Goal: Task Accomplishment & Management: Manage account settings

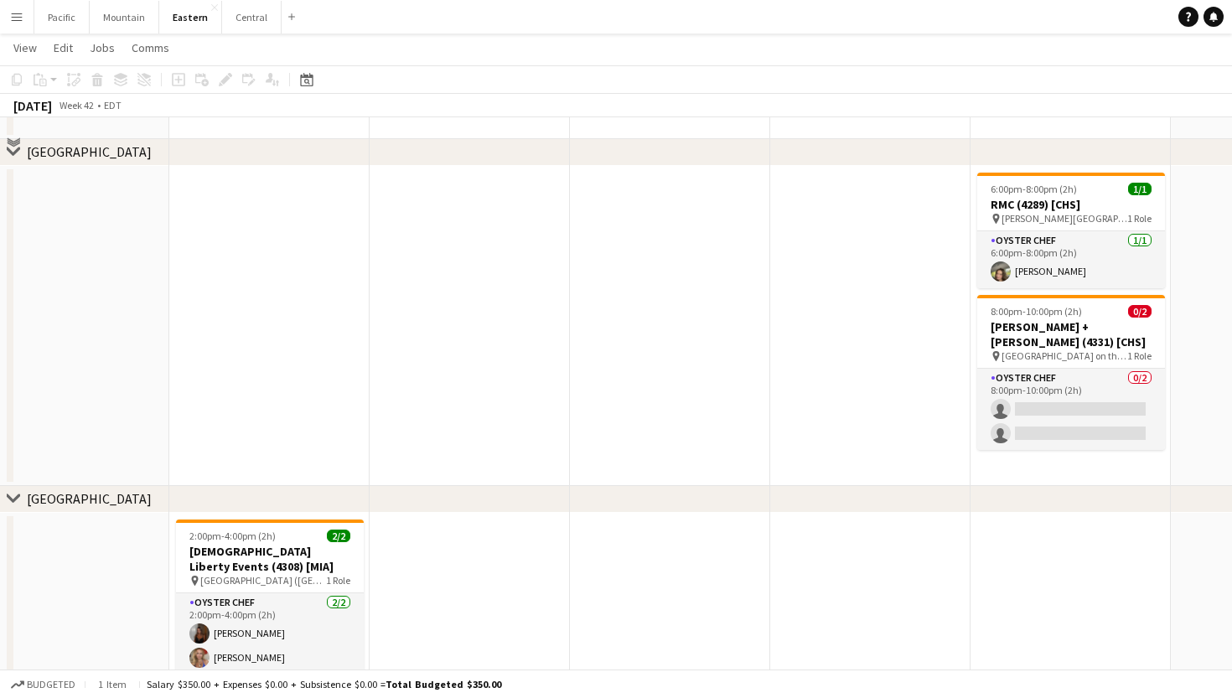
scroll to position [247, 0]
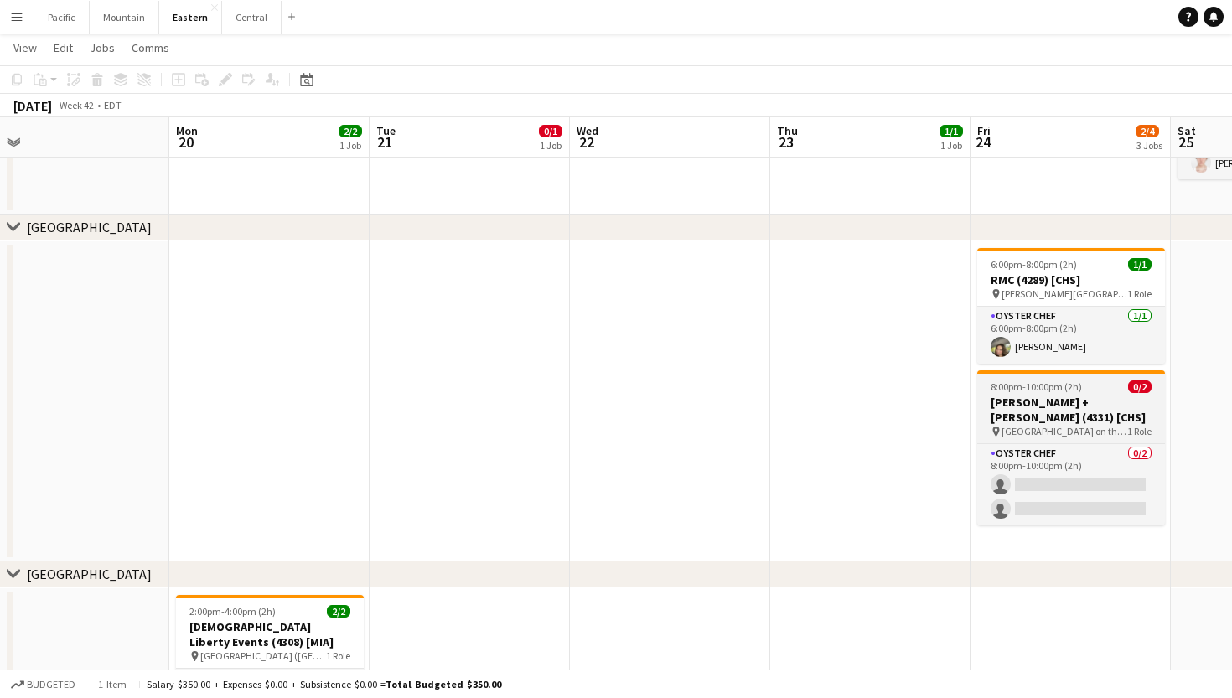
click at [1127, 403] on h3 "Lisa + Terry Brown (4331) [CHS]" at bounding box center [1071, 410] width 188 height 30
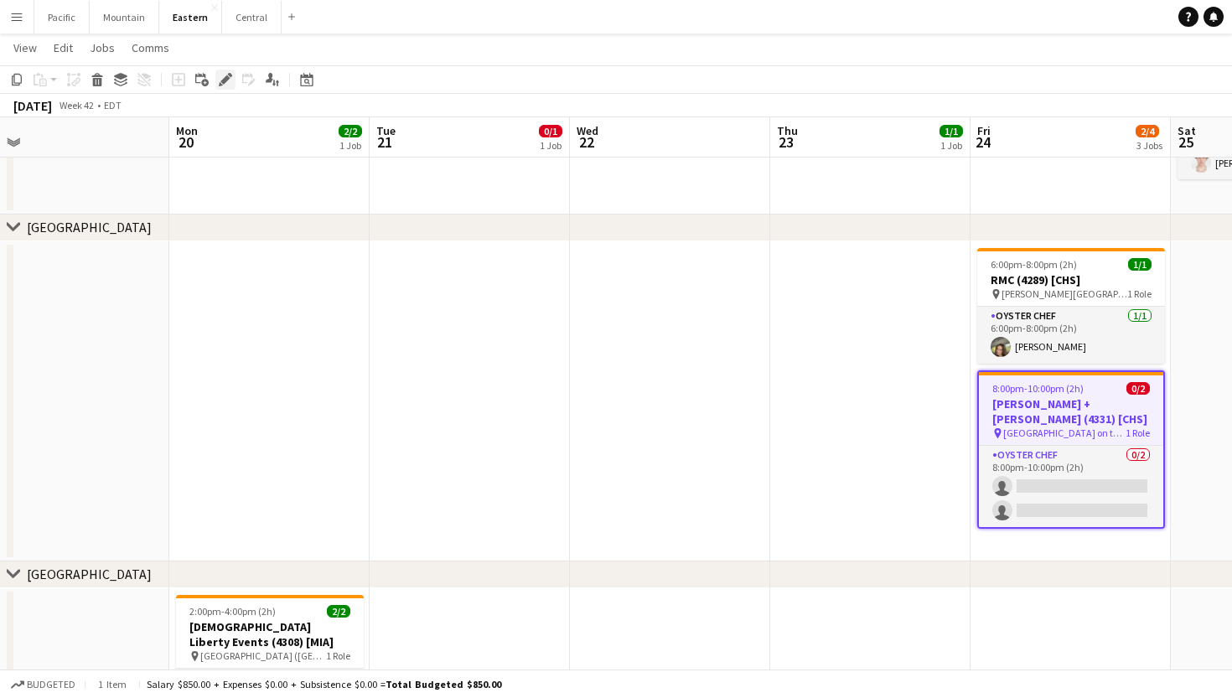
click at [222, 82] on icon at bounding box center [224, 79] width 9 height 9
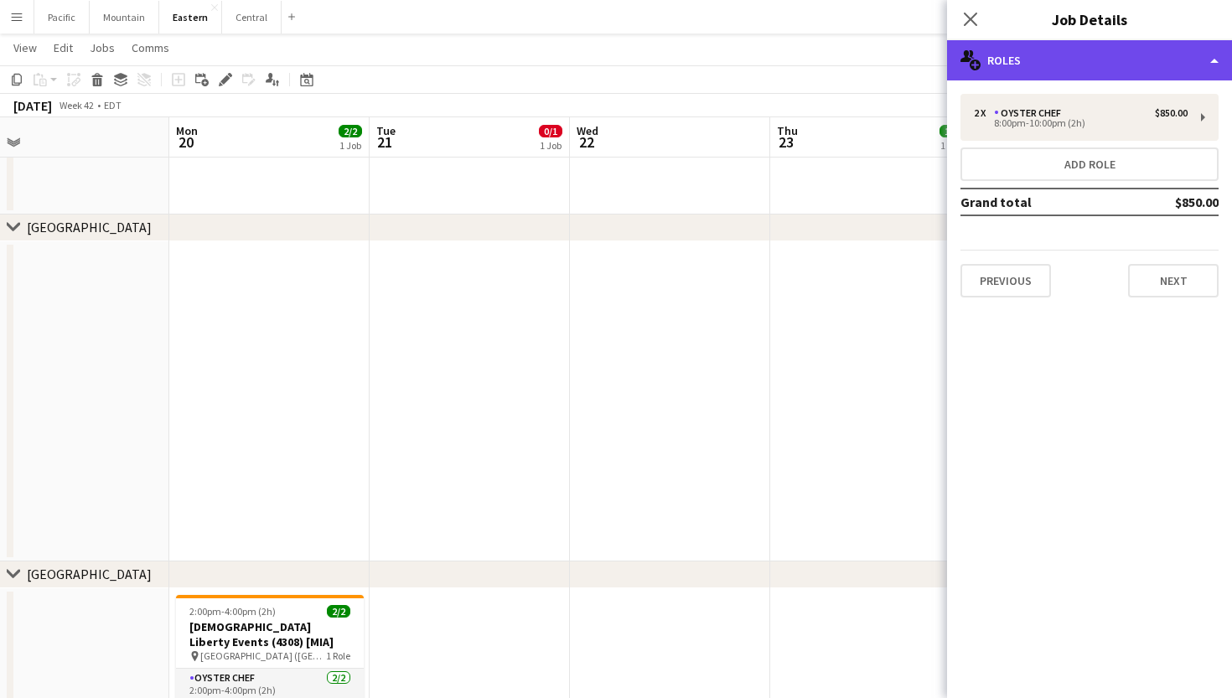
click at [1069, 71] on div "multiple-users-add Roles" at bounding box center [1089, 60] width 285 height 40
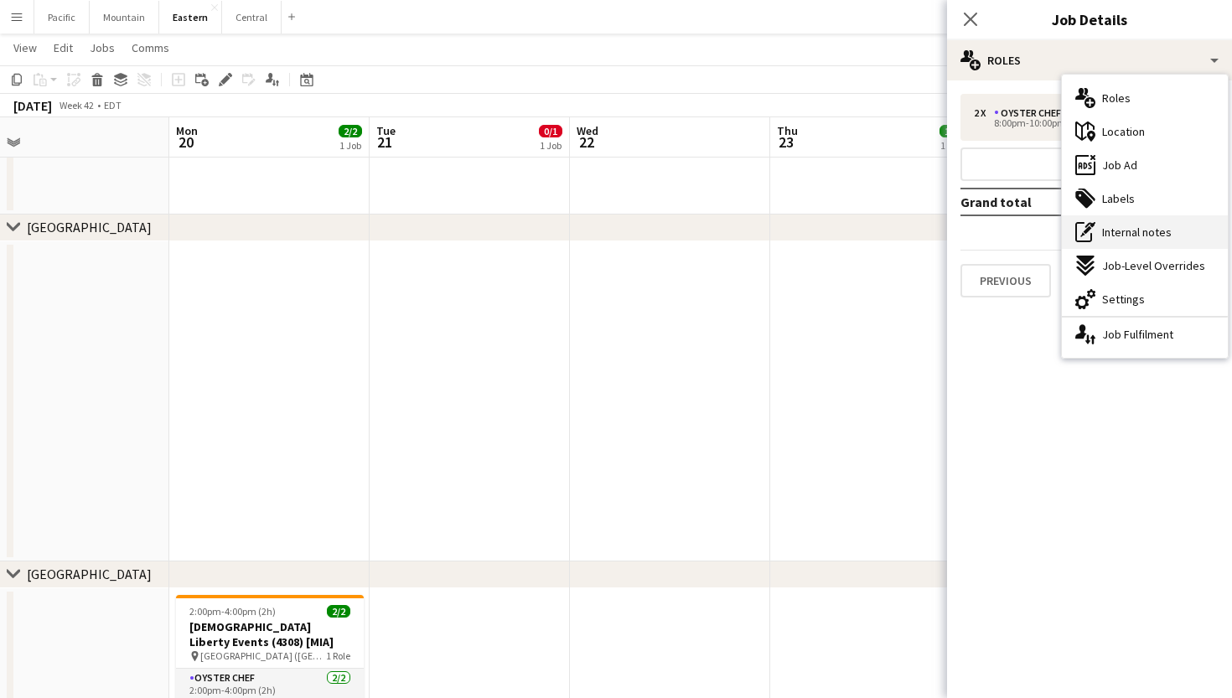
click at [1126, 236] on span "Internal notes" at bounding box center [1137, 232] width 70 height 15
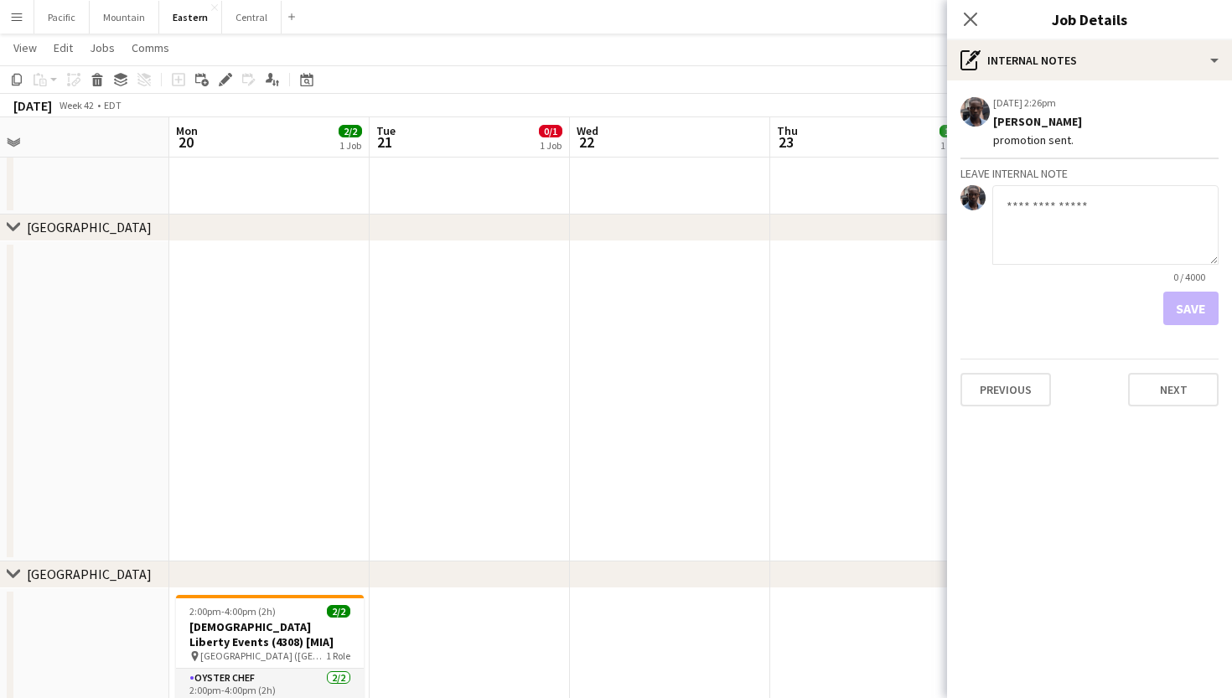
click at [1067, 218] on textarea at bounding box center [1106, 225] width 226 height 80
type textarea "**********"
click at [1189, 304] on button "Save" at bounding box center [1191, 309] width 55 height 34
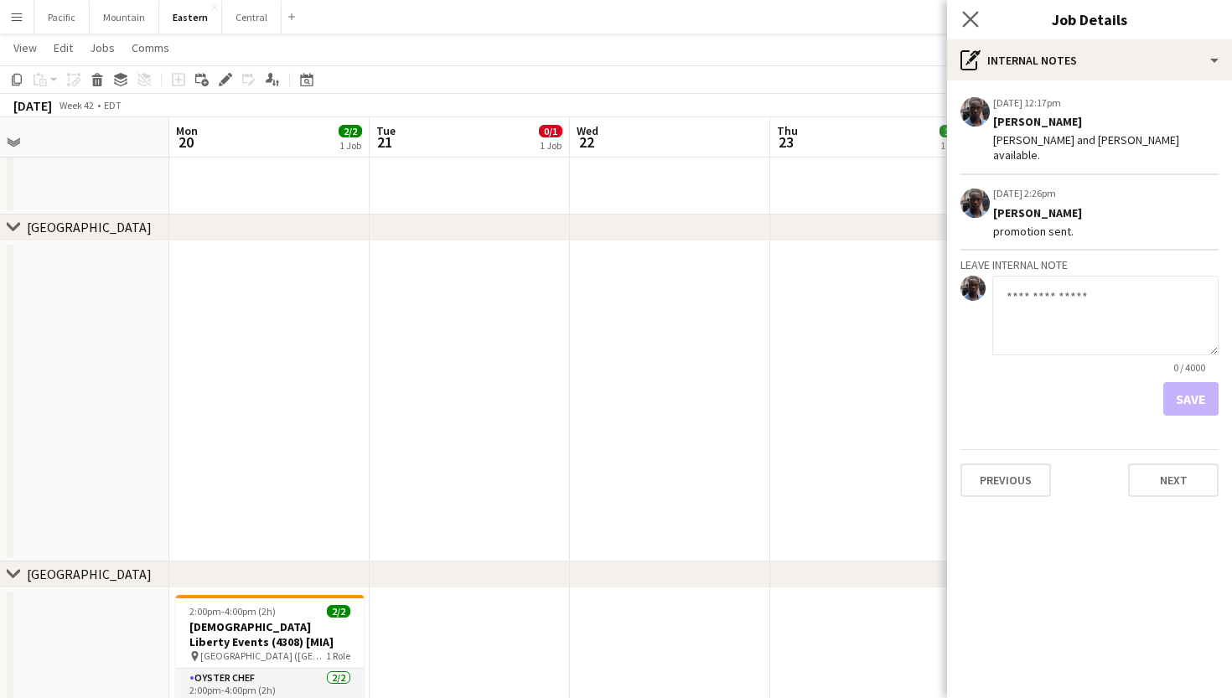
click at [962, 27] on app-icon "Close pop-in" at bounding box center [971, 20] width 24 height 24
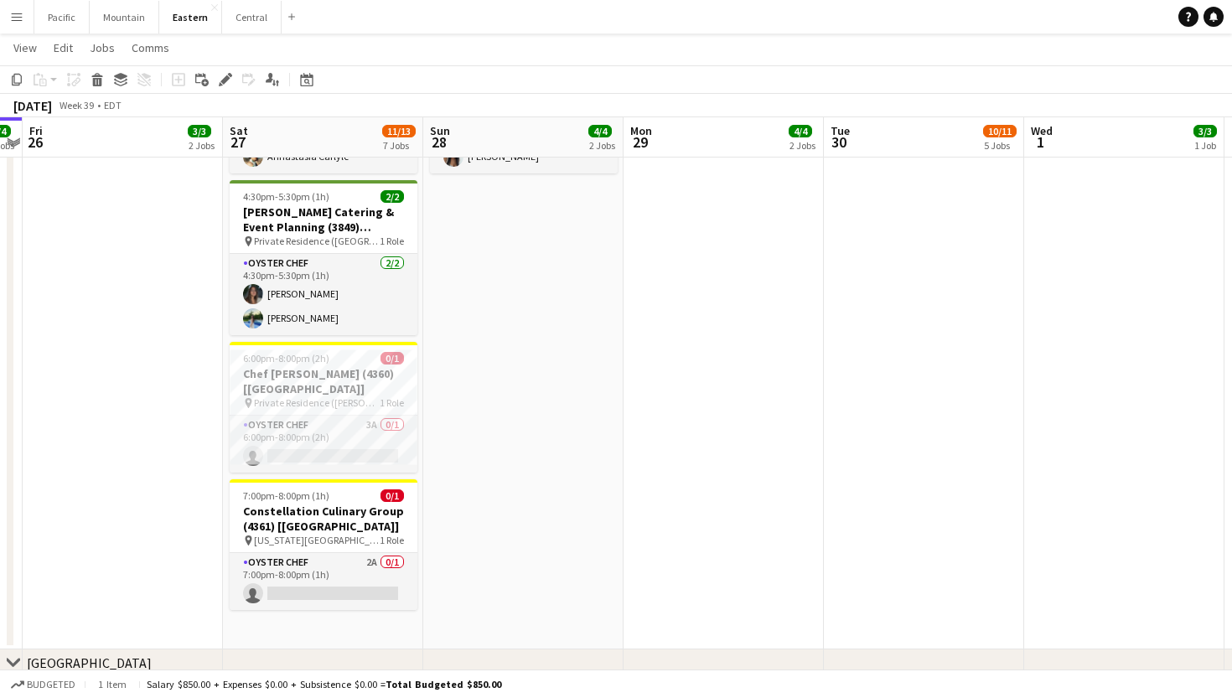
scroll to position [0, 340]
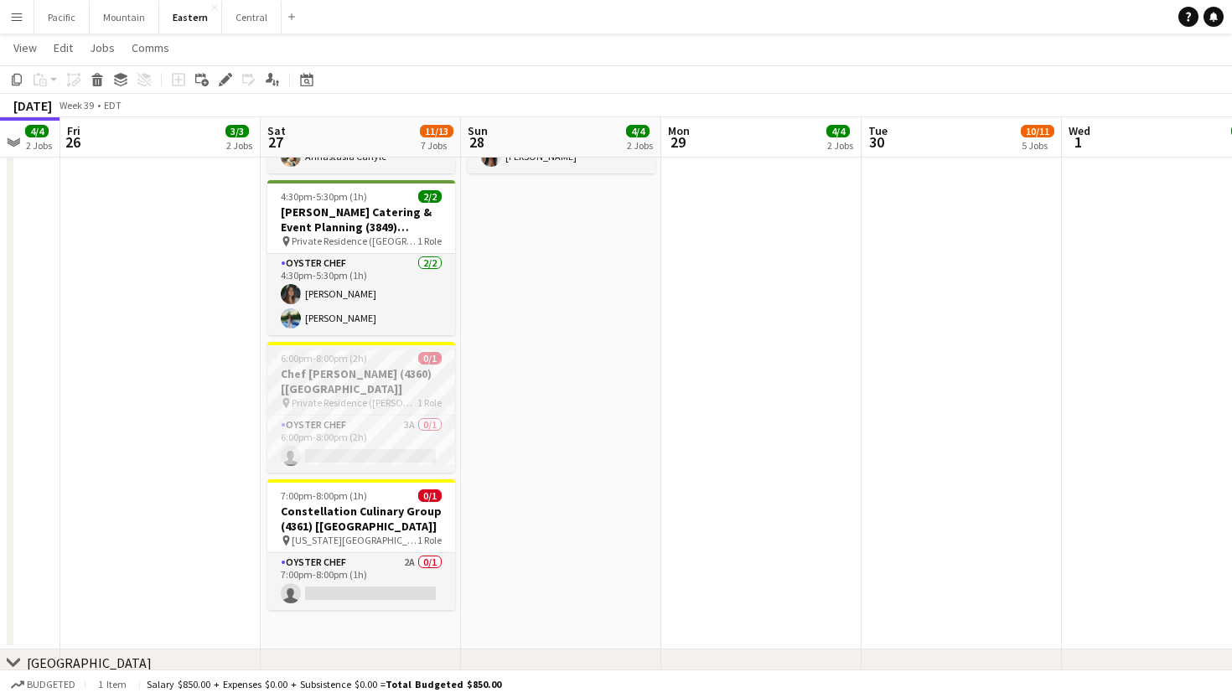
click at [394, 397] on span "Private Residence (Glen Head, NY)" at bounding box center [355, 403] width 126 height 13
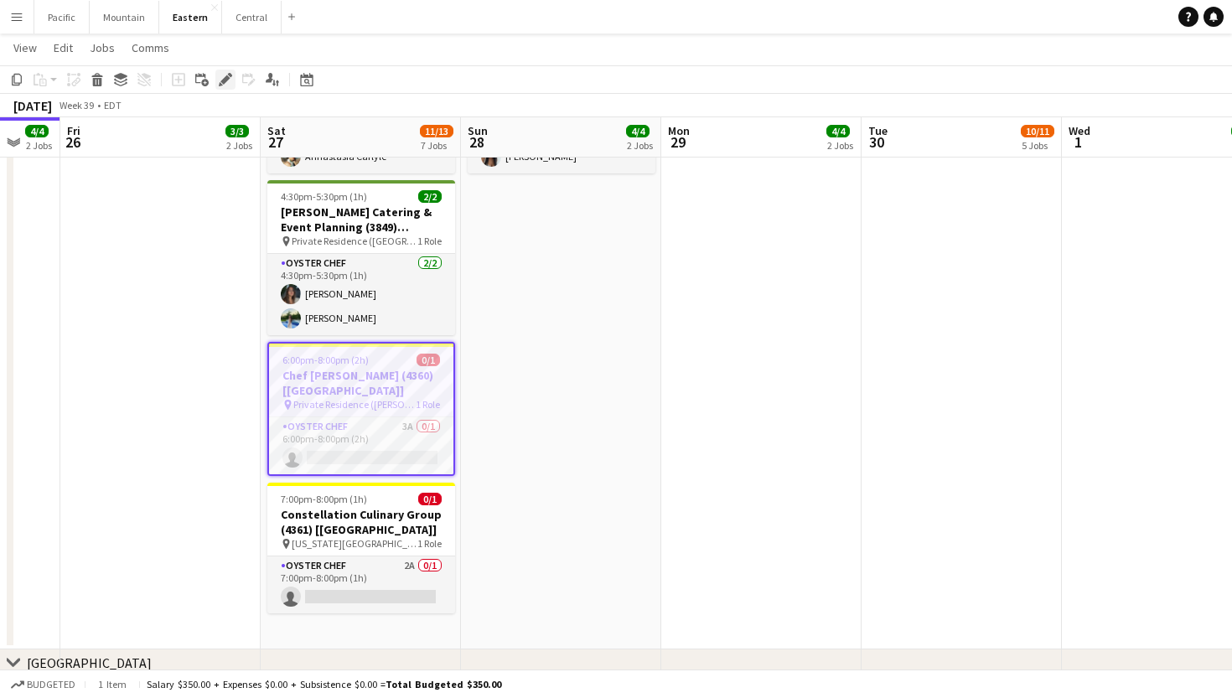
click at [229, 71] on div "Edit" at bounding box center [225, 80] width 20 height 20
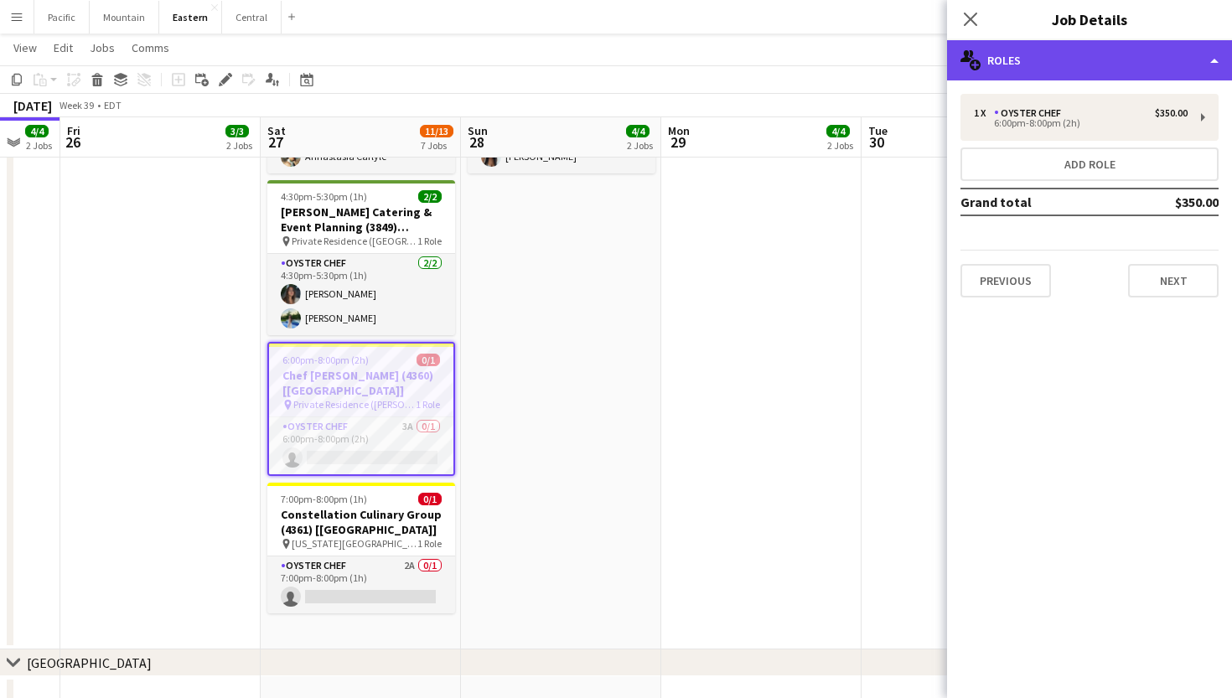
click at [1047, 73] on div "multiple-users-add Roles" at bounding box center [1089, 60] width 285 height 40
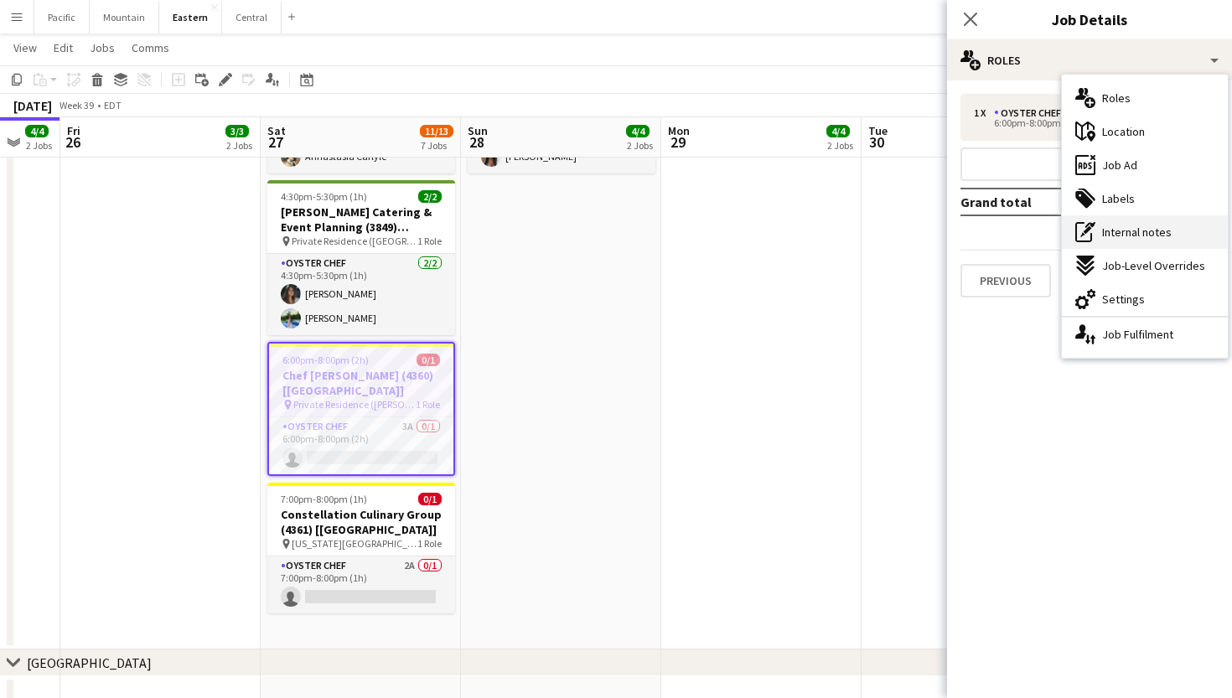
click at [1140, 238] on span "Internal notes" at bounding box center [1137, 232] width 70 height 15
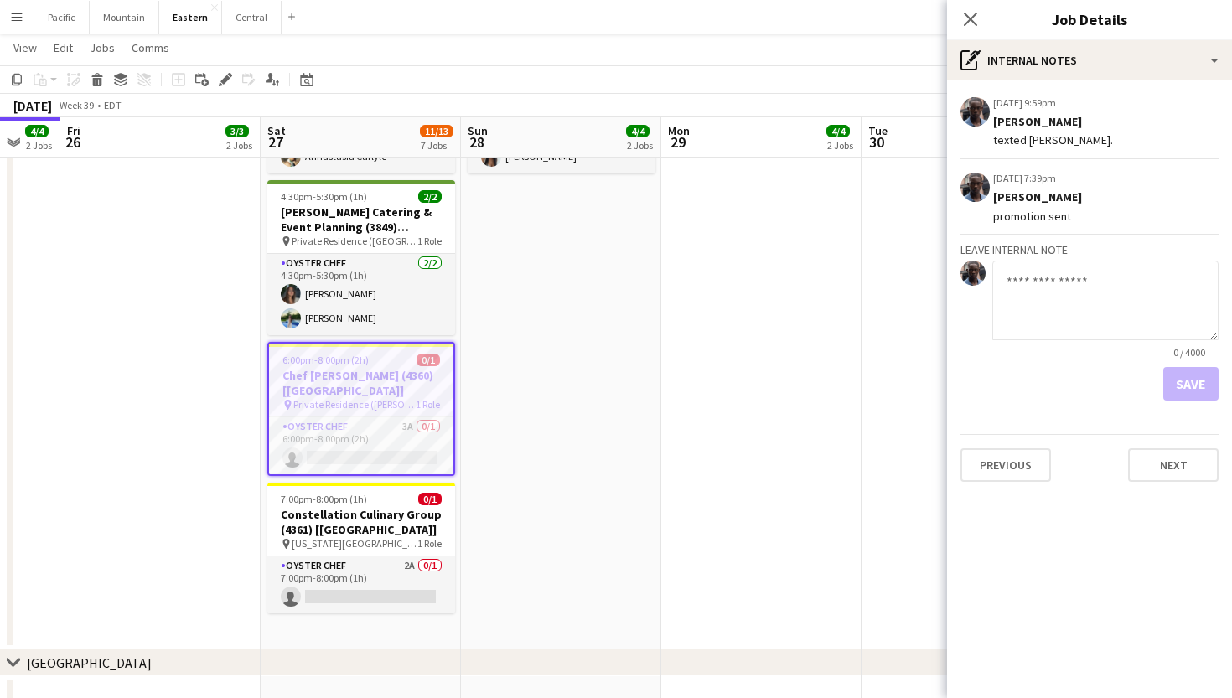
click at [1059, 280] on textarea at bounding box center [1106, 301] width 226 height 80
type textarea "**********"
click at [1202, 371] on button "Save" at bounding box center [1191, 384] width 55 height 34
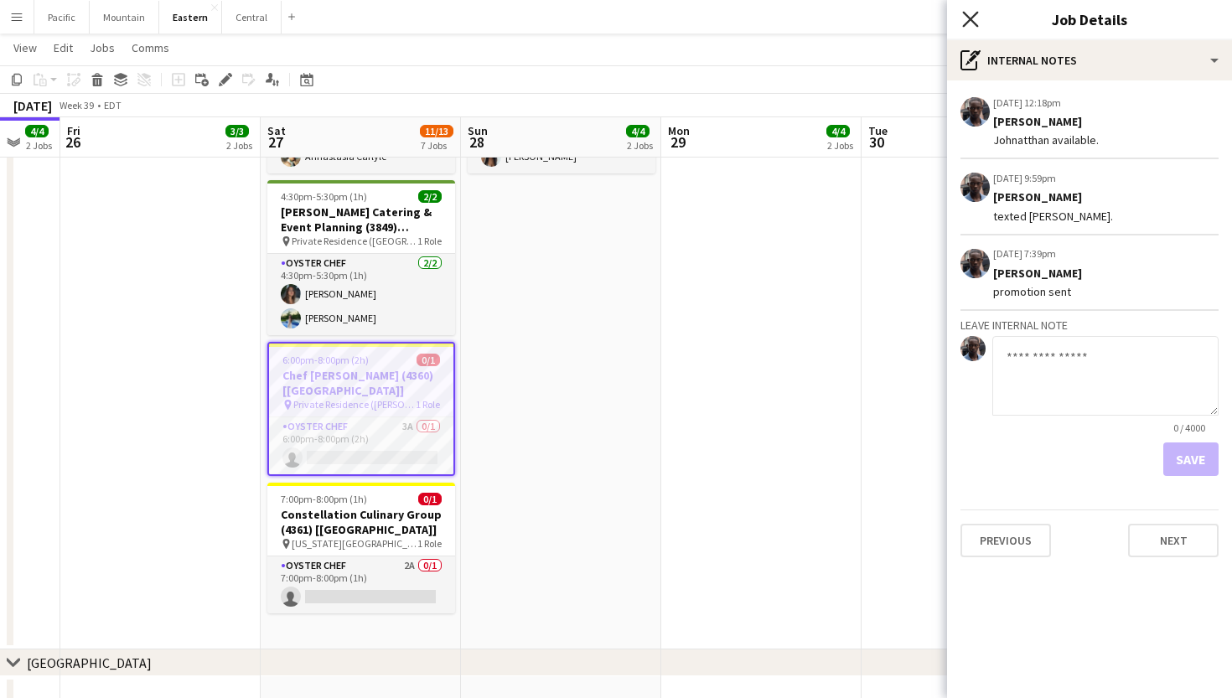
click at [969, 14] on icon "Close pop-in" at bounding box center [970, 19] width 16 height 16
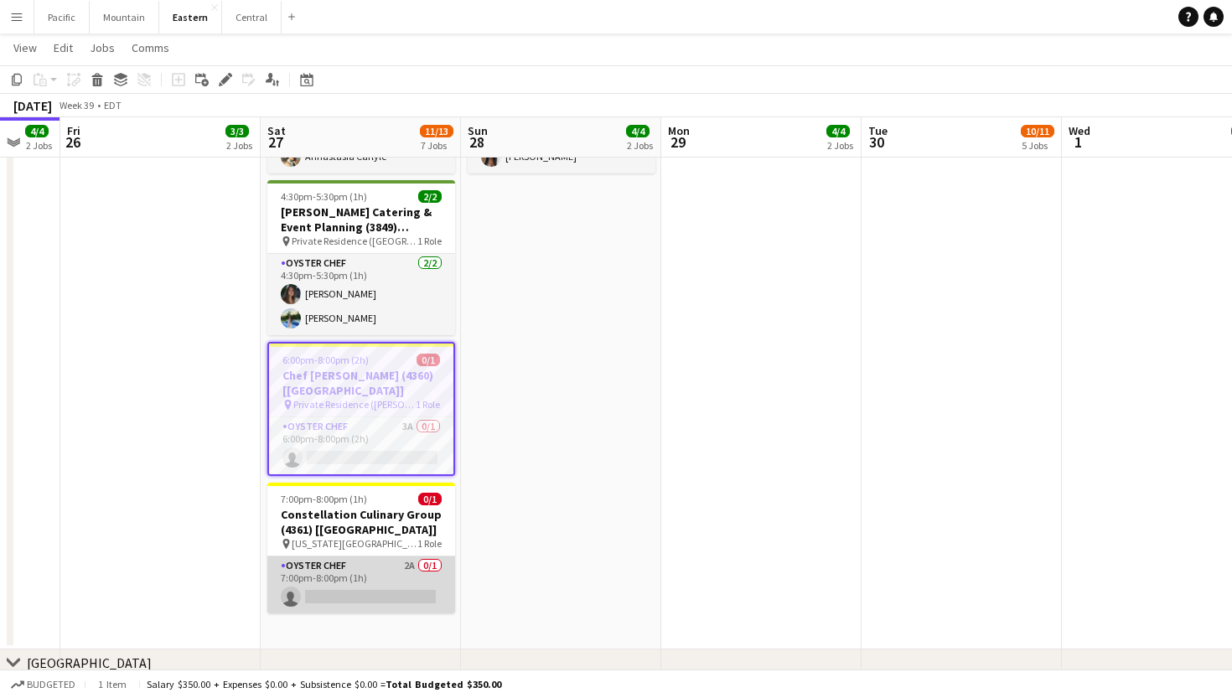
click at [390, 558] on app-card-role "Oyster Chef 2A 0/1 7:00pm-8:00pm (1h) single-neutral-actions" at bounding box center [361, 585] width 188 height 57
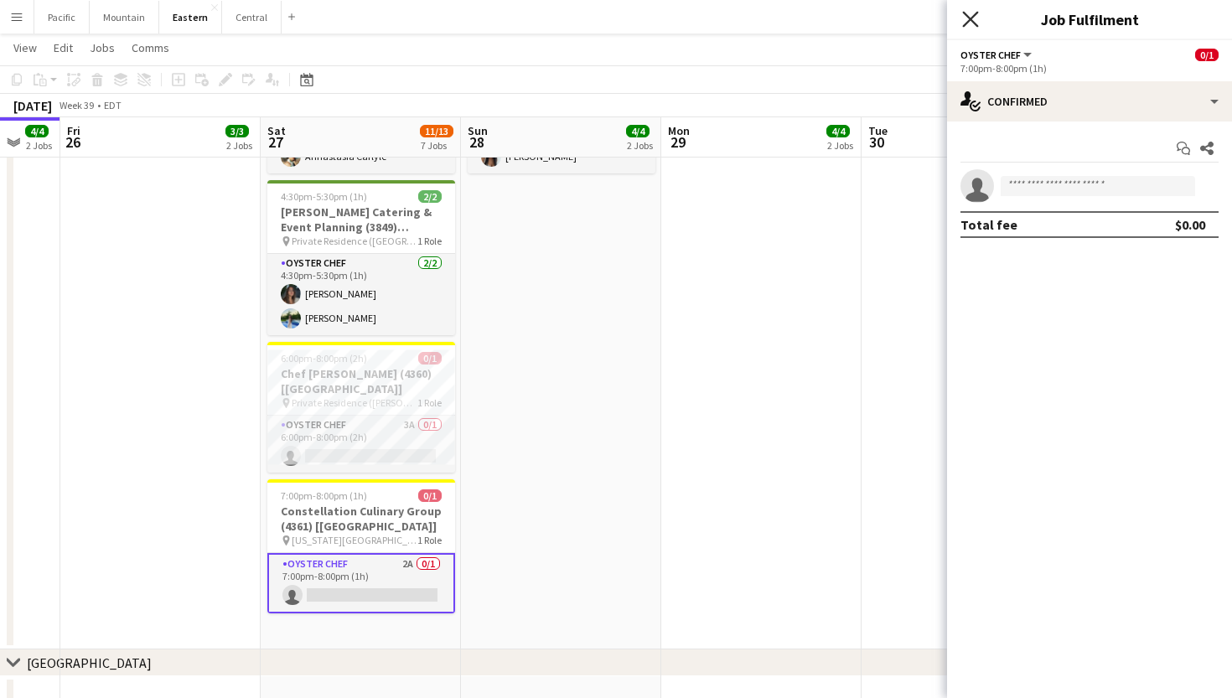
click at [974, 23] on icon at bounding box center [970, 19] width 16 height 16
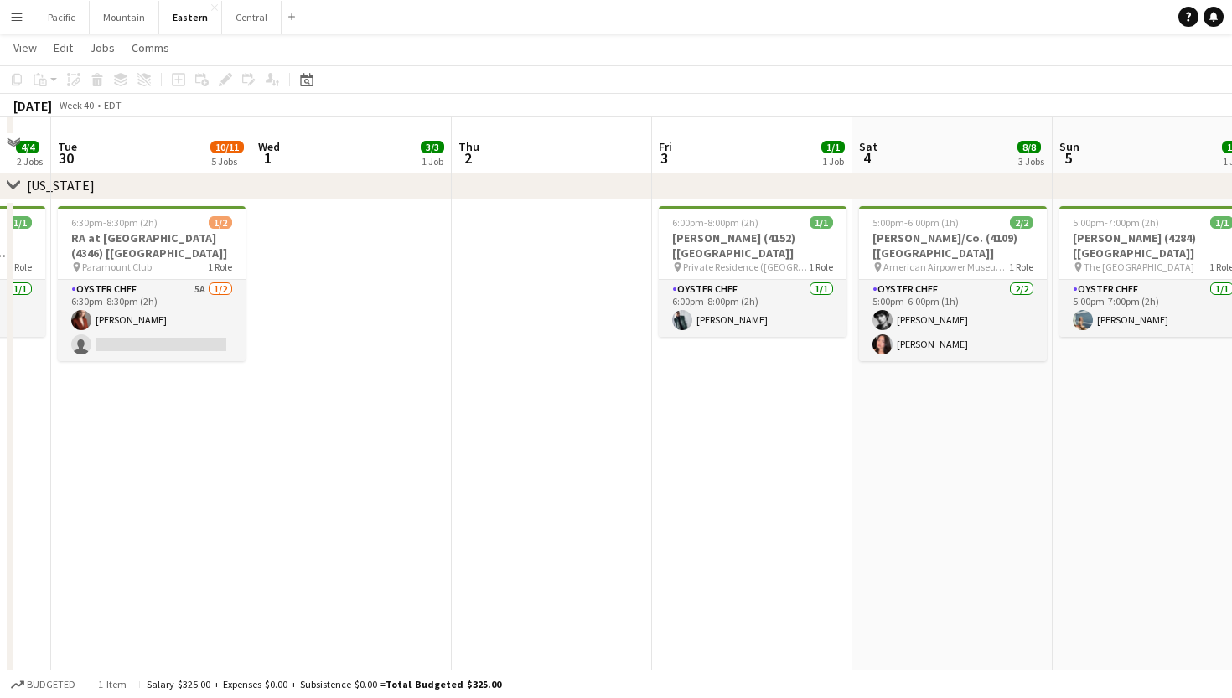
scroll to position [1165, 0]
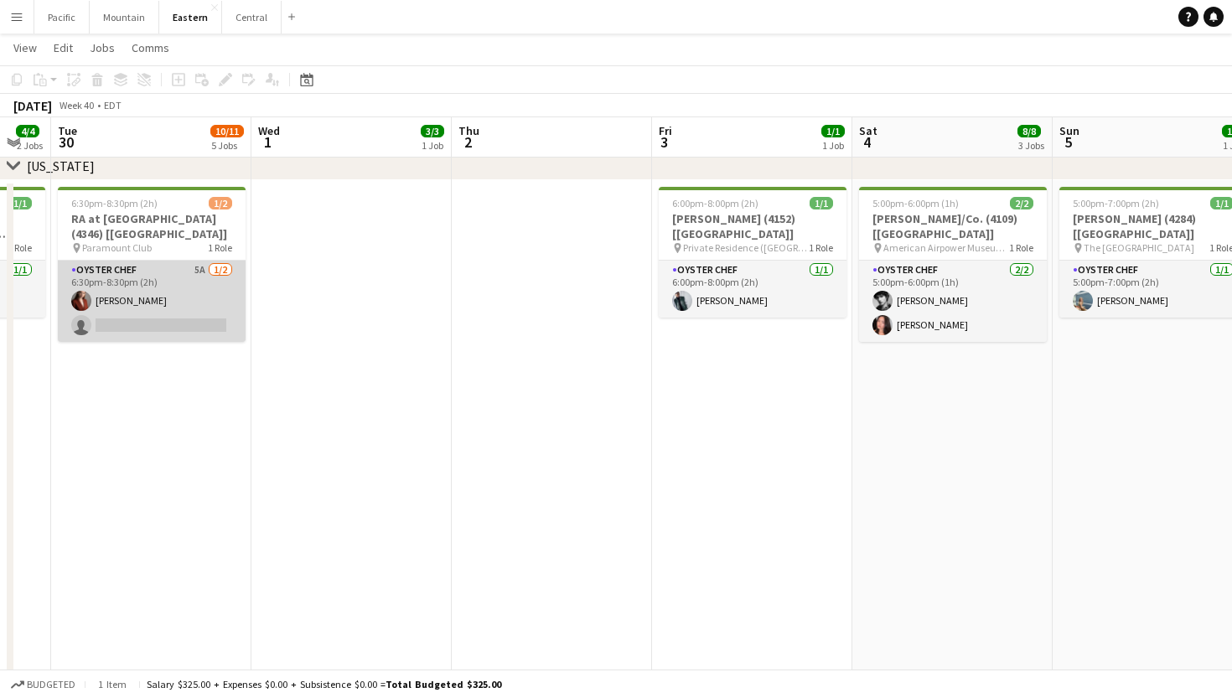
click at [186, 294] on app-card-role "Oyster Chef 5A 1/2 6:30pm-8:30pm (2h) Agnes Artych single-neutral-actions" at bounding box center [152, 301] width 188 height 81
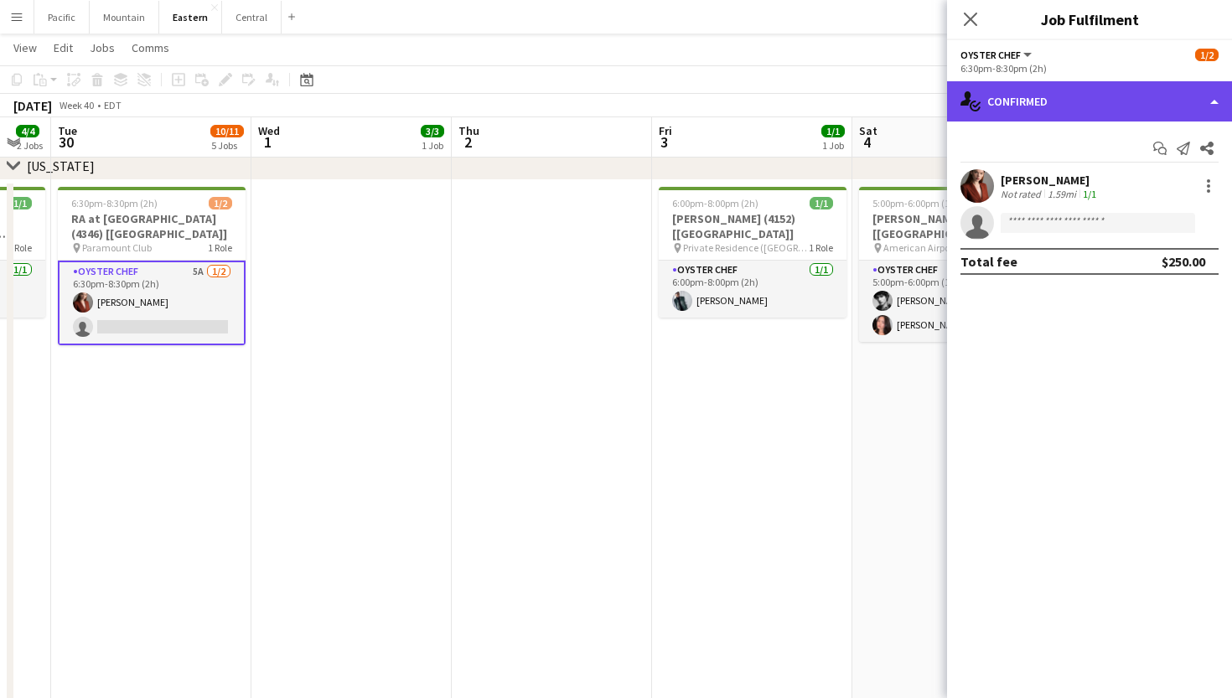
click at [1070, 94] on div "single-neutral-actions-check-2 Confirmed" at bounding box center [1089, 101] width 285 height 40
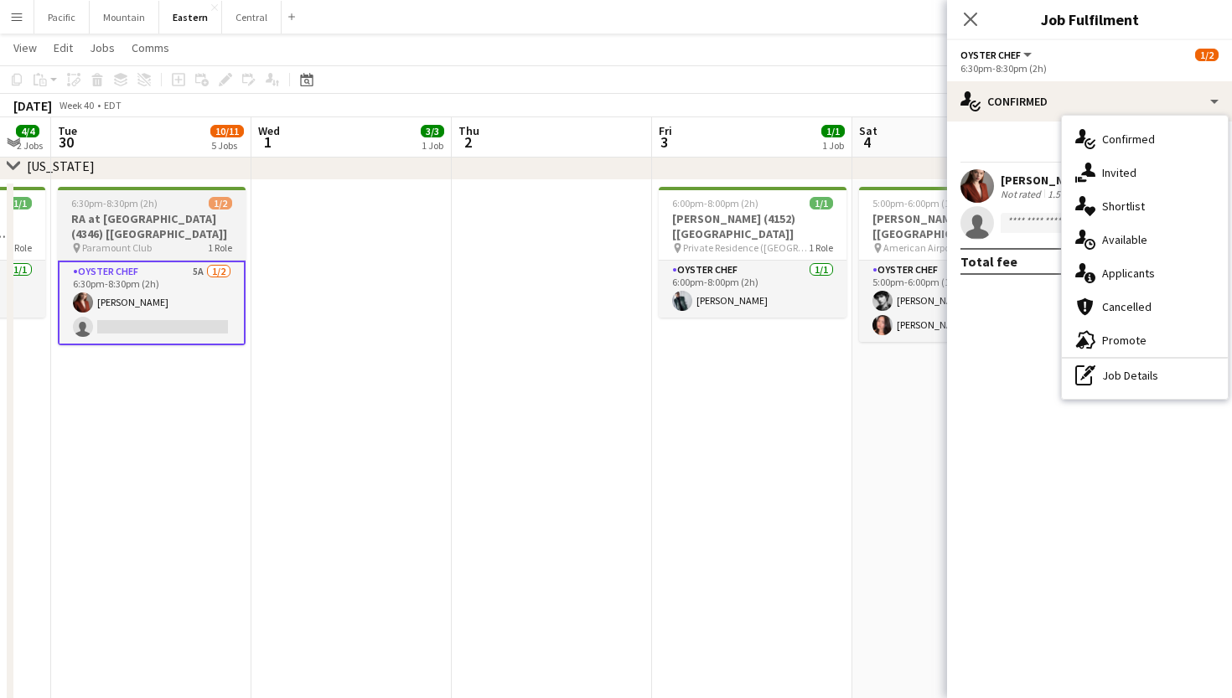
click at [156, 227] on h3 "RA at Paramount Club (4346) [NYC]" at bounding box center [152, 226] width 188 height 30
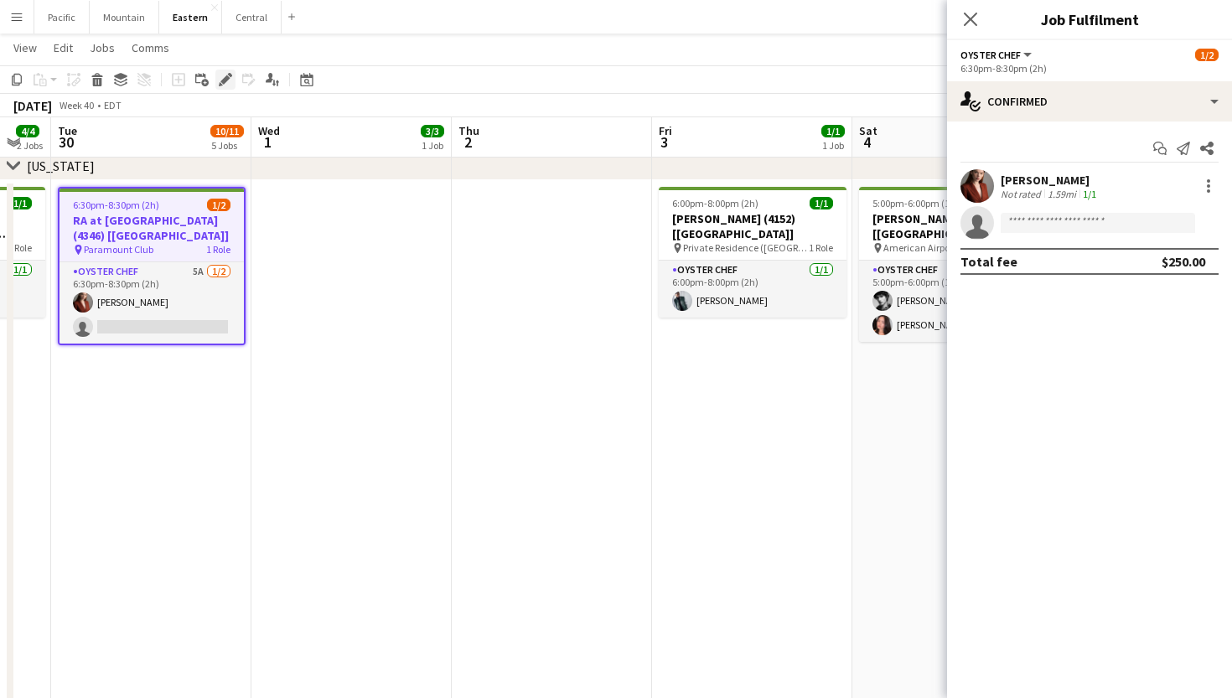
click at [224, 80] on icon at bounding box center [224, 79] width 9 height 9
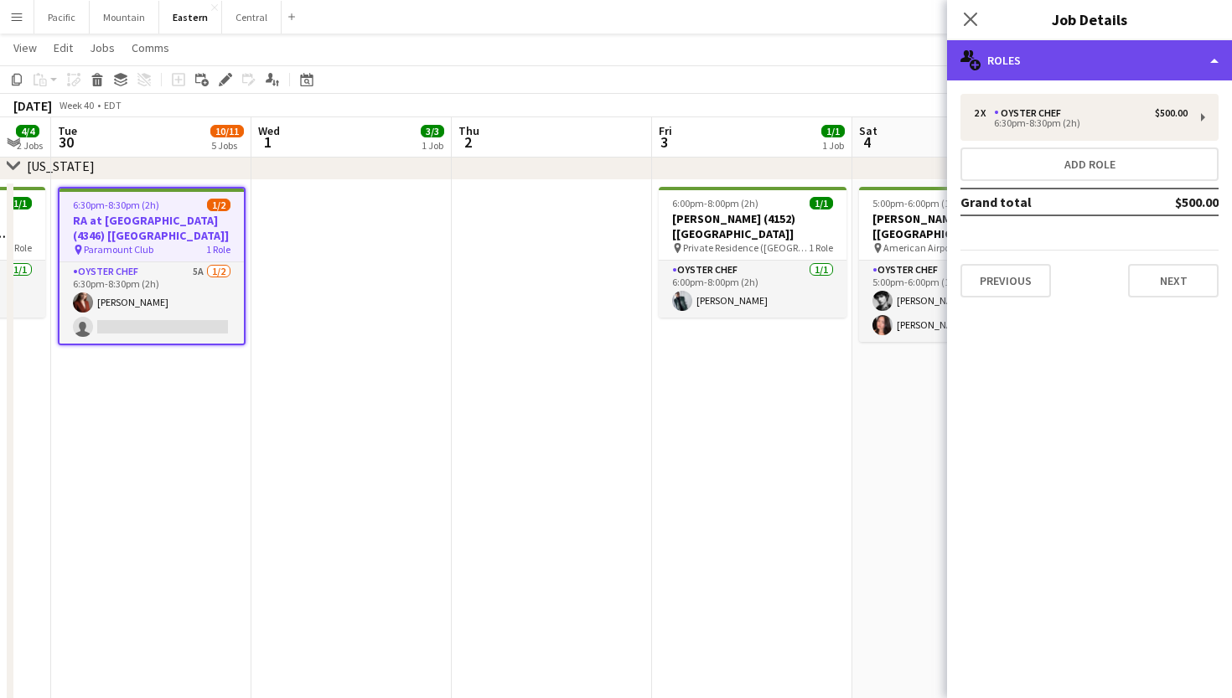
click at [1090, 65] on div "multiple-users-add Roles" at bounding box center [1089, 60] width 285 height 40
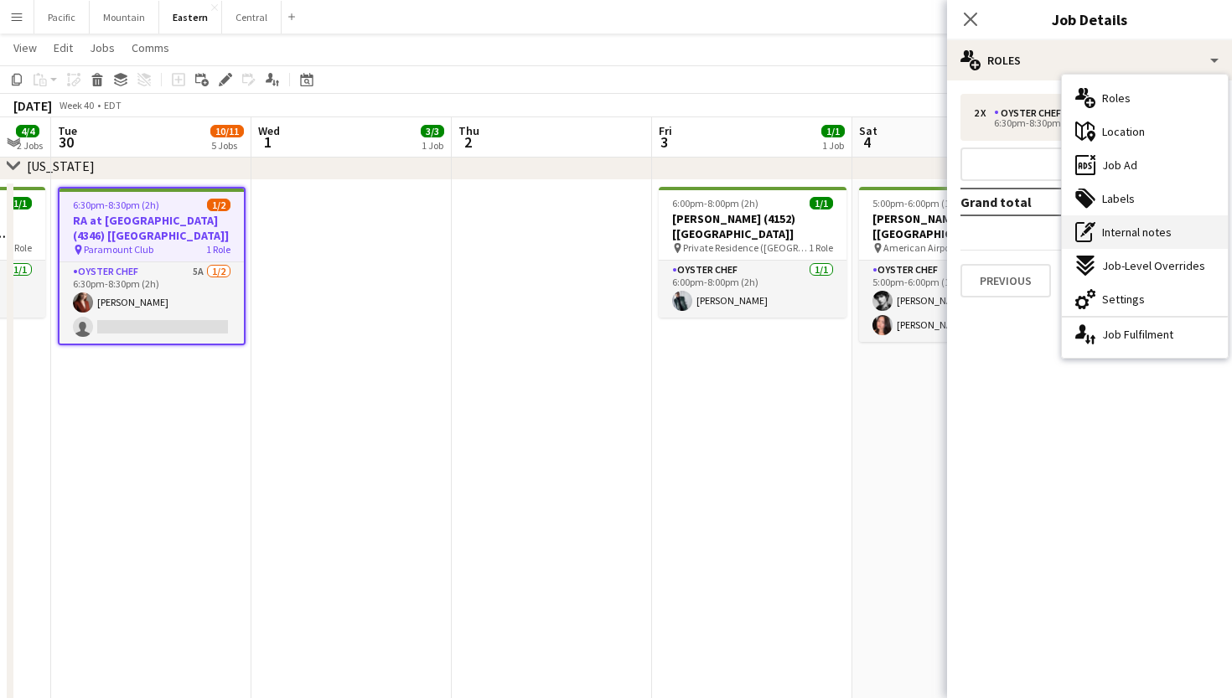
click at [1133, 234] on span "Internal notes" at bounding box center [1137, 232] width 70 height 15
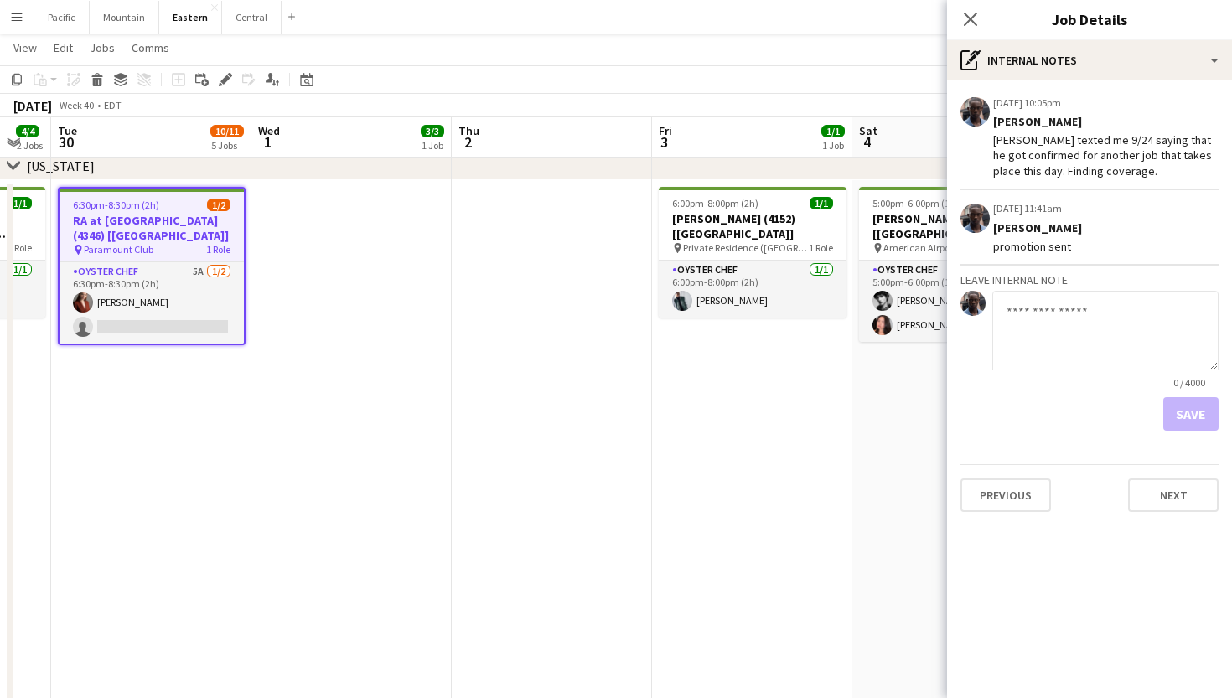
click at [1061, 302] on textarea at bounding box center [1106, 331] width 226 height 80
type textarea "**********"
click at [1195, 423] on button "Save" at bounding box center [1191, 414] width 55 height 34
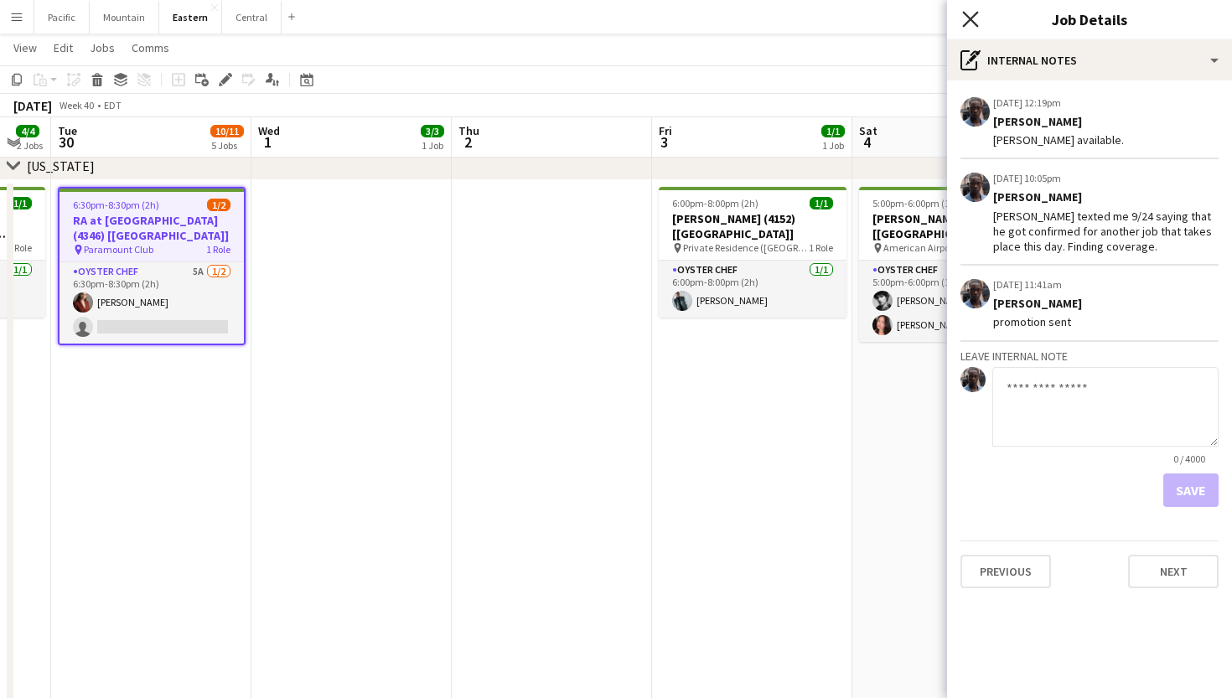
click at [975, 23] on icon at bounding box center [970, 19] width 16 height 16
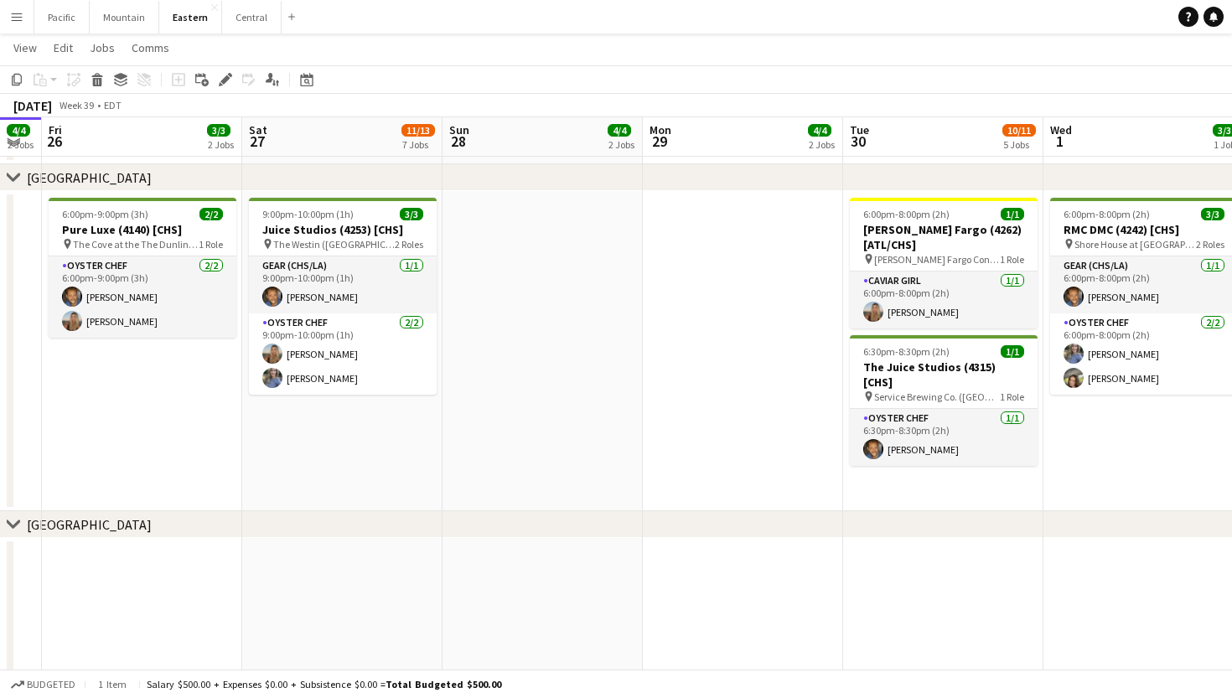
scroll to position [559, 0]
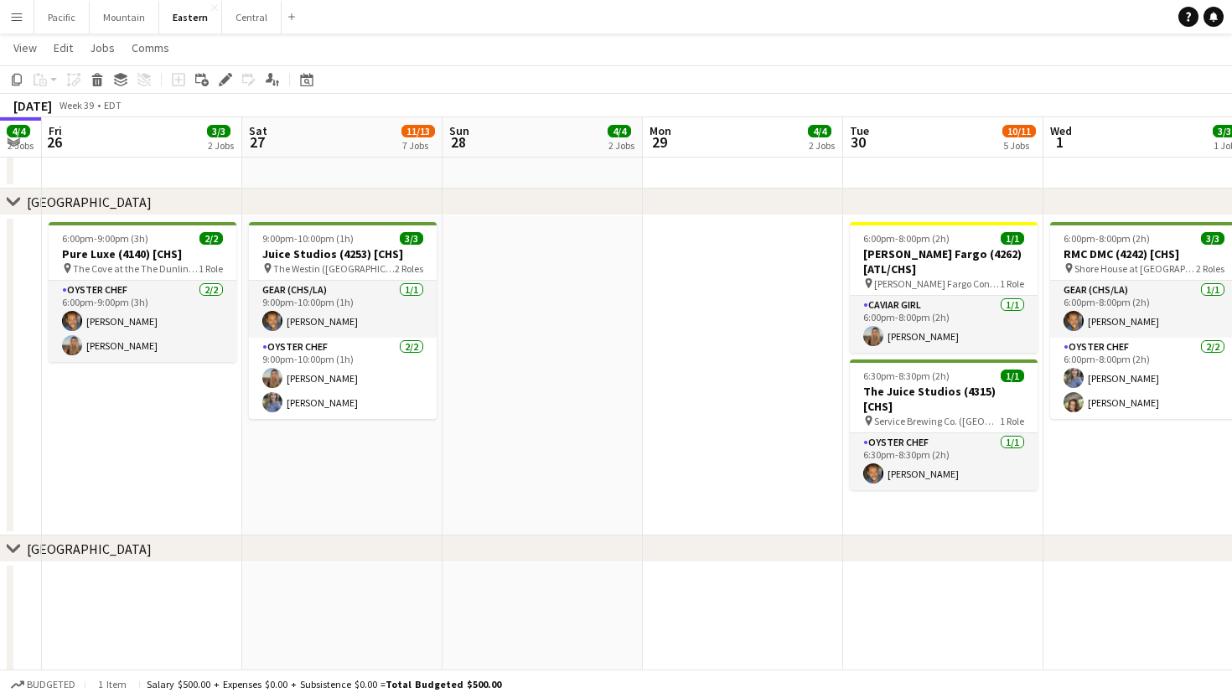
click at [0, 15] on button "Menu" at bounding box center [17, 17] width 34 height 34
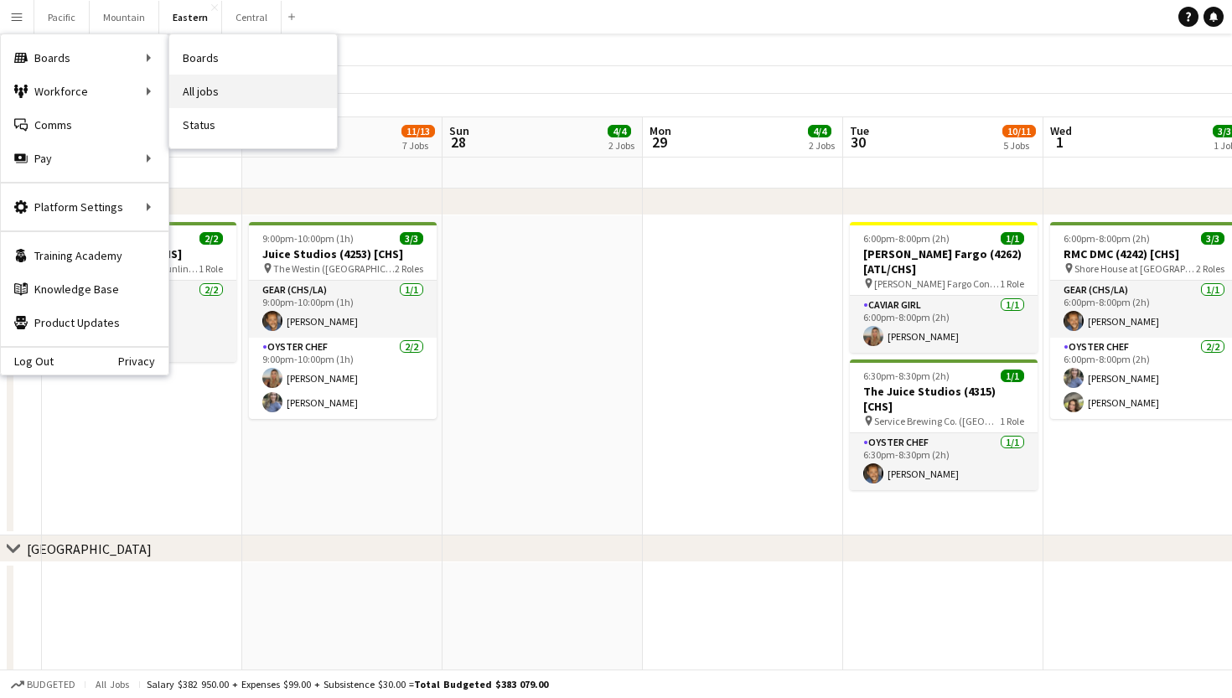
click at [233, 88] on link "All jobs" at bounding box center [253, 92] width 168 height 34
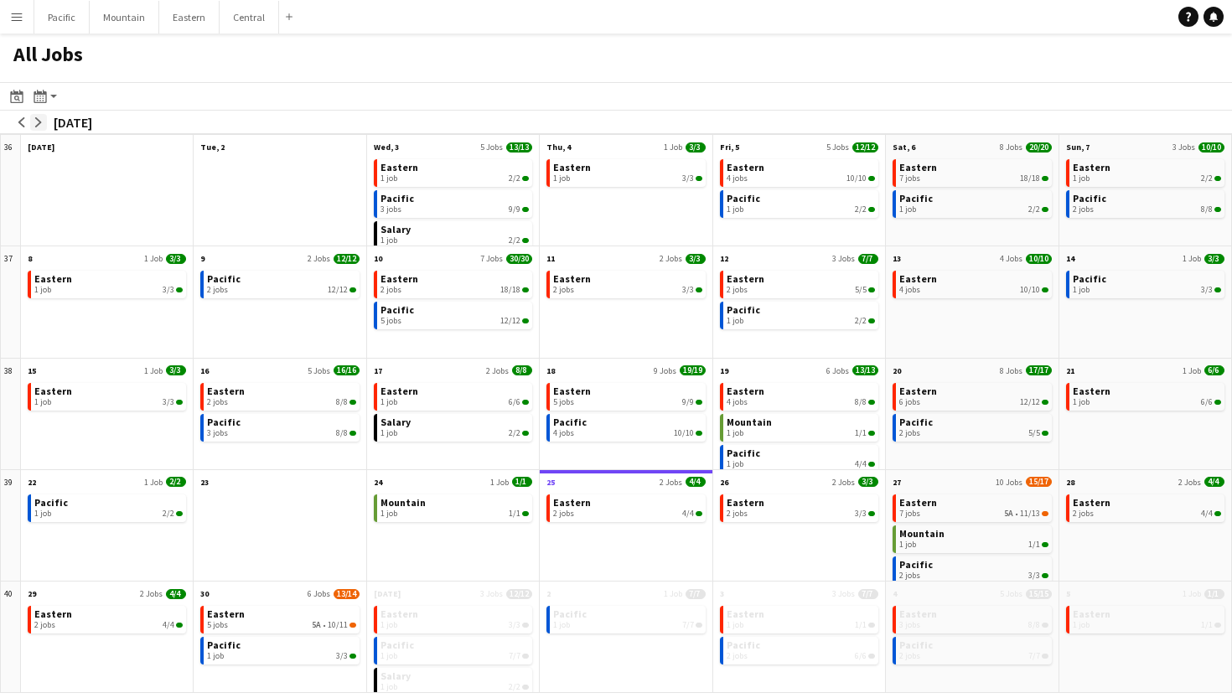
click at [37, 120] on app-icon "arrow-right" at bounding box center [39, 122] width 10 height 10
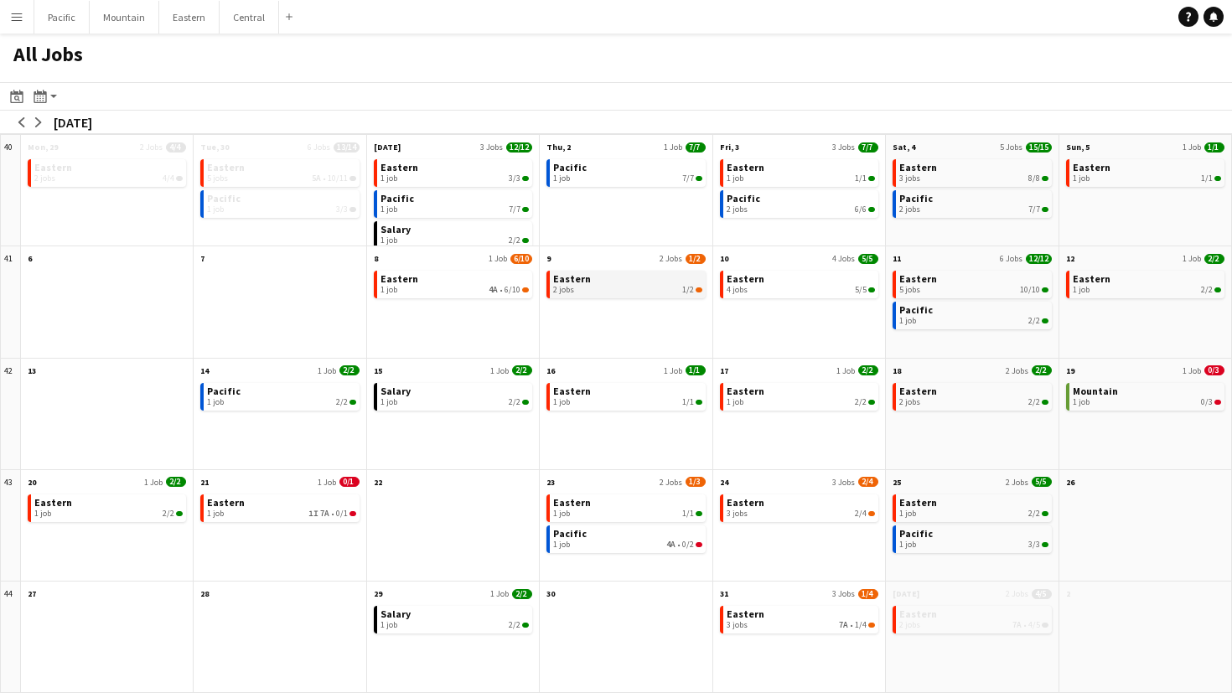
click at [587, 294] on div "2 jobs 1/2" at bounding box center [627, 290] width 148 height 10
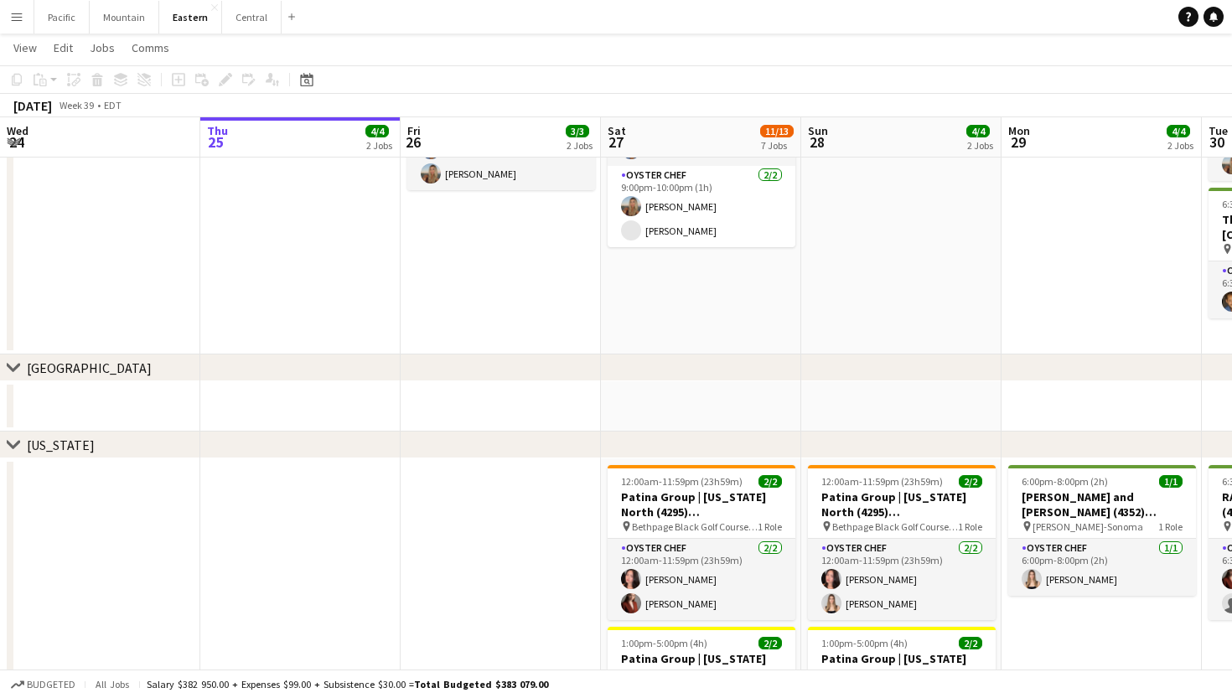
scroll to position [732, 1]
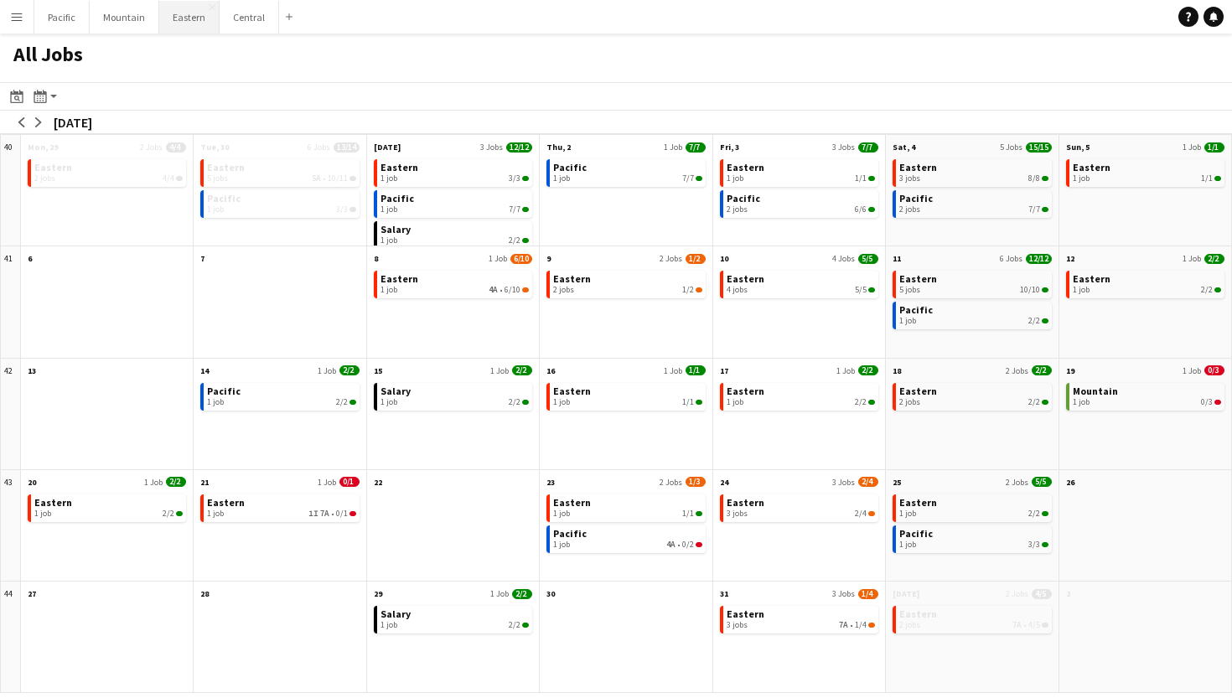
click at [183, 11] on button "Eastern Close" at bounding box center [189, 17] width 60 height 33
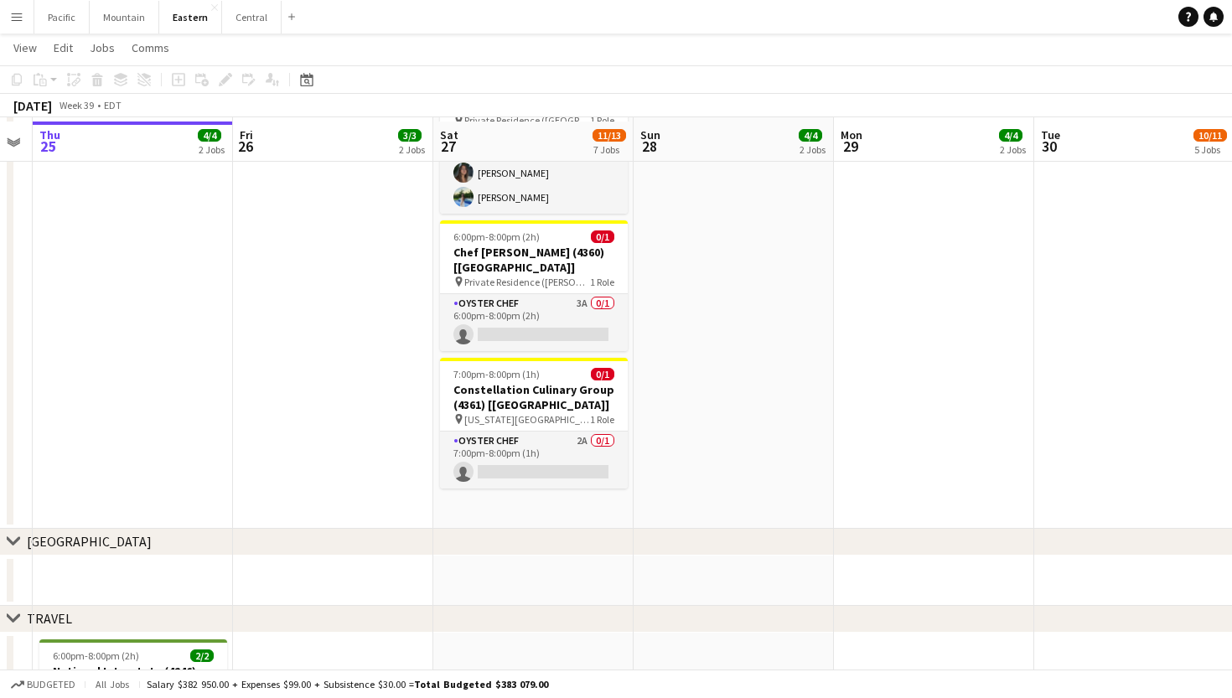
scroll to position [1468, 0]
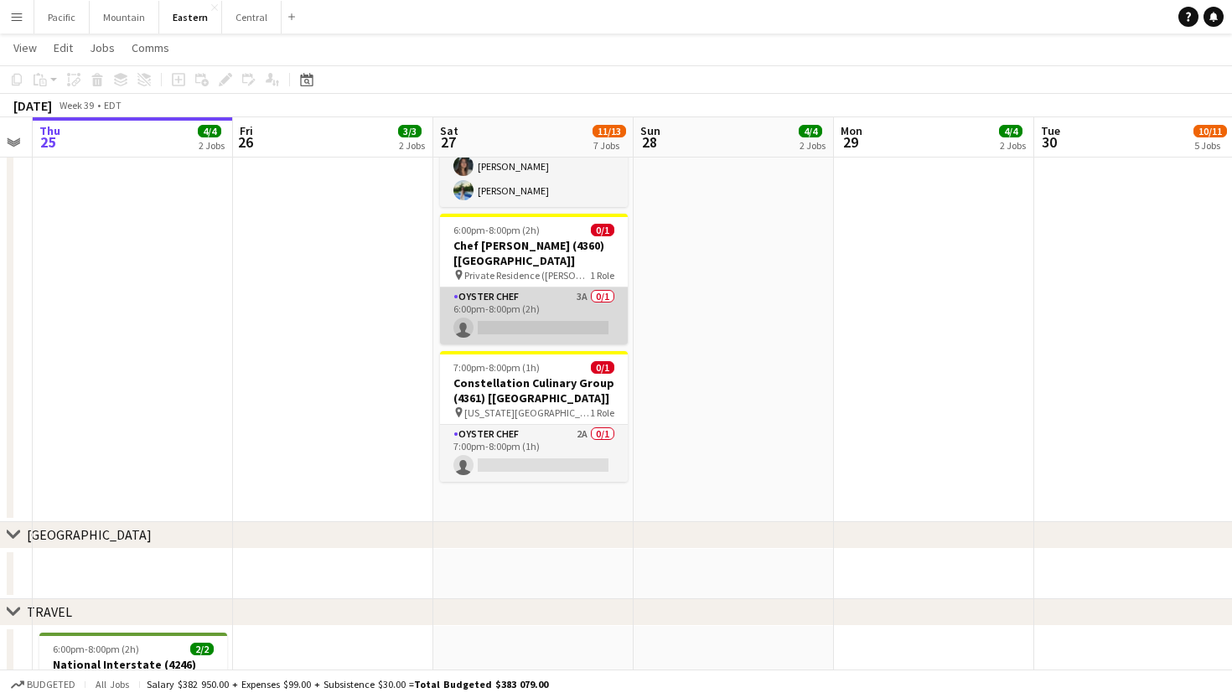
click at [561, 296] on app-card-role "Oyster Chef 3A 0/1 6:00pm-8:00pm (2h) single-neutral-actions" at bounding box center [534, 316] width 188 height 57
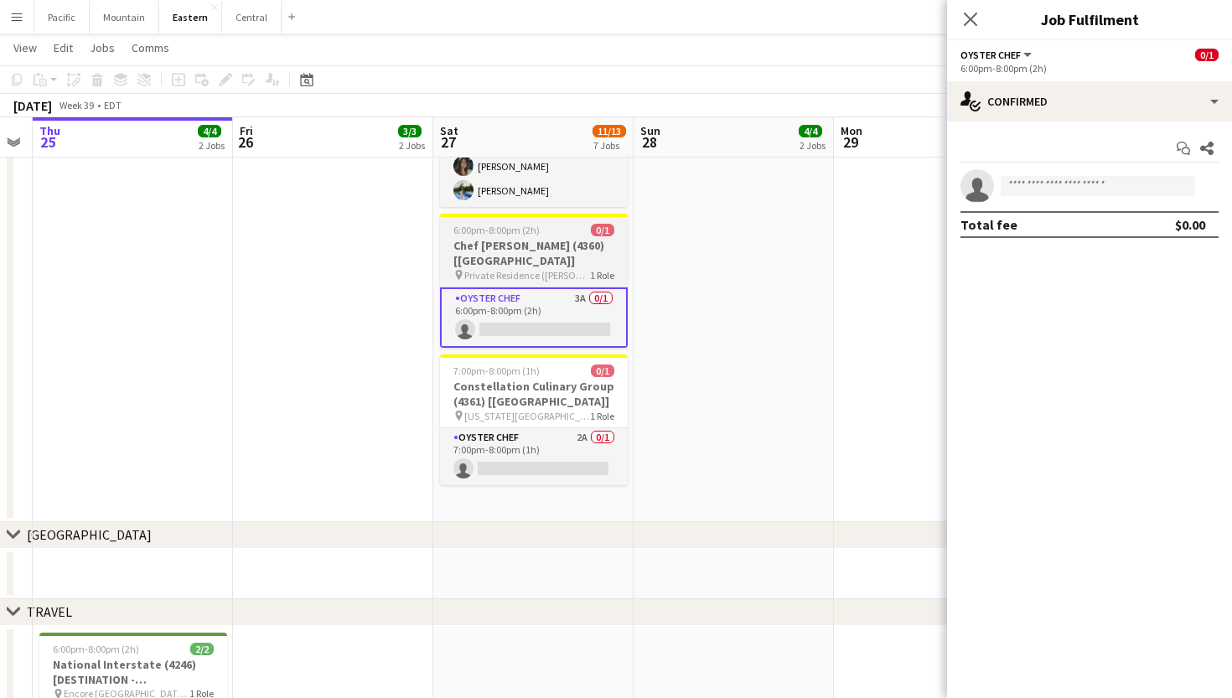
click at [599, 236] on app-job-card "6:00pm-8:00pm (2h) 0/1 Chef Marcus Ware (4360) [NYC] pin Private Residence (Gle…" at bounding box center [534, 281] width 188 height 134
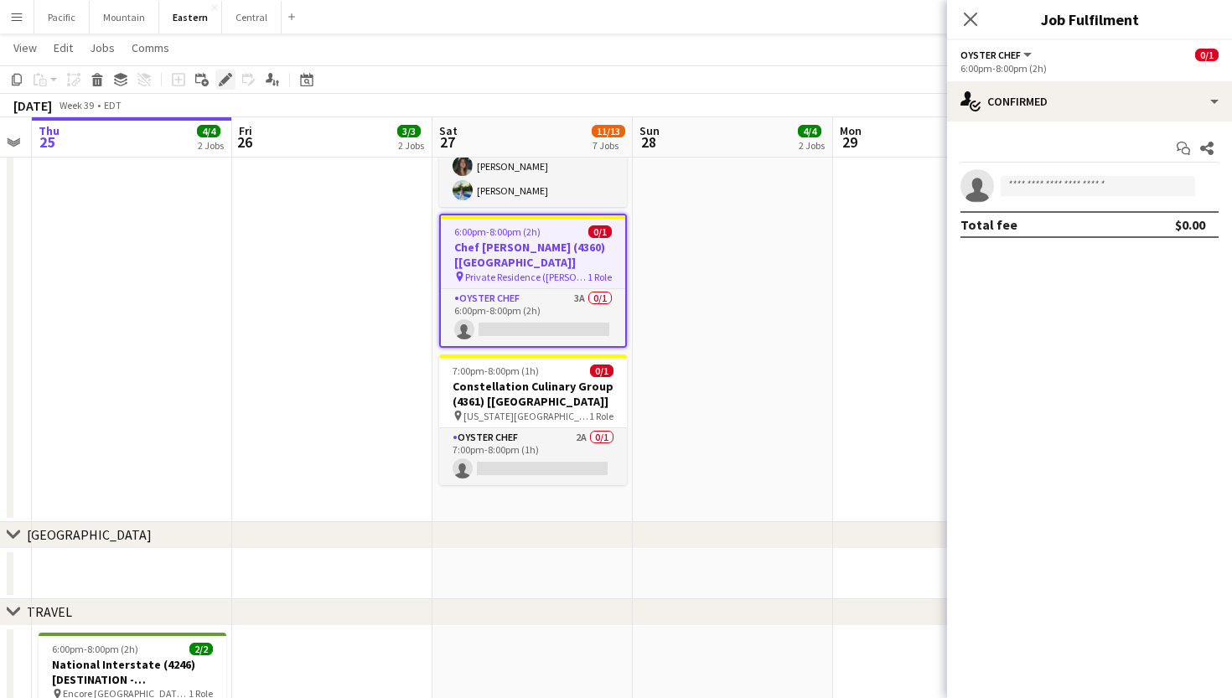
click at [229, 84] on icon "Edit" at bounding box center [225, 79] width 13 height 13
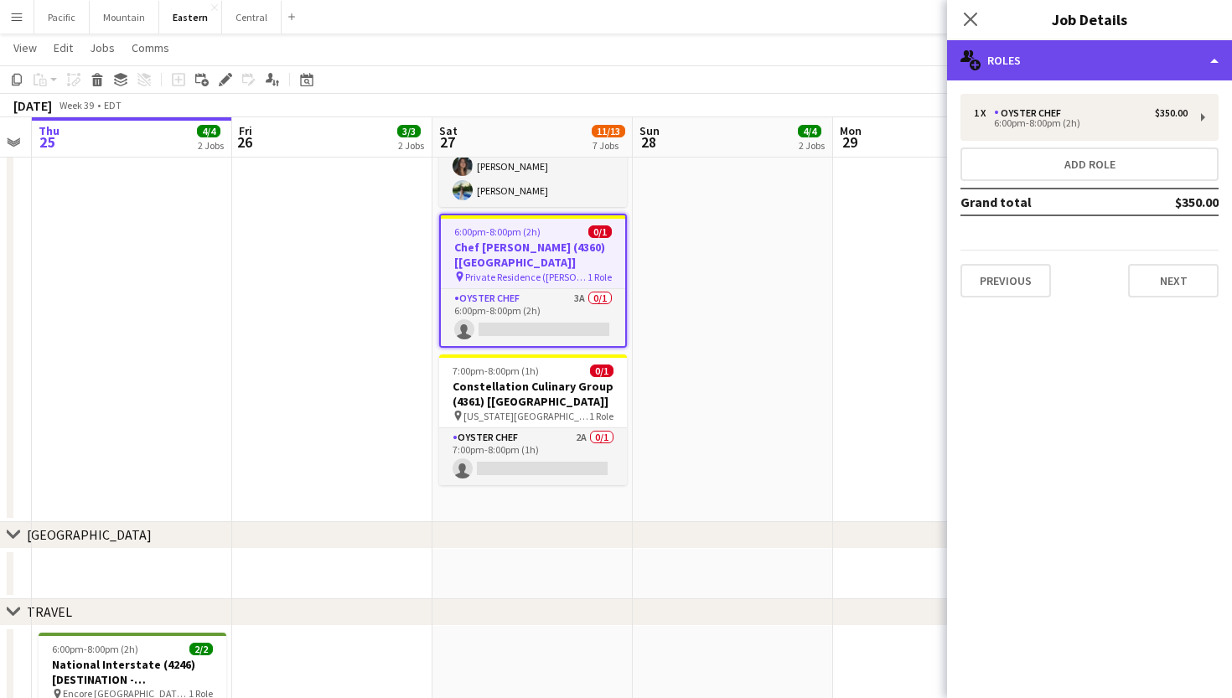
click at [1152, 71] on div "multiple-users-add Roles" at bounding box center [1089, 60] width 285 height 40
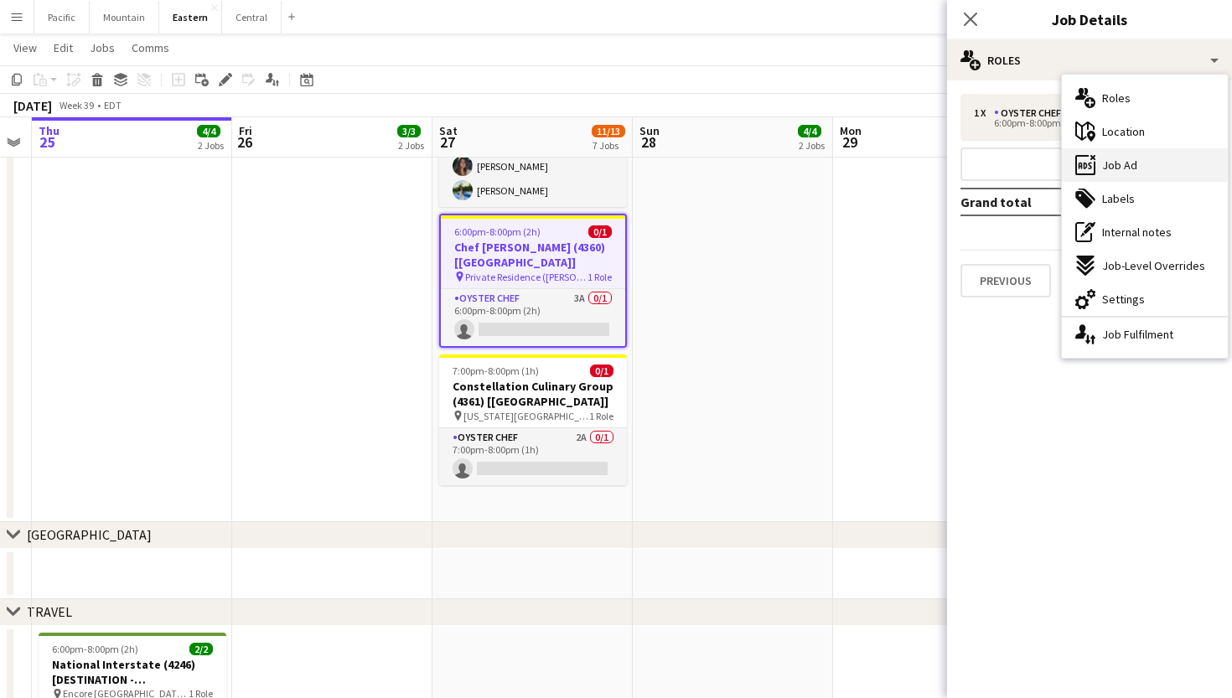
click at [1150, 152] on div "ads-window Job Ad" at bounding box center [1145, 165] width 166 height 34
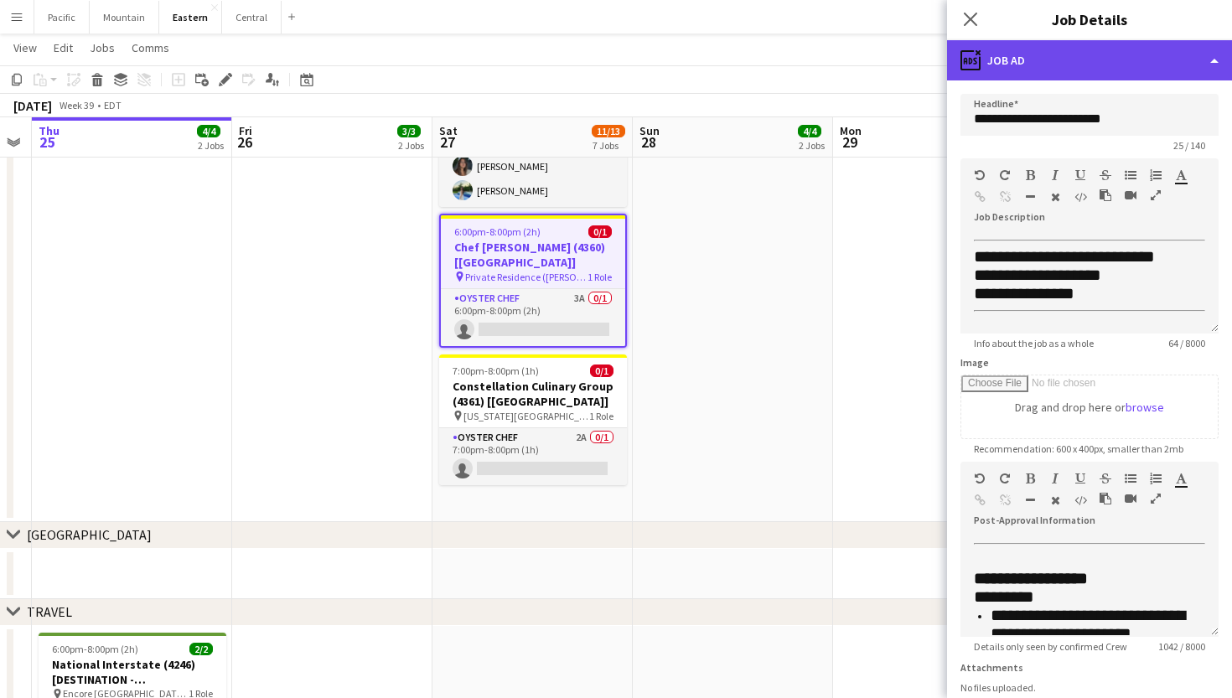
click at [1121, 53] on div "ads-window Job Ad" at bounding box center [1089, 60] width 285 height 40
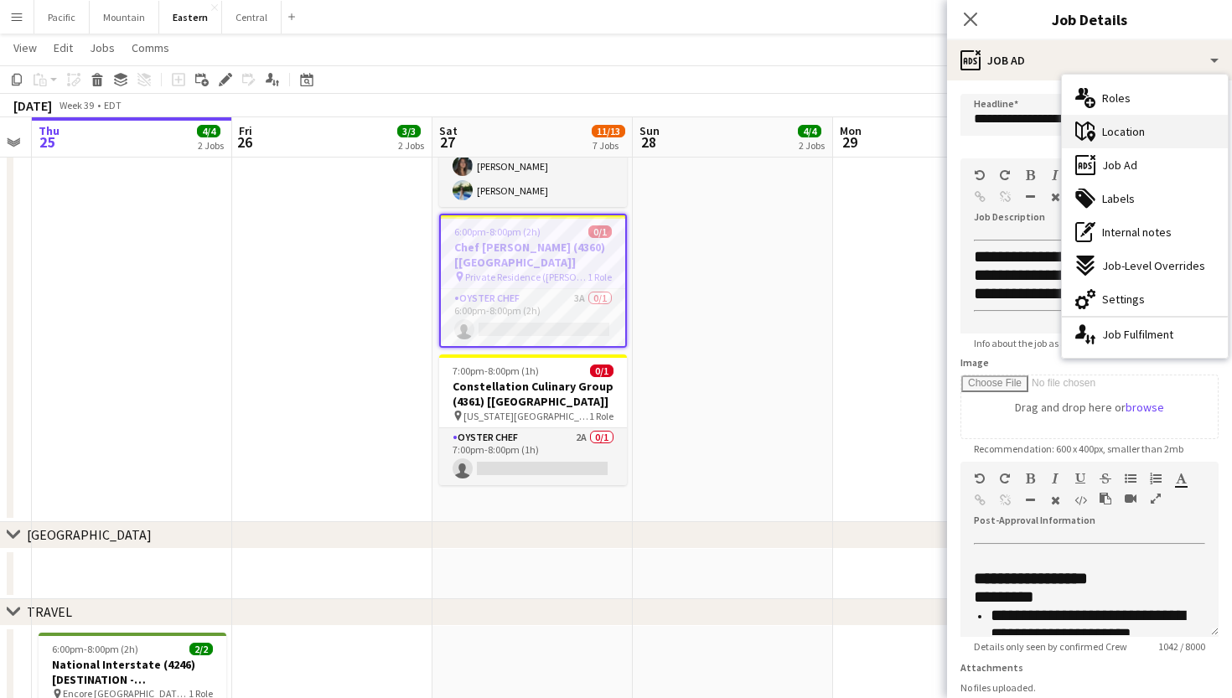
click at [1157, 123] on div "maps-pin-1 Location" at bounding box center [1145, 132] width 166 height 34
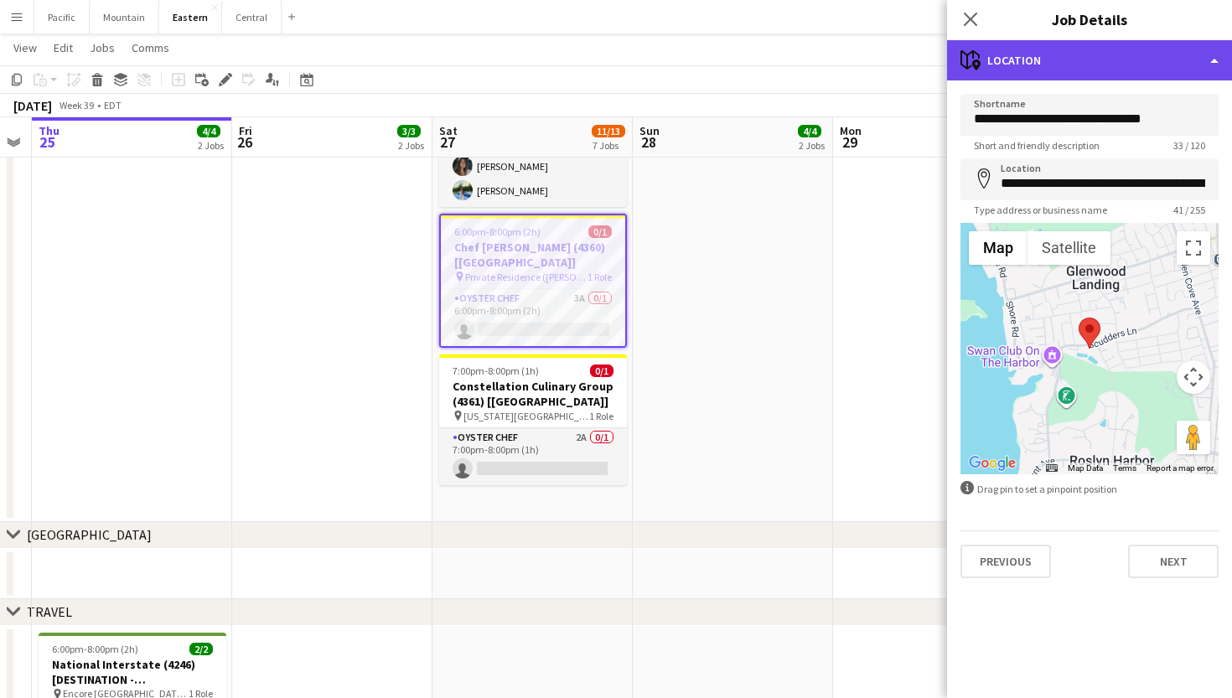
click at [1077, 50] on div "maps-pin-1 Location" at bounding box center [1089, 60] width 285 height 40
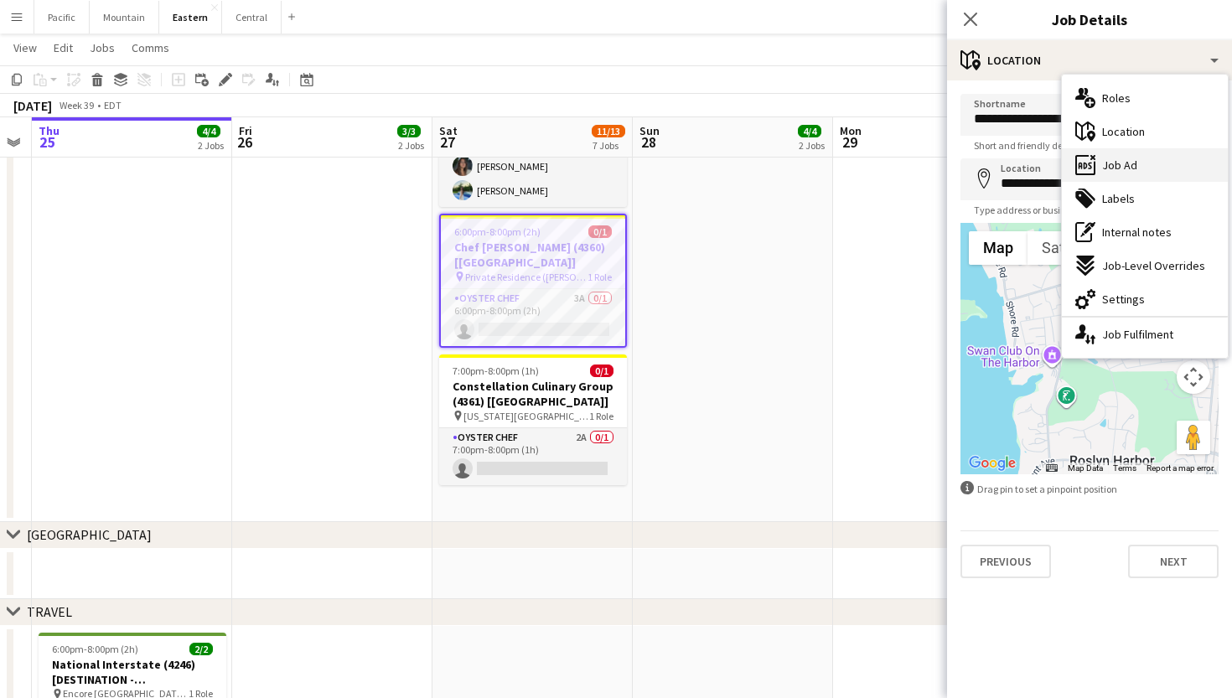
click at [1148, 155] on div "ads-window Job Ad" at bounding box center [1145, 165] width 166 height 34
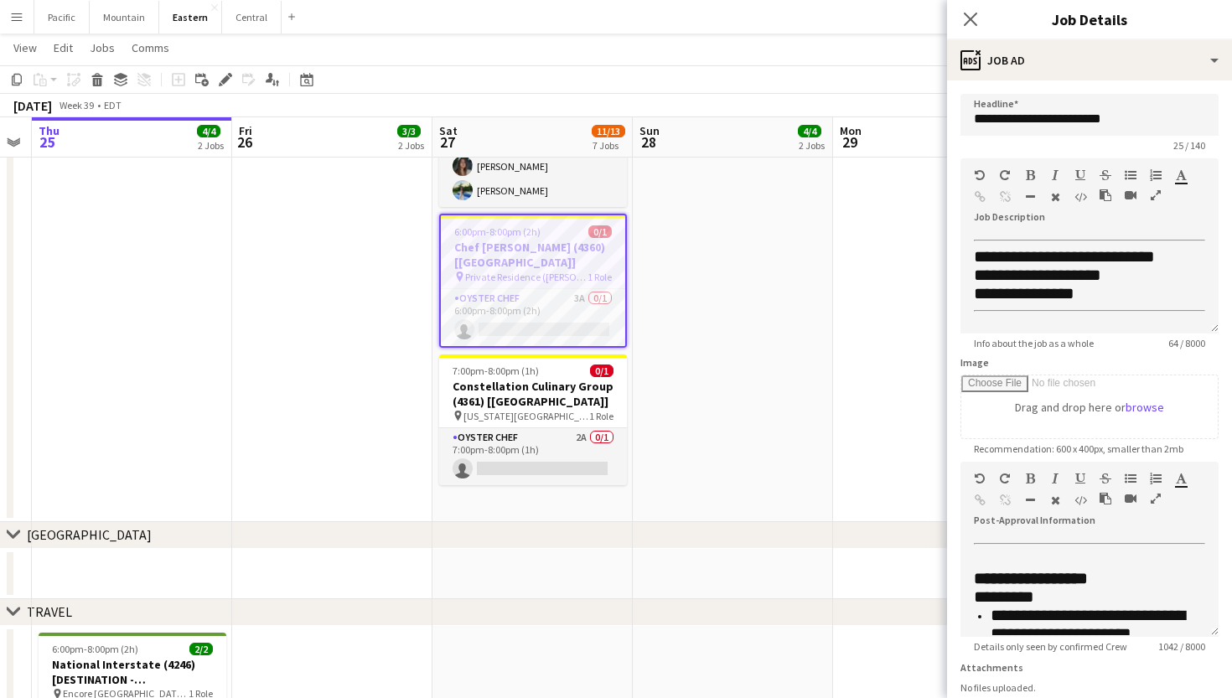
click at [1125, 80] on div "**********" at bounding box center [1089, 454] width 285 height 749
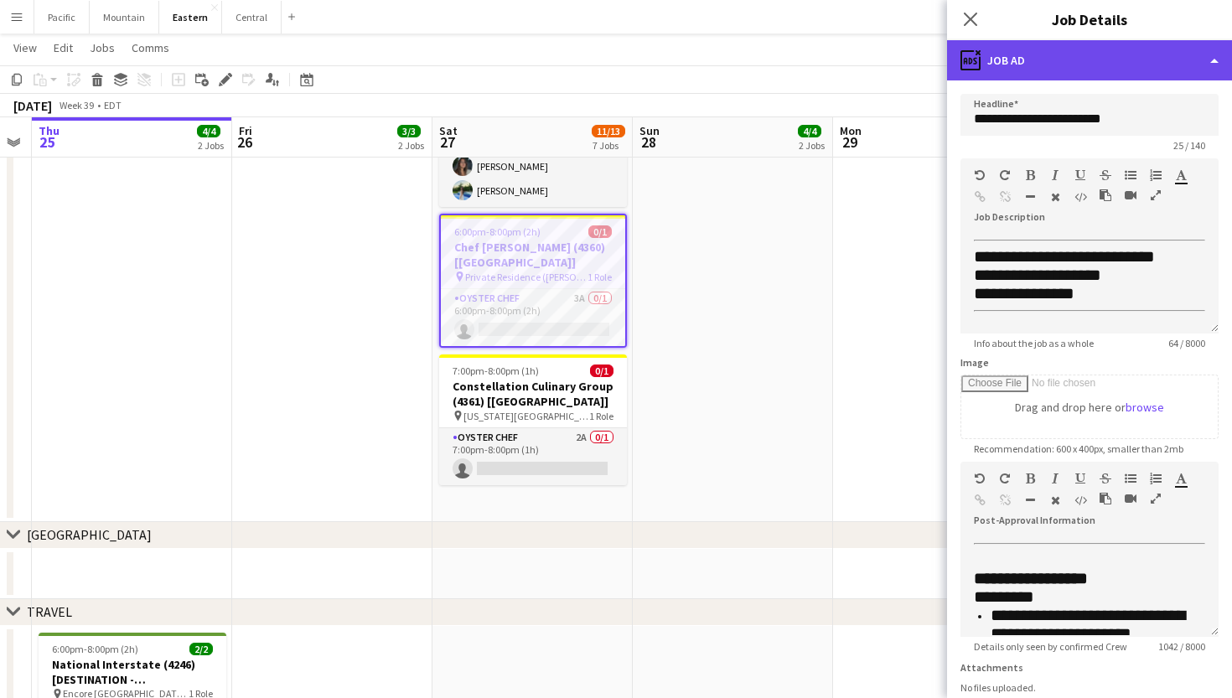
click at [1125, 56] on div "ads-window Job Ad" at bounding box center [1089, 60] width 285 height 40
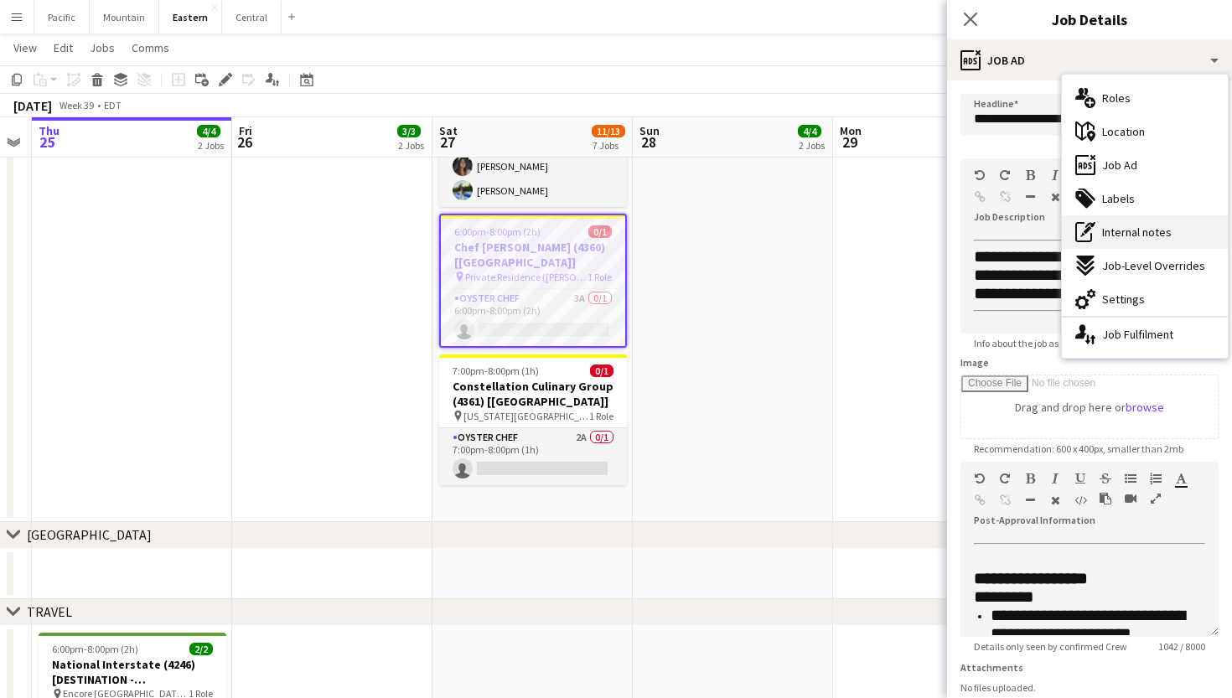
click at [1136, 226] on span "Internal notes" at bounding box center [1137, 232] width 70 height 15
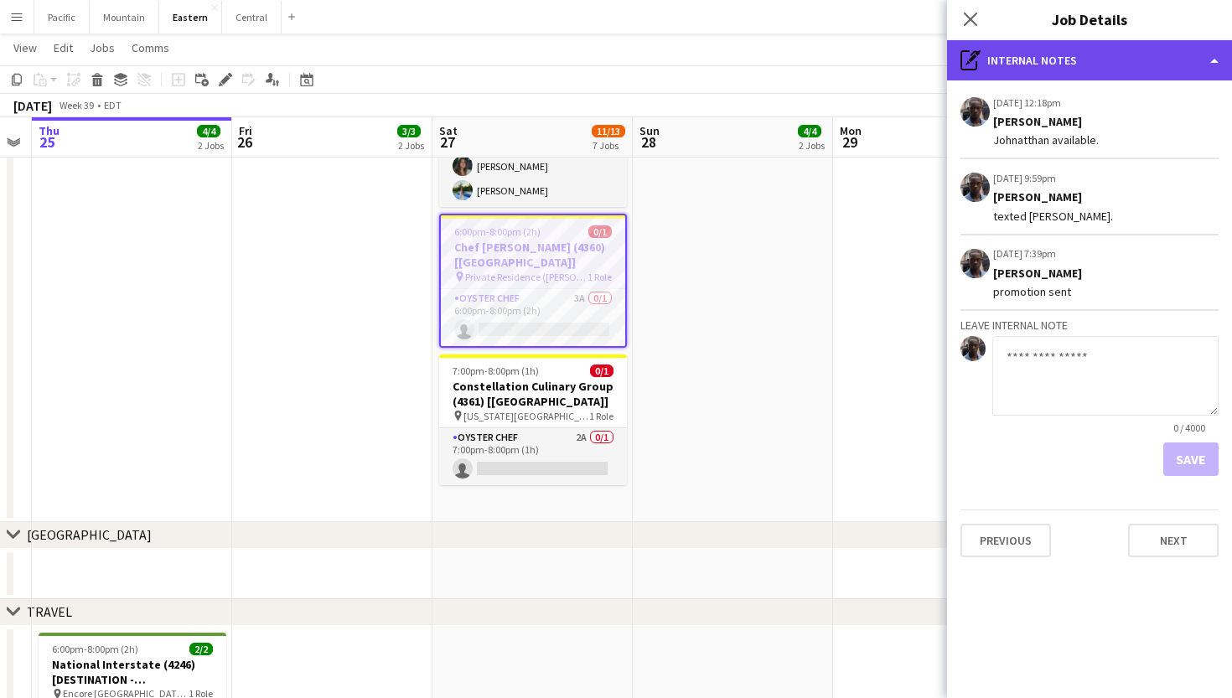
click at [1064, 65] on div "pen-write Internal notes" at bounding box center [1089, 60] width 285 height 40
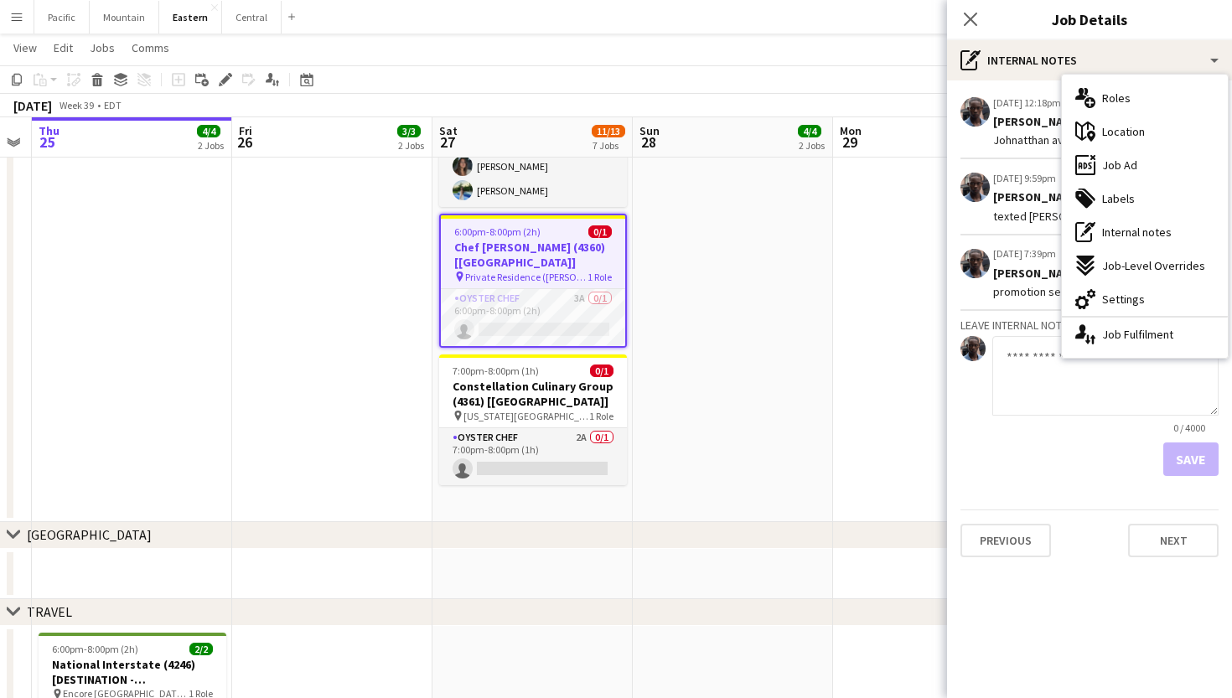
click at [996, 478] on div "09-25-2025 12:18pm Edit internal note Delete internal note Jeremiah Bell Johnat…" at bounding box center [1089, 325] width 285 height 490
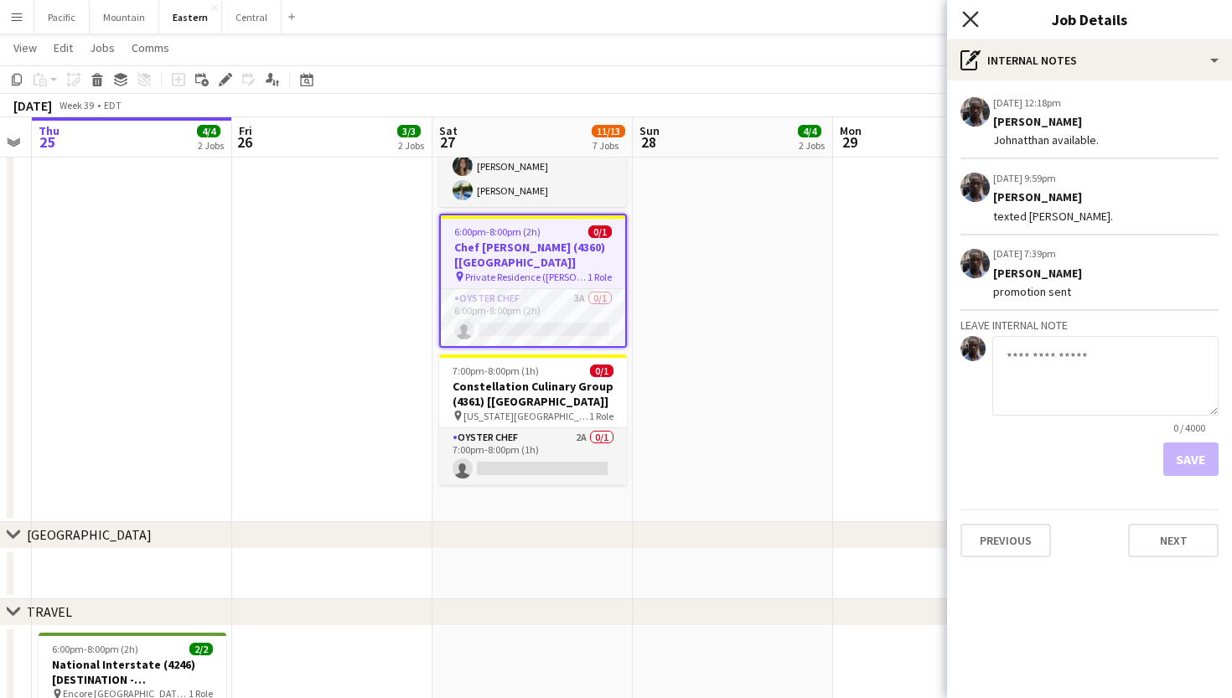
click at [971, 16] on icon "Close pop-in" at bounding box center [970, 19] width 16 height 16
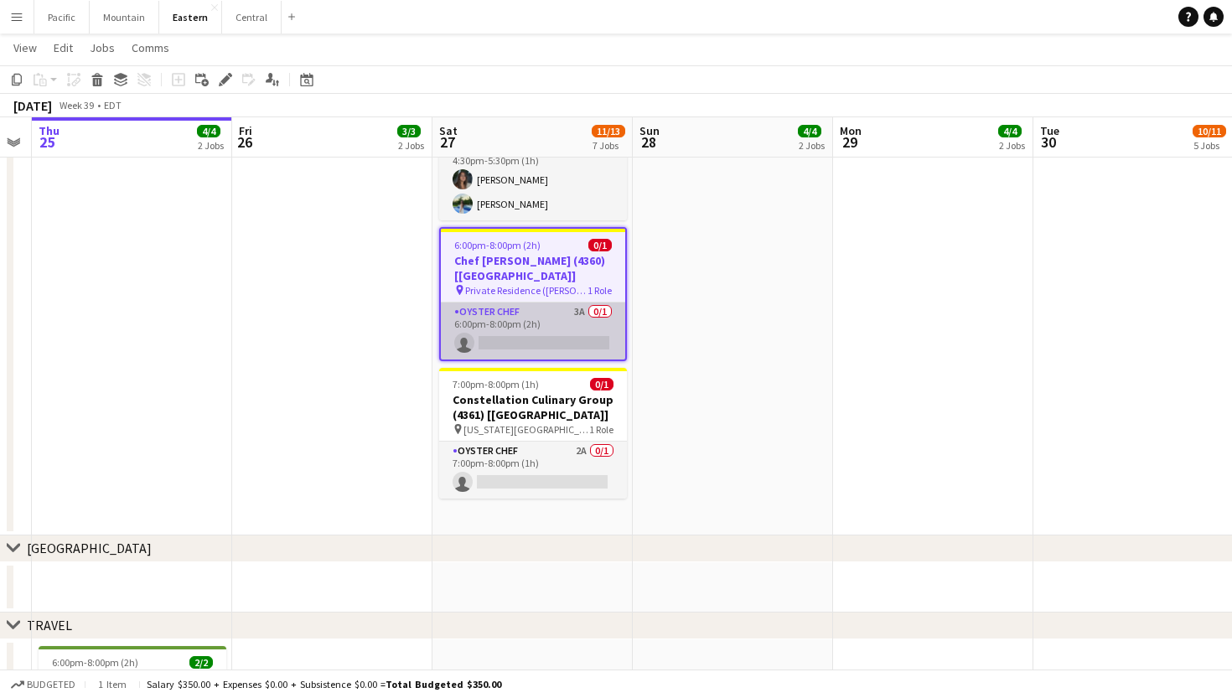
scroll to position [1457, 0]
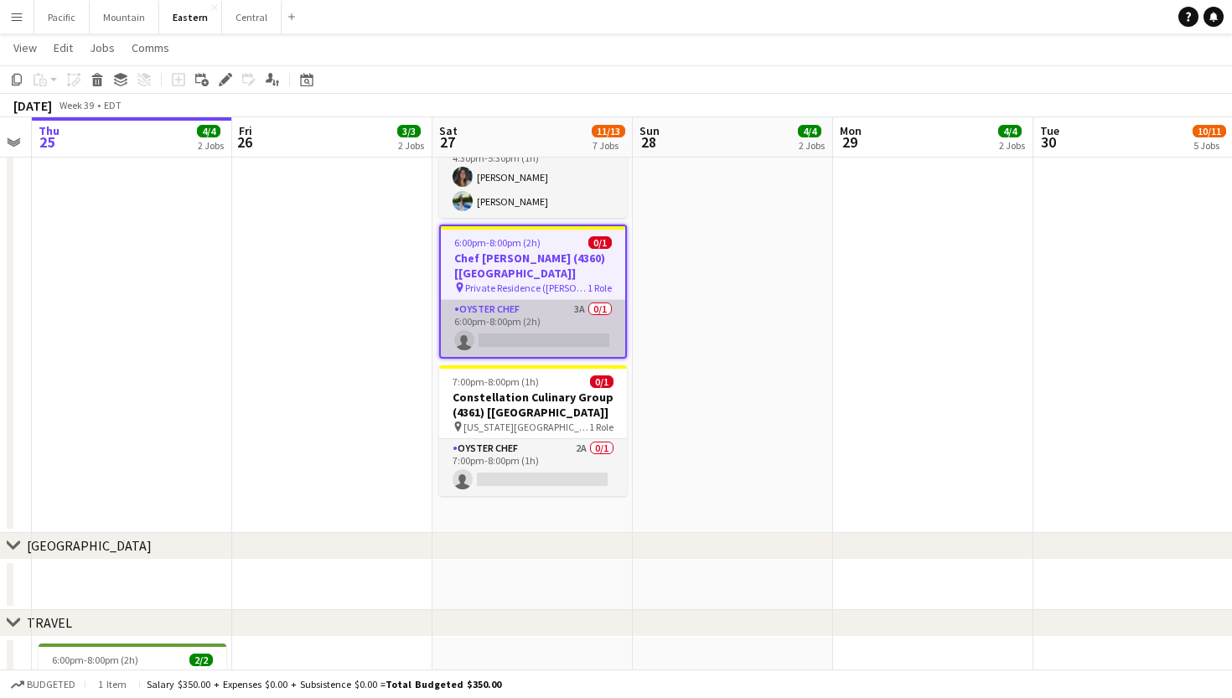
click at [584, 320] on app-card-role "Oyster Chef 3A 0/1 6:00pm-8:00pm (2h) single-neutral-actions" at bounding box center [533, 328] width 184 height 57
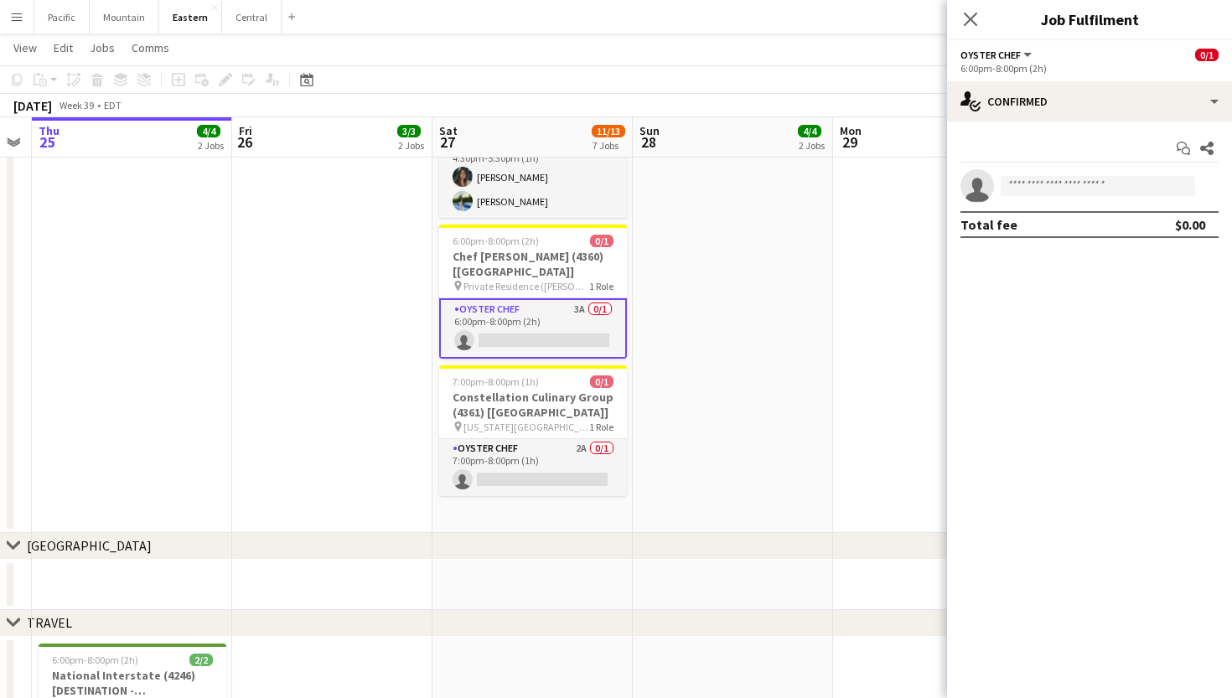
click at [583, 314] on app-card-role "Oyster Chef 3A 0/1 6:00pm-8:00pm (2h) single-neutral-actions" at bounding box center [533, 328] width 188 height 60
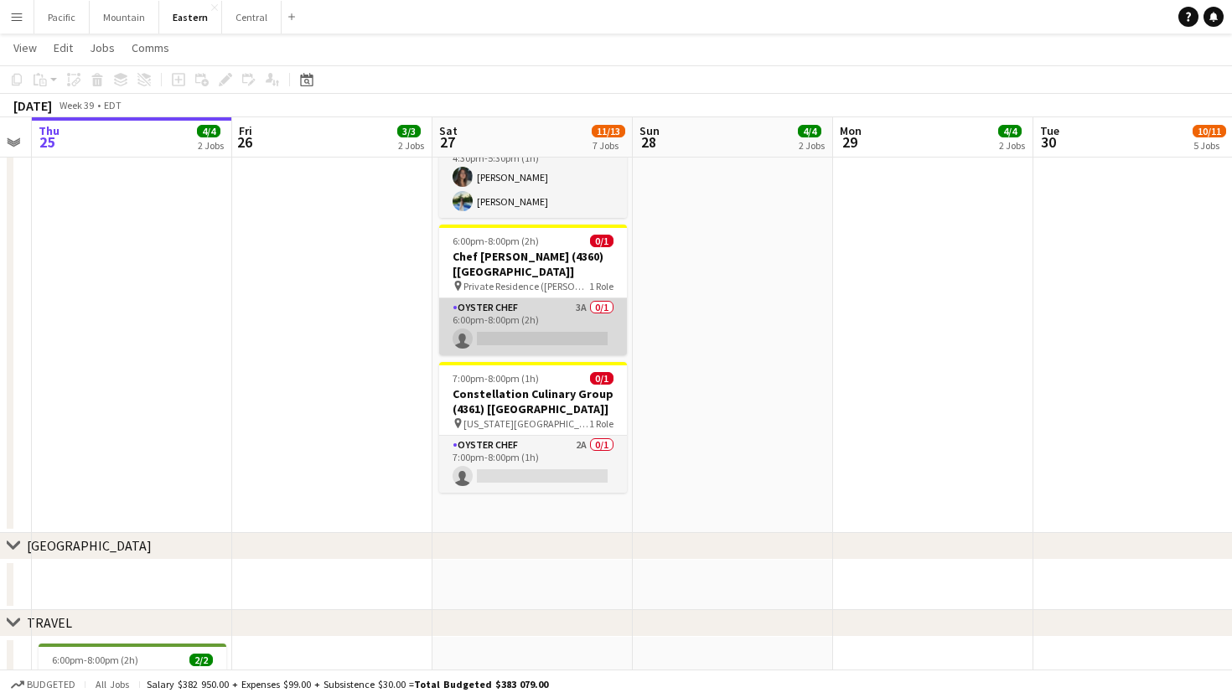
click at [554, 298] on app-card-role "Oyster Chef 3A 0/1 6:00pm-8:00pm (2h) single-neutral-actions" at bounding box center [533, 326] width 188 height 57
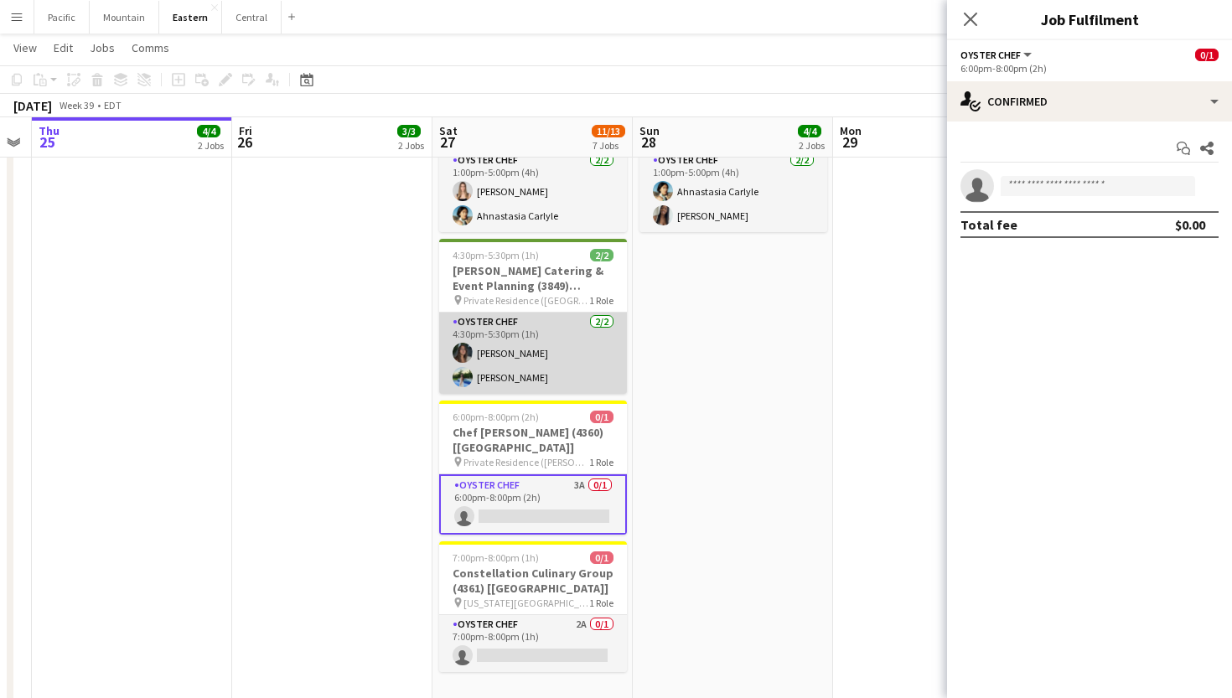
scroll to position [0, 602]
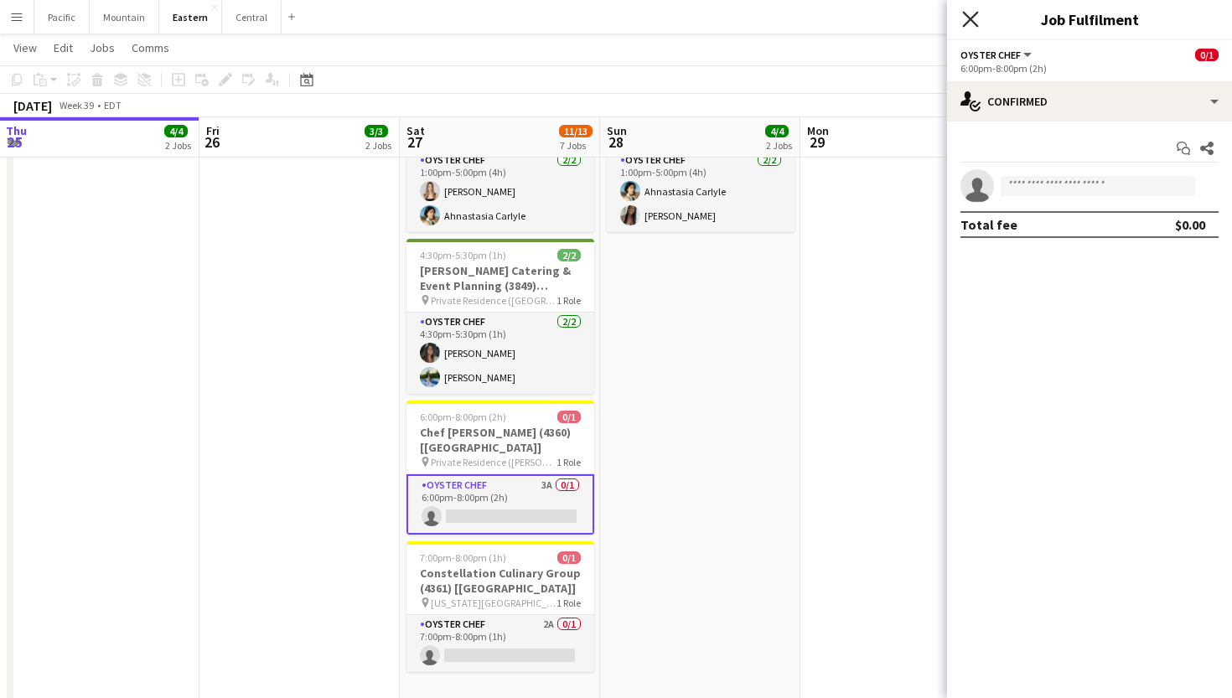
click at [970, 18] on icon at bounding box center [970, 19] width 16 height 16
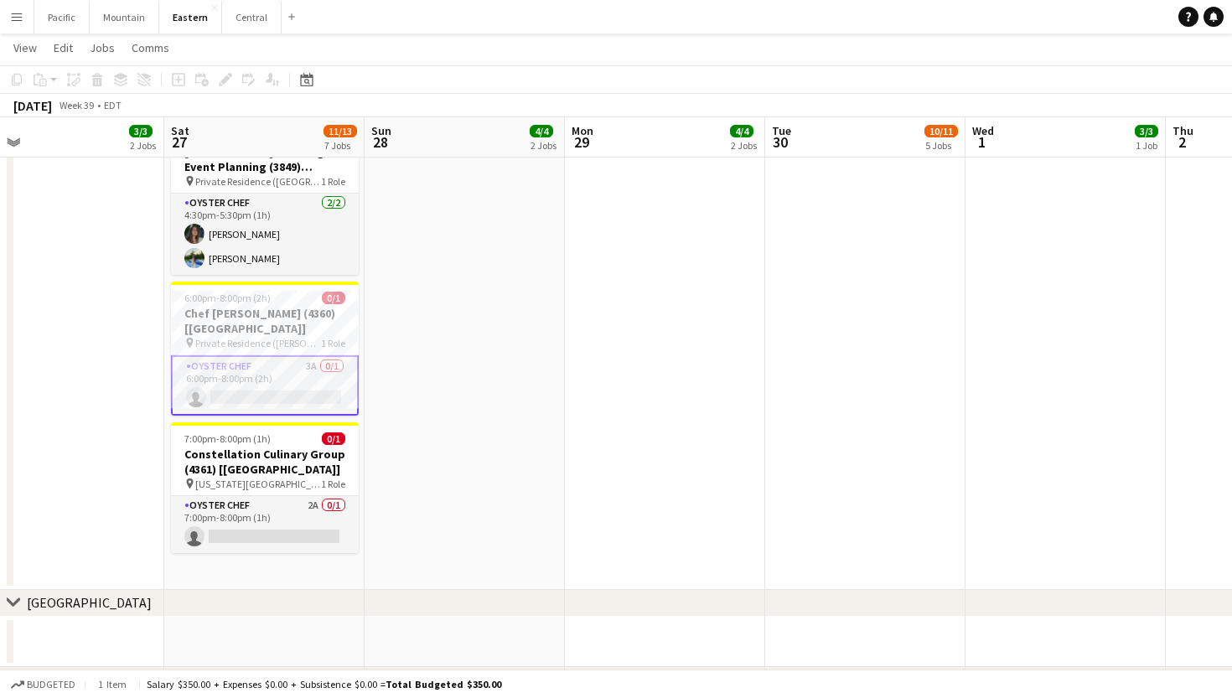
scroll to position [1470, 0]
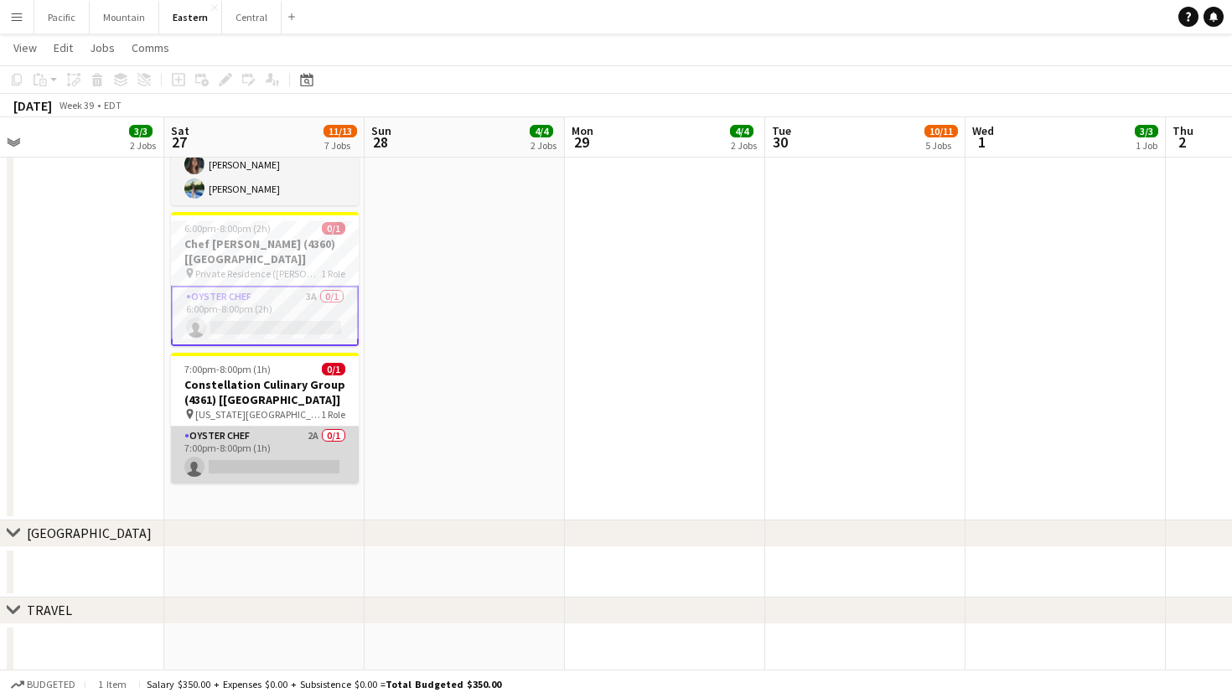
click at [243, 437] on app-card-role "Oyster Chef 2A 0/1 7:00pm-8:00pm (1h) single-neutral-actions" at bounding box center [265, 455] width 188 height 57
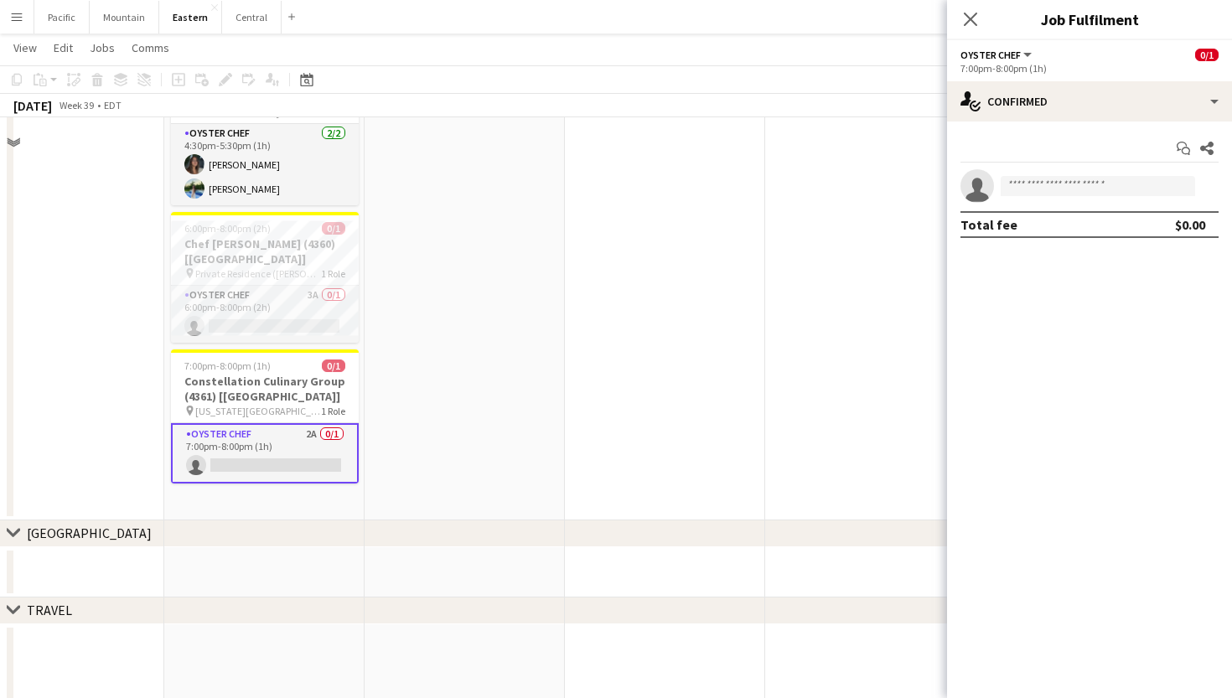
scroll to position [1407, 0]
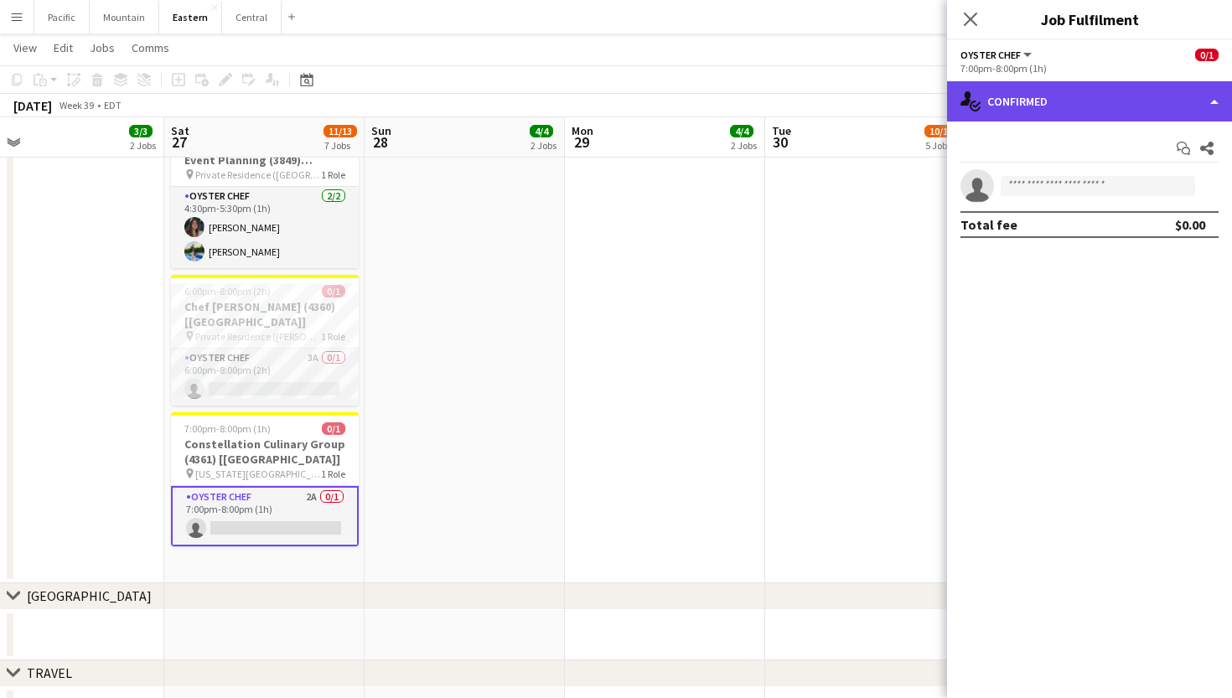
click at [1104, 95] on div "single-neutral-actions-check-2 Confirmed" at bounding box center [1089, 101] width 285 height 40
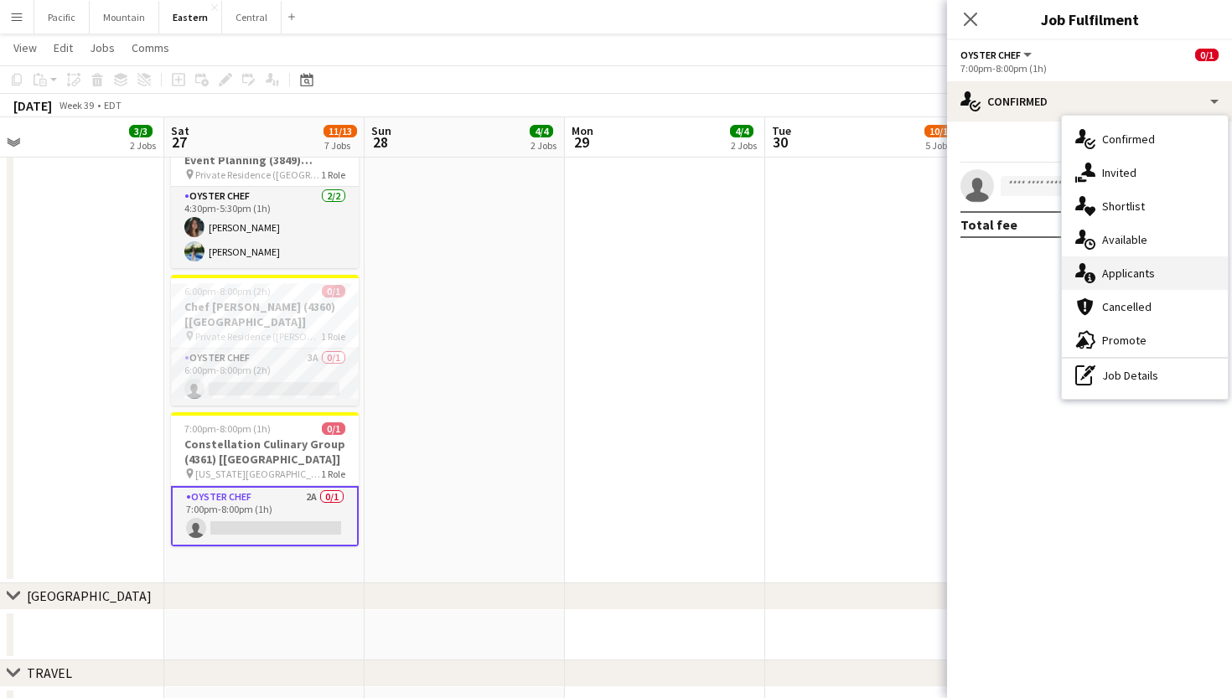
click at [1144, 278] on span "Applicants" at bounding box center [1128, 273] width 53 height 15
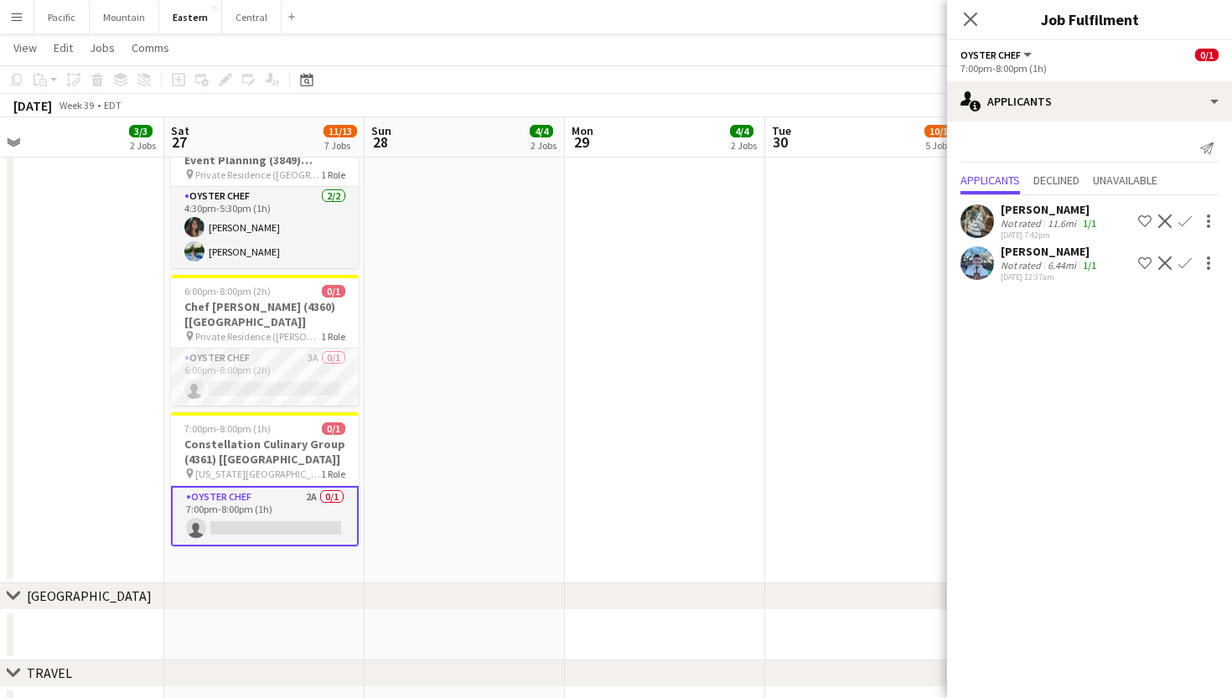
click at [1186, 222] on app-icon "Confirm" at bounding box center [1185, 221] width 13 height 13
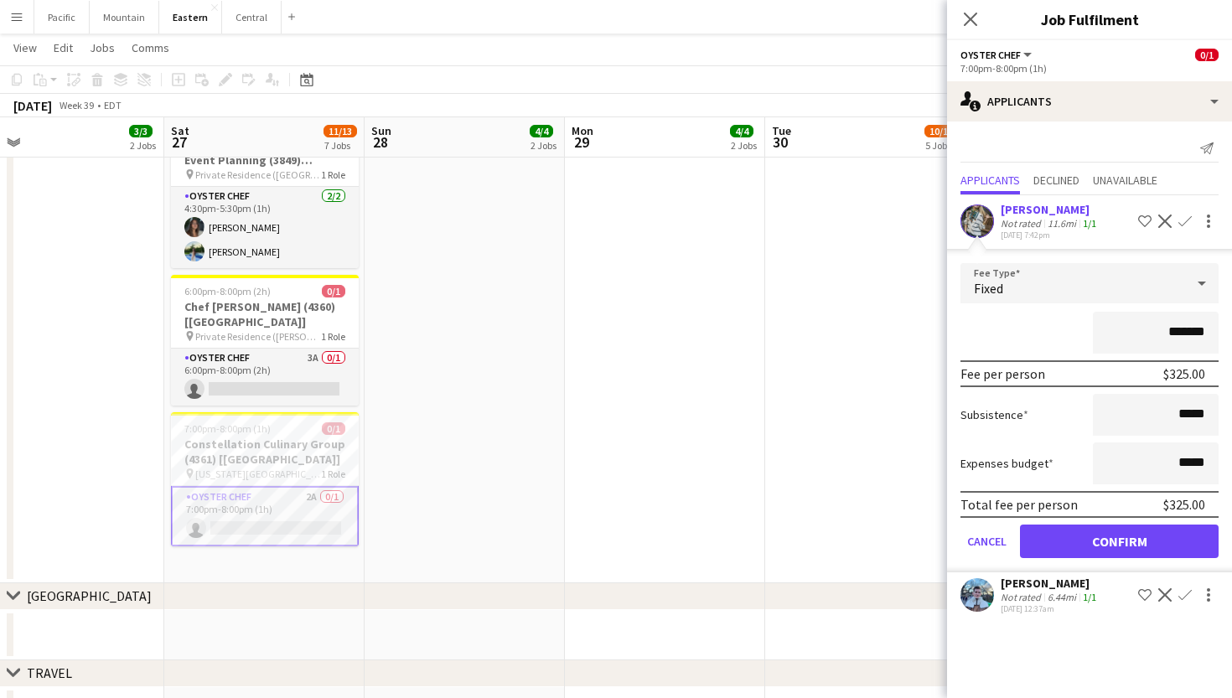
click at [1064, 531] on button "Confirm" at bounding box center [1119, 542] width 199 height 34
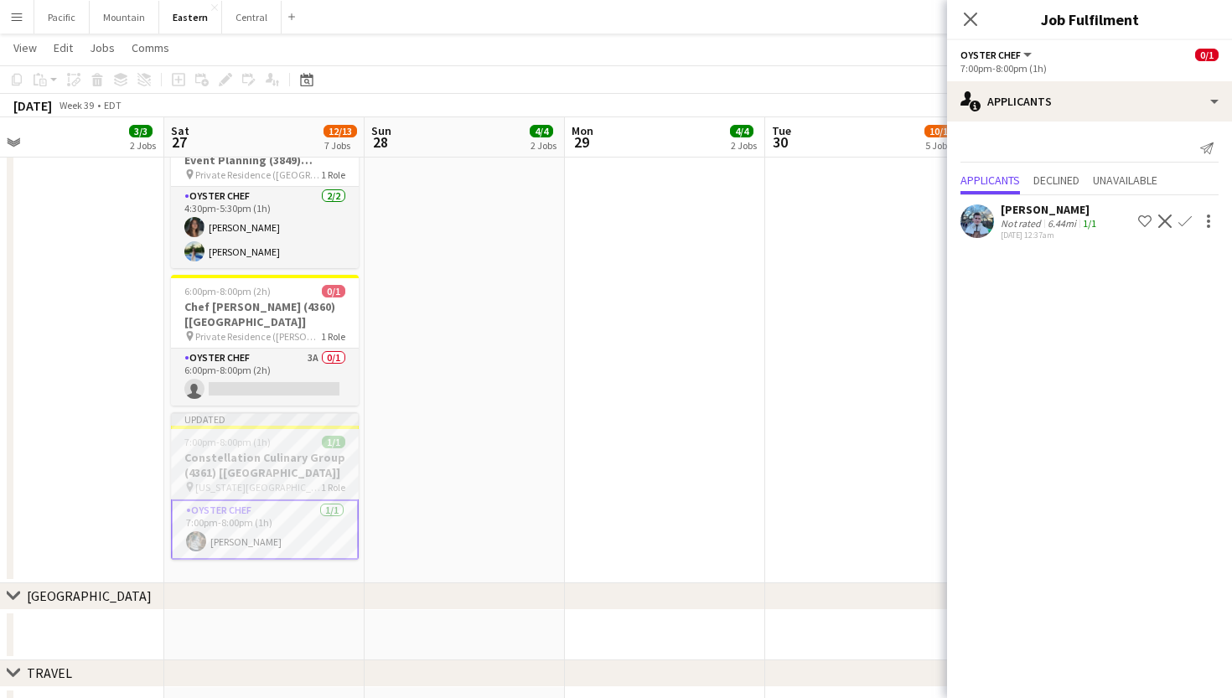
click at [274, 436] on div "7:00pm-8:00pm (1h) 1/1" at bounding box center [265, 442] width 188 height 13
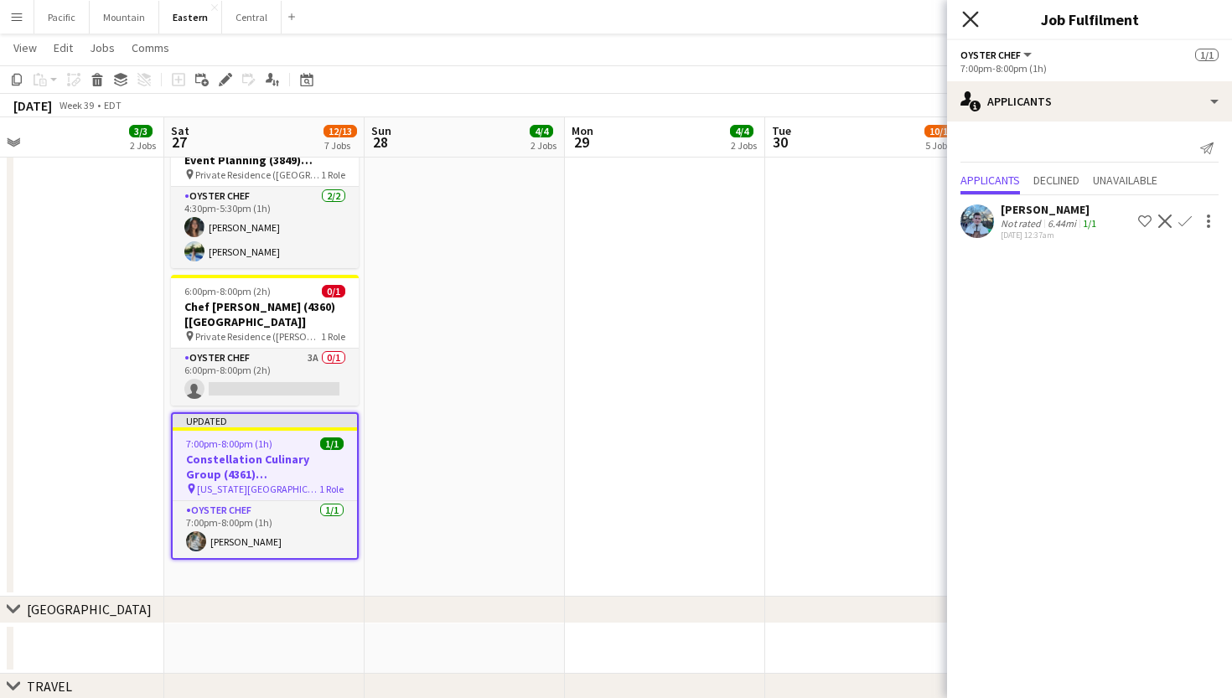
click at [965, 18] on icon "Close pop-in" at bounding box center [970, 19] width 16 height 16
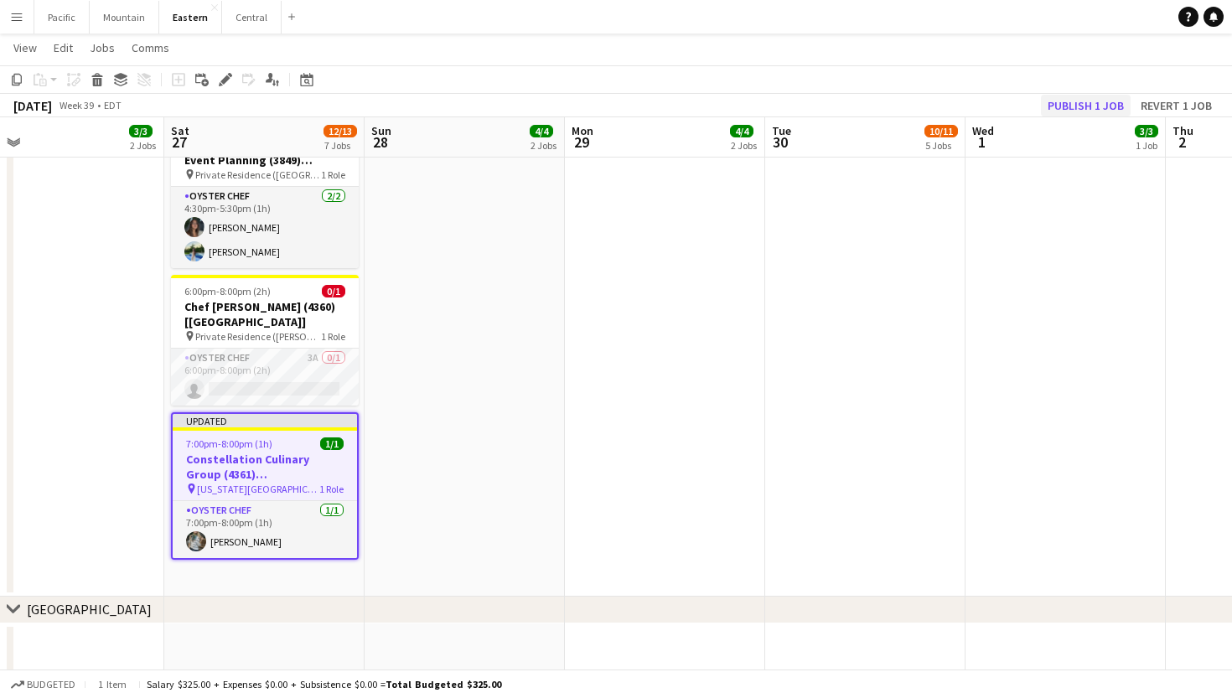
click at [1081, 103] on button "Publish 1 job" at bounding box center [1086, 106] width 90 height 22
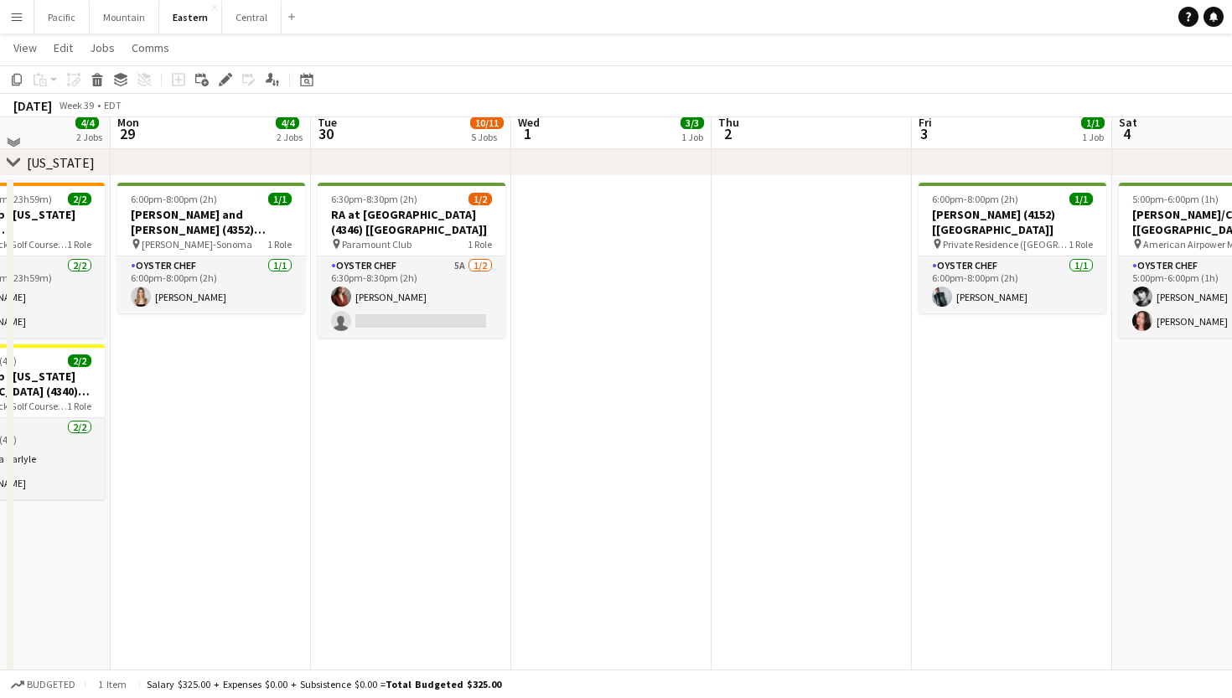
scroll to position [1002, 0]
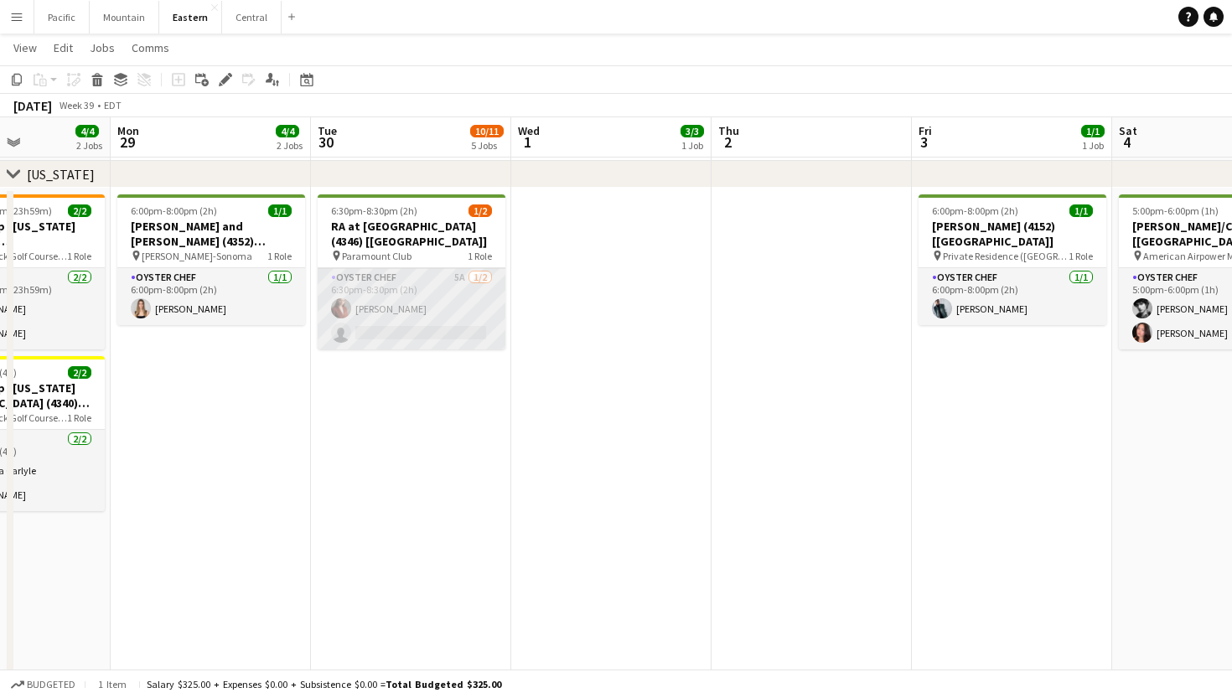
click at [390, 319] on app-card-role "Oyster Chef 5A 1/2 6:30pm-8:30pm (2h) Agnes Artych single-neutral-actions" at bounding box center [412, 308] width 188 height 81
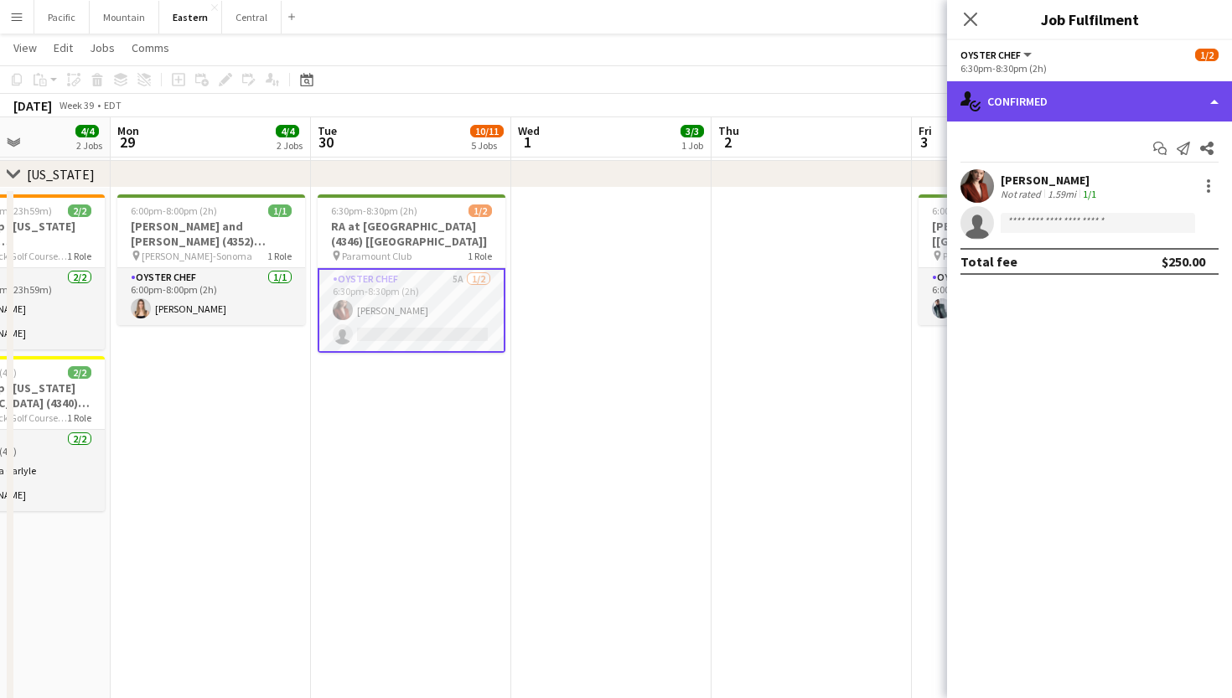
click at [1190, 111] on div "single-neutral-actions-check-2 Confirmed" at bounding box center [1089, 101] width 285 height 40
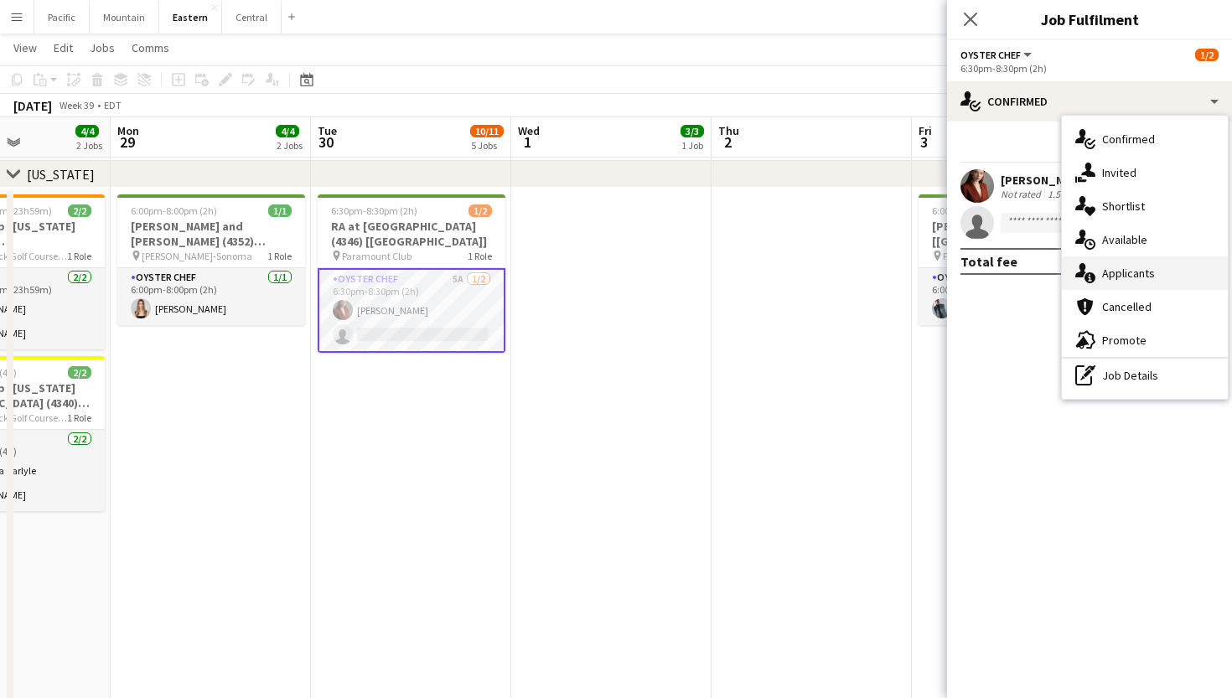
click at [1140, 273] on span "Applicants" at bounding box center [1128, 273] width 53 height 15
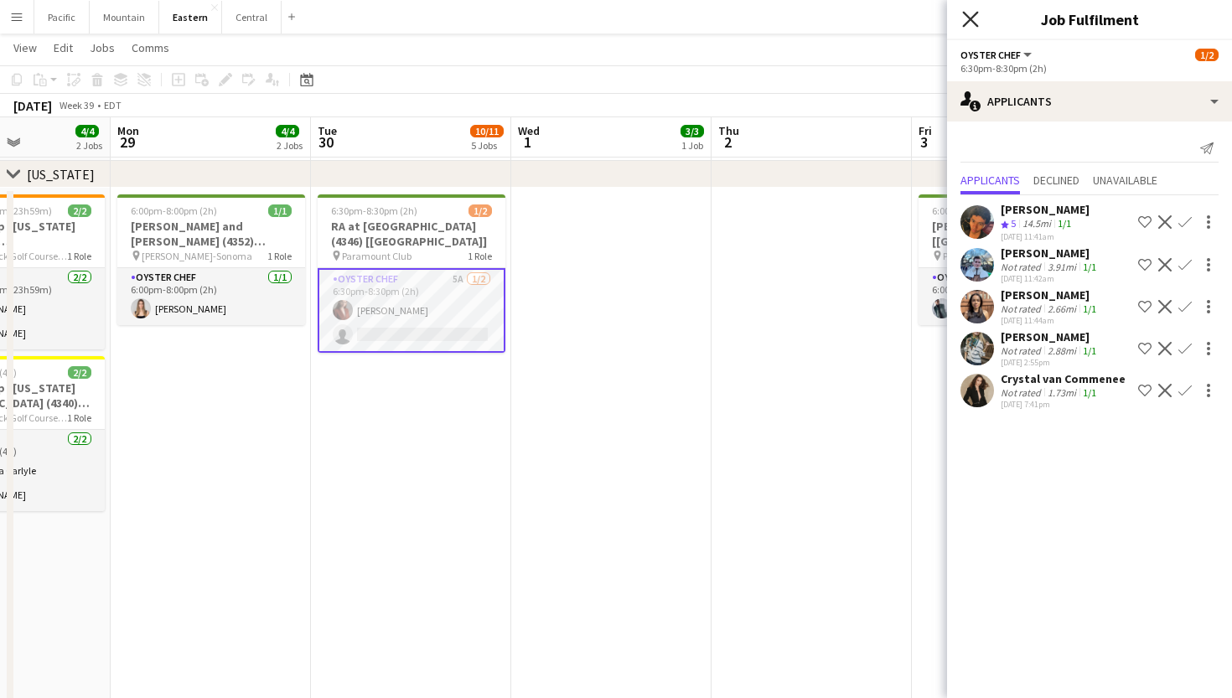
click at [967, 20] on icon "Close pop-in" at bounding box center [970, 19] width 16 height 16
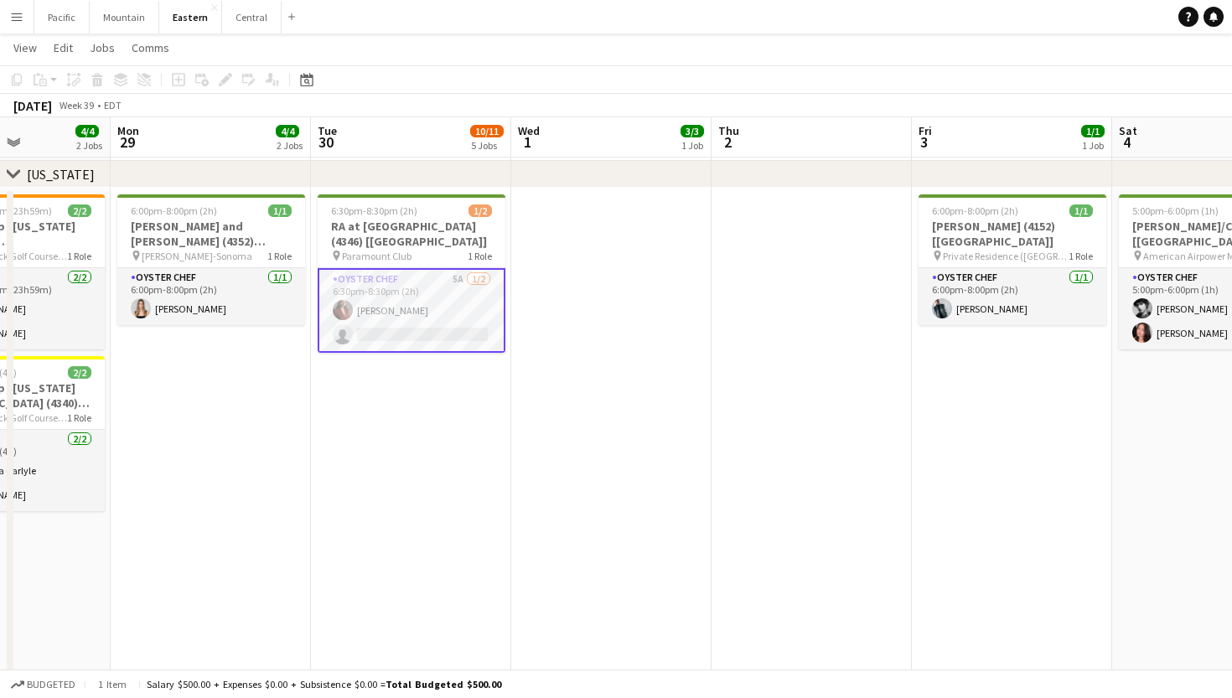
click at [448, 322] on app-card-role "Oyster Chef 5A 1/2 6:30pm-8:30pm (2h) Agnes Artych single-neutral-actions" at bounding box center [412, 310] width 188 height 85
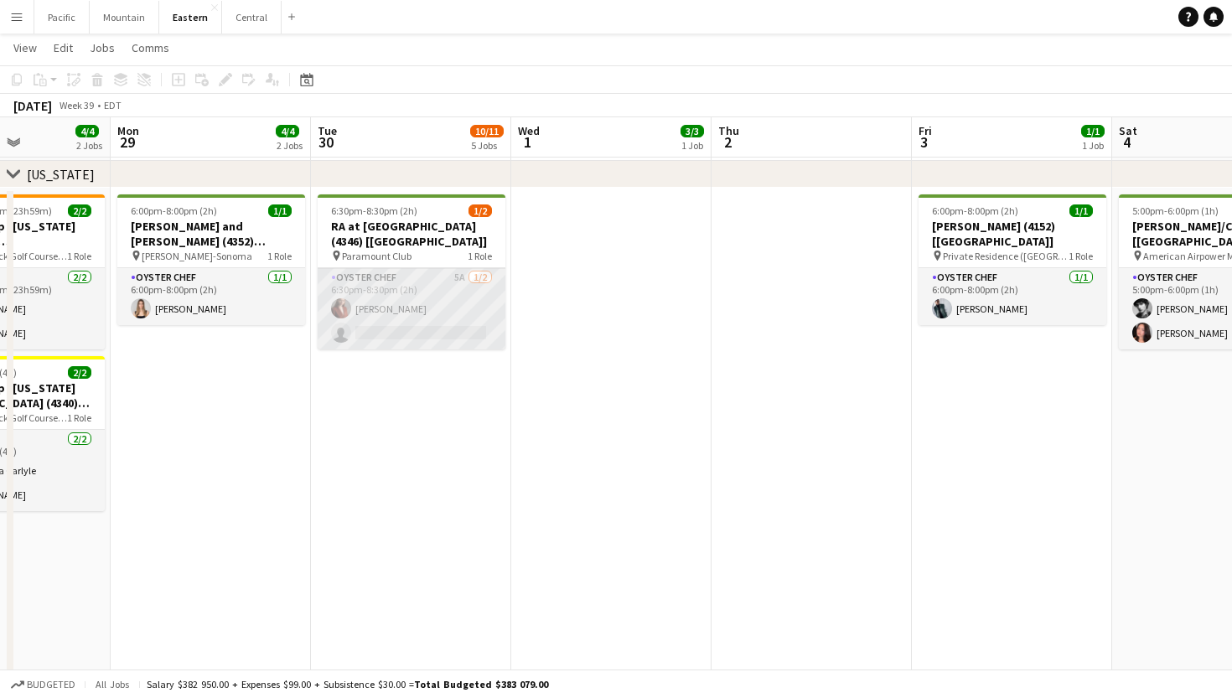
click at [431, 316] on app-card-role "Oyster Chef 5A 1/2 6:30pm-8:30pm (2h) Agnes Artych single-neutral-actions" at bounding box center [412, 308] width 188 height 81
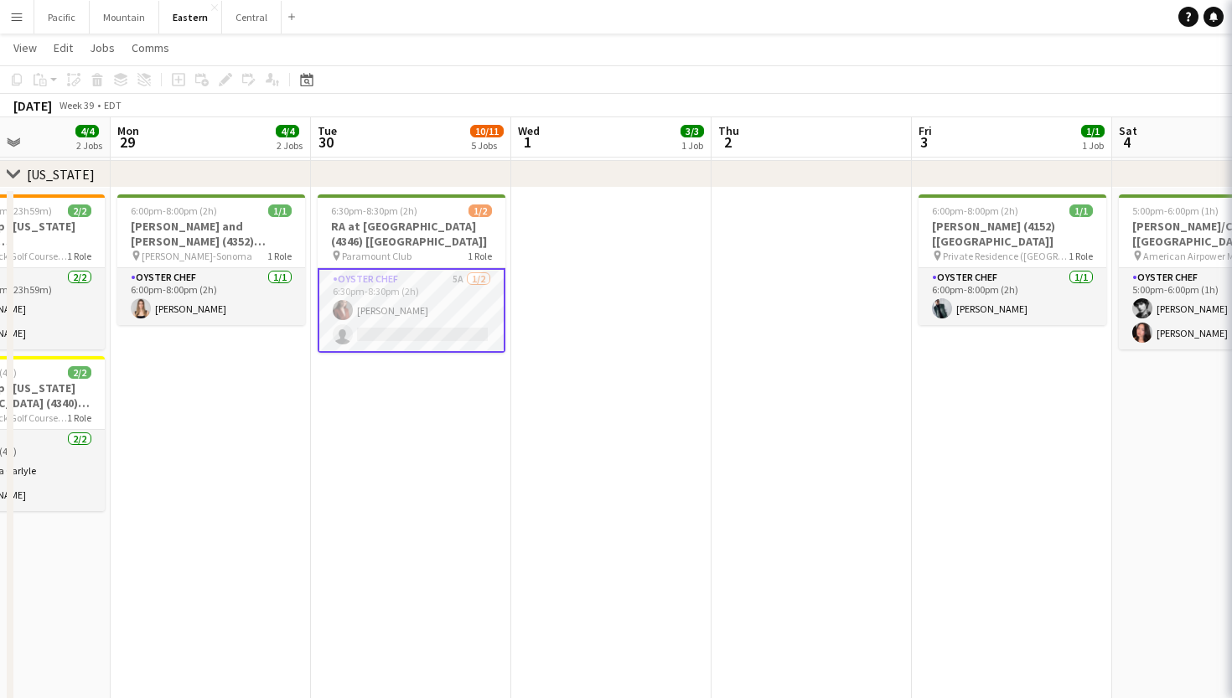
scroll to position [0, 692]
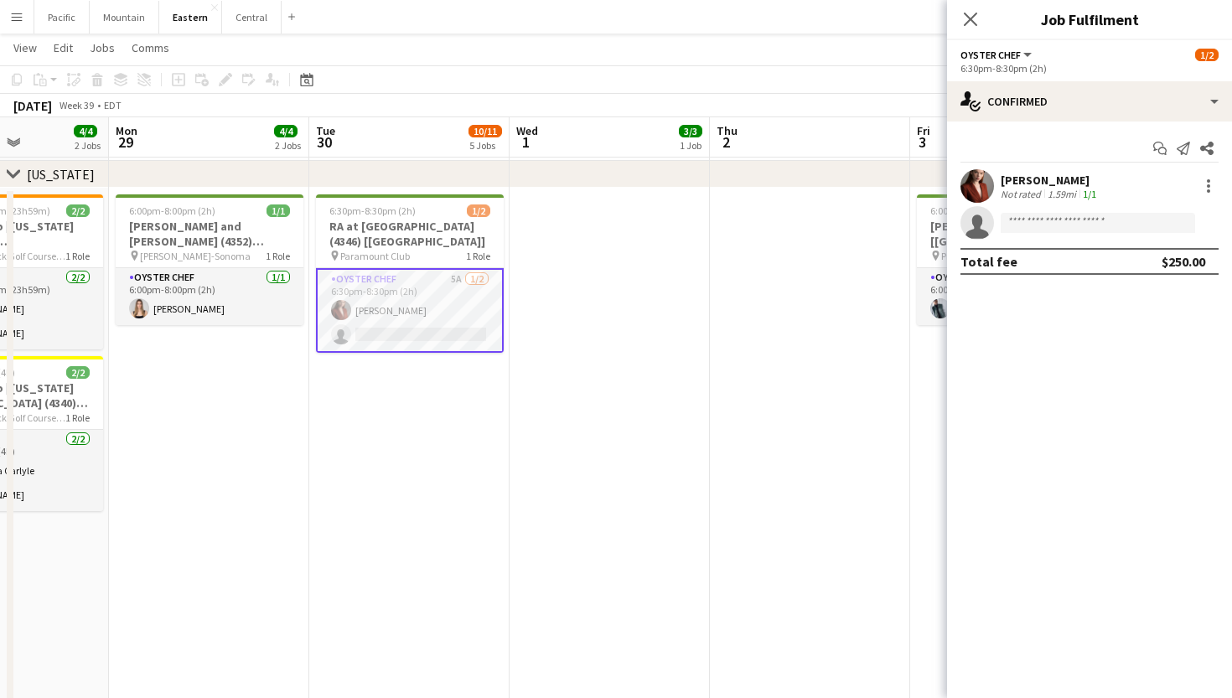
click at [1028, 74] on div "6:30pm-8:30pm (2h)" at bounding box center [1090, 68] width 258 height 13
click at [1029, 80] on app-options-switcher "Oyster Chef All roles Oyster Chef 1/2 6:30pm-8:30pm (2h)" at bounding box center [1089, 60] width 285 height 41
click at [1105, 126] on div "Start chat Send notification Share Agnes Artych Not rated 1.59mi 1/1 single-neu…" at bounding box center [1089, 205] width 285 height 167
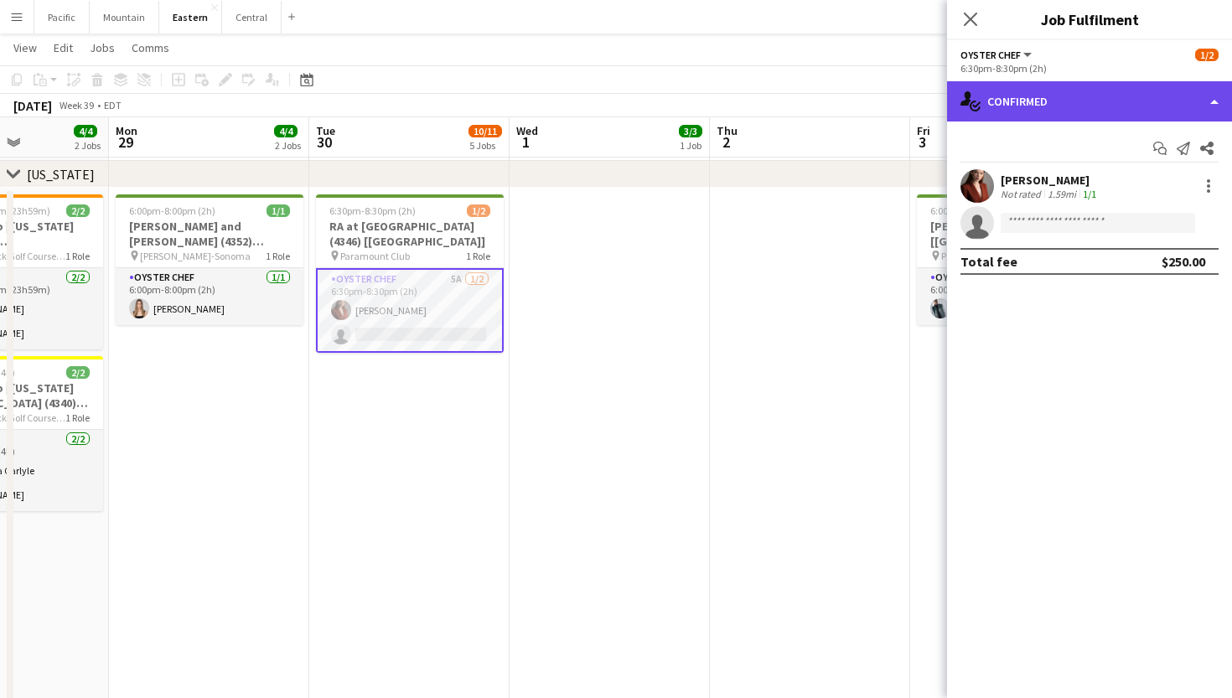
click at [1114, 102] on div "single-neutral-actions-check-2 Confirmed" at bounding box center [1089, 101] width 285 height 40
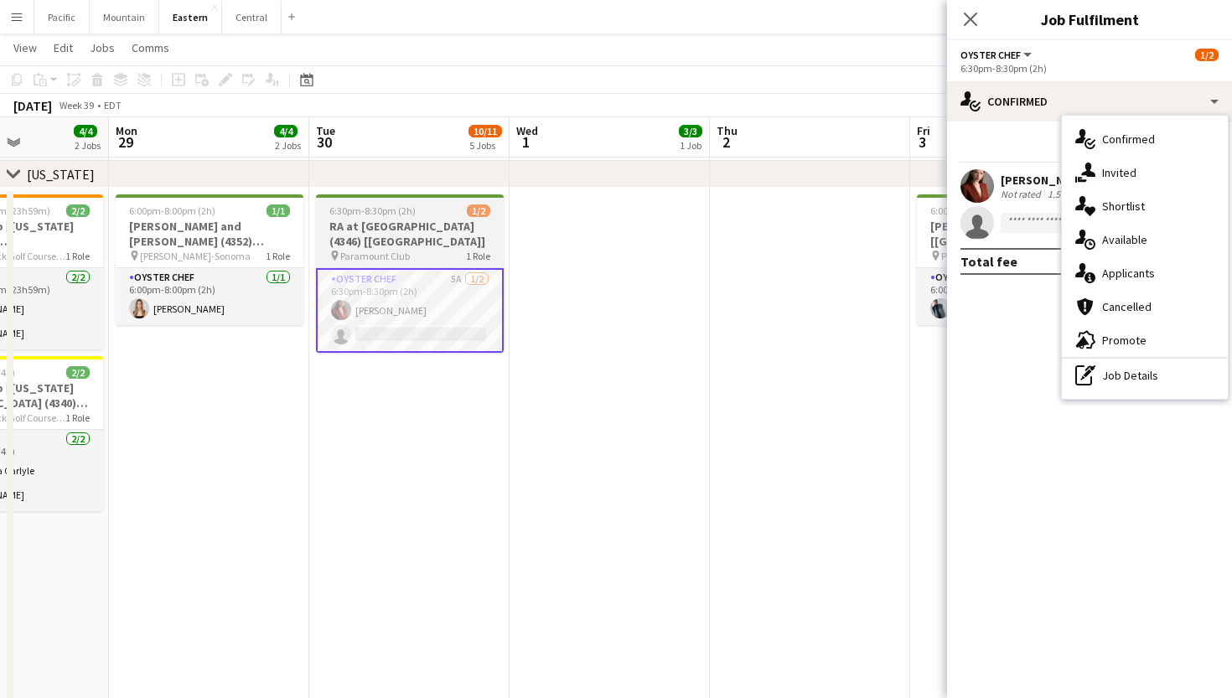
click at [438, 242] on h3 "RA at Paramount Club (4346) [NYC]" at bounding box center [410, 234] width 188 height 30
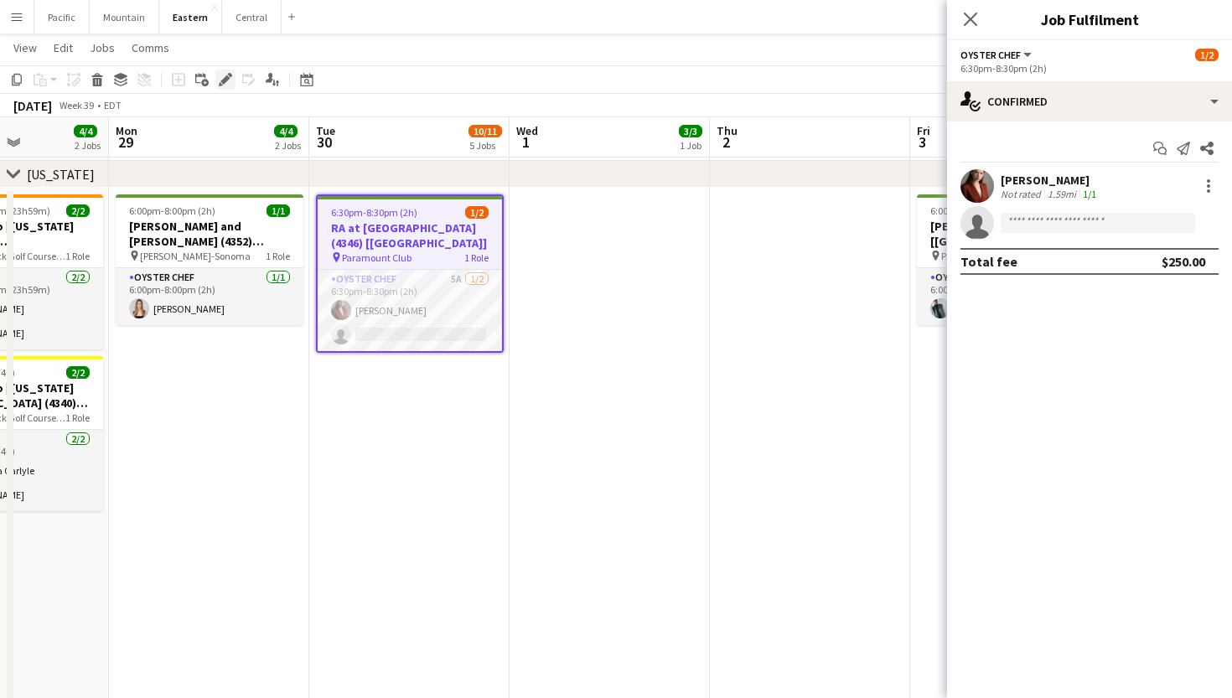
click at [225, 74] on icon "Edit" at bounding box center [225, 79] width 13 height 13
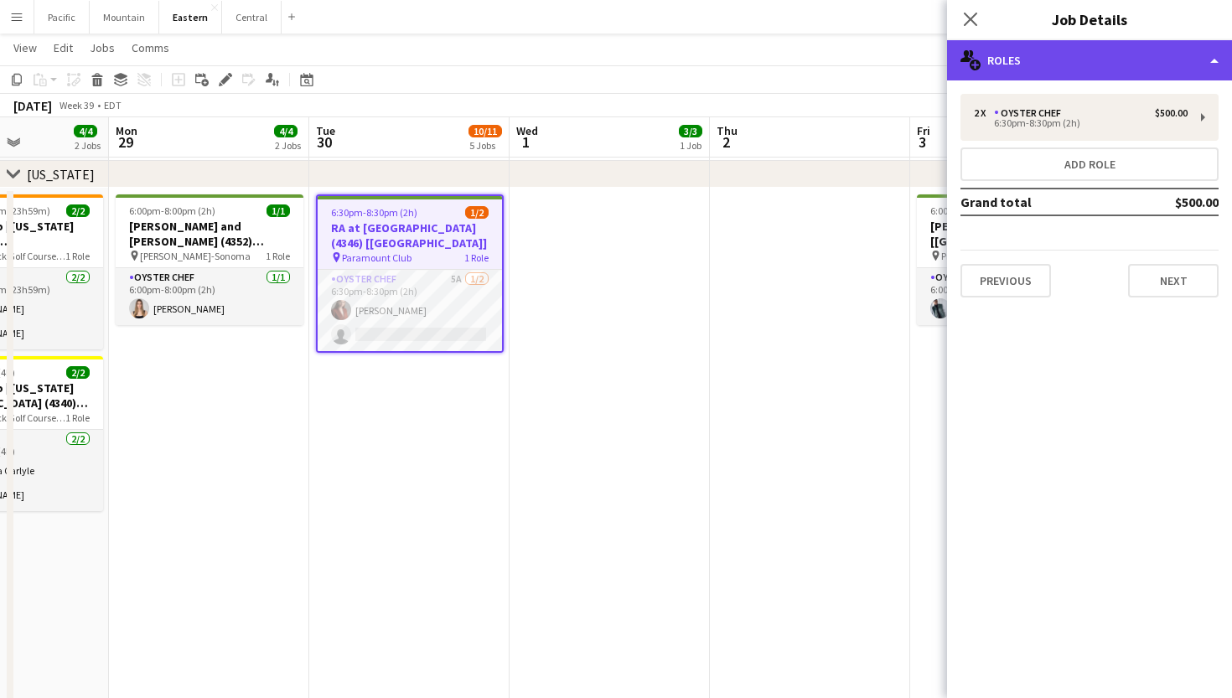
click at [1119, 47] on div "multiple-users-add Roles" at bounding box center [1089, 60] width 285 height 40
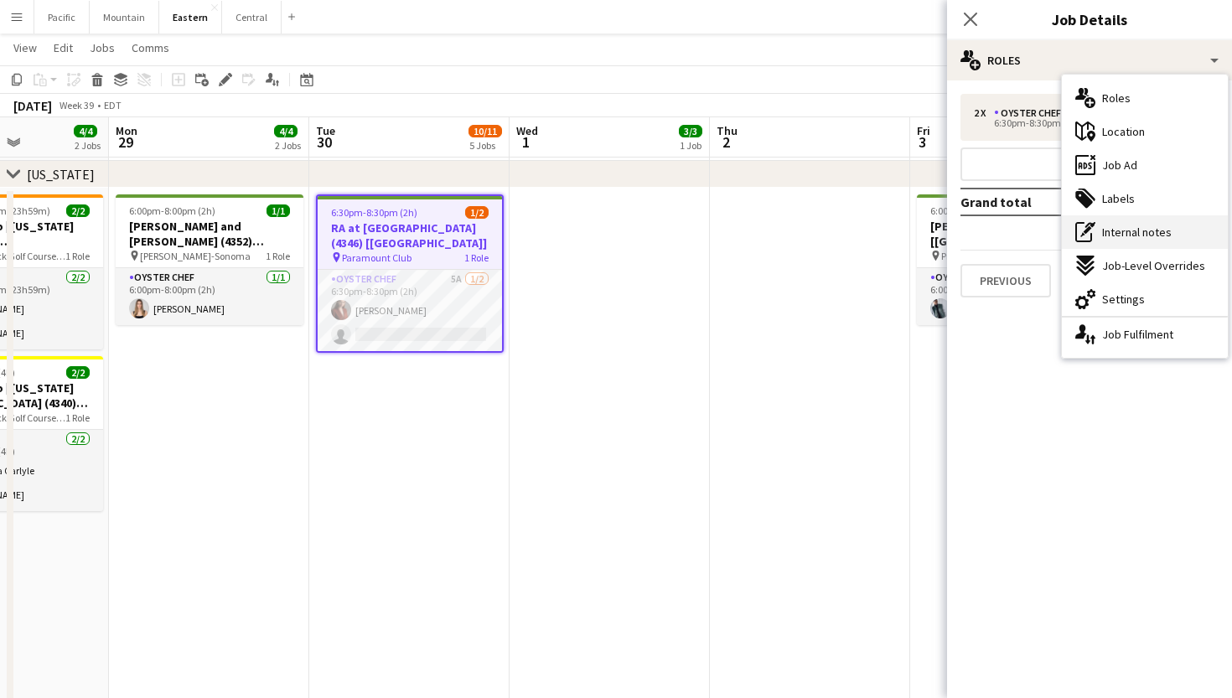
click at [1192, 241] on div "pen-write Internal notes" at bounding box center [1145, 232] width 166 height 34
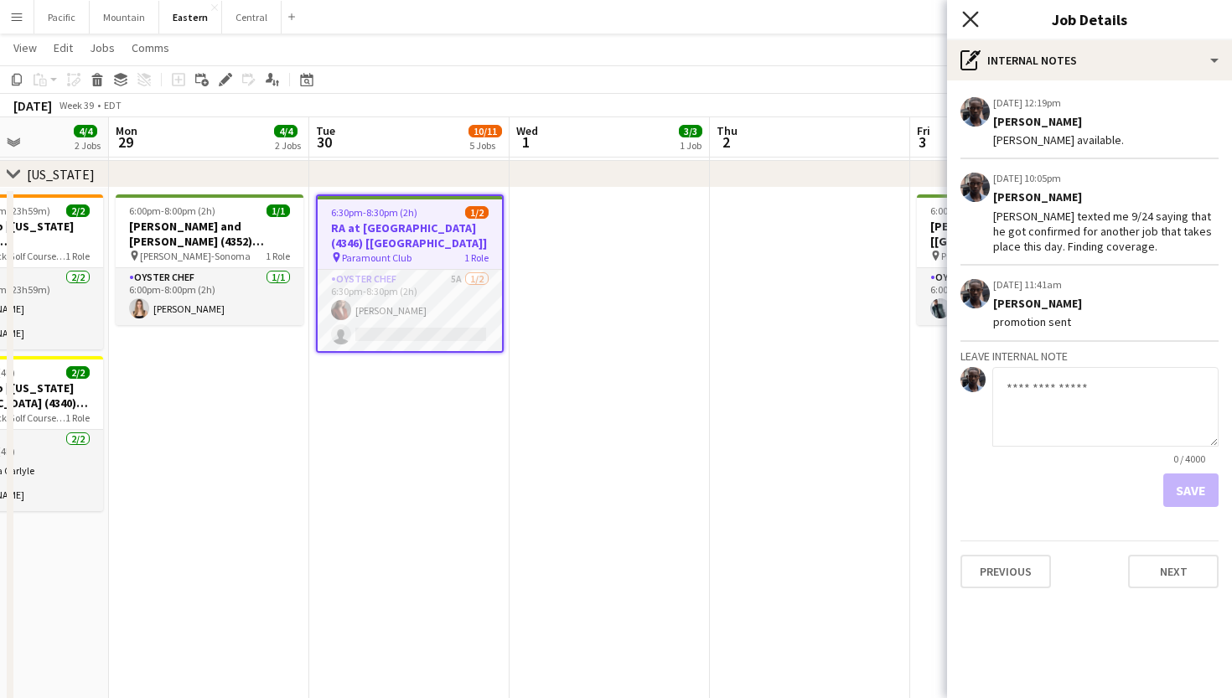
click at [969, 14] on icon "Close pop-in" at bounding box center [970, 19] width 16 height 16
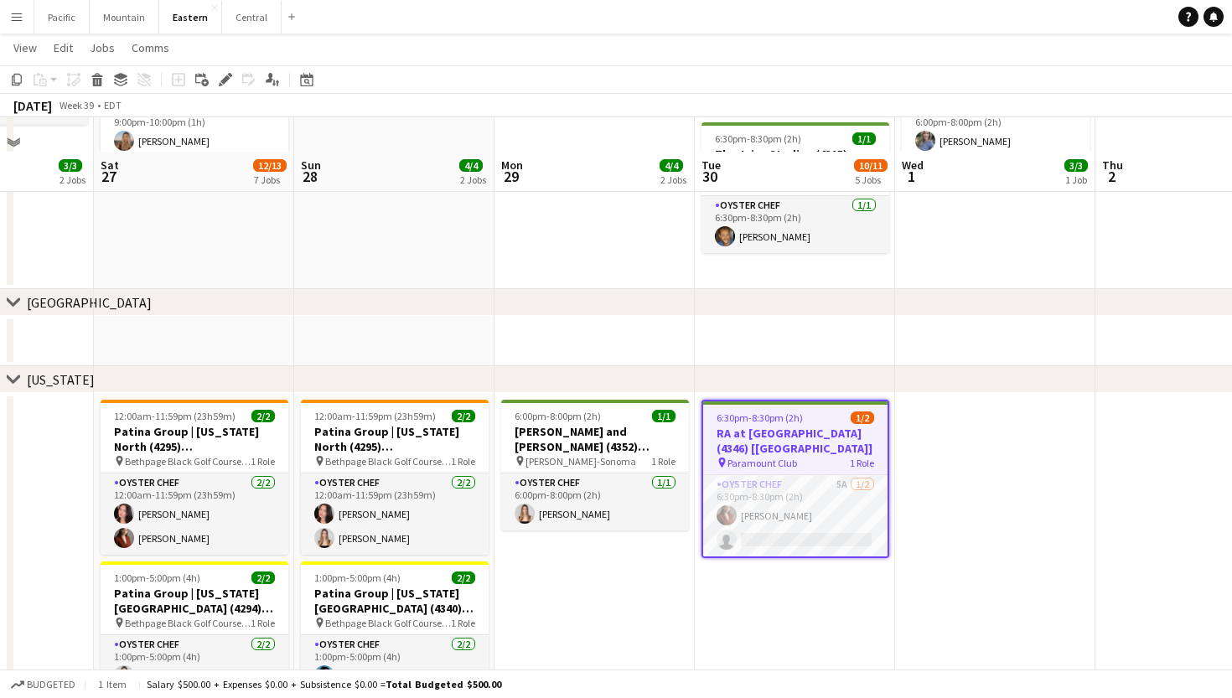
scroll to position [765, 0]
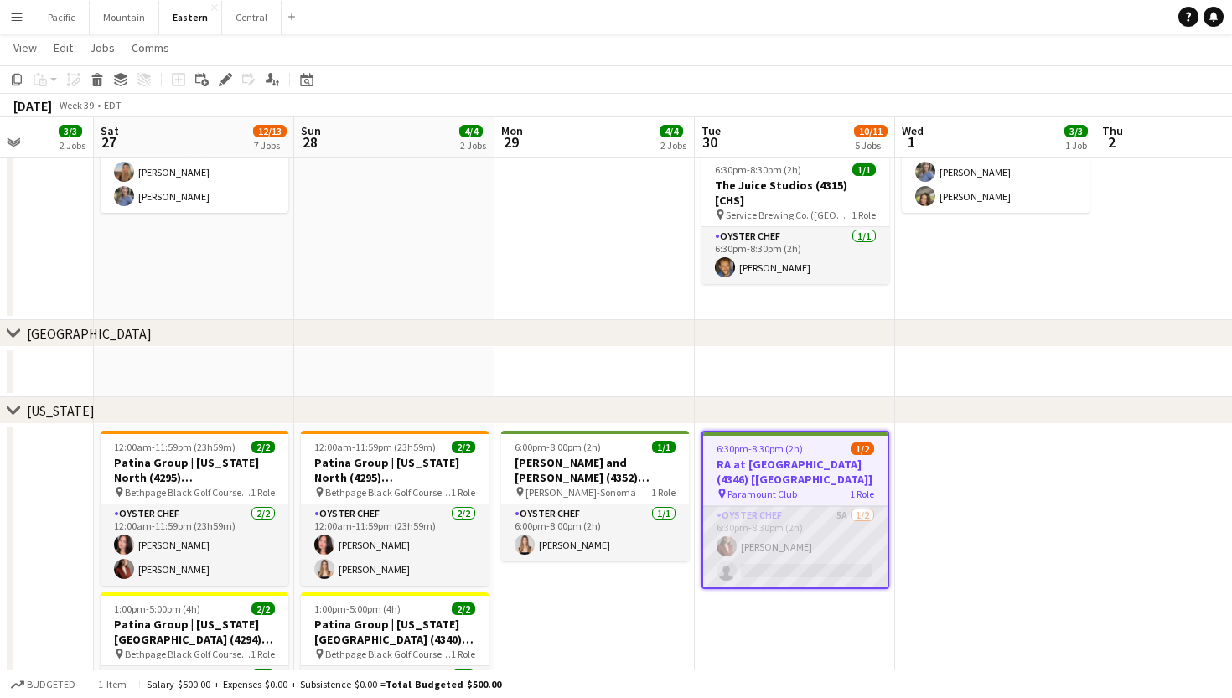
click at [780, 558] on app-card-role "Oyster Chef 5A 1/2 6:30pm-8:30pm (2h) Agnes Artych single-neutral-actions" at bounding box center [795, 546] width 184 height 81
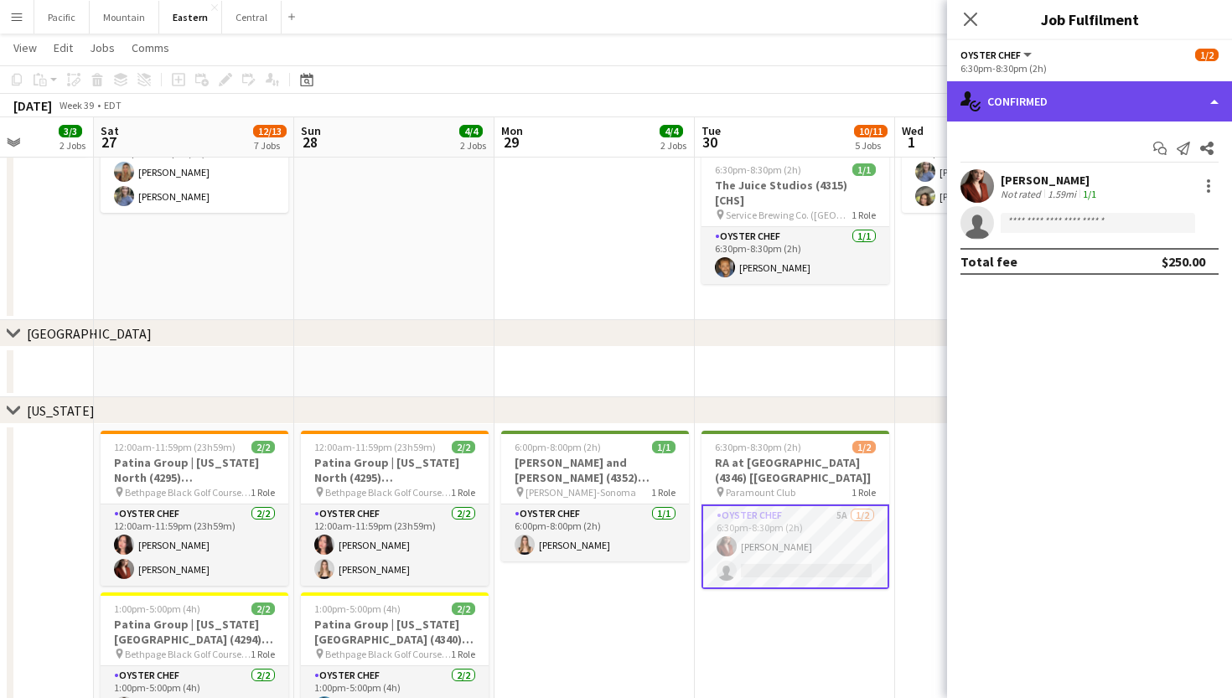
click at [1107, 101] on div "single-neutral-actions-check-2 Confirmed" at bounding box center [1089, 101] width 285 height 40
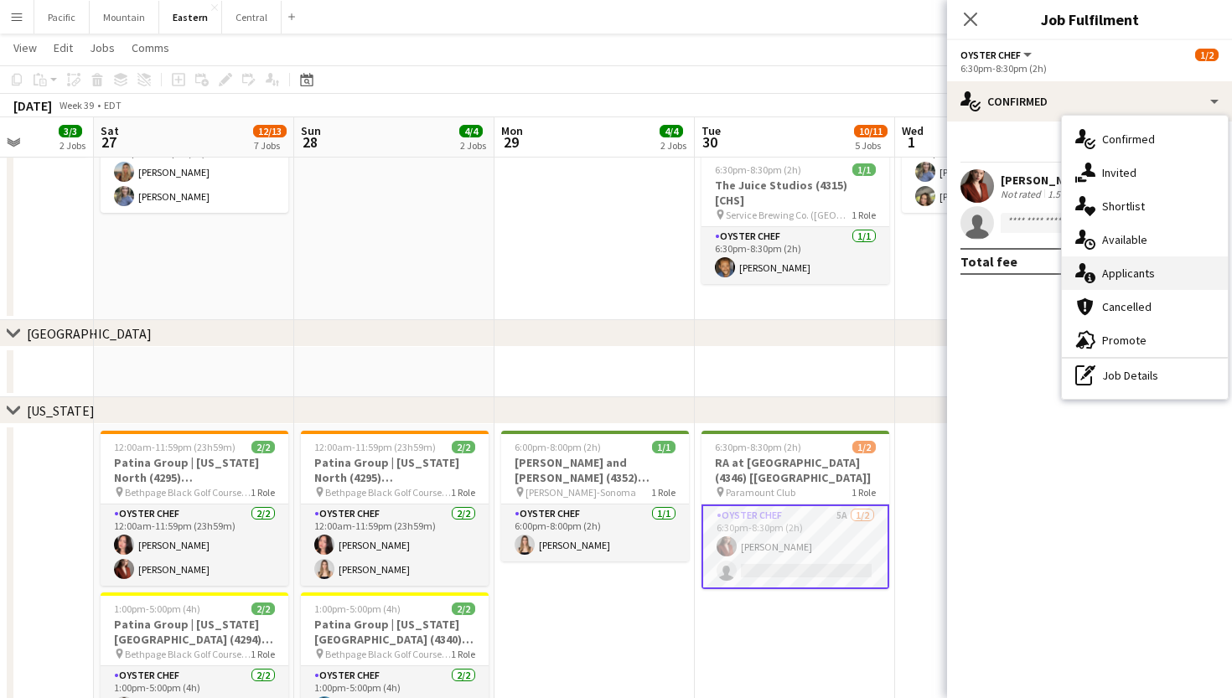
click at [1112, 277] on span "Applicants" at bounding box center [1128, 273] width 53 height 15
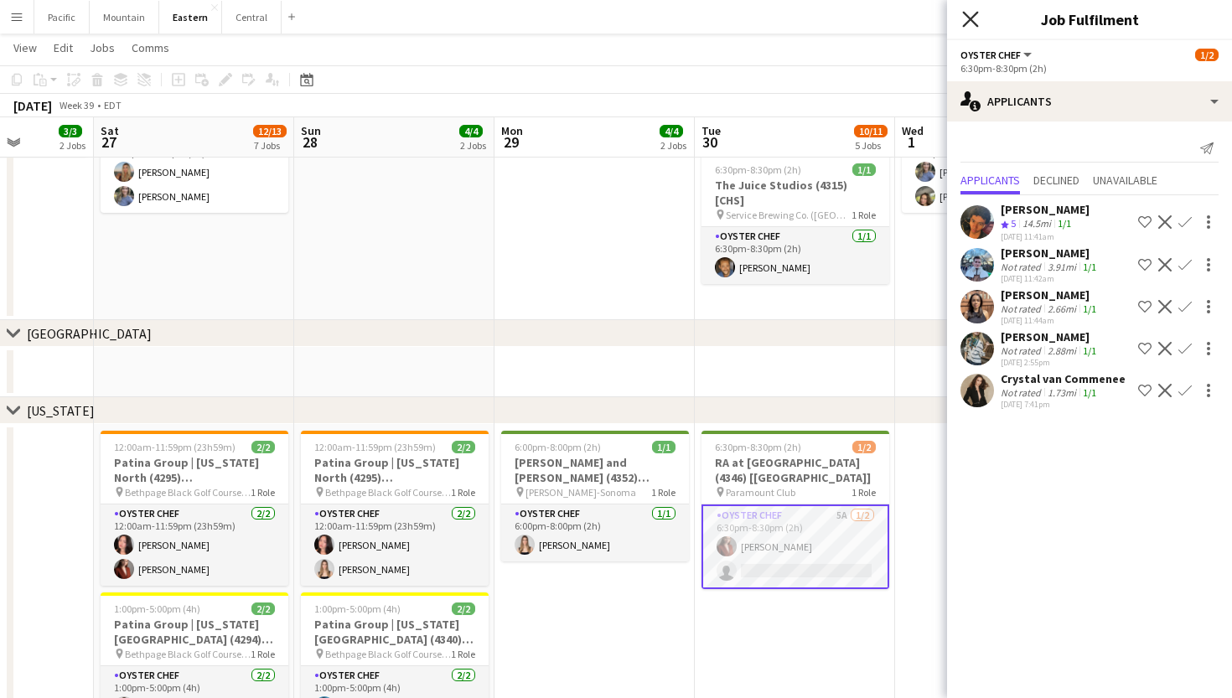
click at [971, 24] on icon "Close pop-in" at bounding box center [970, 19] width 16 height 16
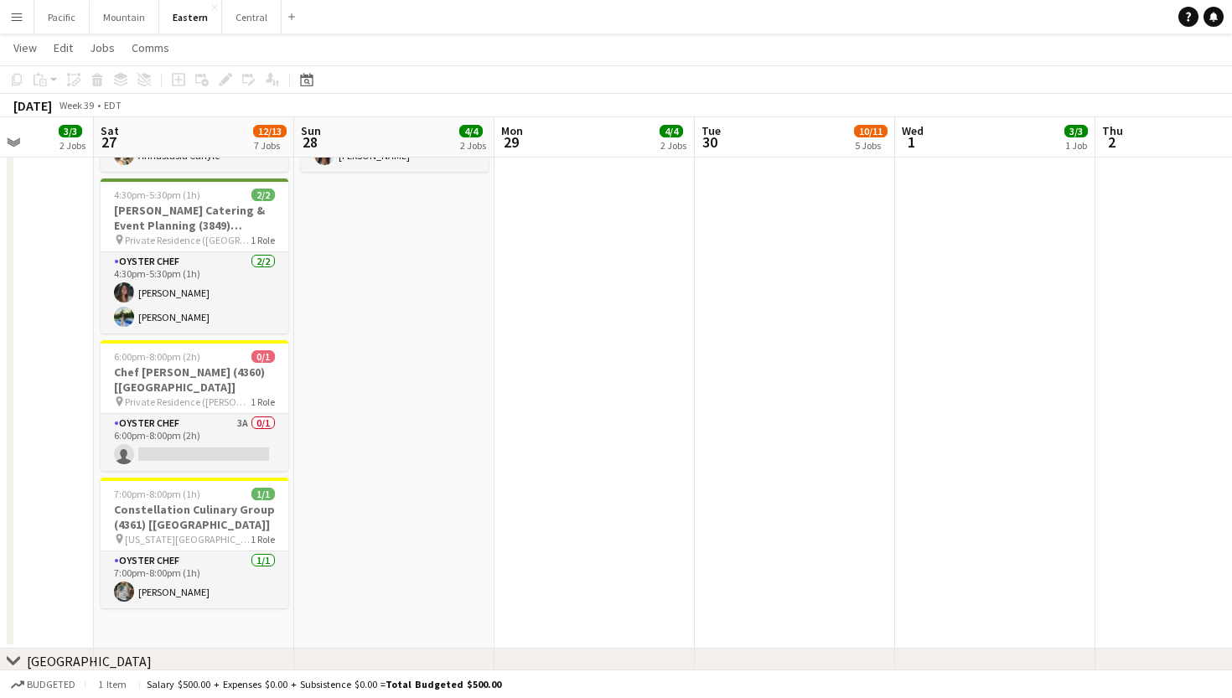
scroll to position [1427, 0]
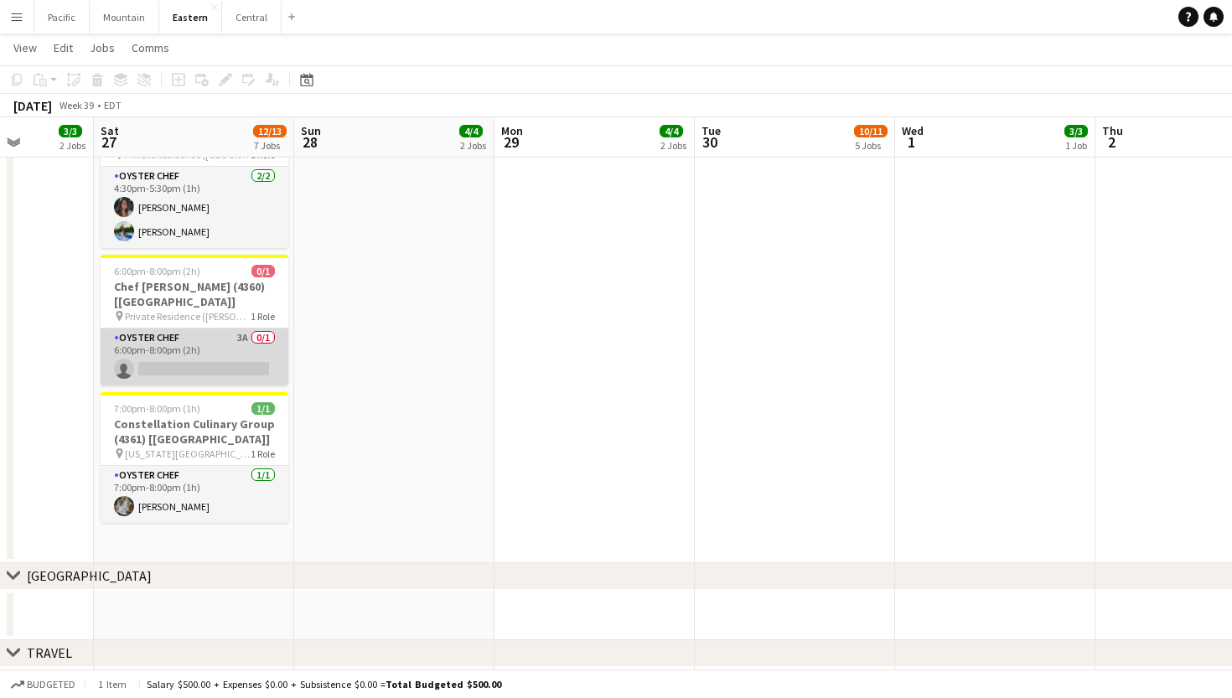
click at [242, 342] on app-card-role "Oyster Chef 3A 0/1 6:00pm-8:00pm (2h) single-neutral-actions" at bounding box center [195, 357] width 188 height 57
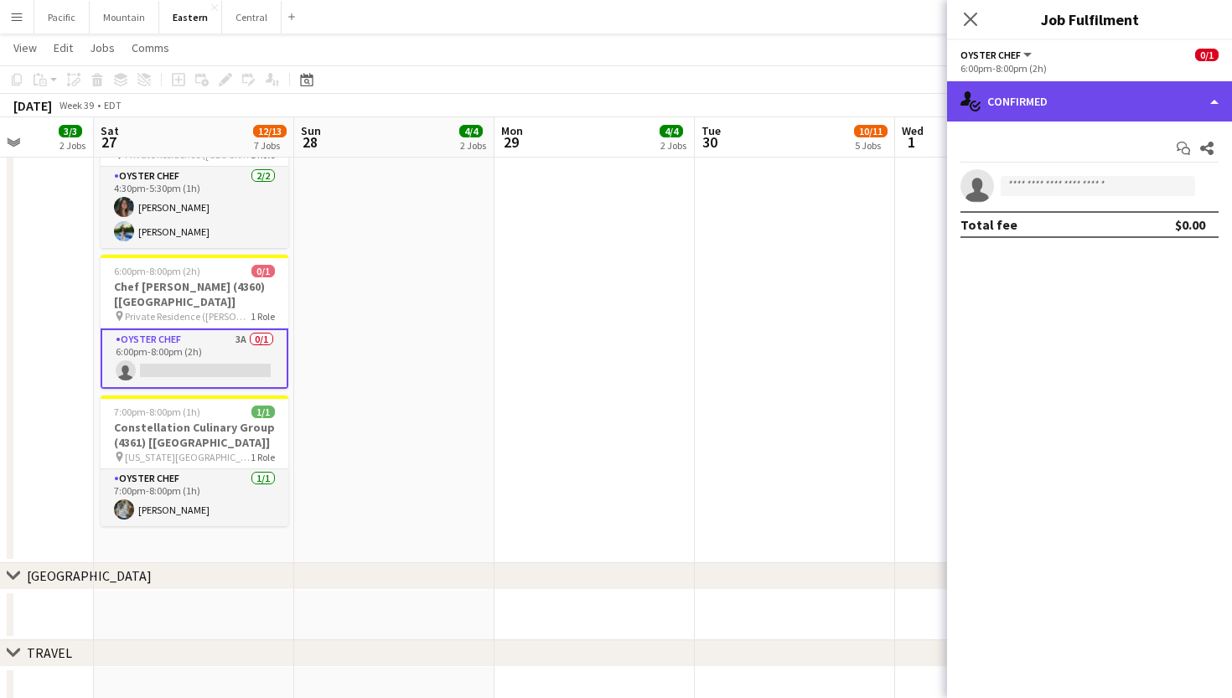
click at [1102, 116] on div "single-neutral-actions-check-2 Confirmed" at bounding box center [1089, 101] width 285 height 40
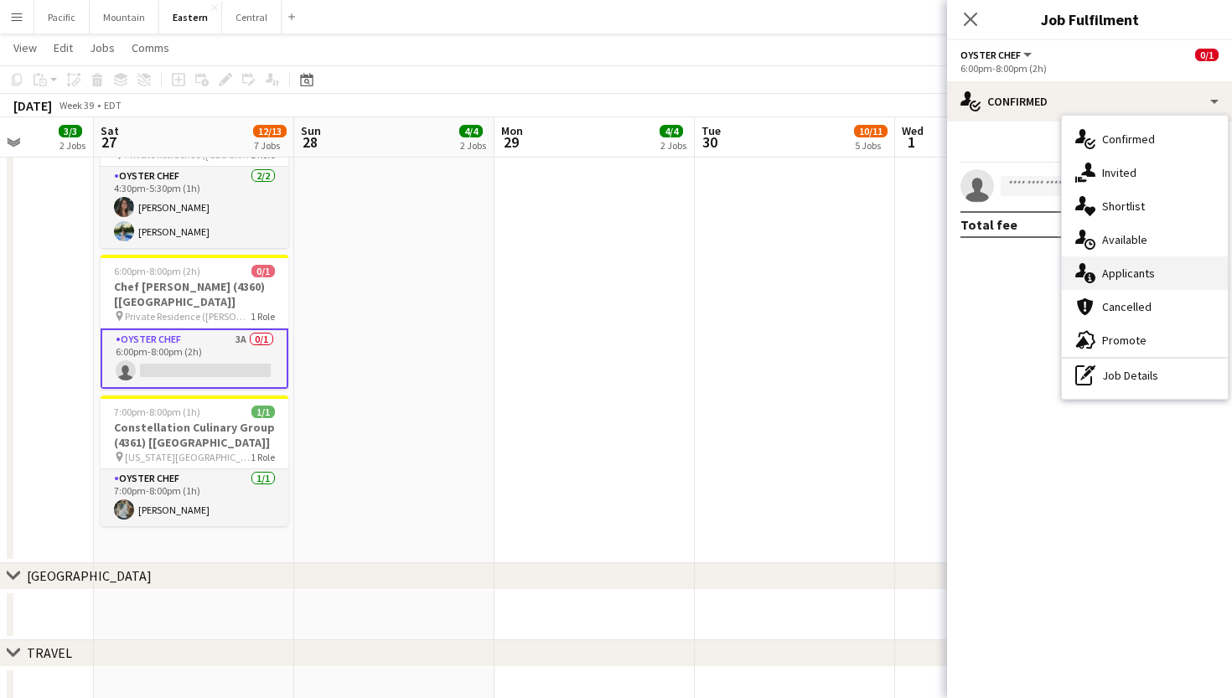
click at [1107, 267] on span "Applicants" at bounding box center [1128, 273] width 53 height 15
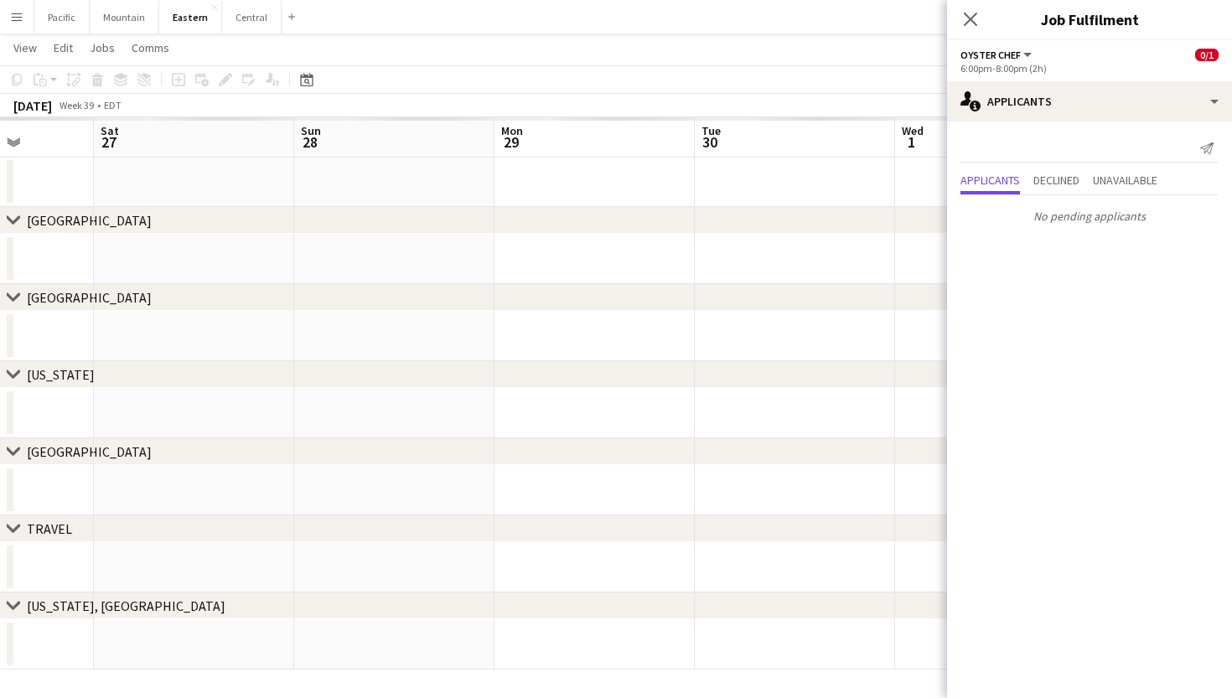
scroll to position [108, 0]
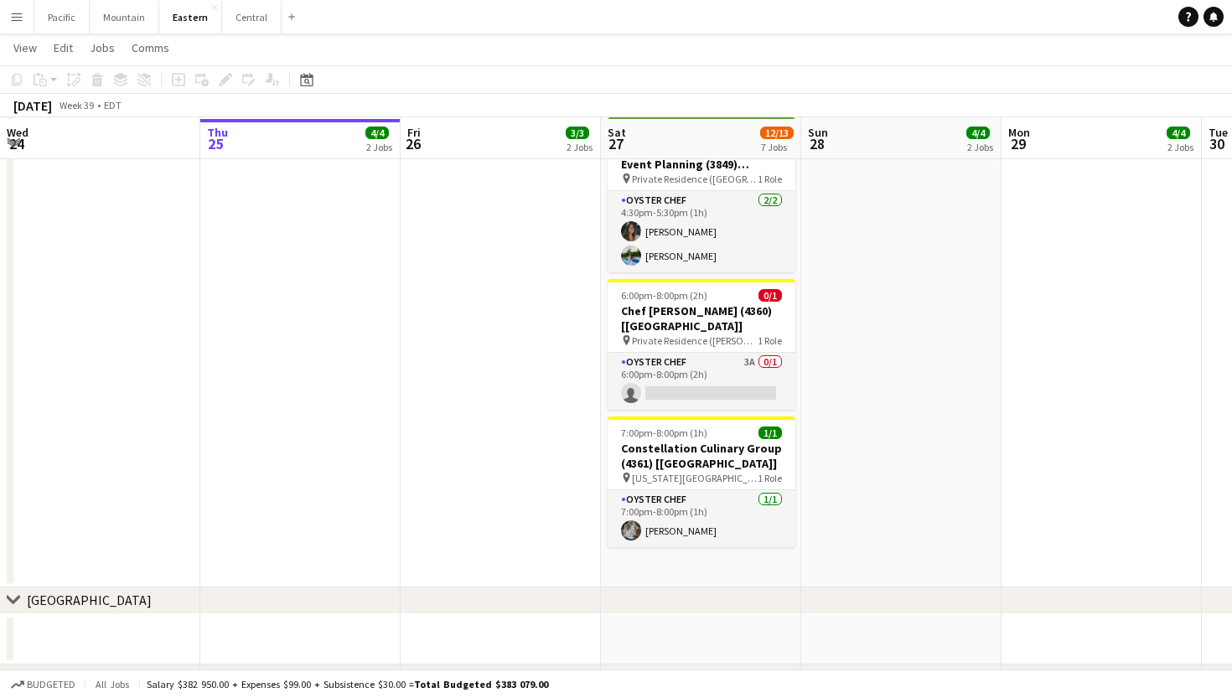
scroll to position [1408, 0]
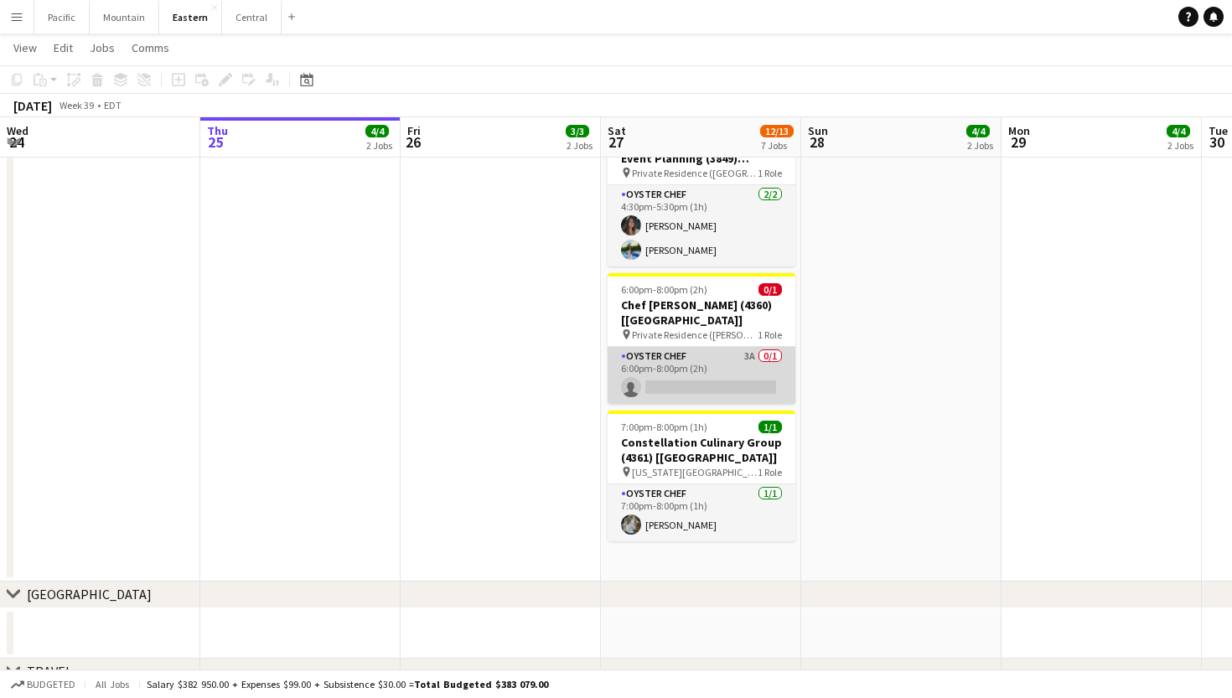
click at [726, 371] on app-card-role "Oyster Chef 3A 0/1 6:00pm-8:00pm (2h) single-neutral-actions" at bounding box center [702, 375] width 188 height 57
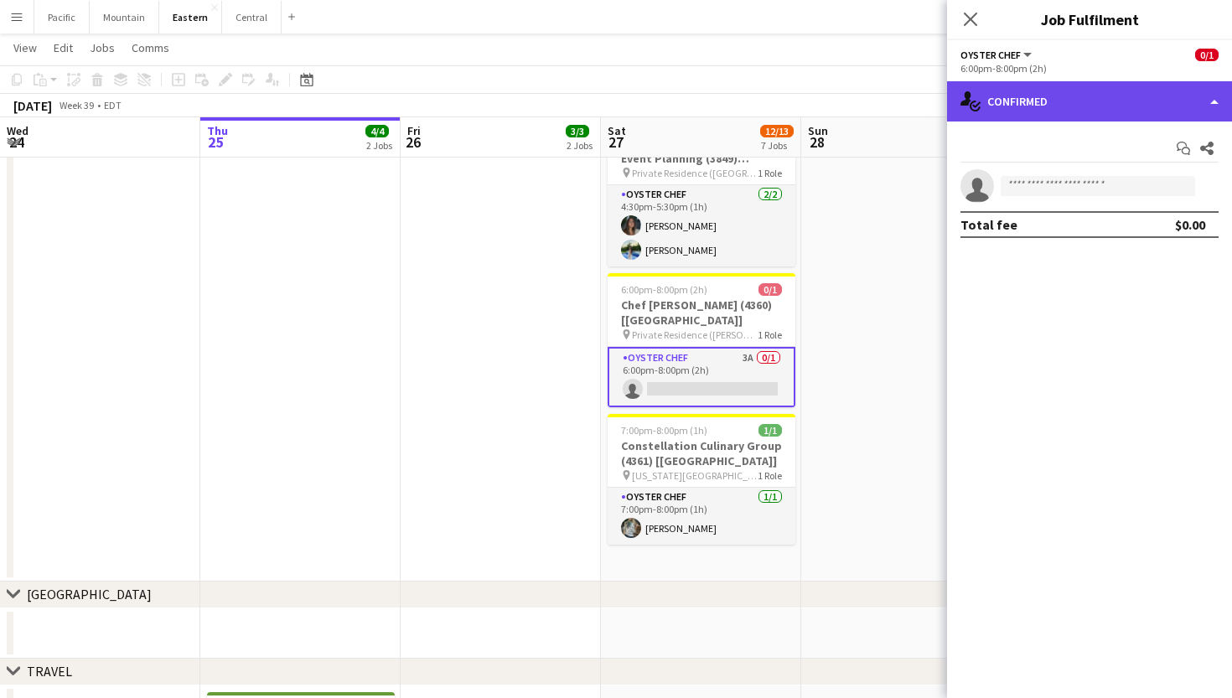
click at [1133, 93] on div "single-neutral-actions-check-2 Confirmed" at bounding box center [1089, 101] width 285 height 40
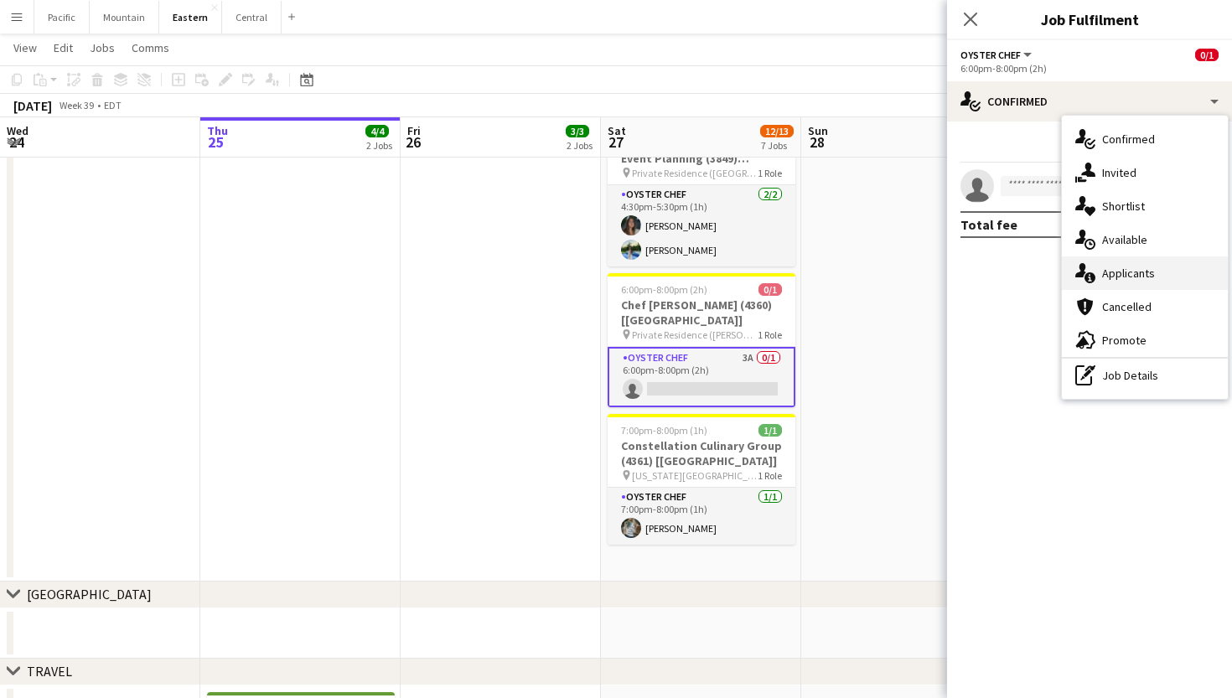
click at [1138, 272] on span "Applicants" at bounding box center [1128, 273] width 53 height 15
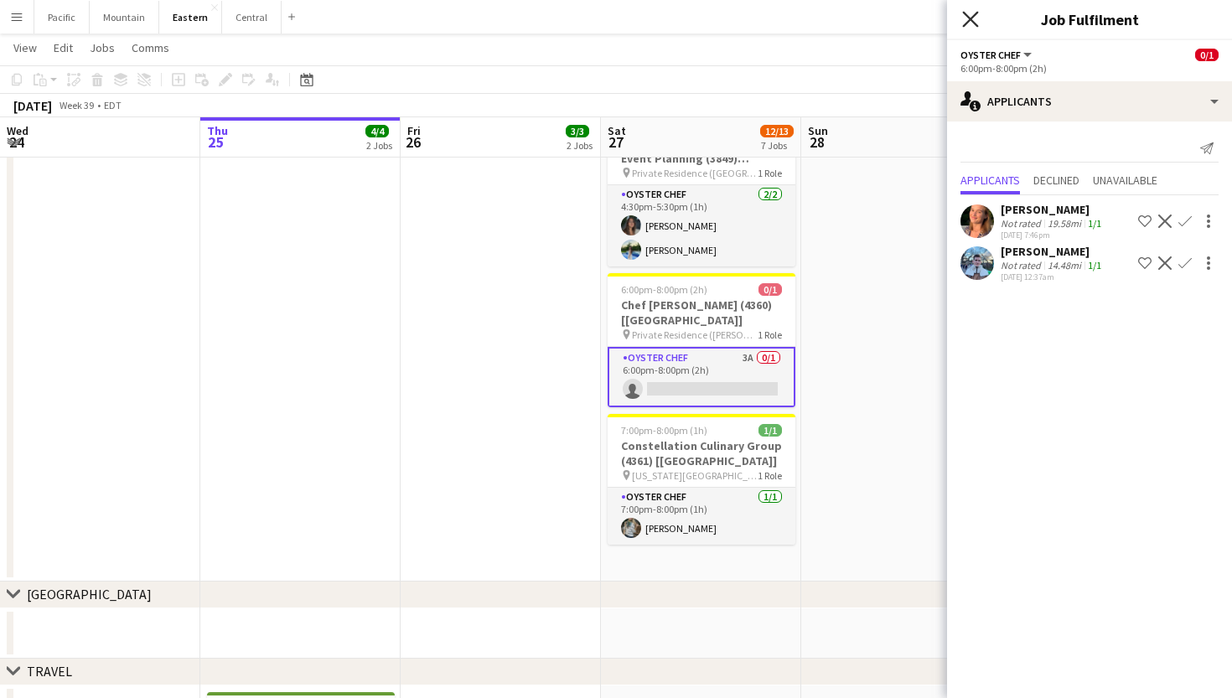
click at [972, 19] on icon "Close pop-in" at bounding box center [970, 19] width 16 height 16
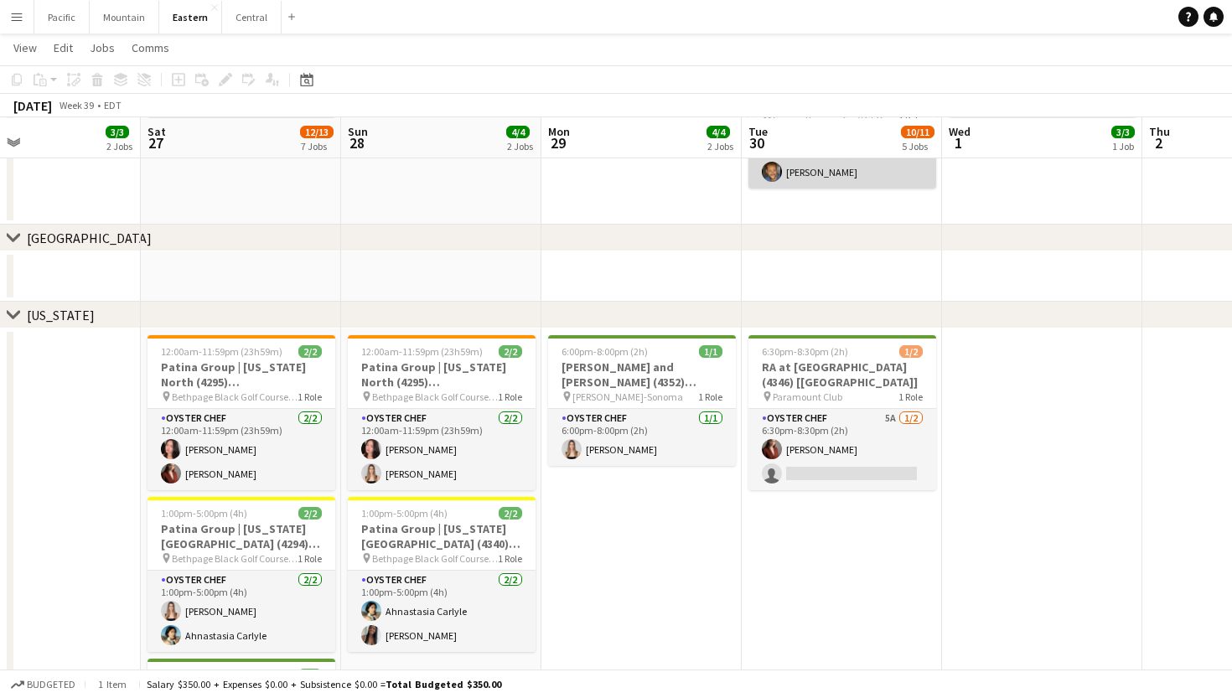
scroll to position [863, 0]
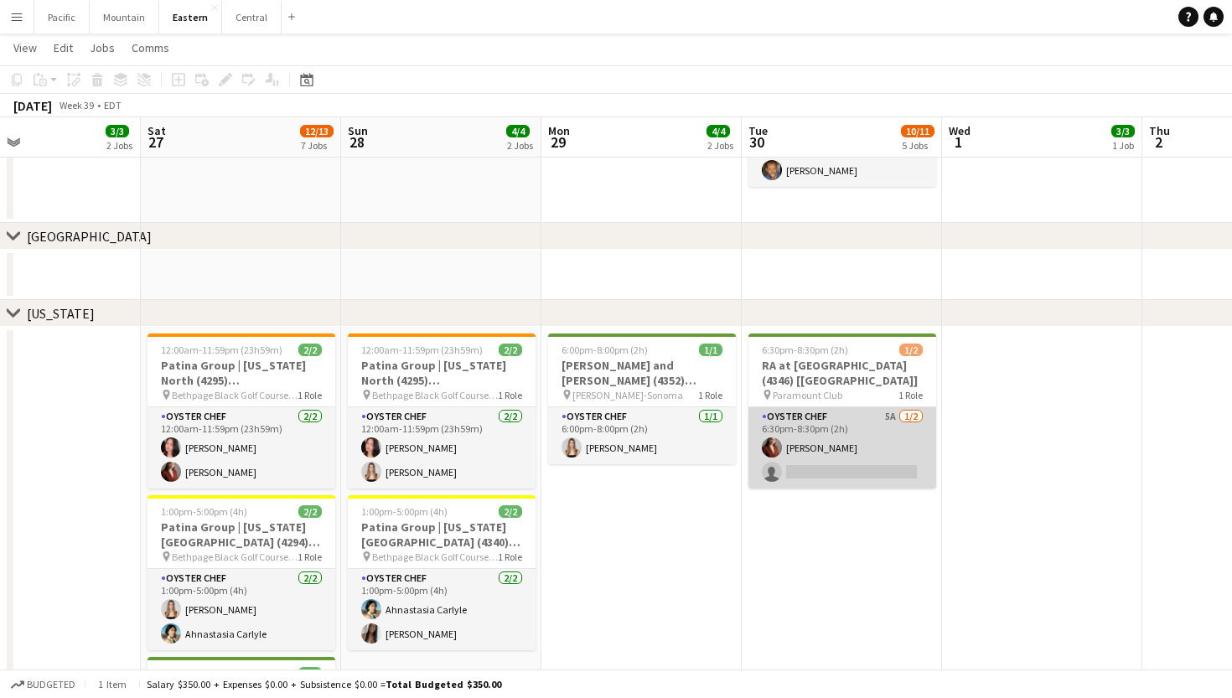
click at [825, 415] on app-card-role "Oyster Chef 5A 1/2 6:30pm-8:30pm (2h) Agnes Artych single-neutral-actions" at bounding box center [843, 447] width 188 height 81
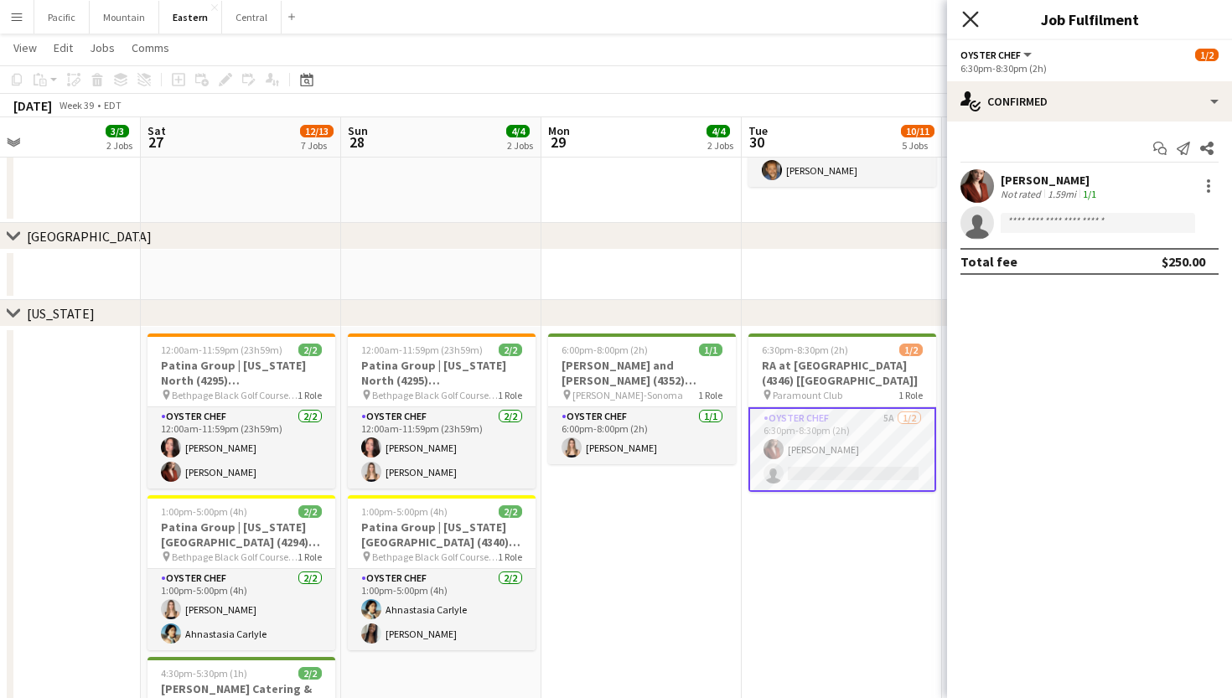
click at [971, 16] on icon "Close pop-in" at bounding box center [970, 19] width 16 height 16
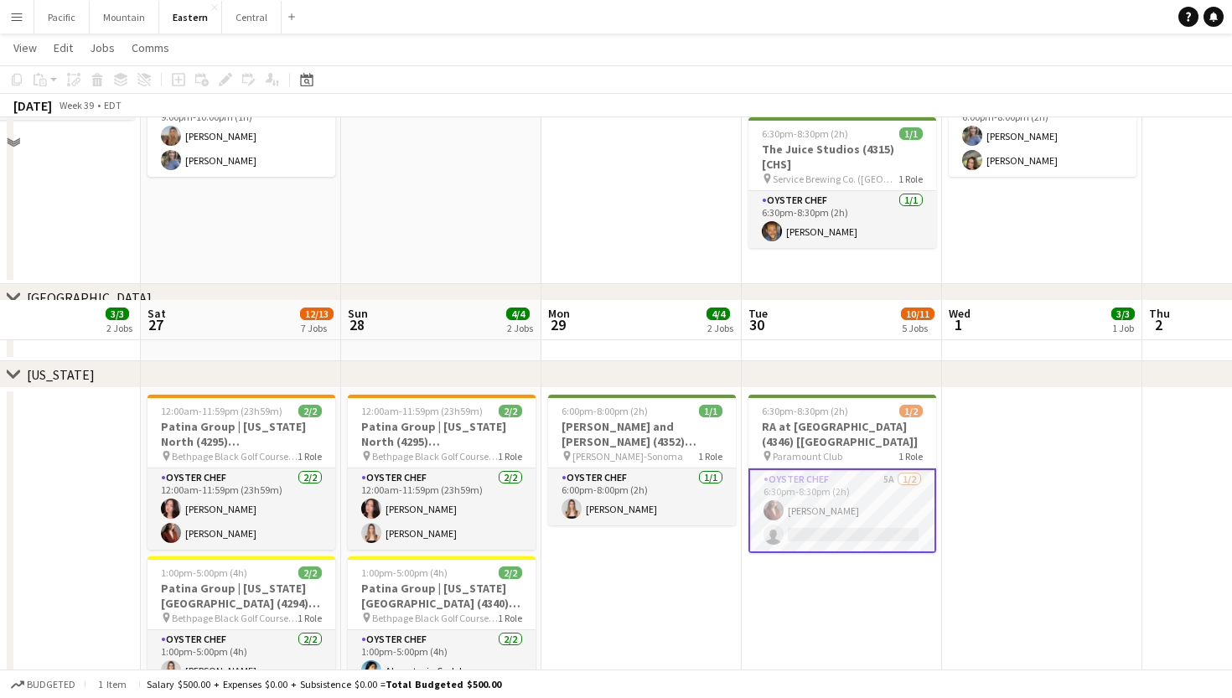
scroll to position [727, 0]
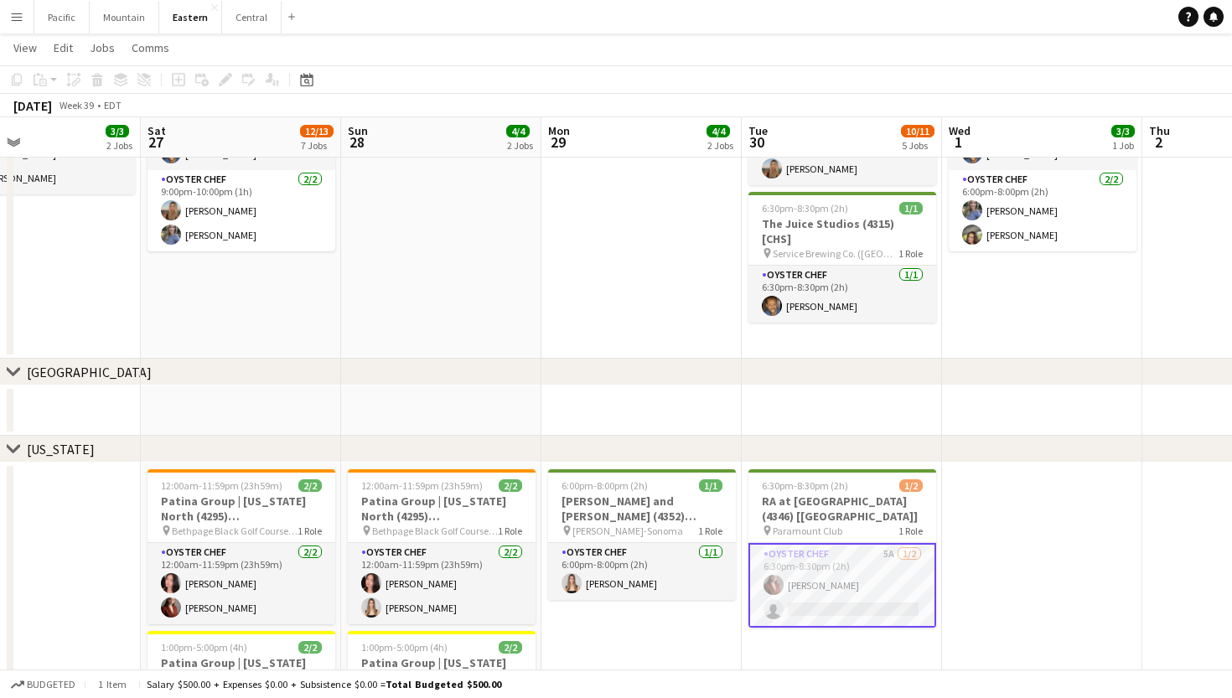
click at [836, 548] on app-card-role "Oyster Chef 5A 1/2 6:30pm-8:30pm (2h) Agnes Artych single-neutral-actions" at bounding box center [843, 585] width 188 height 85
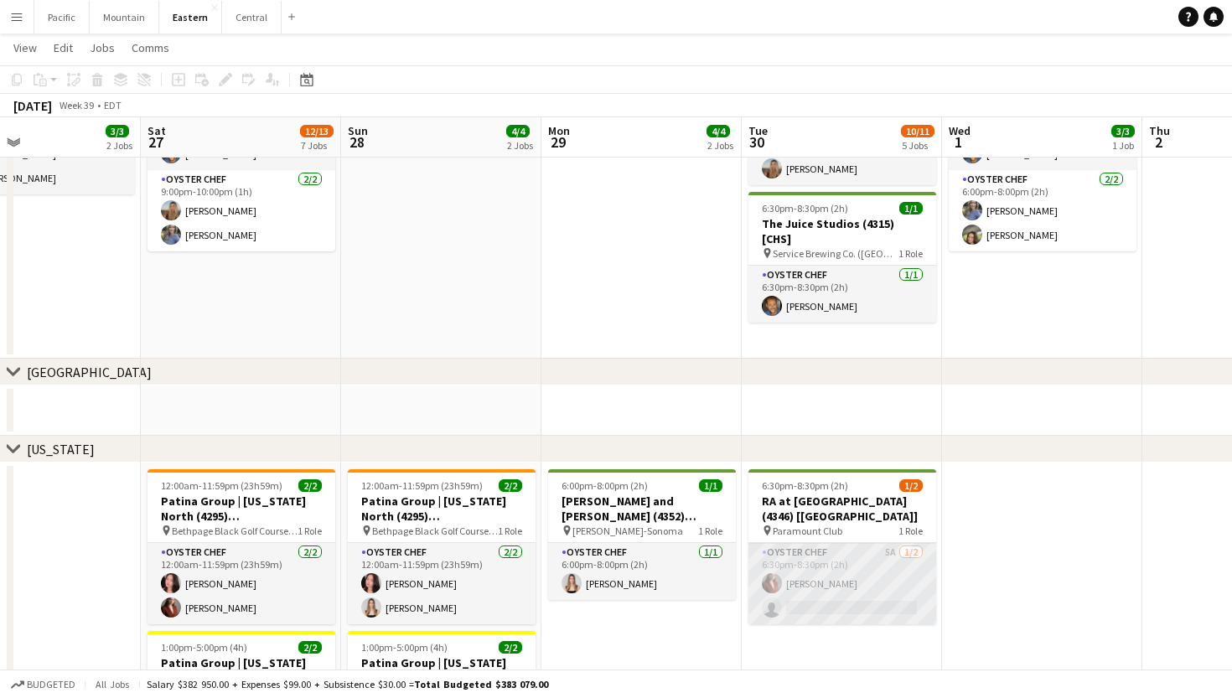
click at [880, 568] on app-card-role "Oyster Chef 5A 1/2 6:30pm-8:30pm (2h) Agnes Artych single-neutral-actions" at bounding box center [843, 583] width 188 height 81
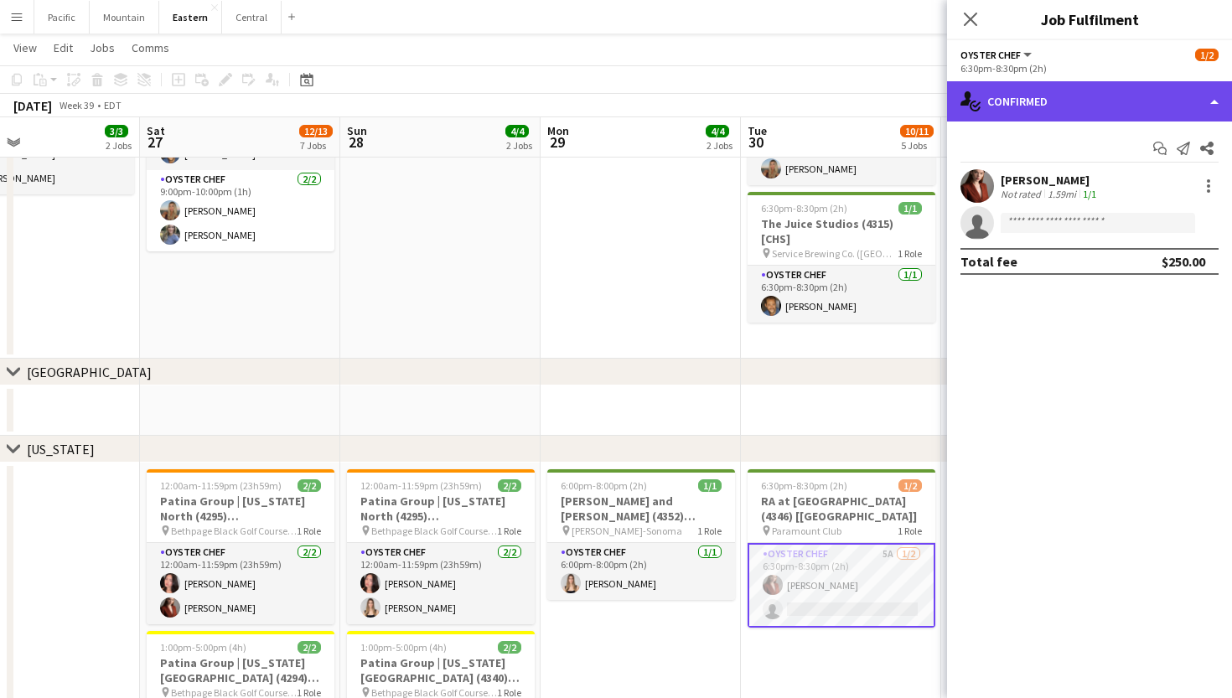
click at [1092, 98] on div "single-neutral-actions-check-2 Confirmed" at bounding box center [1089, 101] width 285 height 40
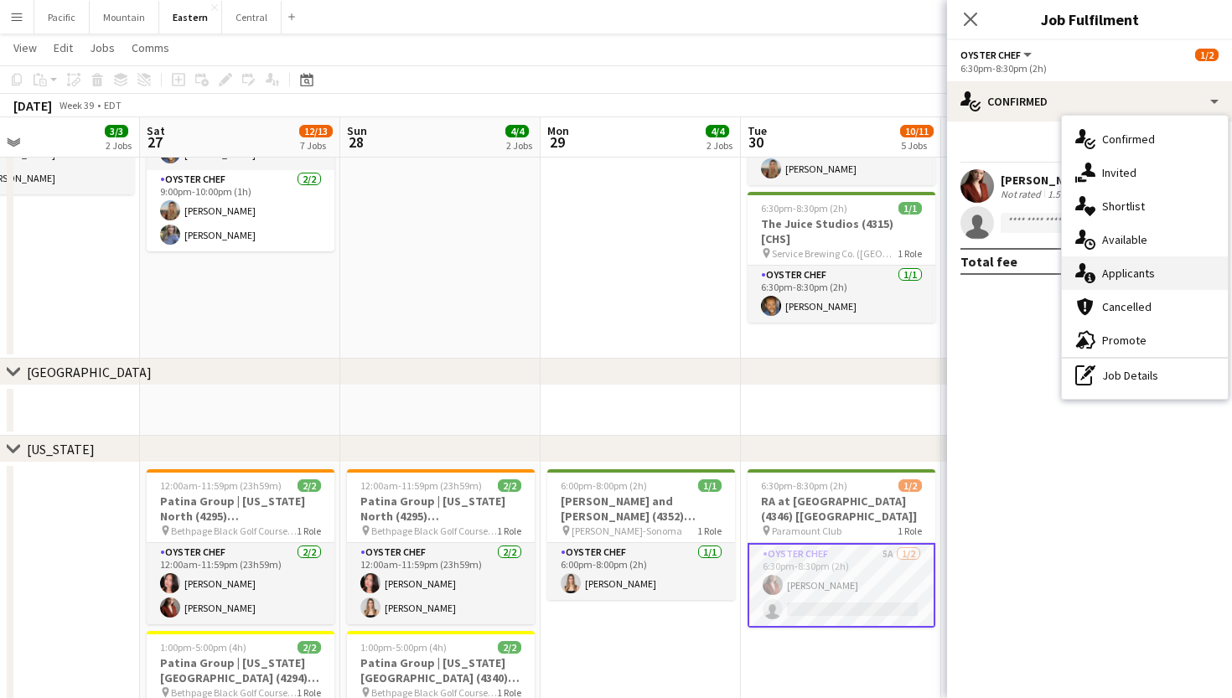
click at [1138, 272] on span "Applicants" at bounding box center [1128, 273] width 53 height 15
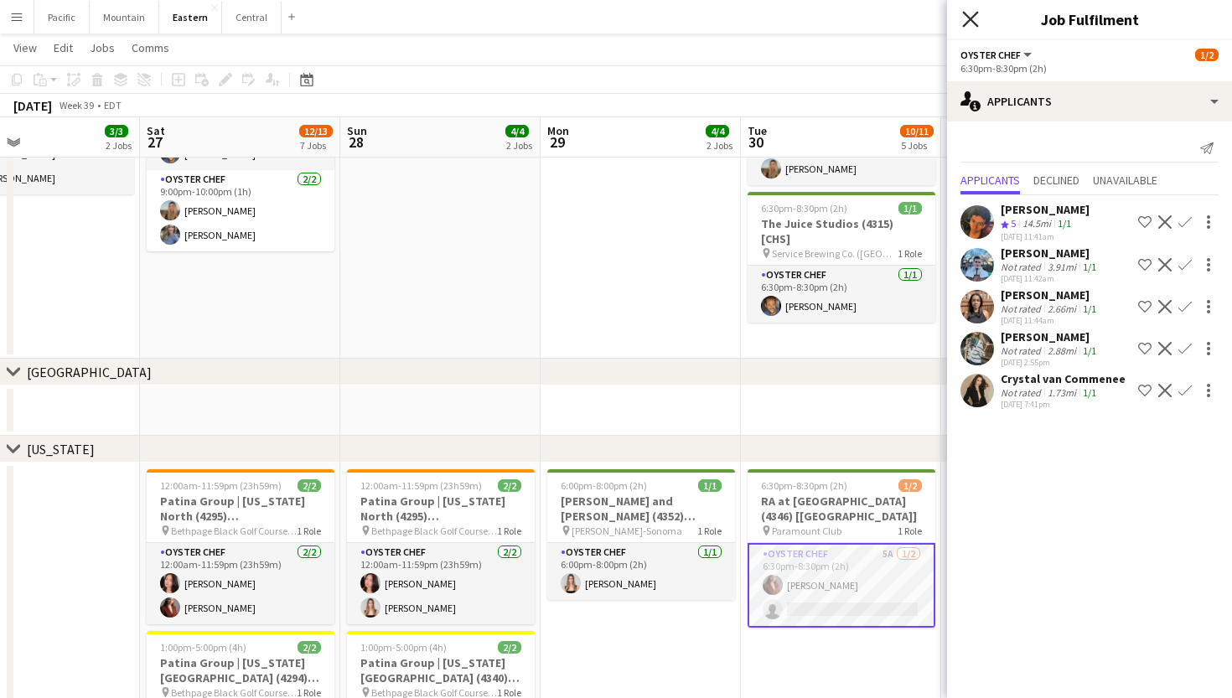
click at [972, 19] on icon "Close pop-in" at bounding box center [970, 19] width 16 height 16
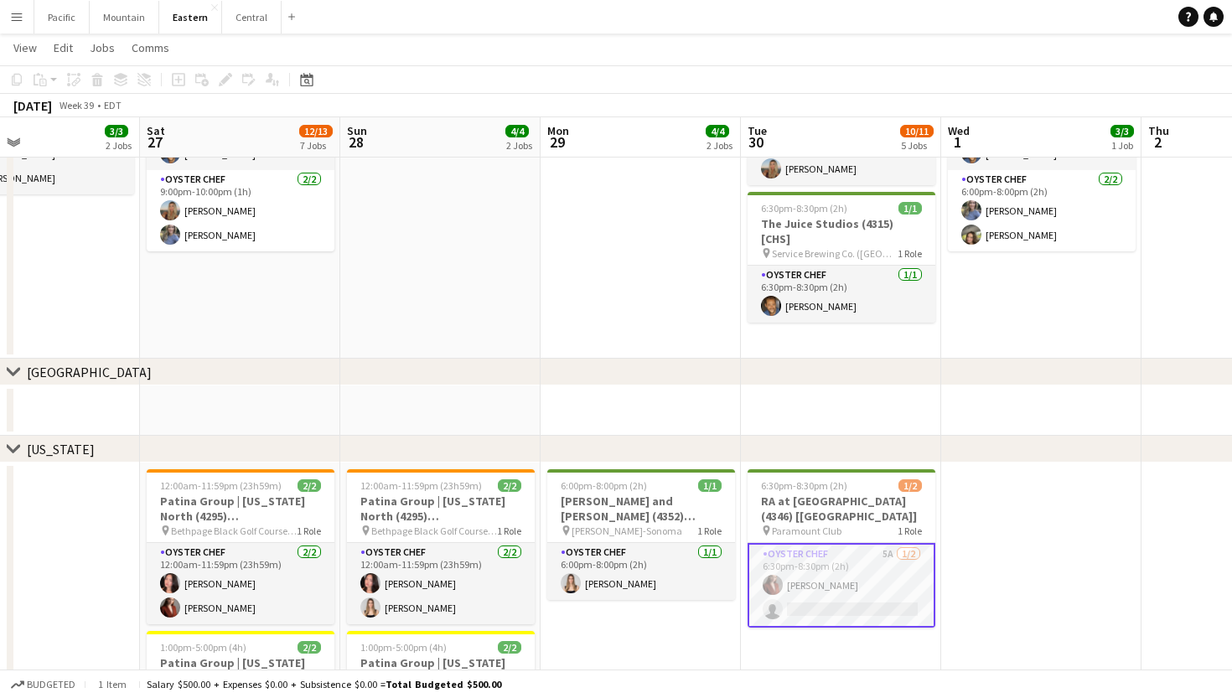
click at [899, 602] on app-card-role "Oyster Chef 5A 1/2 6:30pm-8:30pm (2h) Agnes Artych single-neutral-actions" at bounding box center [842, 585] width 188 height 85
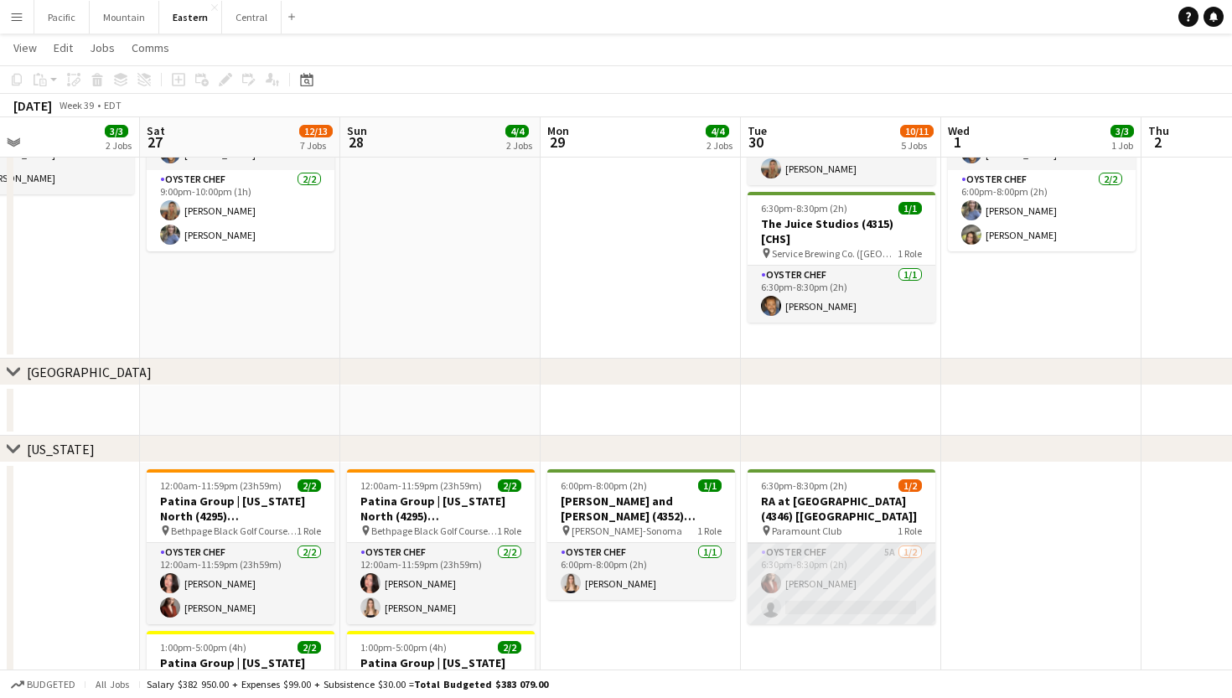
click at [861, 605] on app-card-role "Oyster Chef 5A 1/2 6:30pm-8:30pm (2h) Agnes Artych single-neutral-actions" at bounding box center [842, 583] width 188 height 81
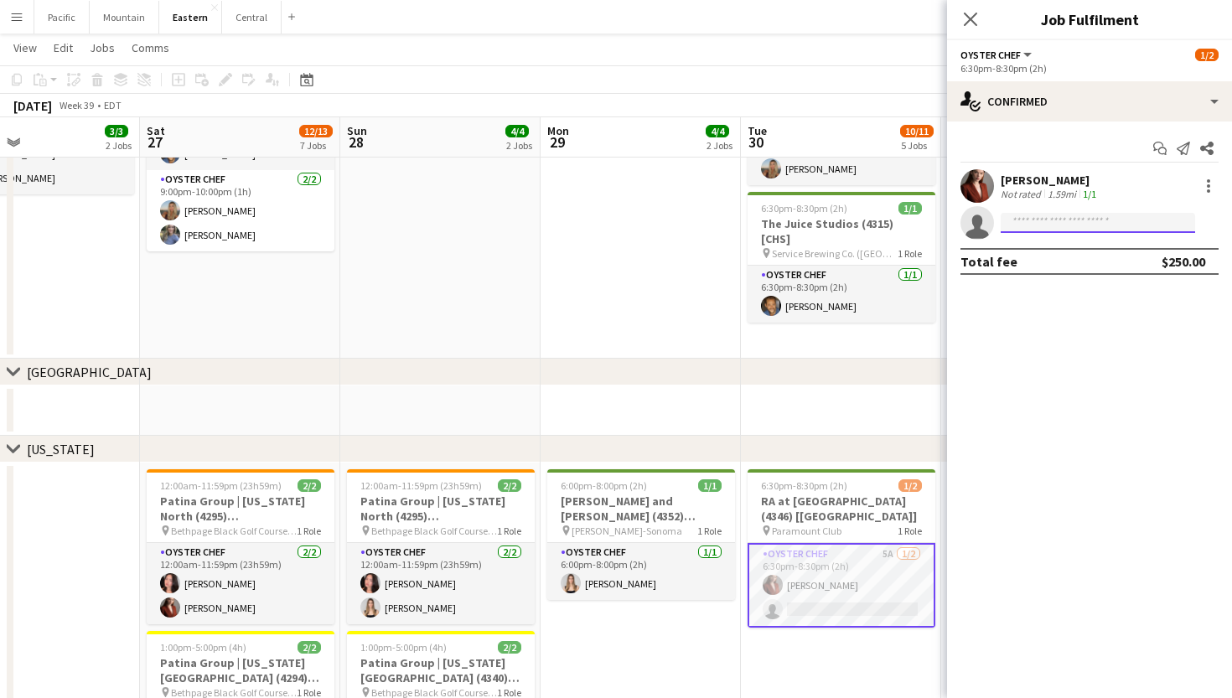
click at [1062, 225] on input at bounding box center [1098, 223] width 194 height 20
type input "******"
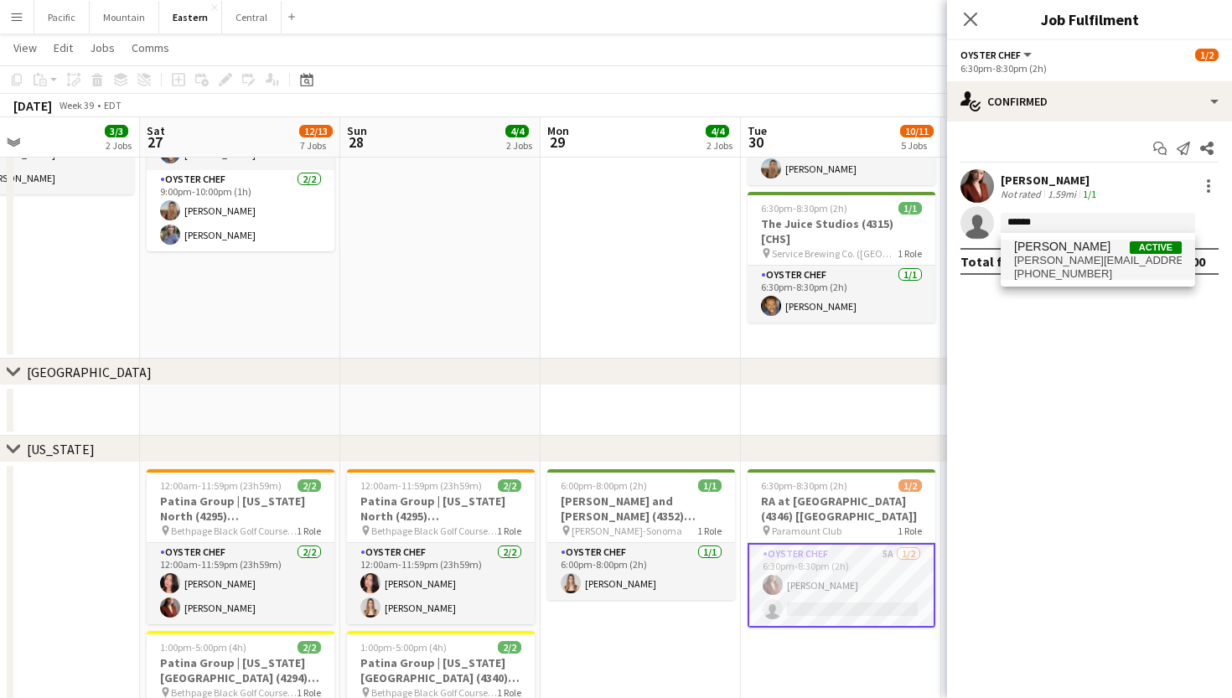
click at [1093, 250] on span "Eileen Saa Active" at bounding box center [1098, 247] width 168 height 14
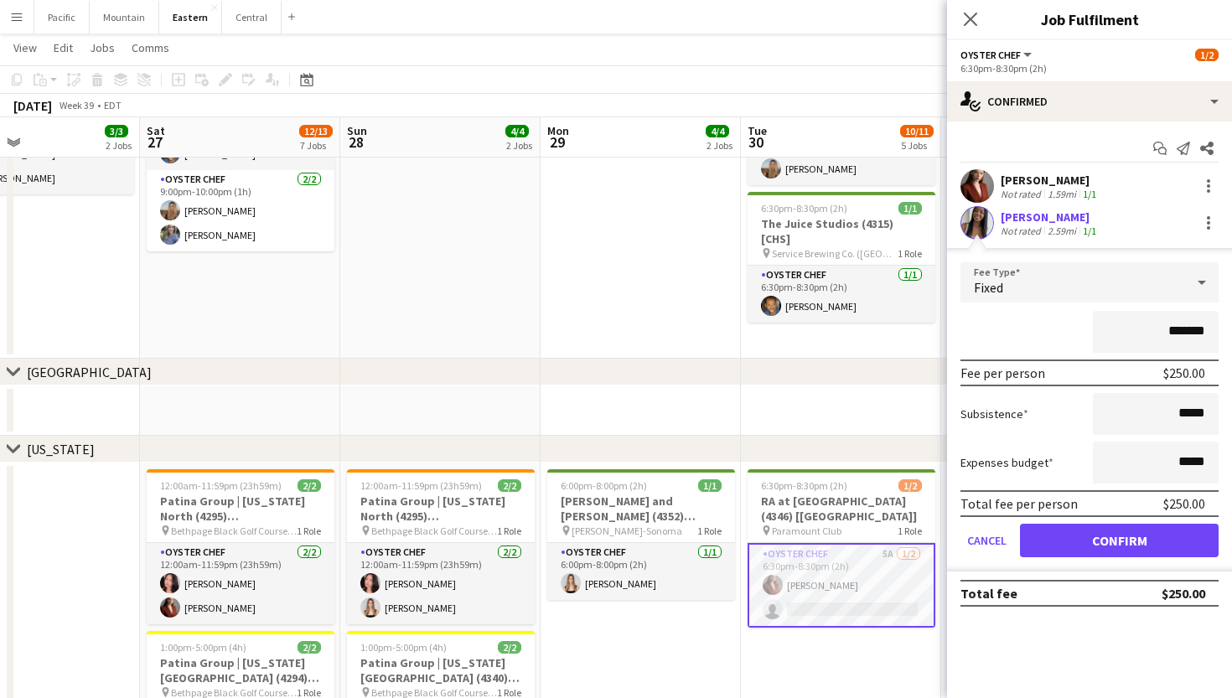
click at [1119, 547] on button "Confirm" at bounding box center [1119, 541] width 199 height 34
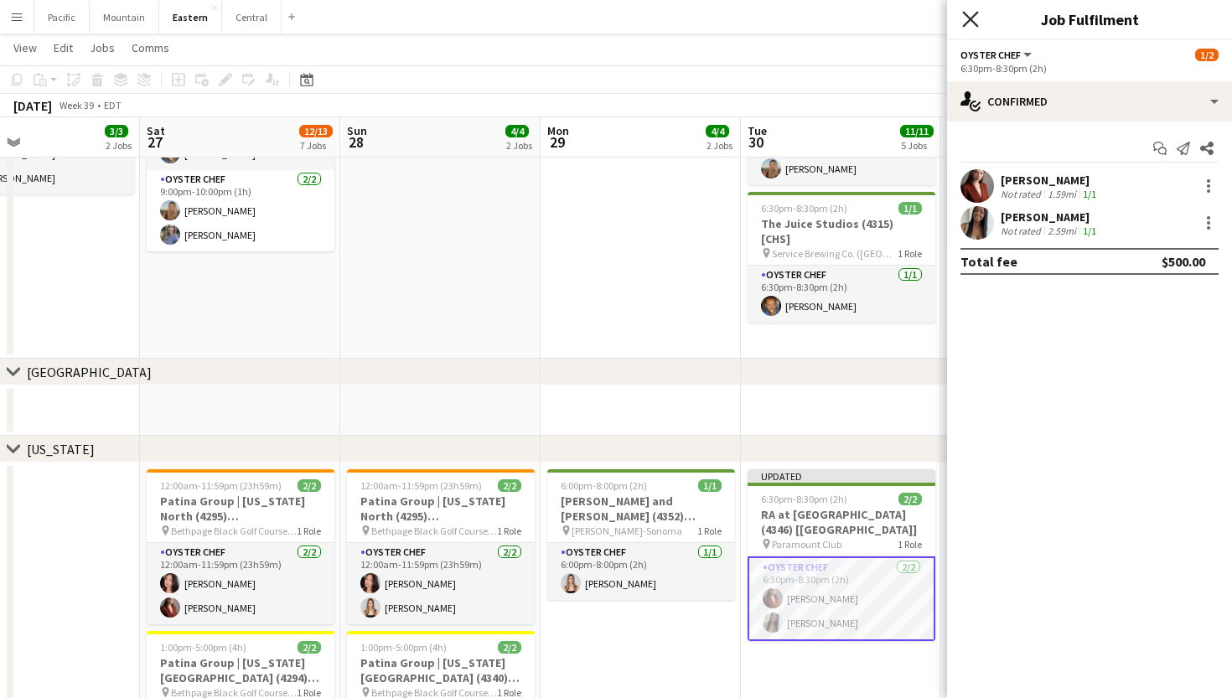
click at [968, 17] on icon at bounding box center [970, 19] width 16 height 16
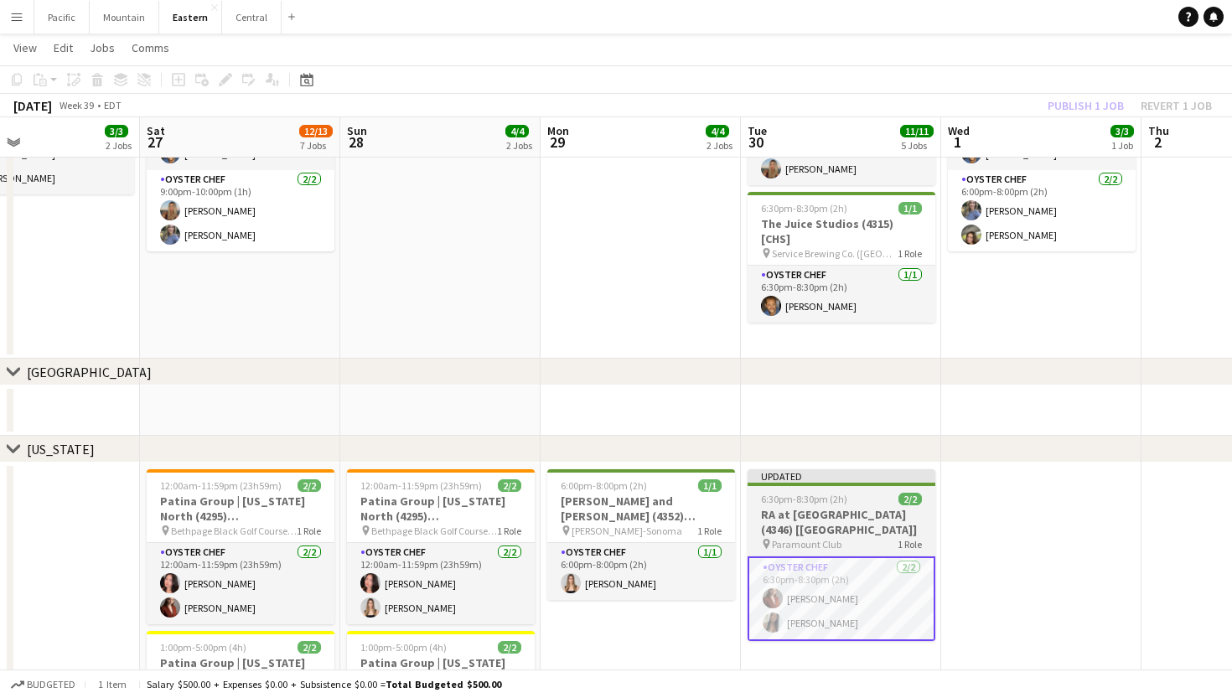
click at [858, 500] on div "6:30pm-8:30pm (2h) 2/2" at bounding box center [842, 499] width 188 height 13
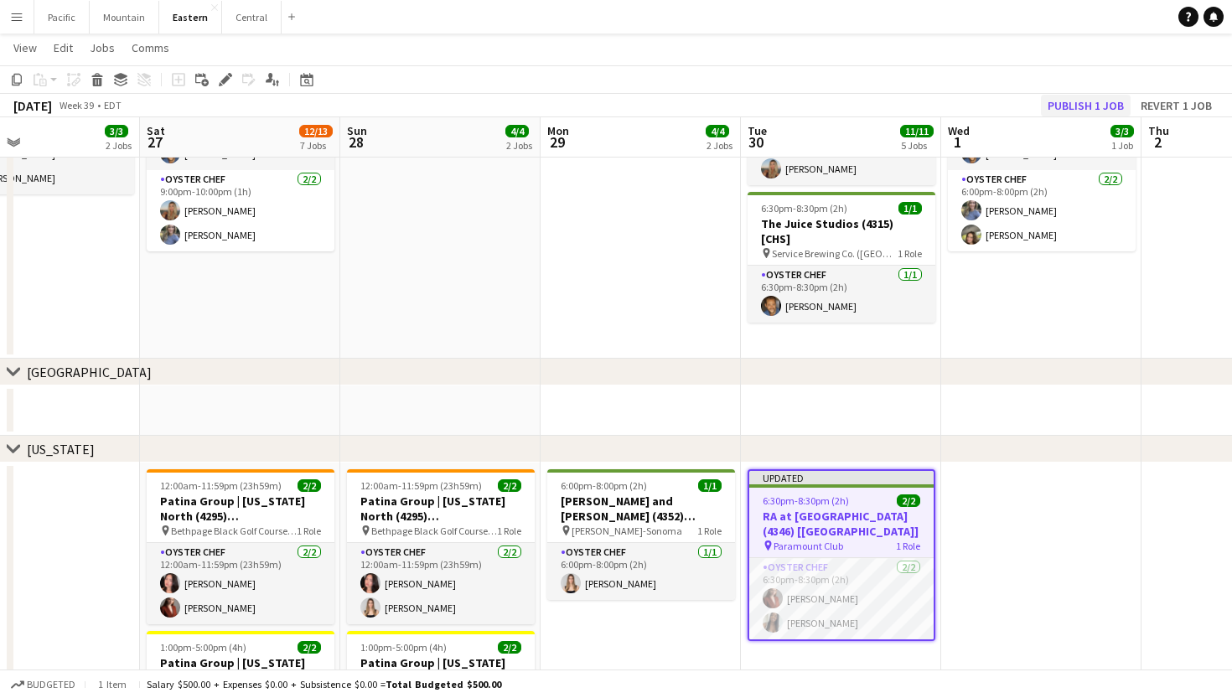
click at [1083, 105] on button "Publish 1 job" at bounding box center [1086, 106] width 90 height 22
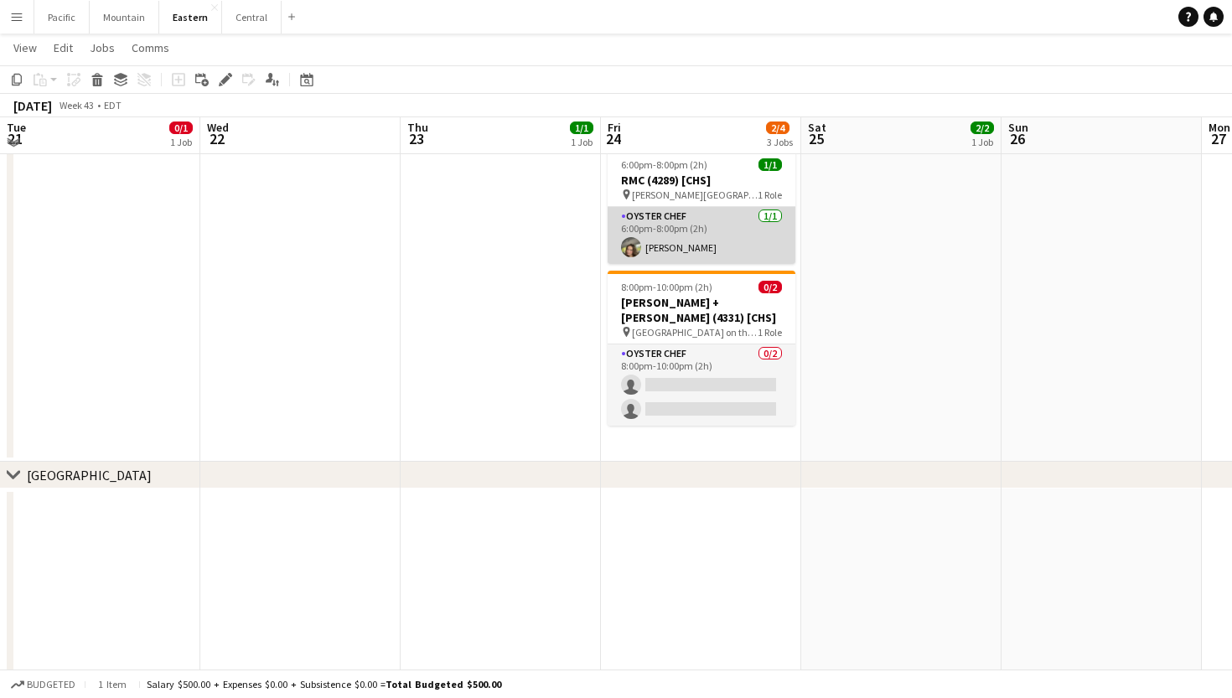
scroll to position [630, 0]
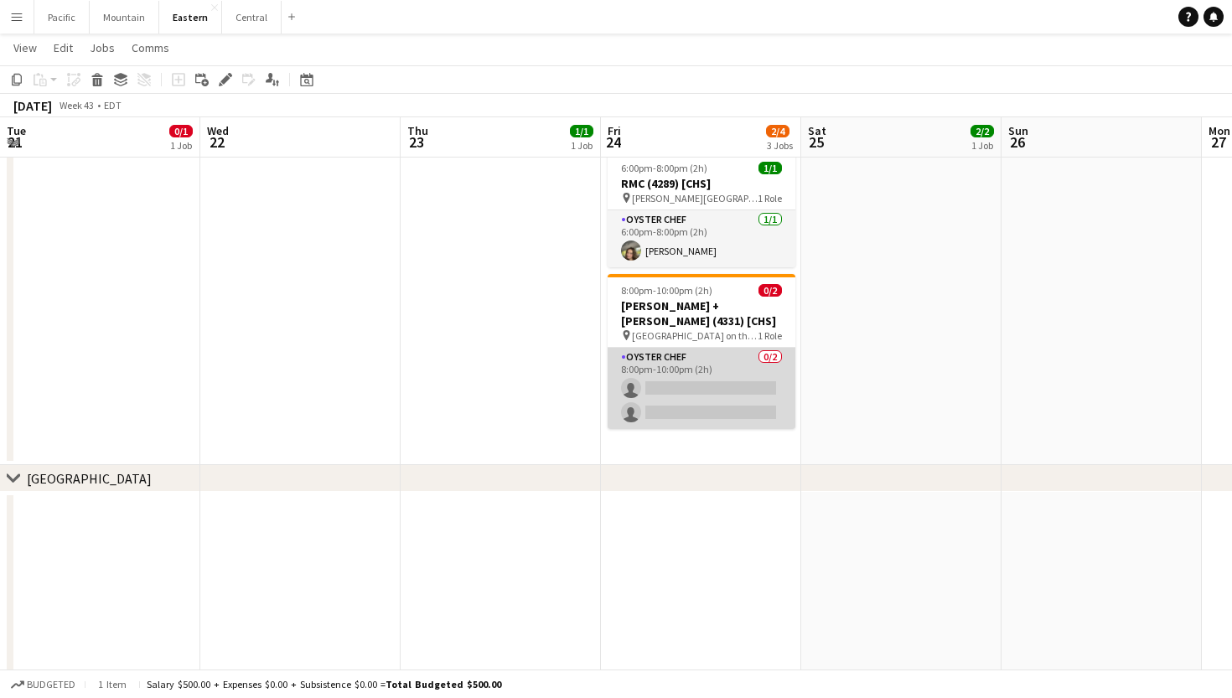
click at [741, 383] on app-card-role "Oyster Chef 0/2 8:00pm-10:00pm (2h) single-neutral-actions single-neutral-actio…" at bounding box center [702, 388] width 188 height 81
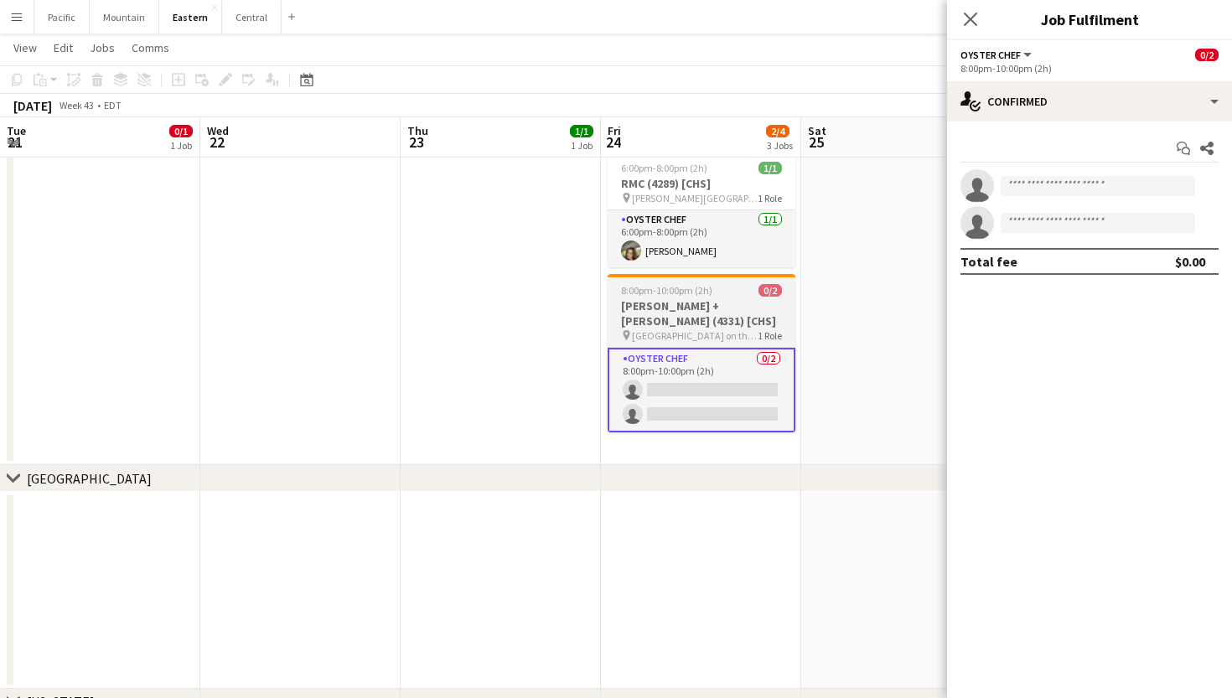
click at [725, 299] on h3 "Lisa + Terry Brown (4331) [CHS]" at bounding box center [702, 313] width 188 height 30
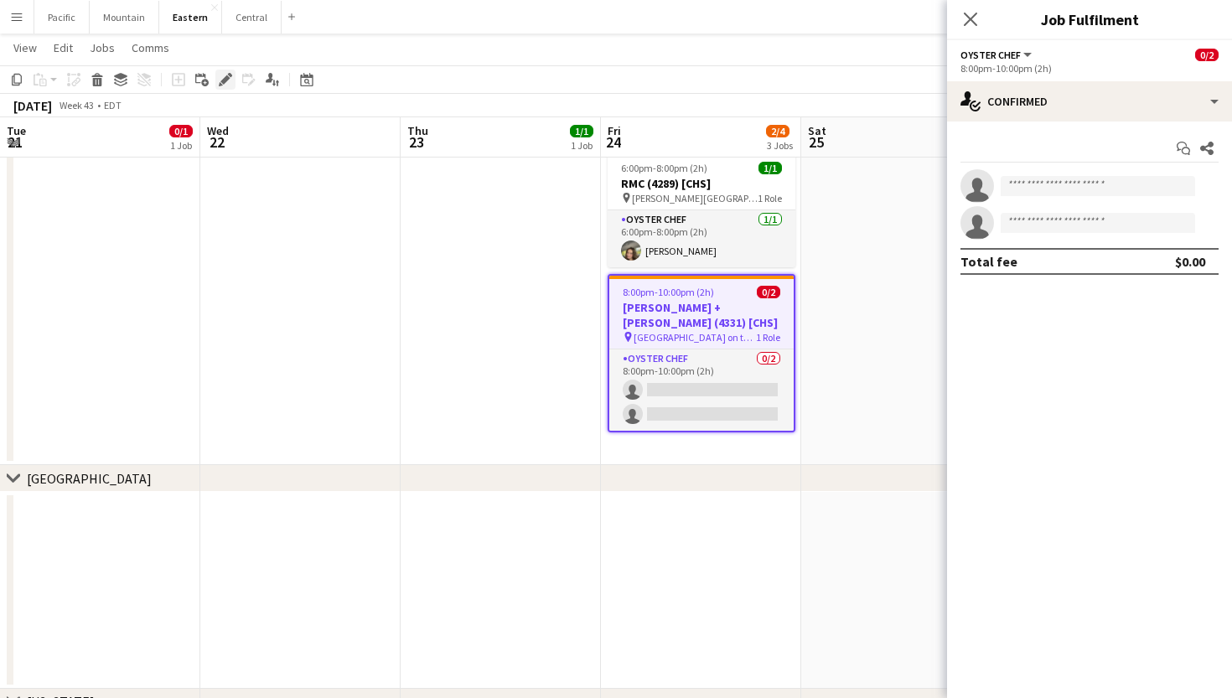
click at [225, 83] on icon at bounding box center [224, 79] width 9 height 9
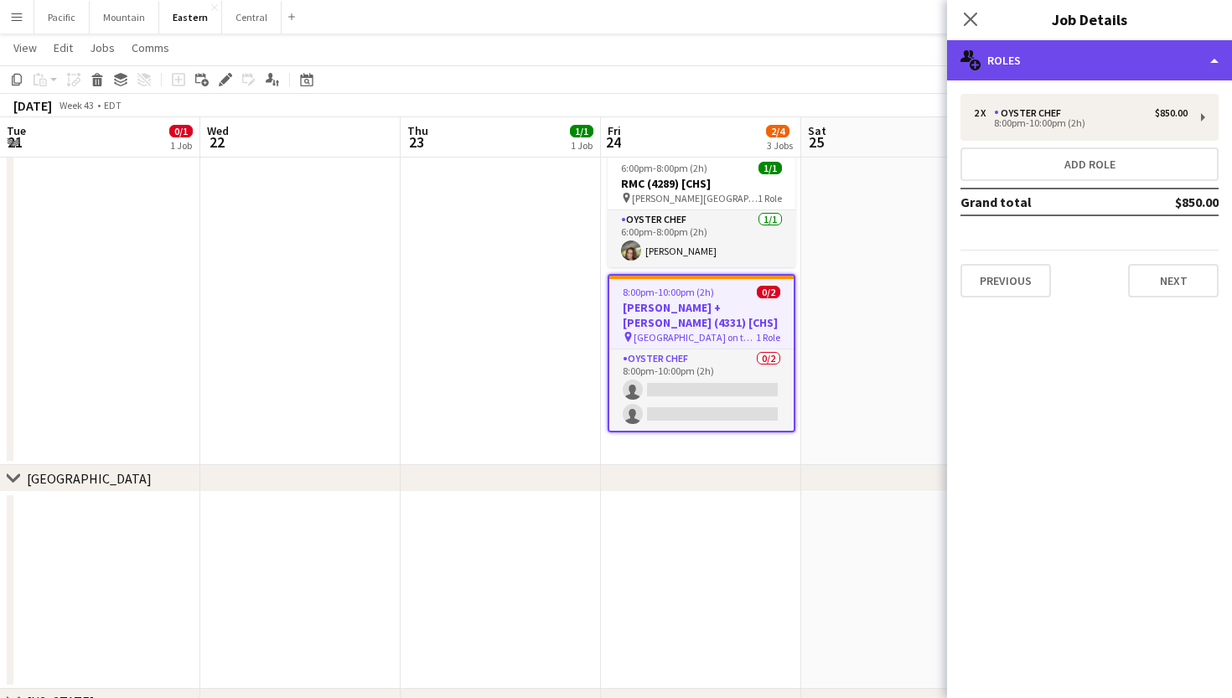
click at [1121, 49] on div "multiple-users-add Roles" at bounding box center [1089, 60] width 285 height 40
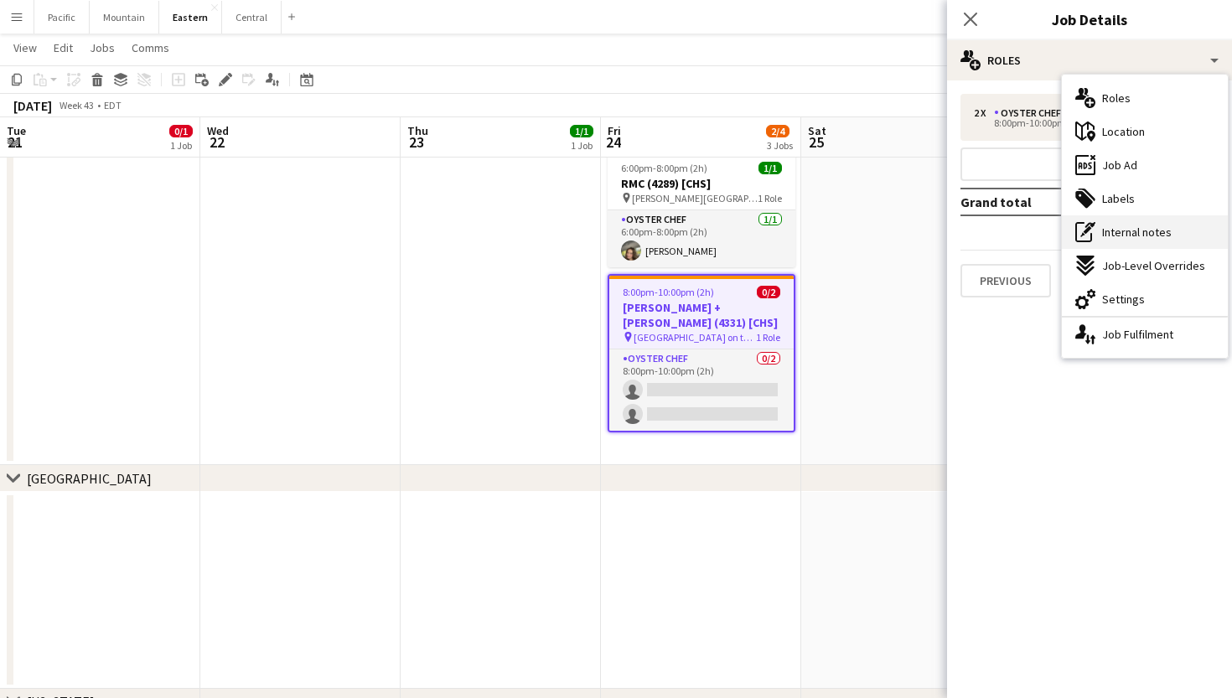
click at [1166, 226] on span "Internal notes" at bounding box center [1137, 232] width 70 height 15
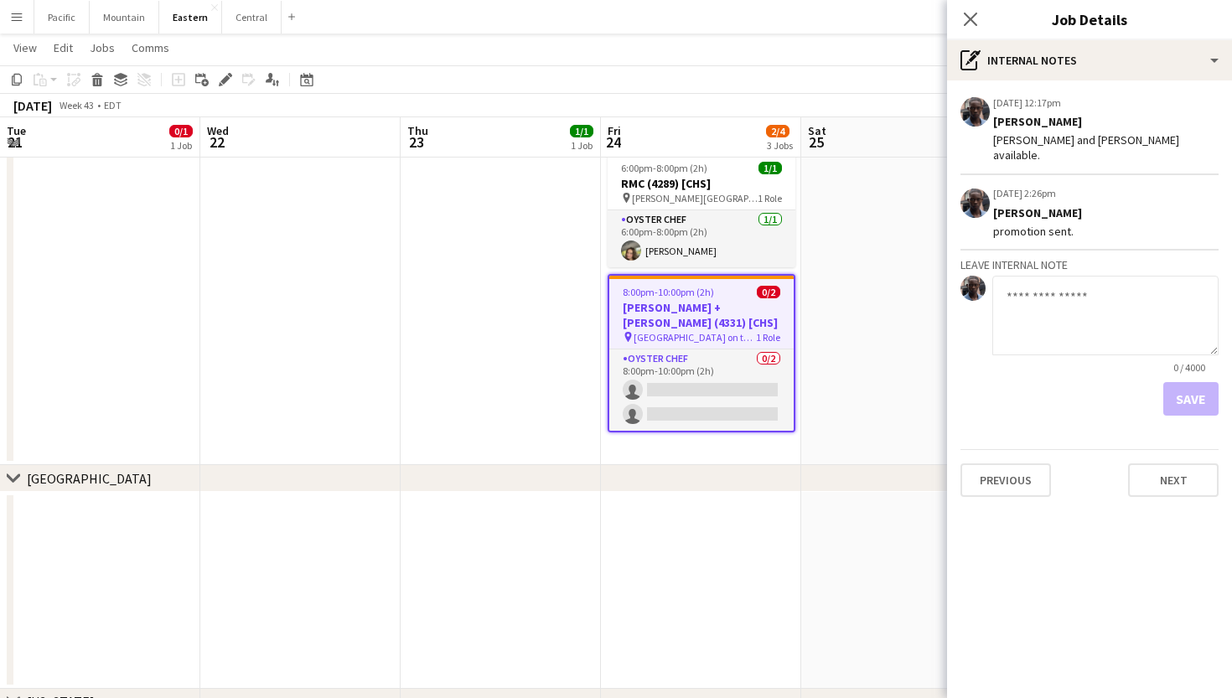
click at [748, 321] on h3 "Lisa + Terry Brown (4331) [CHS]" at bounding box center [701, 315] width 184 height 30
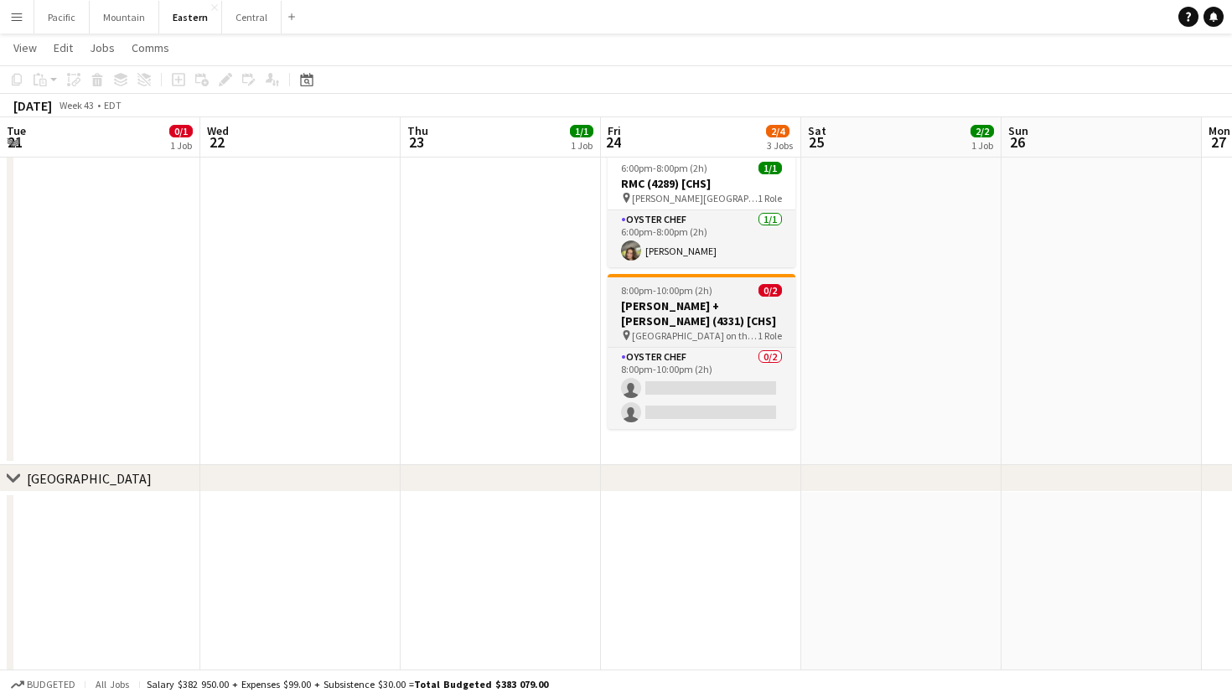
click at [666, 303] on h3 "Lisa + Terry Brown (4331) [CHS]" at bounding box center [702, 313] width 188 height 30
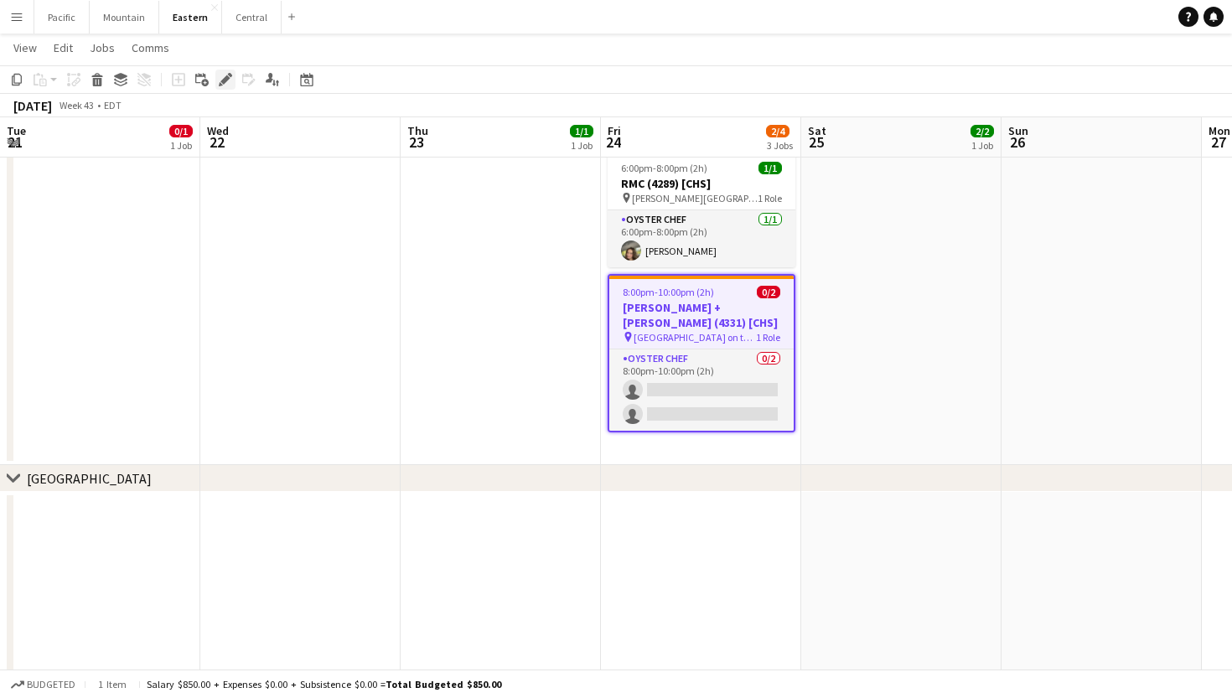
click at [230, 84] on icon "Edit" at bounding box center [225, 79] width 13 height 13
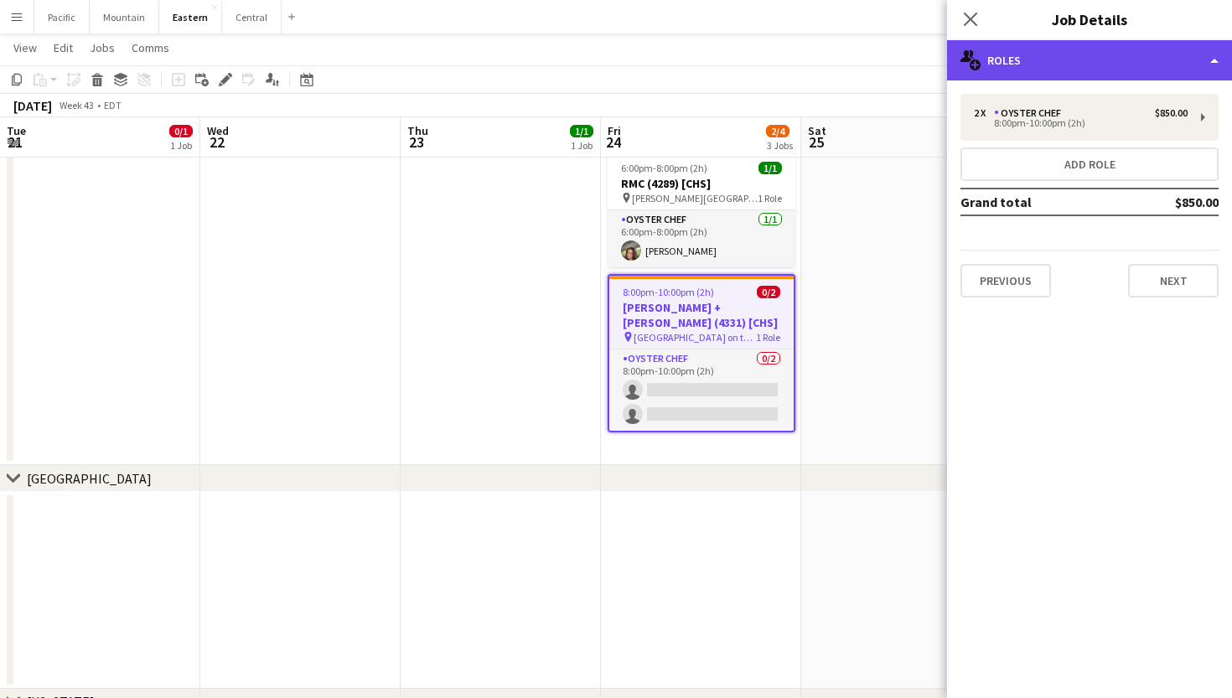
click at [1078, 67] on div "multiple-users-add Roles" at bounding box center [1089, 60] width 285 height 40
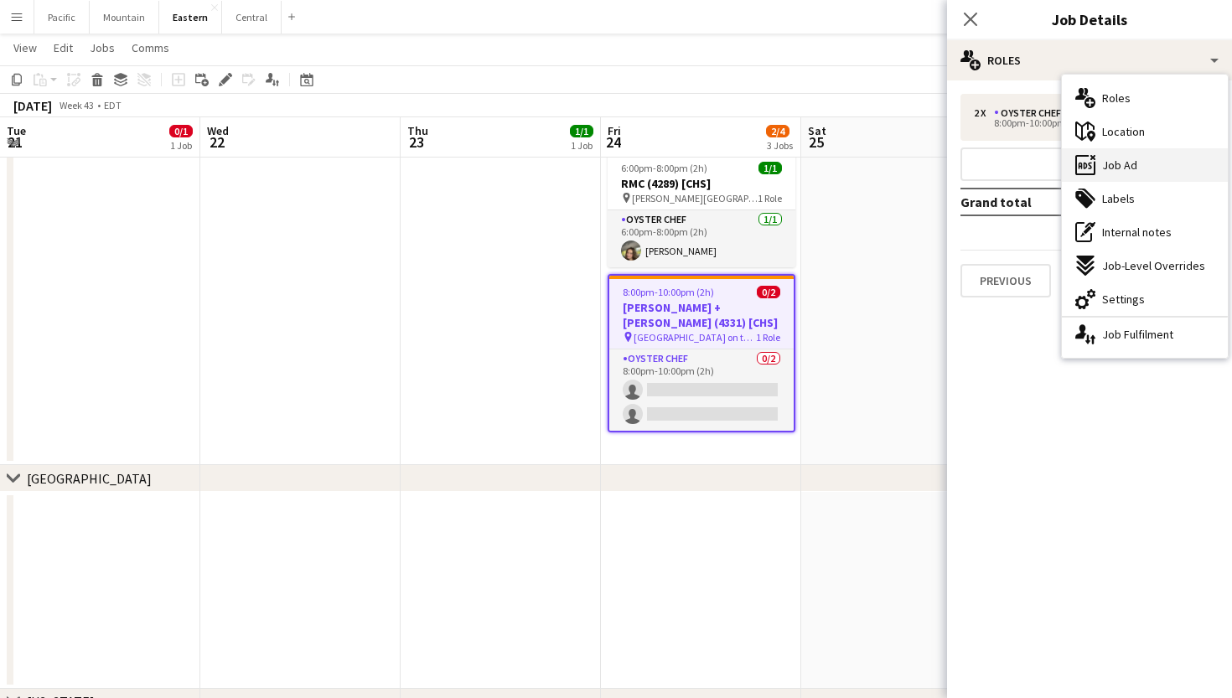
click at [1143, 163] on div "ads-window Job Ad" at bounding box center [1145, 165] width 166 height 34
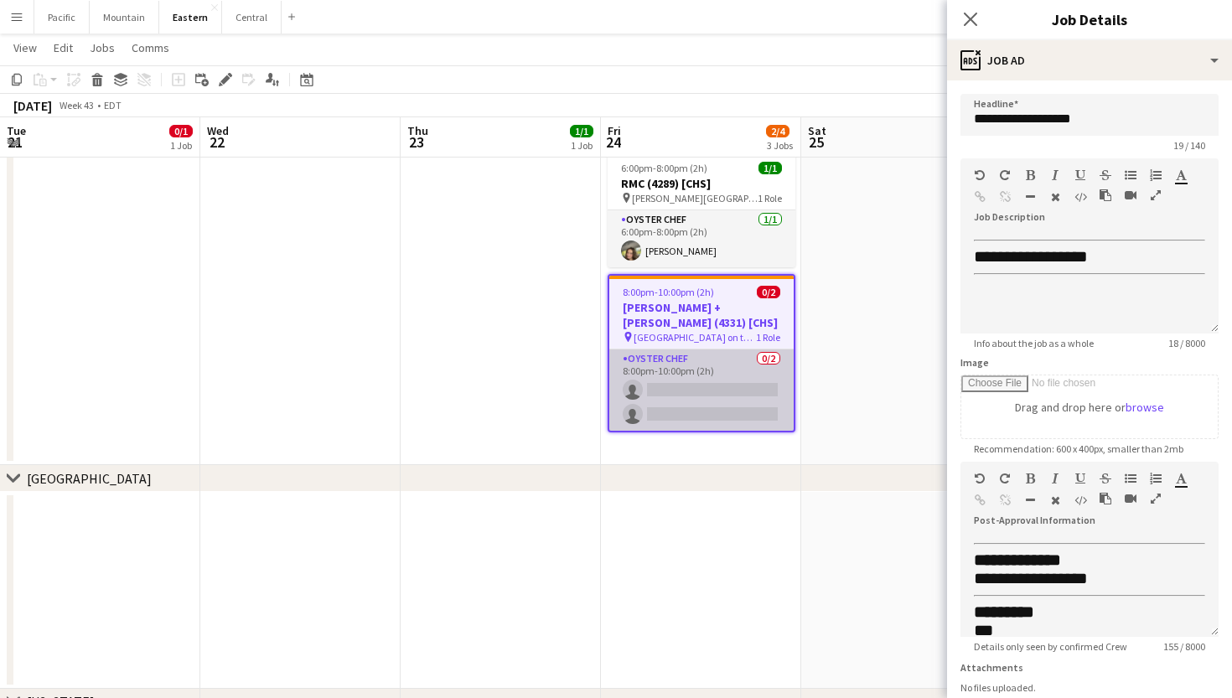
click at [723, 372] on app-card-role "Oyster Chef 0/2 8:00pm-10:00pm (2h) single-neutral-actions single-neutral-actio…" at bounding box center [701, 390] width 184 height 81
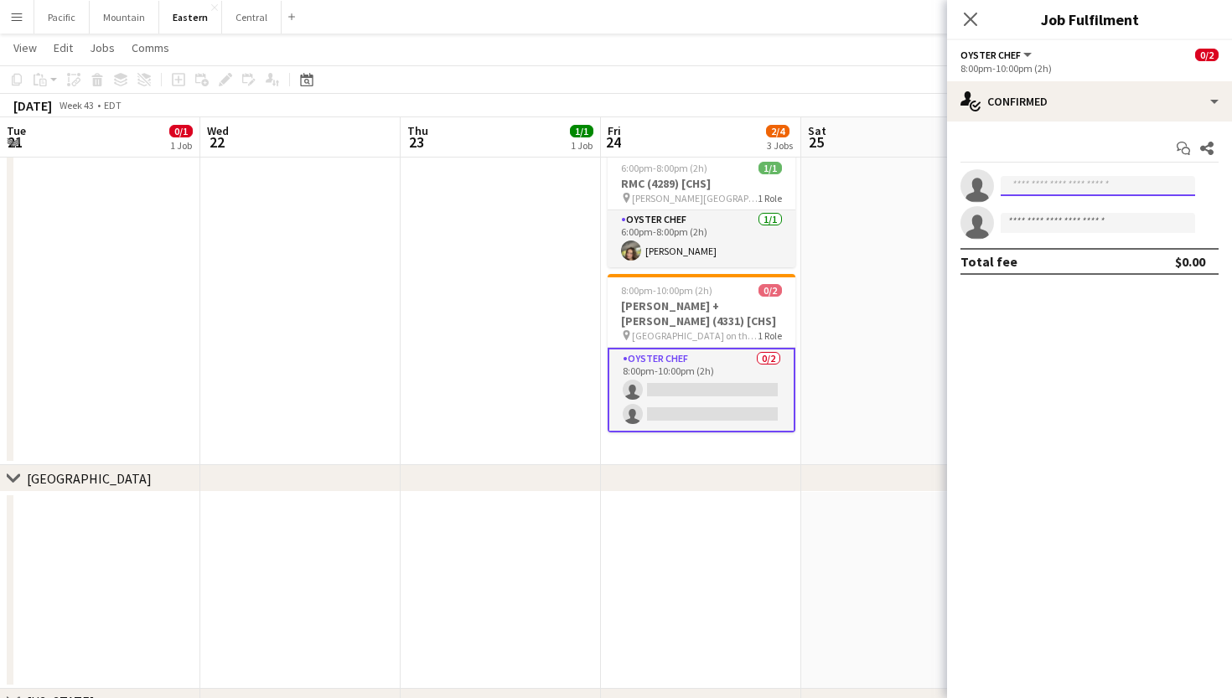
click at [1060, 187] on input at bounding box center [1098, 186] width 194 height 20
click at [1050, 179] on input at bounding box center [1098, 186] width 194 height 20
type input "****"
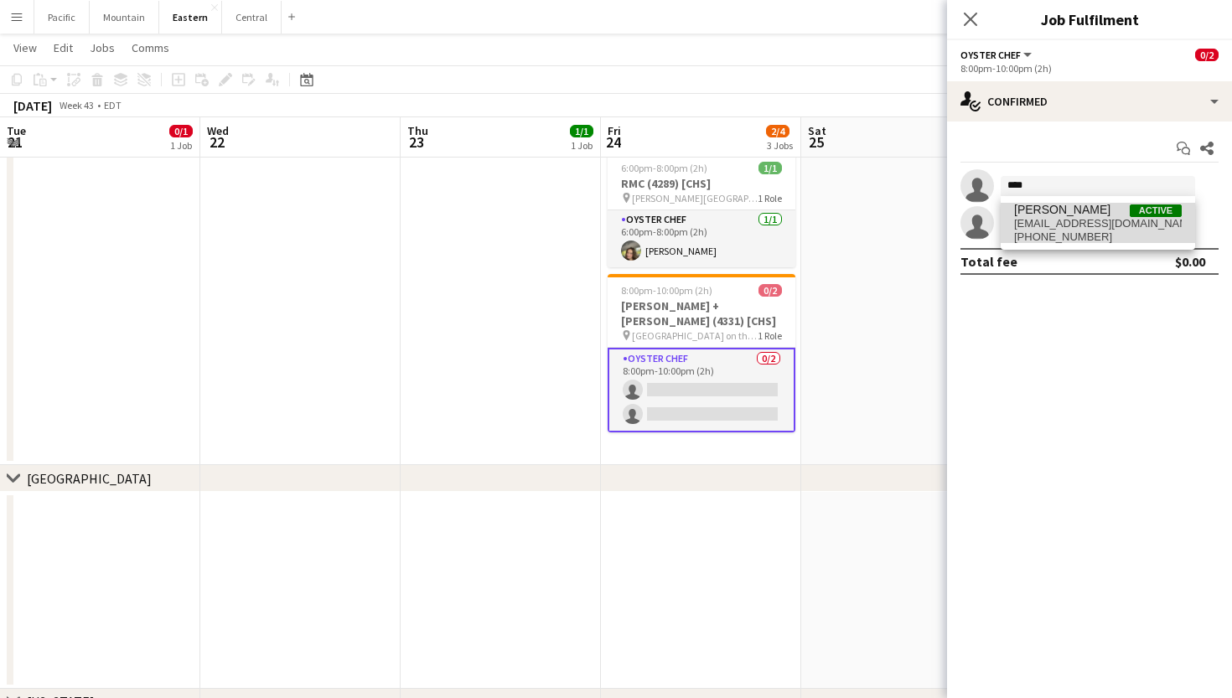
drag, startPoint x: 1029, startPoint y: 214, endPoint x: 1083, endPoint y: 221, distance: 54.2
click at [1083, 221] on span "danajah.cook@gmail.com" at bounding box center [1098, 223] width 168 height 13
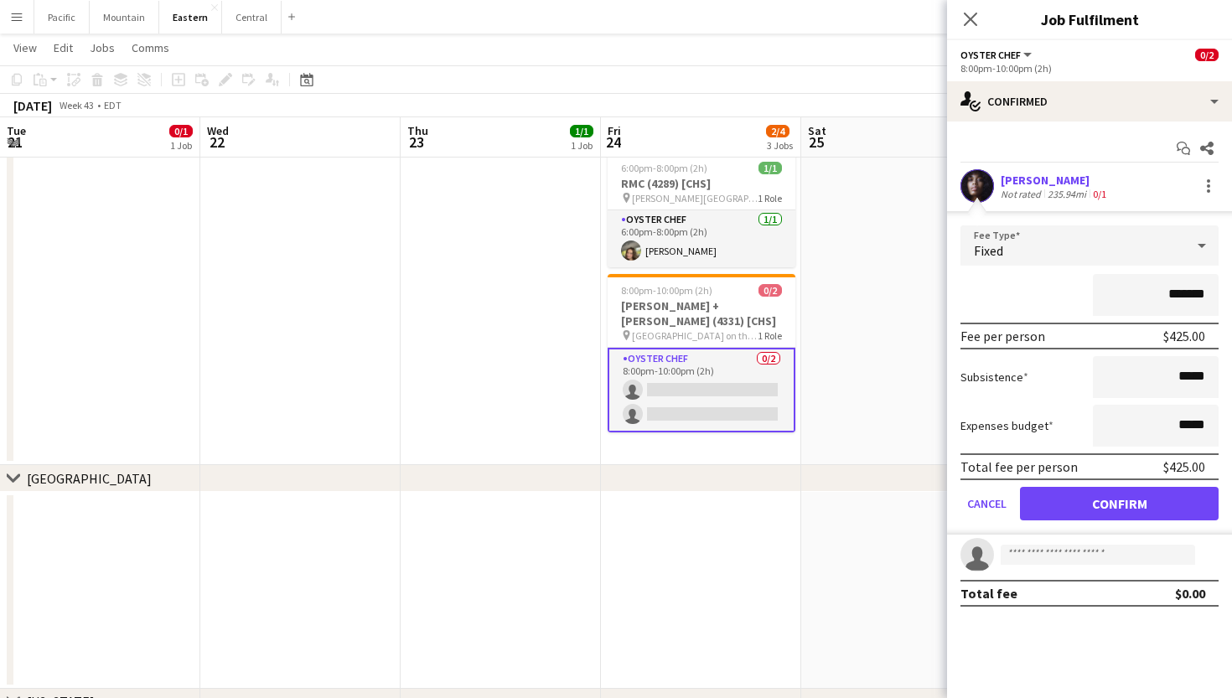
click at [1061, 493] on button "Confirm" at bounding box center [1119, 504] width 199 height 34
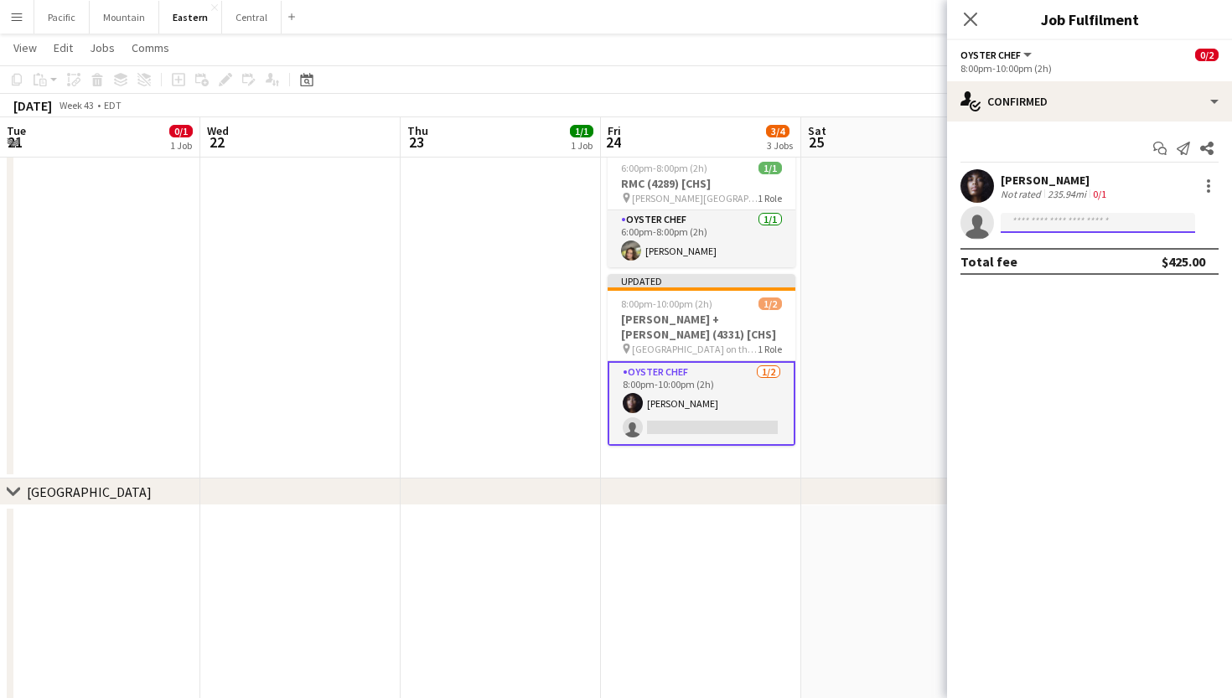
click at [1059, 215] on input at bounding box center [1098, 223] width 194 height 20
type input "******"
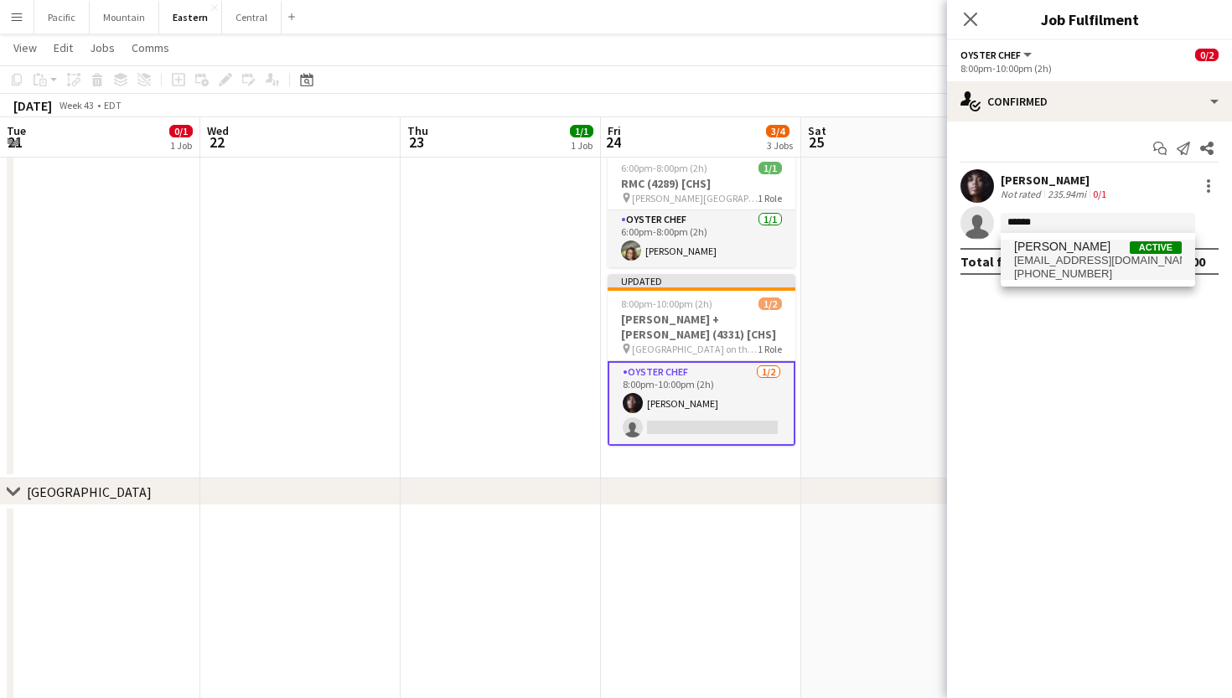
drag, startPoint x: 1059, startPoint y: 215, endPoint x: 1108, endPoint y: 256, distance: 64.3
click at [1108, 256] on span "rachelfbabyy@gmail.com" at bounding box center [1098, 260] width 168 height 13
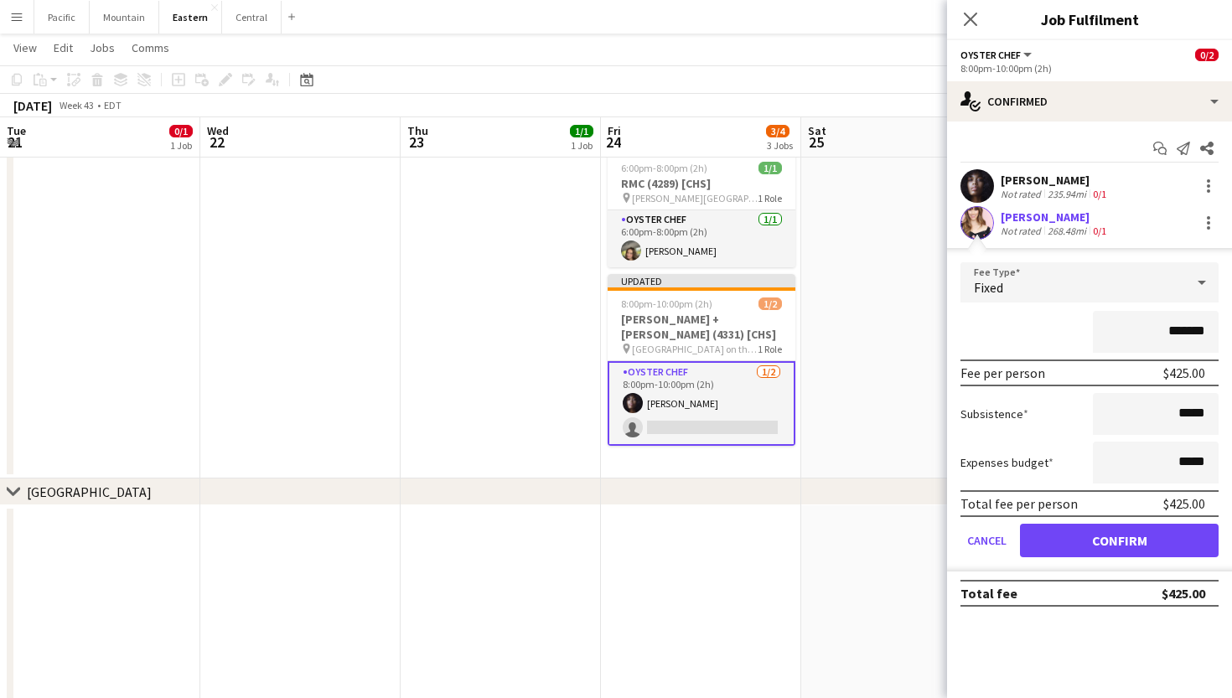
click at [1144, 544] on button "Confirm" at bounding box center [1119, 541] width 199 height 34
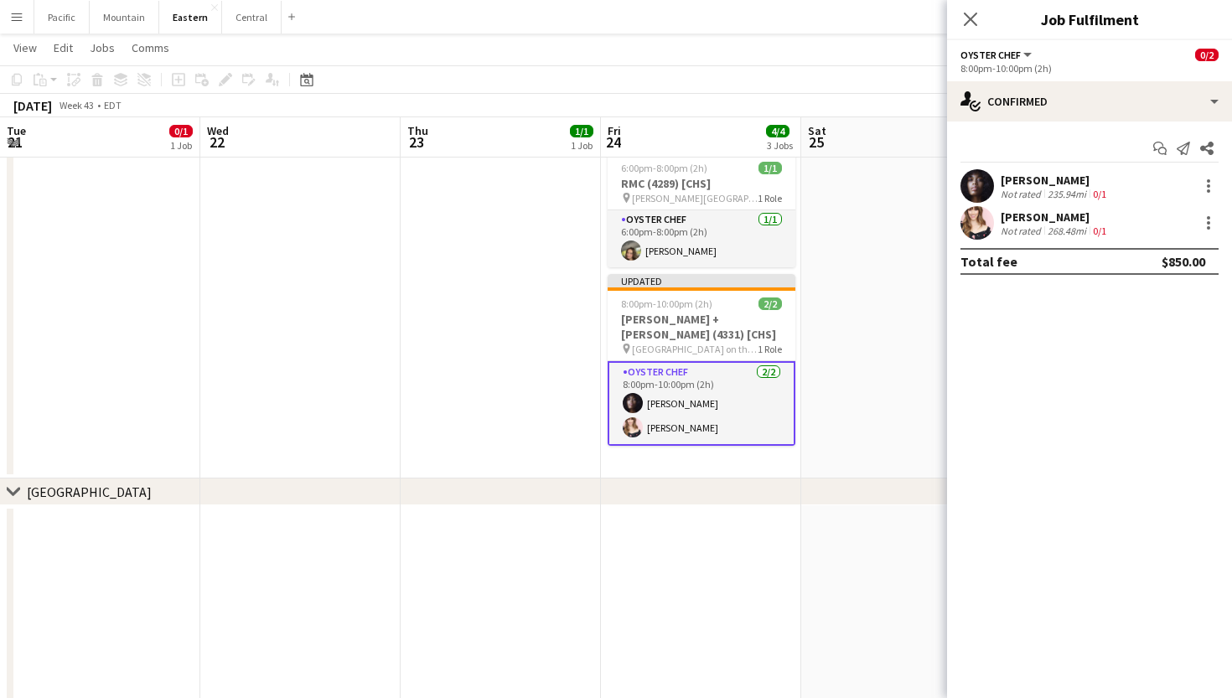
click at [960, 23] on div "Close pop-in" at bounding box center [970, 19] width 47 height 39
click at [969, 16] on icon "Close pop-in" at bounding box center [970, 19] width 16 height 16
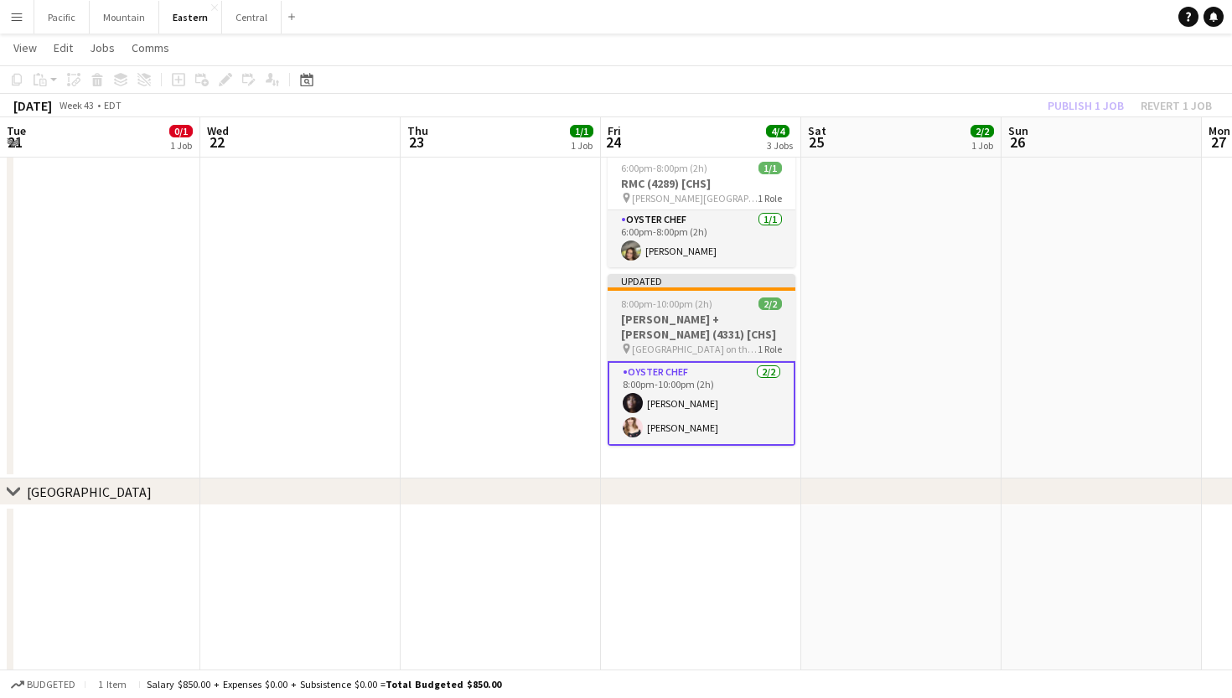
click at [760, 314] on h3 "Lisa + Terry Brown (4331) [CHS]" at bounding box center [702, 327] width 188 height 30
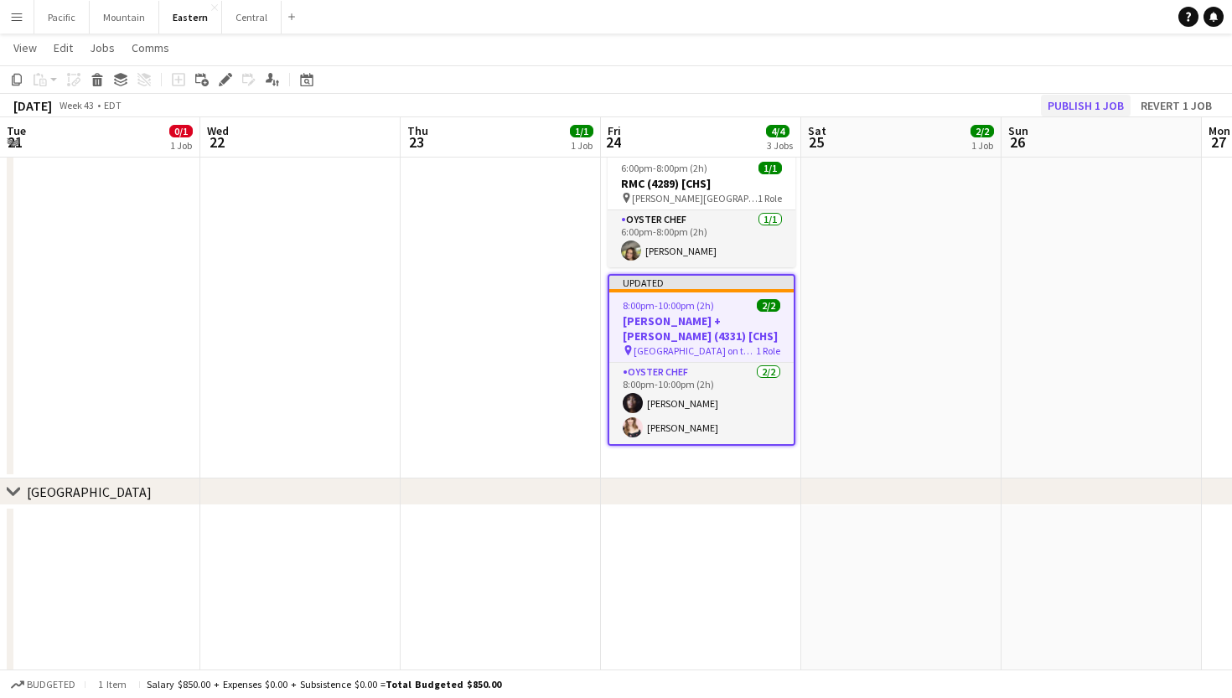
click at [1085, 98] on button "Publish 1 job" at bounding box center [1086, 106] width 90 height 22
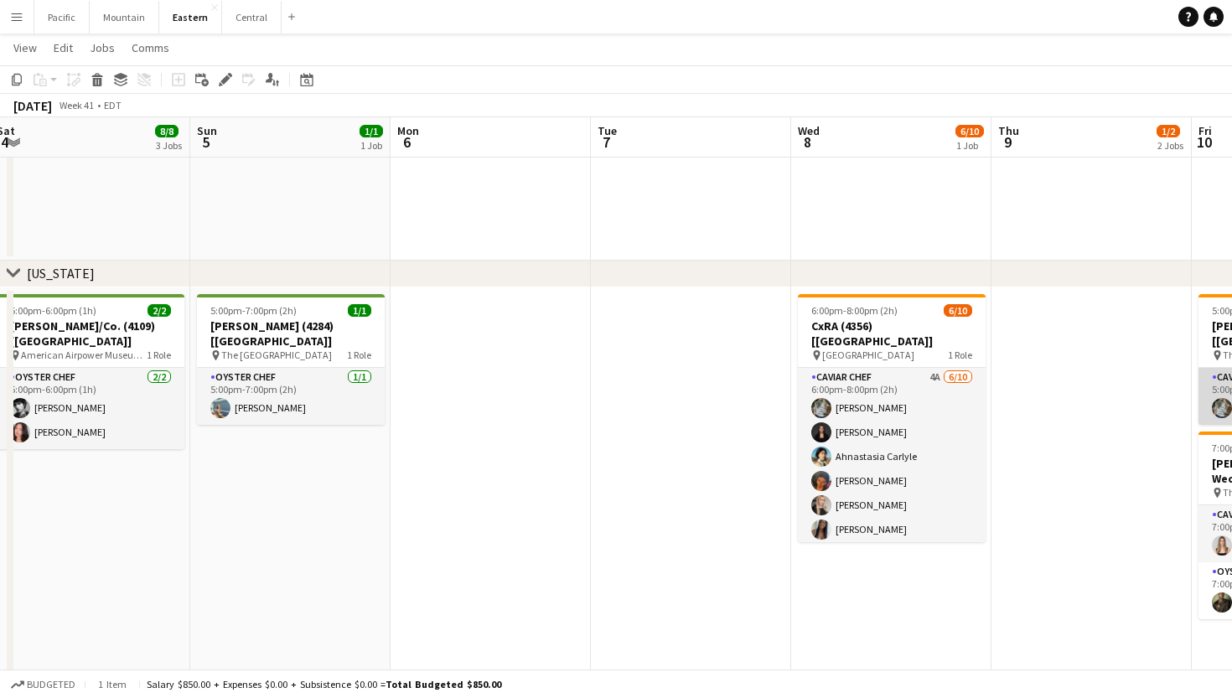
scroll to position [0, 500]
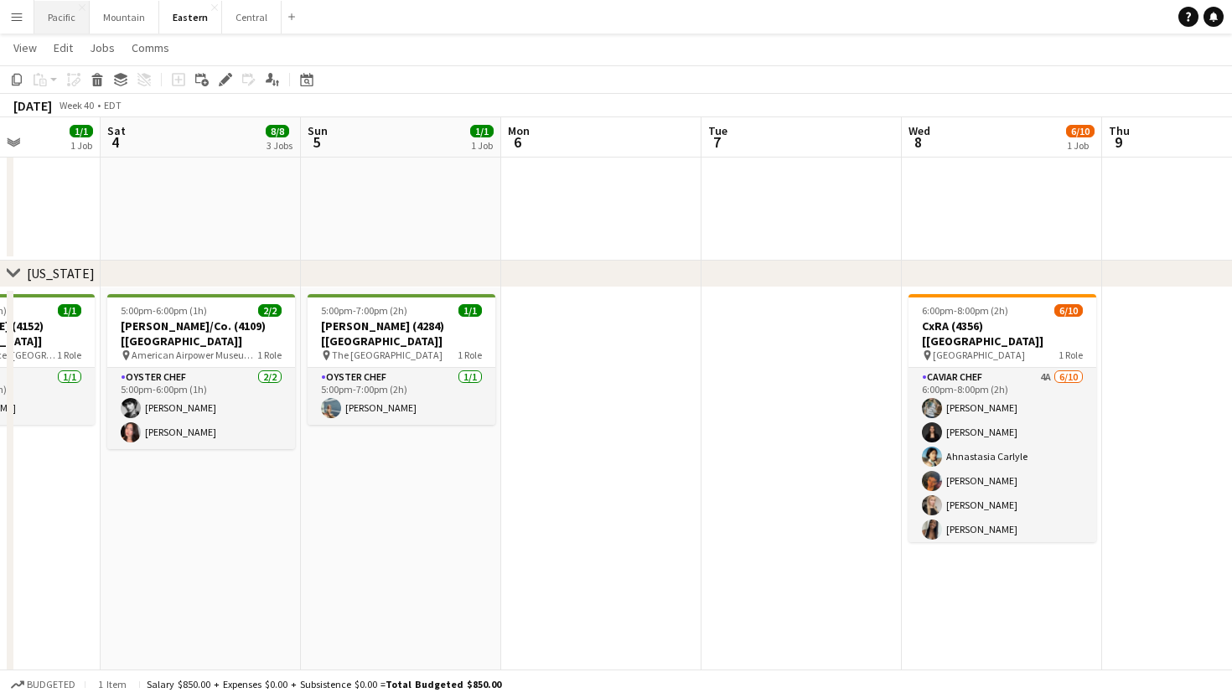
click at [58, 11] on button "Pacific Close" at bounding box center [61, 17] width 55 height 33
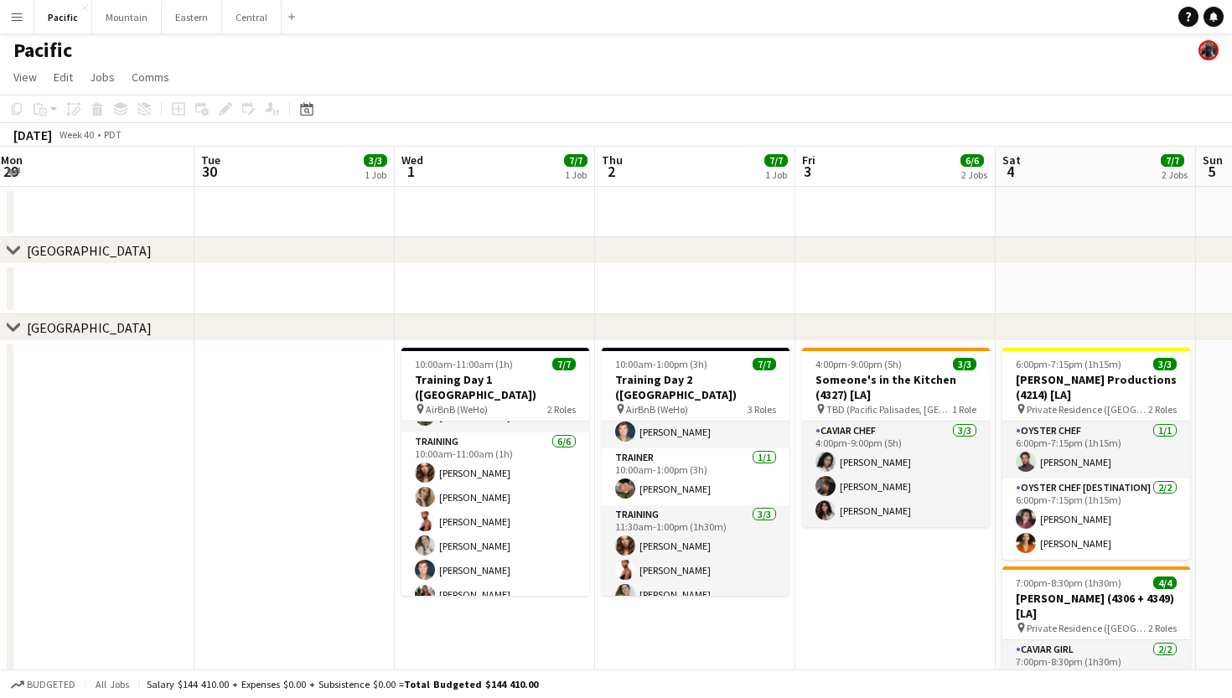
scroll to position [13, 0]
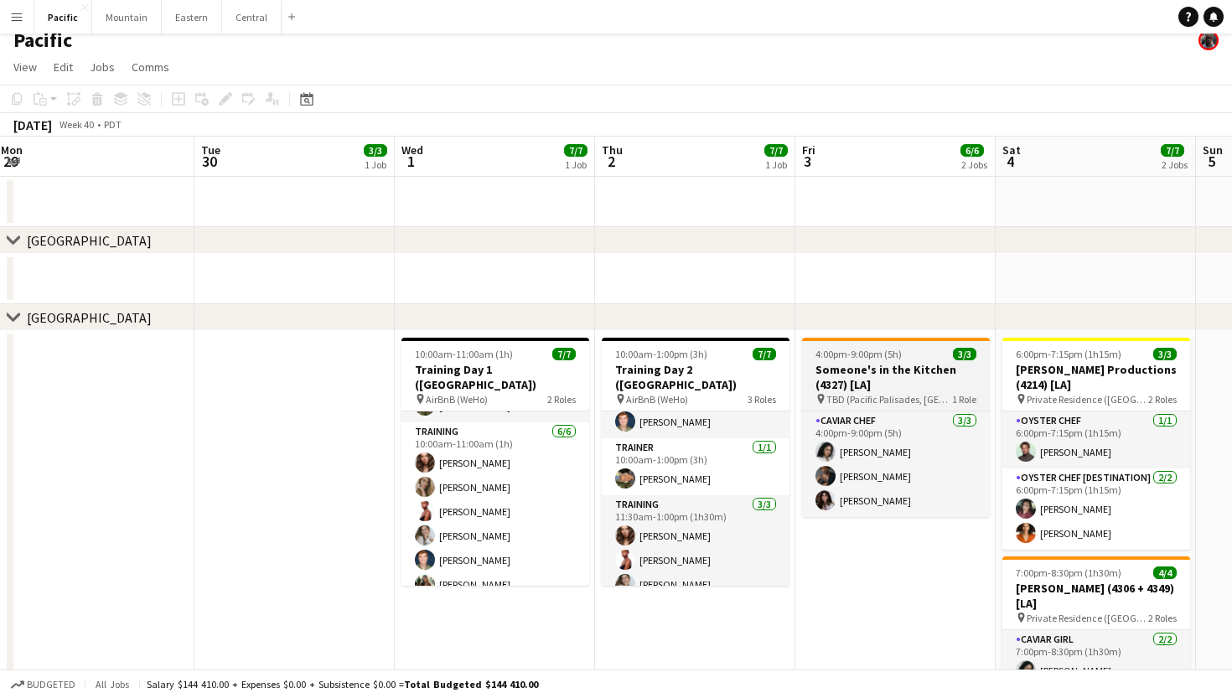
click at [871, 355] on span "4:00pm-9:00pm (5h)" at bounding box center [859, 354] width 86 height 13
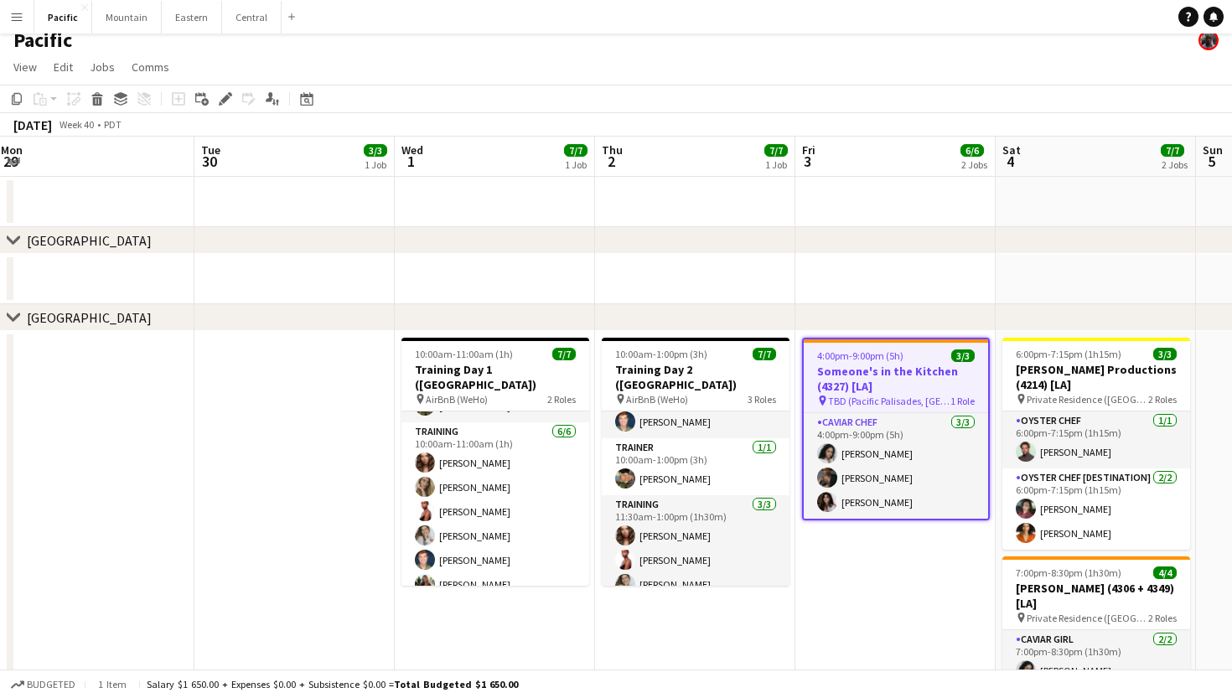
click at [225, 109] on app-toolbar "Copy Paste Paste Command V Paste with crew Command Shift V Paste linked Job Del…" at bounding box center [616, 99] width 1232 height 29
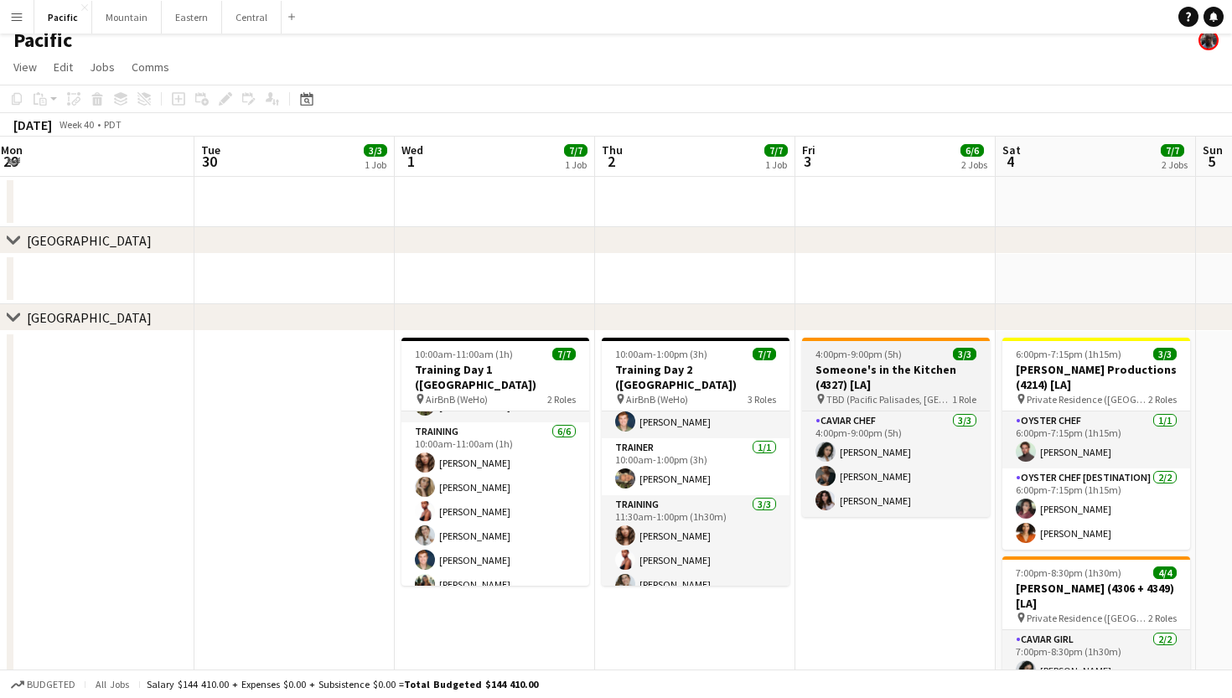
click at [872, 393] on span "TBD (Pacific Palisades, [GEOGRAPHIC_DATA])" at bounding box center [890, 399] width 126 height 13
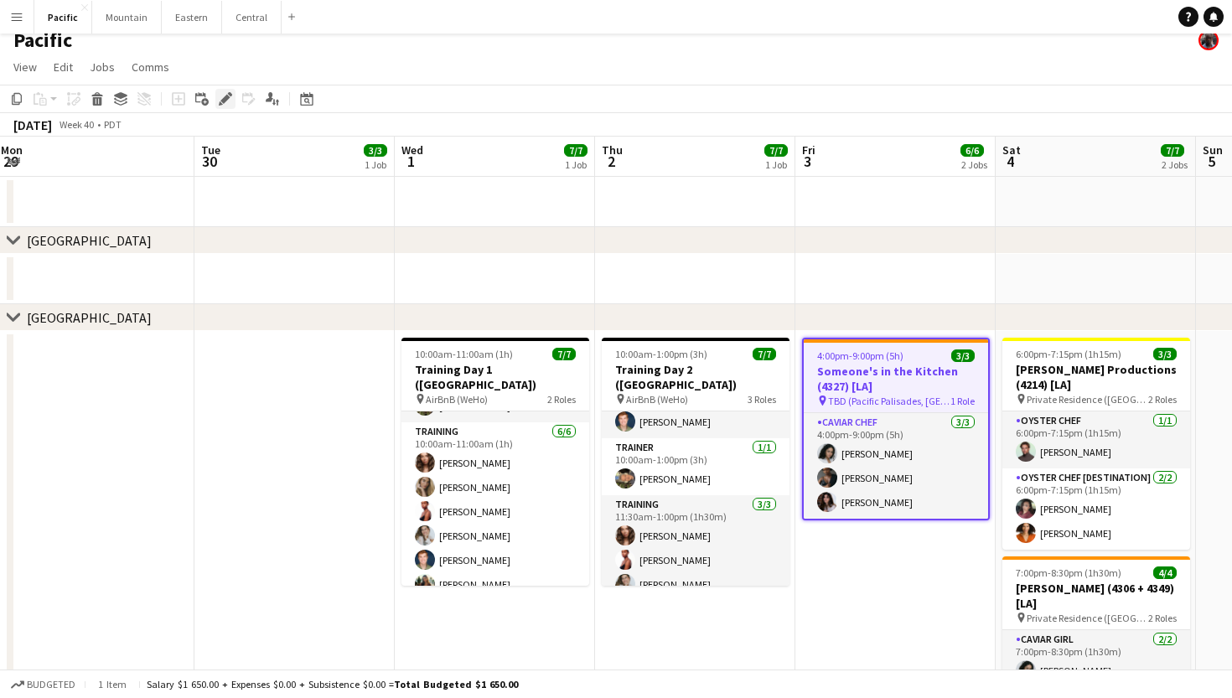
click at [226, 91] on div "Edit" at bounding box center [225, 99] width 20 height 20
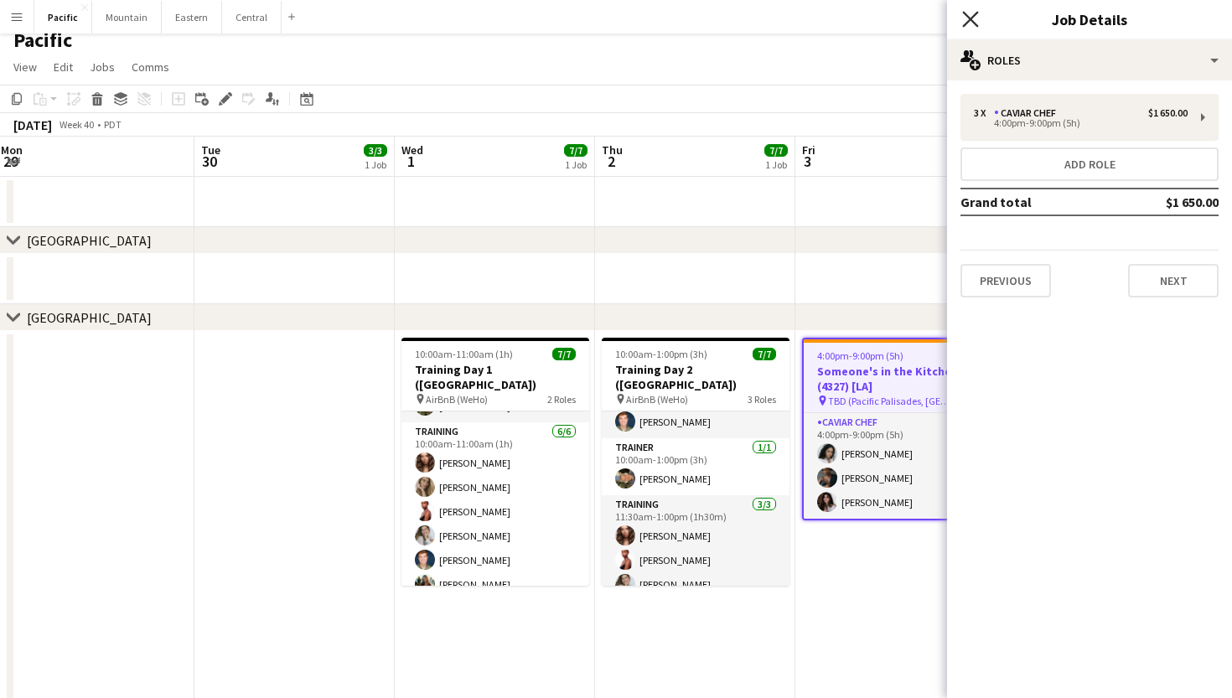
click at [965, 25] on icon at bounding box center [970, 19] width 16 height 16
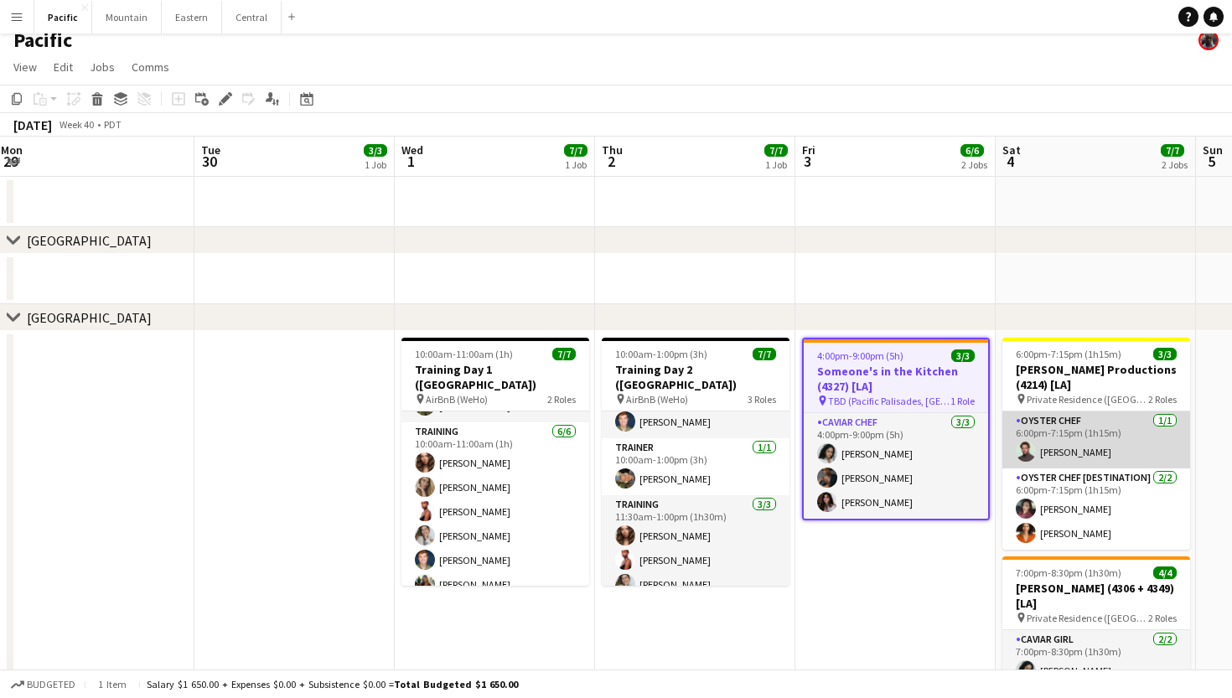
scroll to position [109, 0]
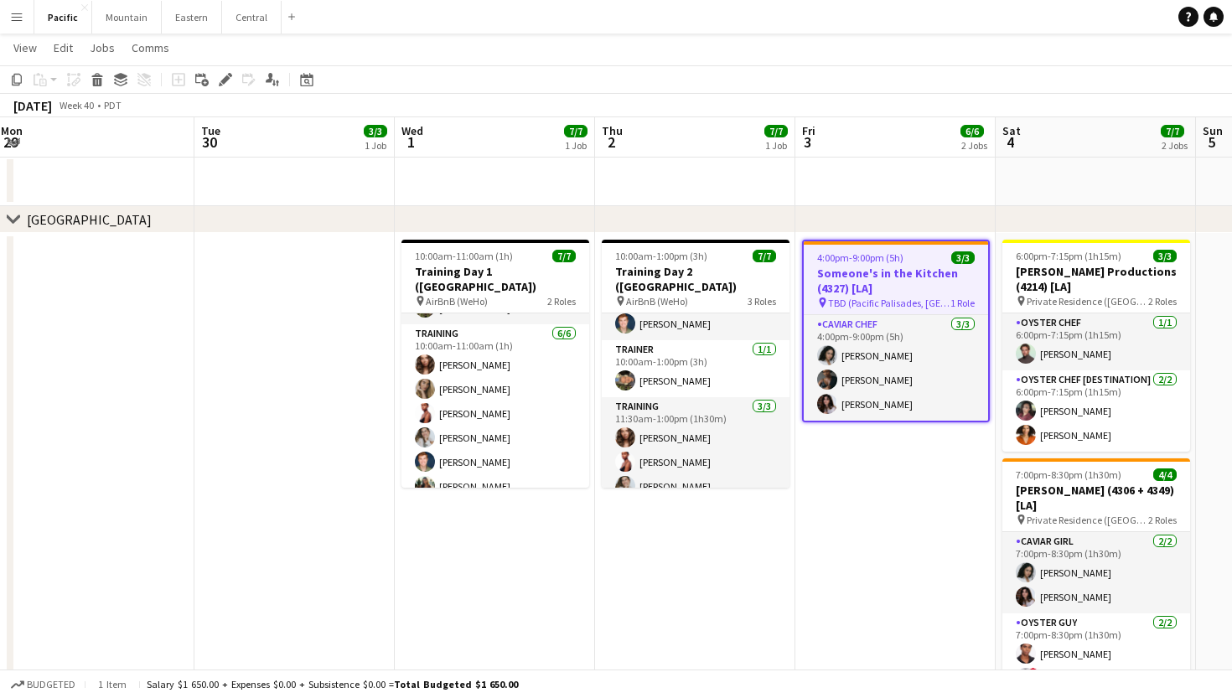
click at [883, 294] on h3 "Someone's in the Kitchen (4327) [LA]" at bounding box center [896, 281] width 184 height 30
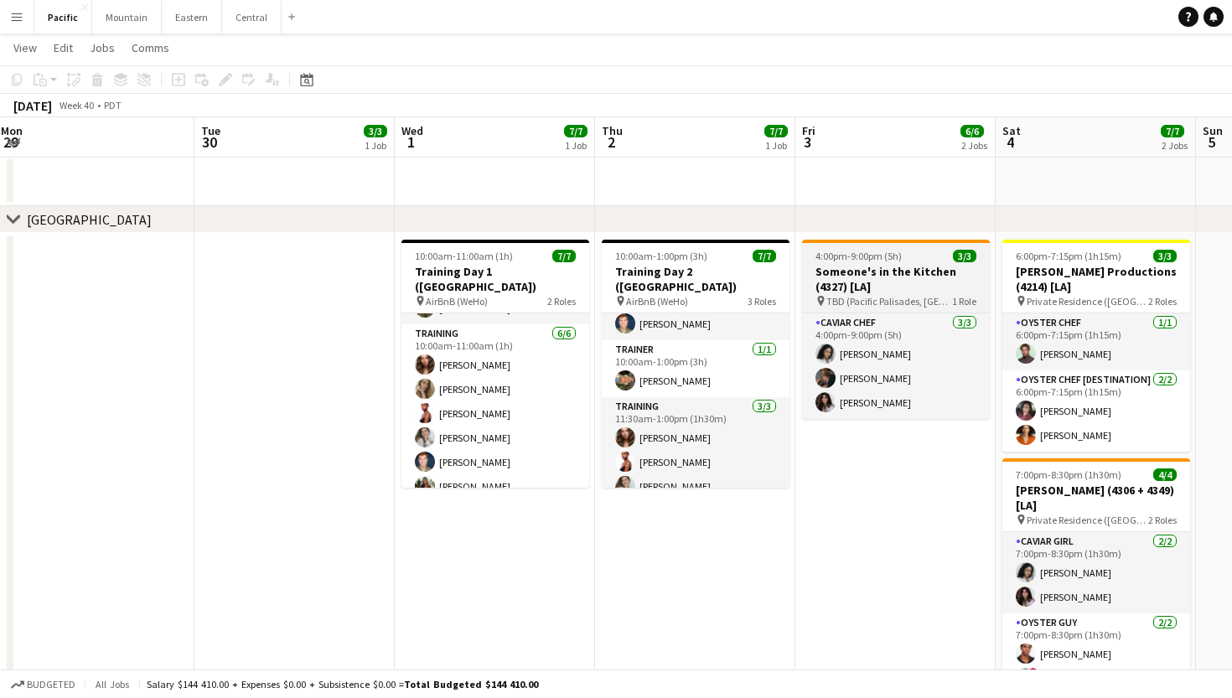
click at [883, 295] on span "TBD (Pacific Palisades, [GEOGRAPHIC_DATA])" at bounding box center [890, 301] width 126 height 13
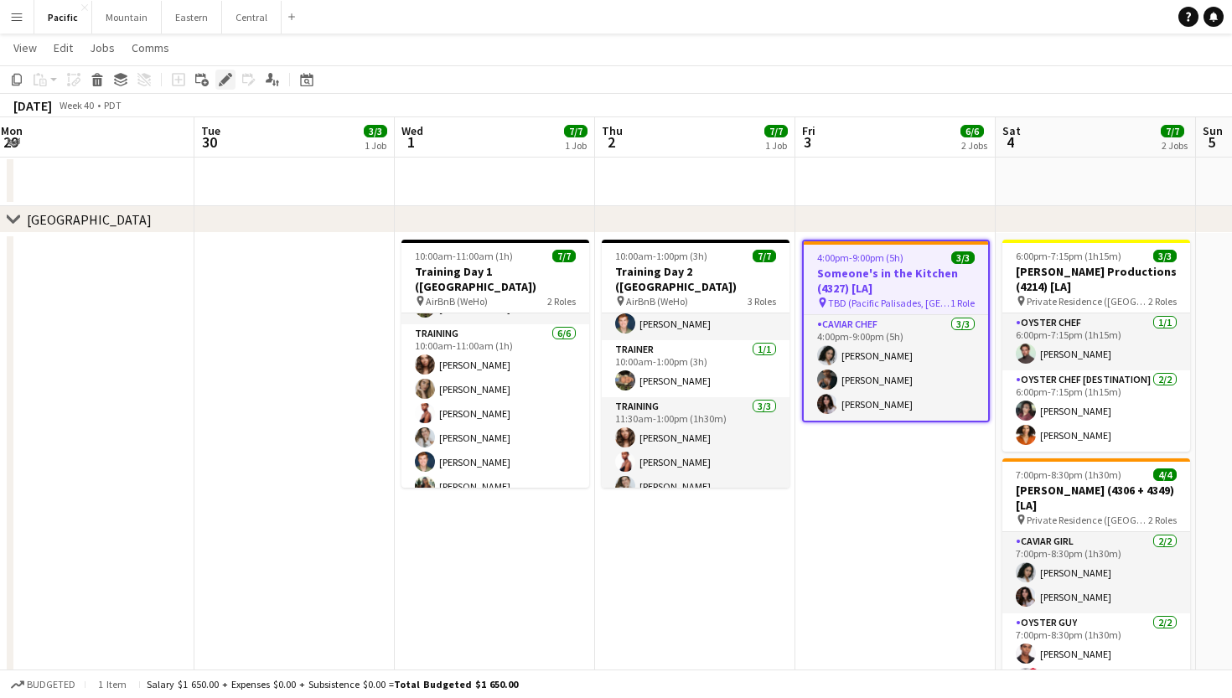
click at [222, 83] on icon at bounding box center [224, 79] width 9 height 9
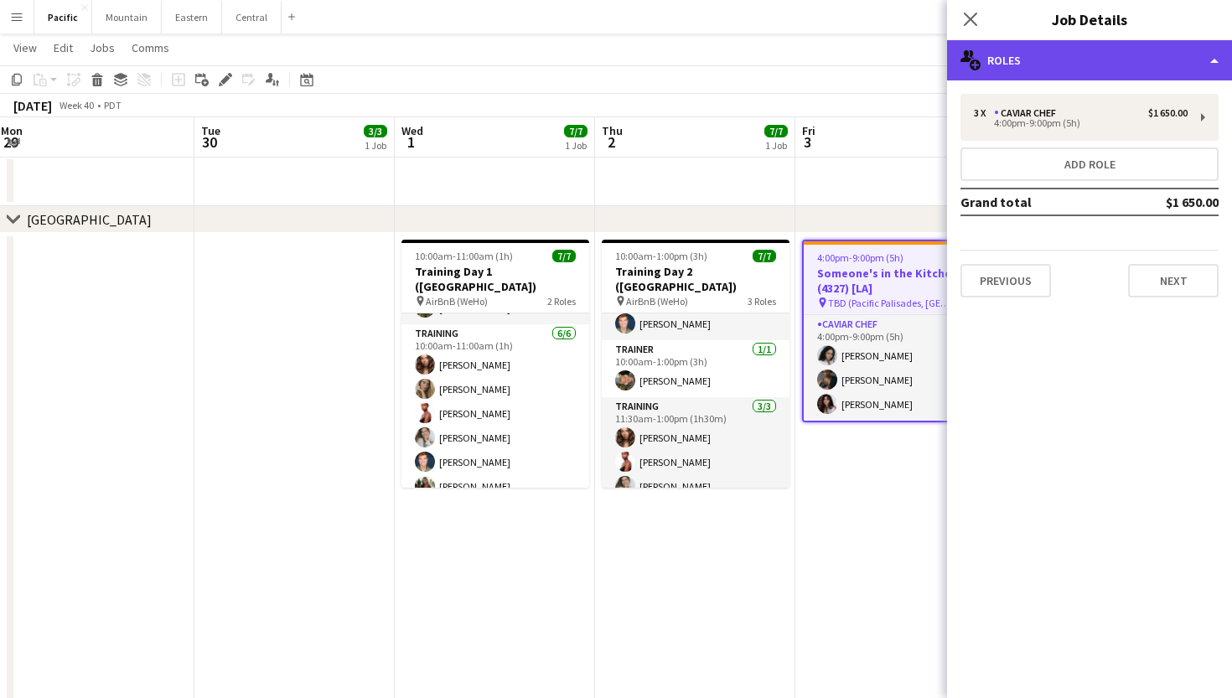
click at [1181, 47] on div "multiple-users-add Roles" at bounding box center [1089, 60] width 285 height 40
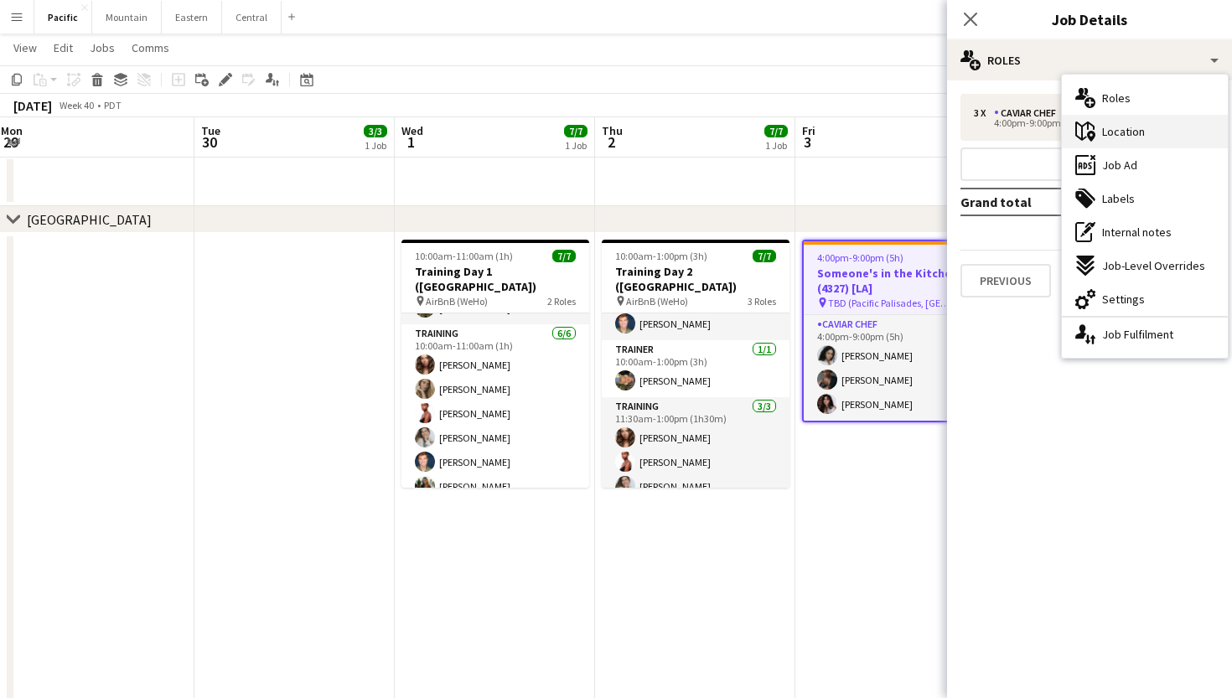
click at [1160, 134] on div "maps-pin-1 Location" at bounding box center [1145, 132] width 166 height 34
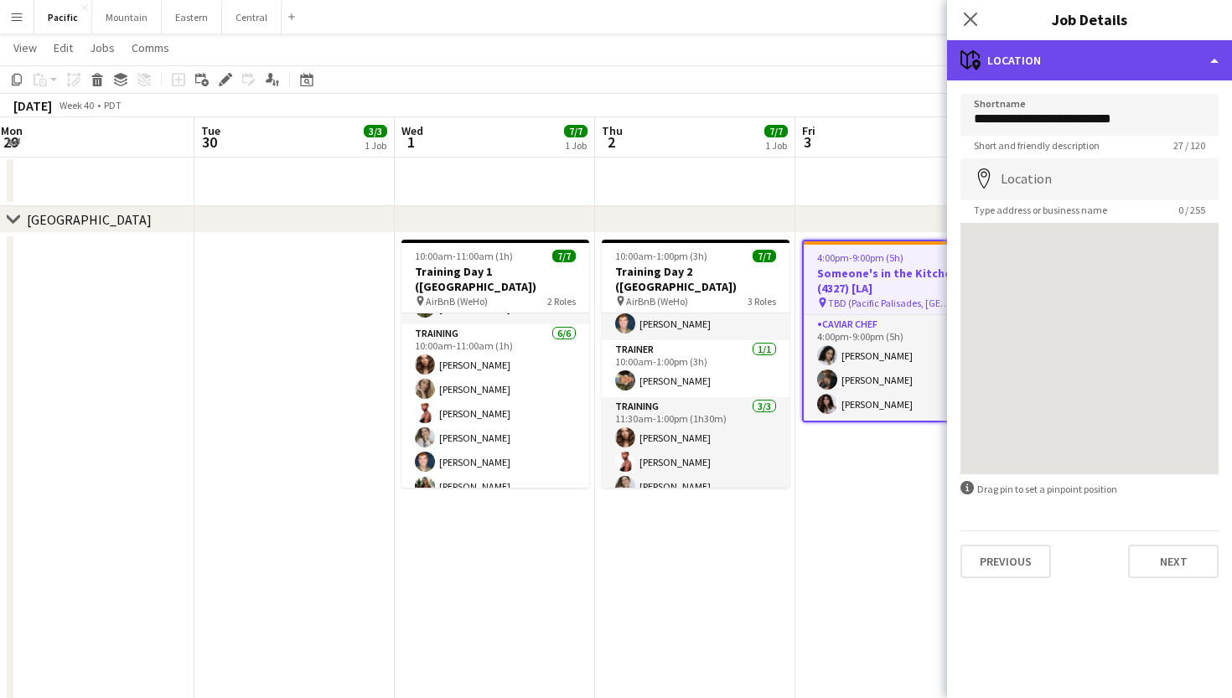
click at [1097, 70] on div "maps-pin-1 Location" at bounding box center [1089, 60] width 285 height 40
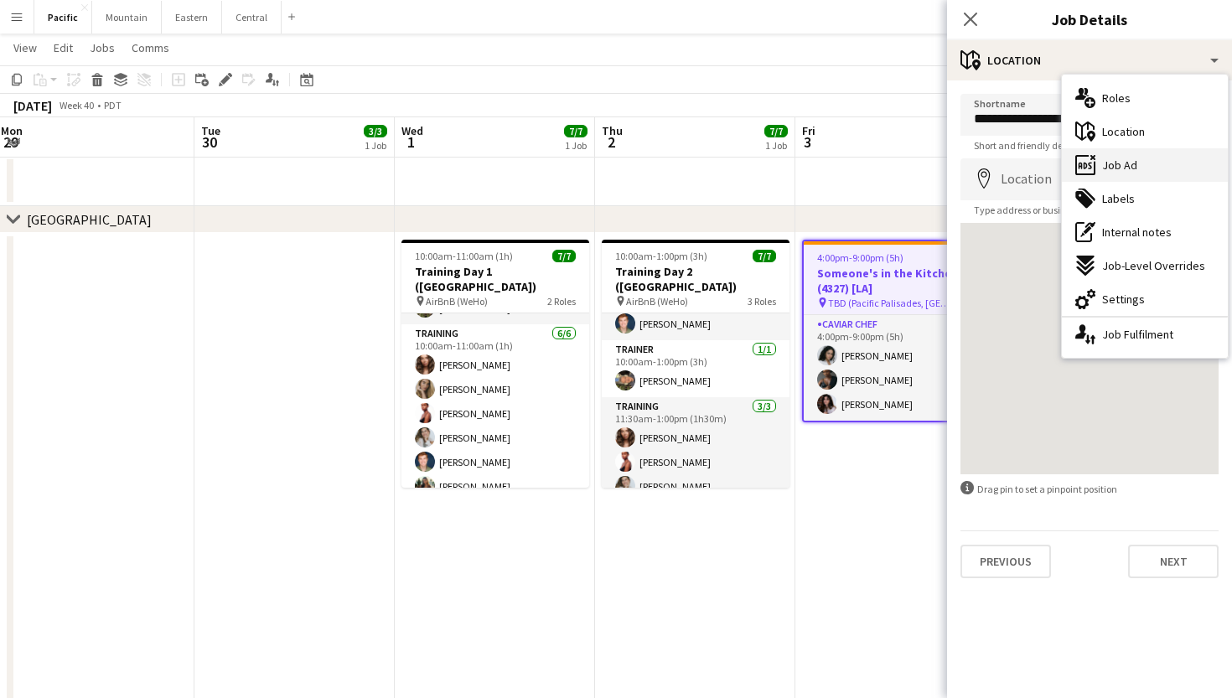
click at [1115, 181] on div "ads-window Job Ad" at bounding box center [1145, 165] width 166 height 34
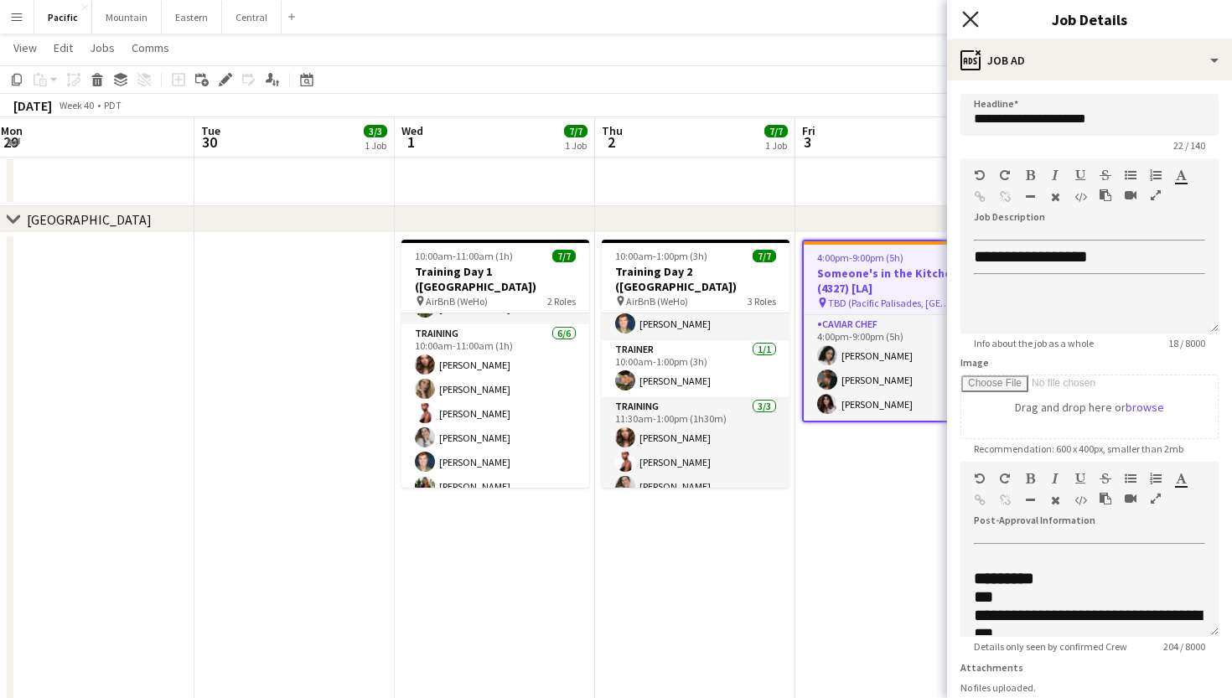
click at [971, 23] on icon "Close pop-in" at bounding box center [970, 19] width 16 height 16
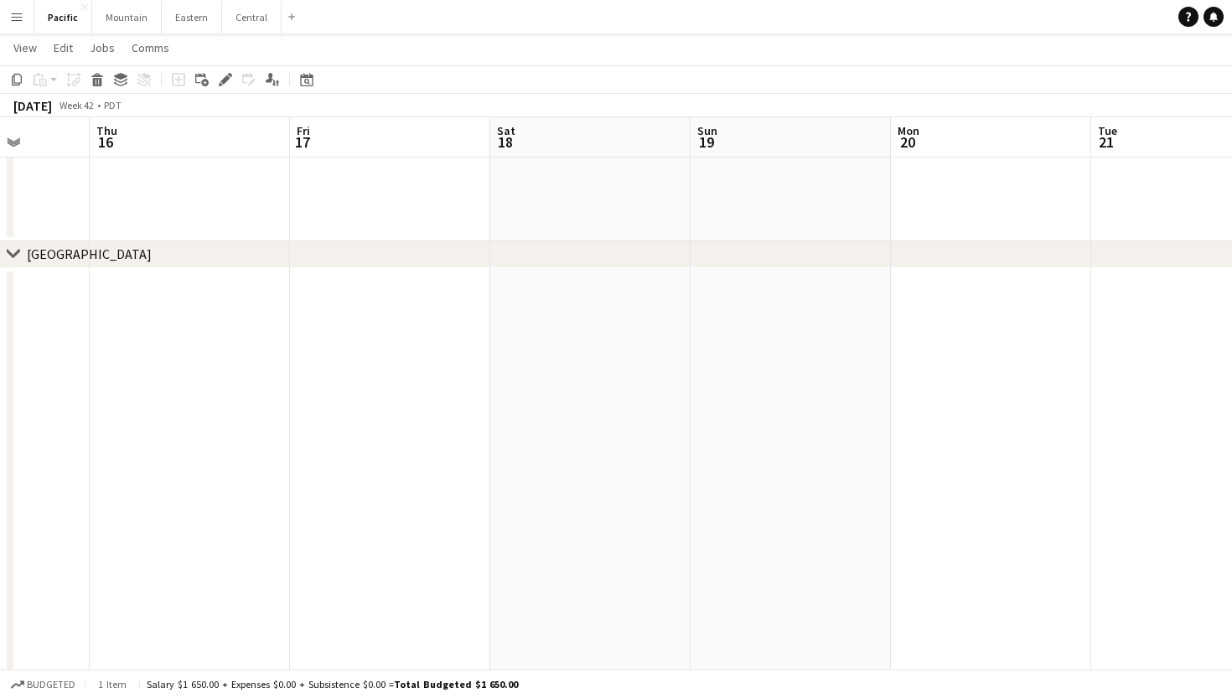
scroll to position [0, 516]
click at [117, 18] on button "Mountain Close" at bounding box center [127, 17] width 70 height 33
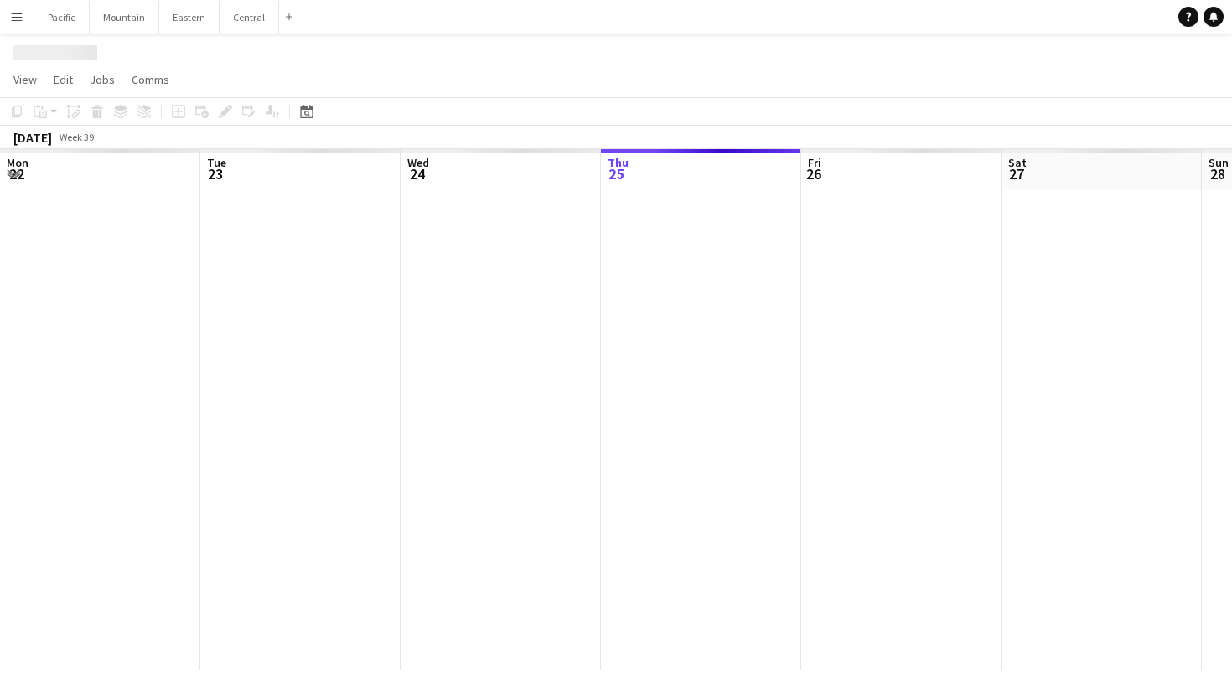
scroll to position [0, 401]
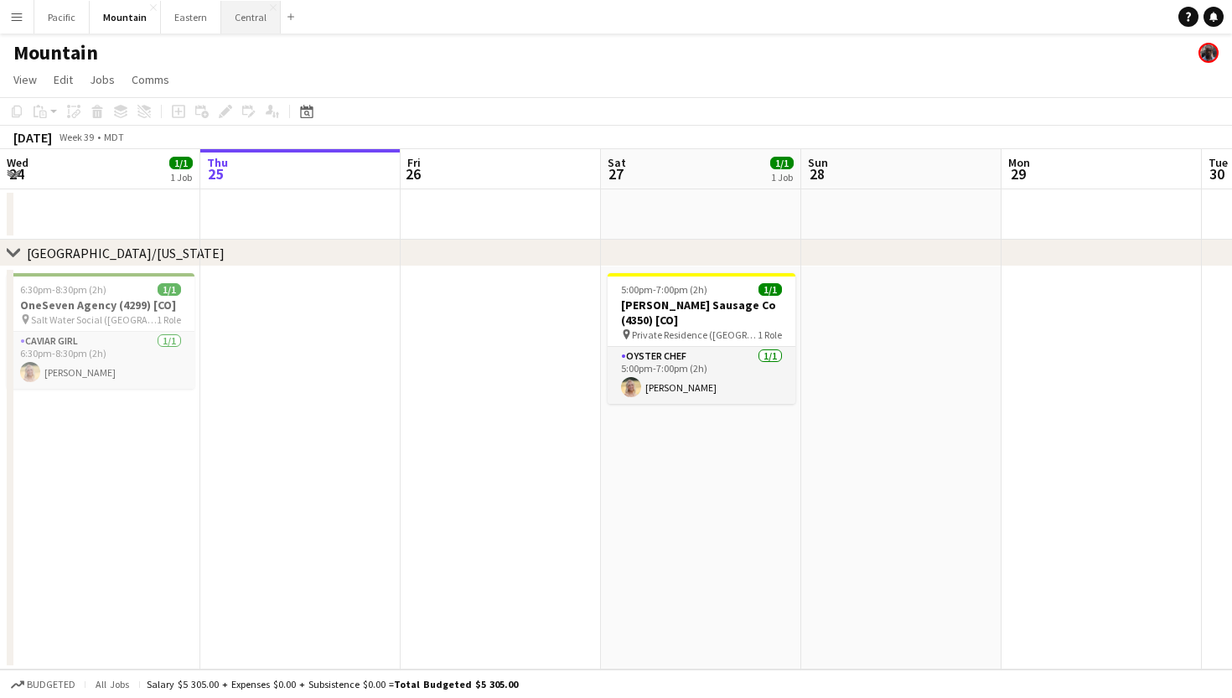
click at [230, 23] on button "Central Close" at bounding box center [251, 17] width 60 height 33
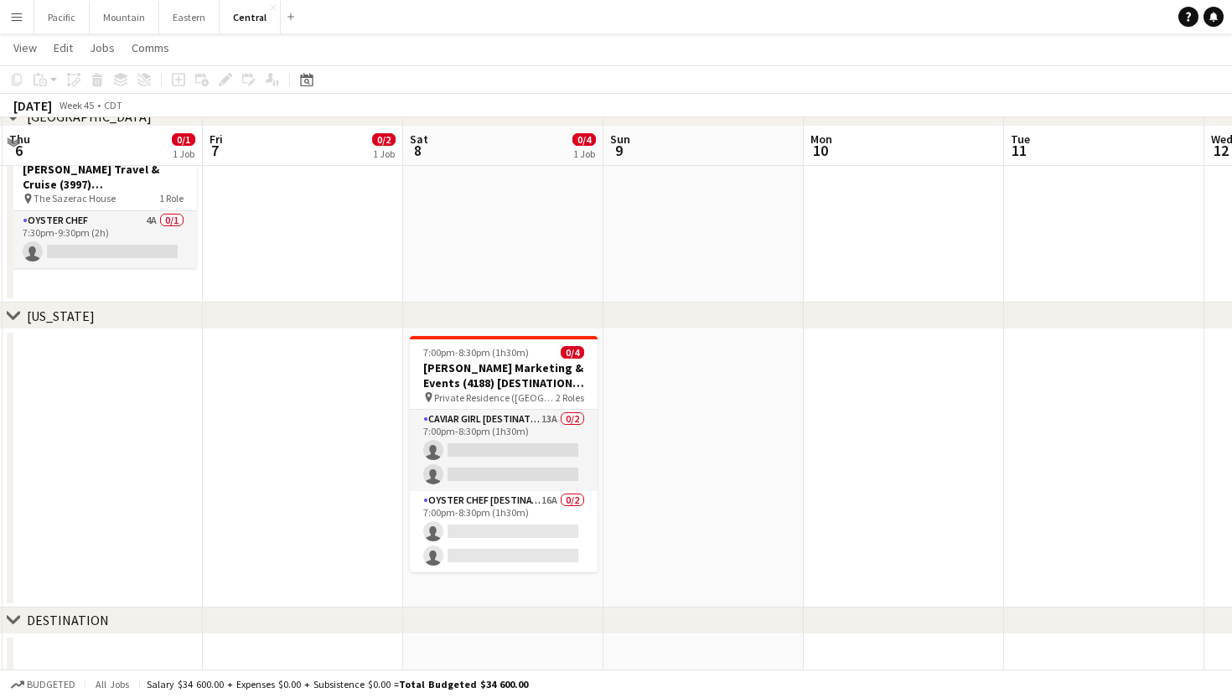
scroll to position [443, 0]
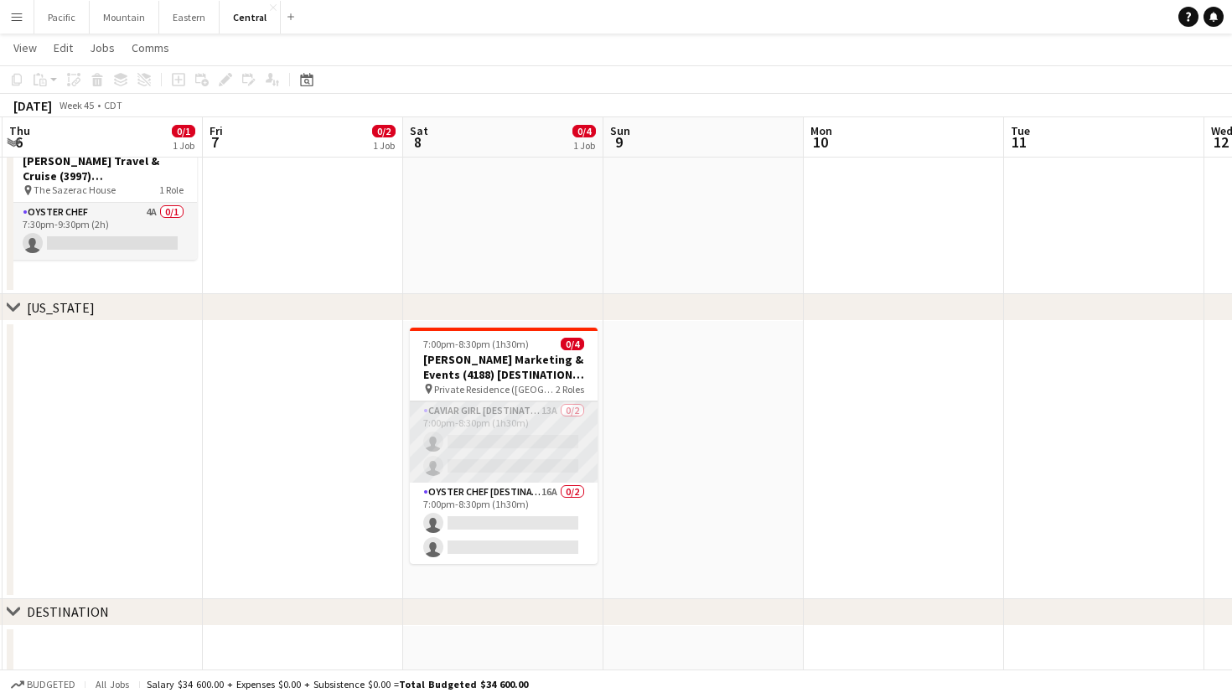
click at [528, 466] on app-card-role "Caviar Girl [DESTINATION] 13A 0/2 7:00pm-8:30pm (1h30m) single-neutral-actions …" at bounding box center [504, 442] width 188 height 81
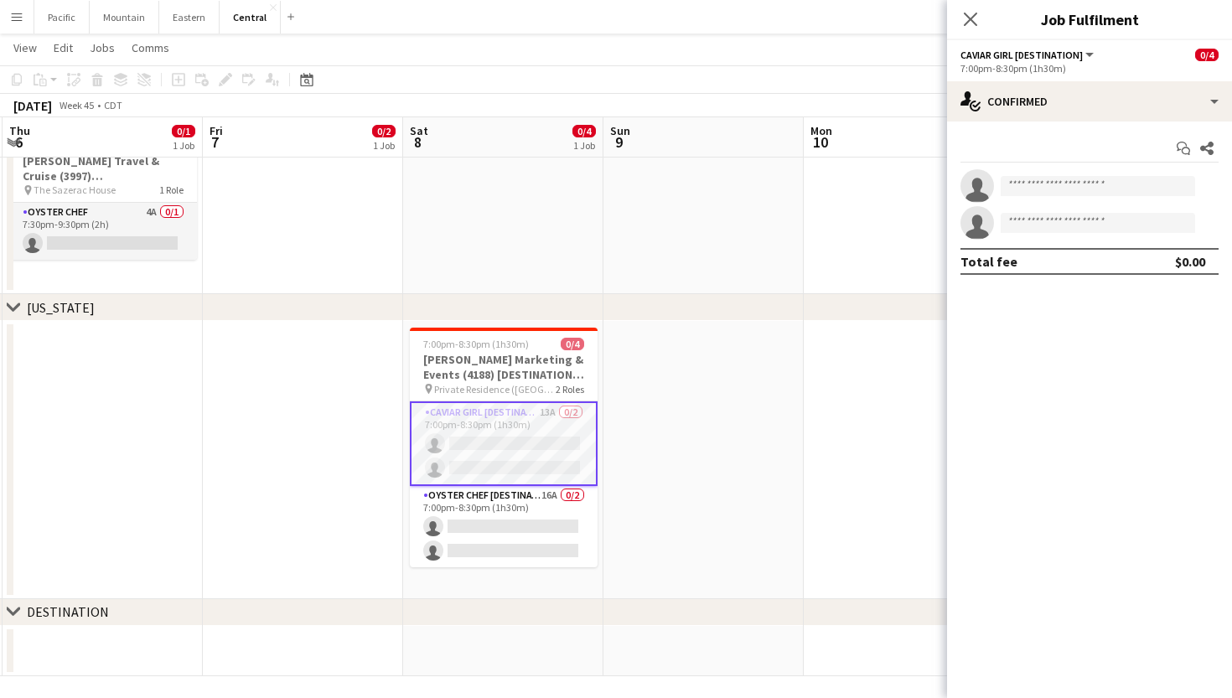
click at [1052, 198] on app-invite-slot "single-neutral-actions" at bounding box center [1089, 186] width 285 height 34
click at [1053, 191] on input at bounding box center [1098, 186] width 194 height 20
click at [1015, 391] on mat-expansion-panel "check Confirmed Start chat Share single-neutral-actions single-neutral-actions …" at bounding box center [1089, 410] width 285 height 577
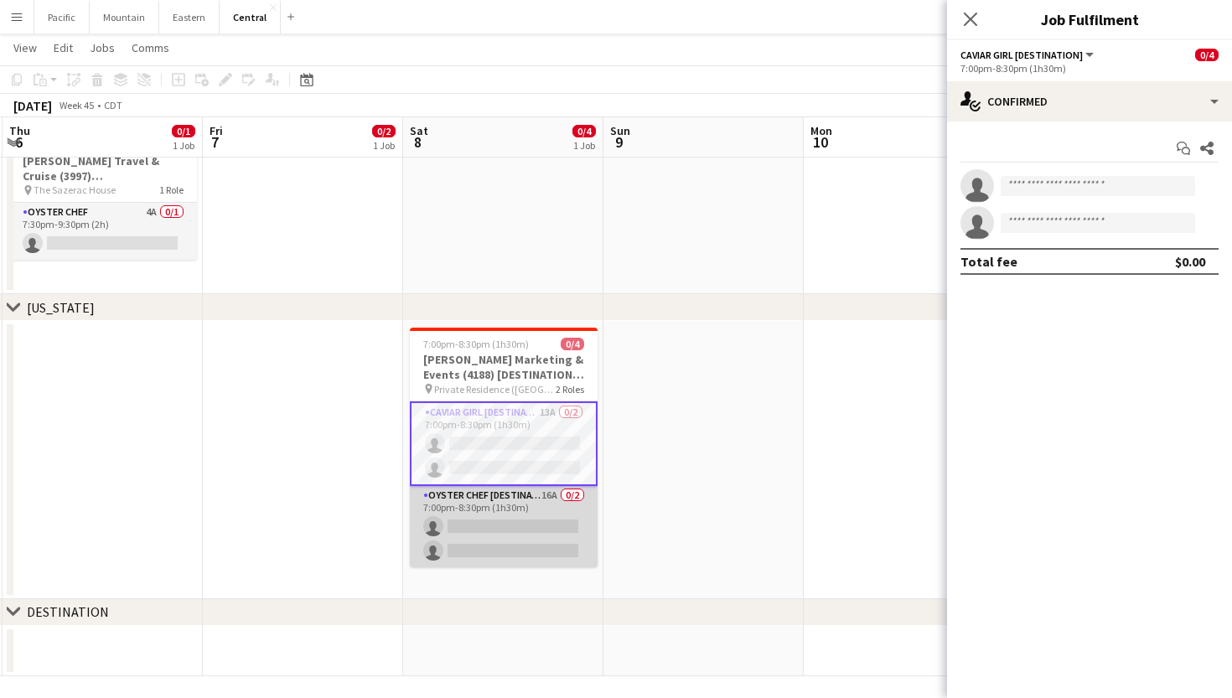
click at [528, 496] on app-card-role "Oyster Chef [DESTINATION] 16A 0/2 7:00pm-8:30pm (1h30m) single-neutral-actions …" at bounding box center [504, 526] width 188 height 81
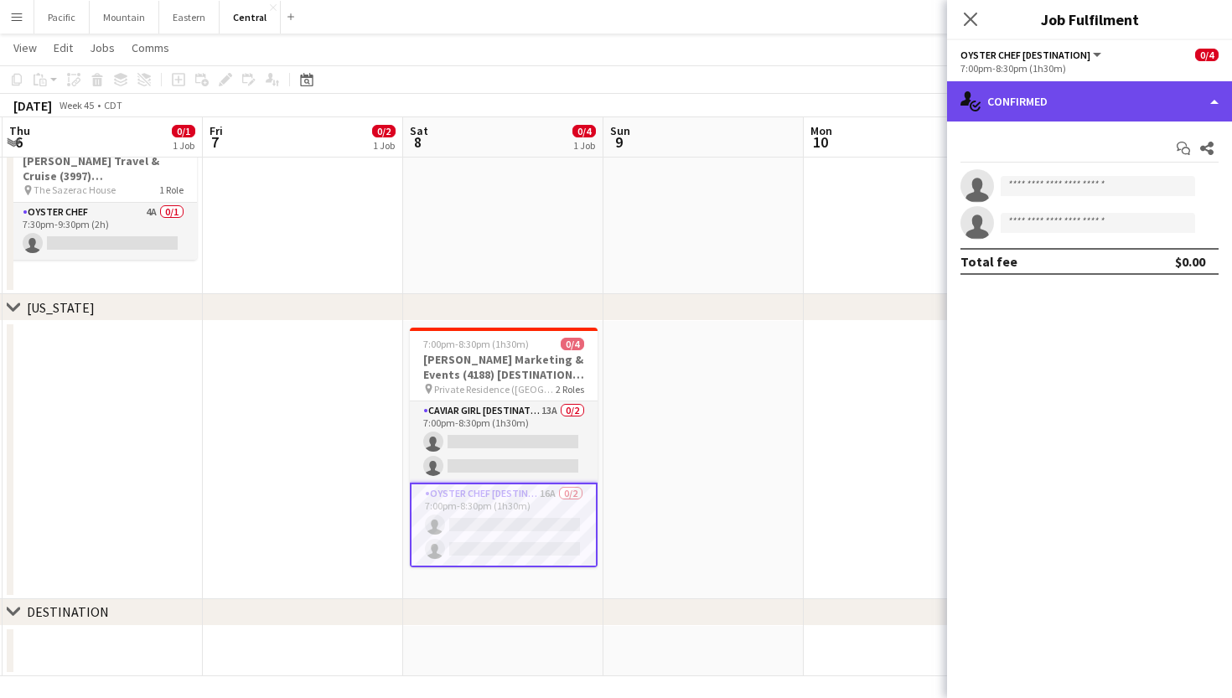
click at [1083, 99] on div "single-neutral-actions-check-2 Confirmed" at bounding box center [1089, 101] width 285 height 40
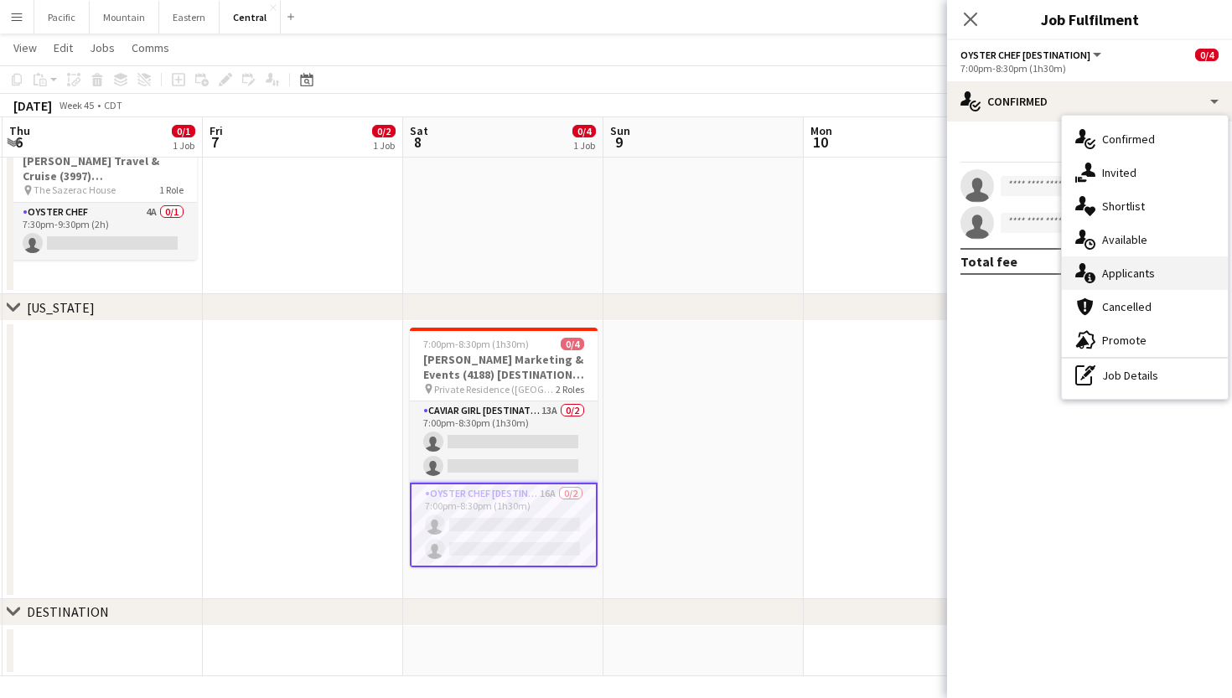
click at [1124, 283] on div "single-neutral-actions-information Applicants" at bounding box center [1145, 274] width 166 height 34
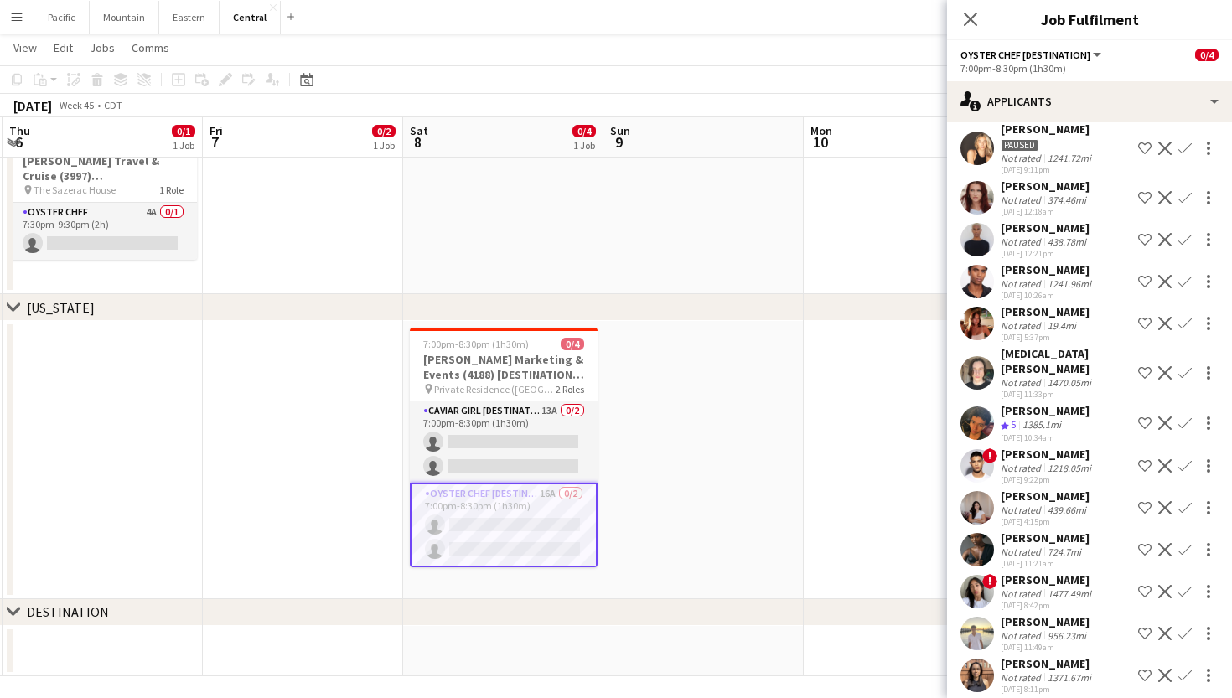
scroll to position [205, 0]
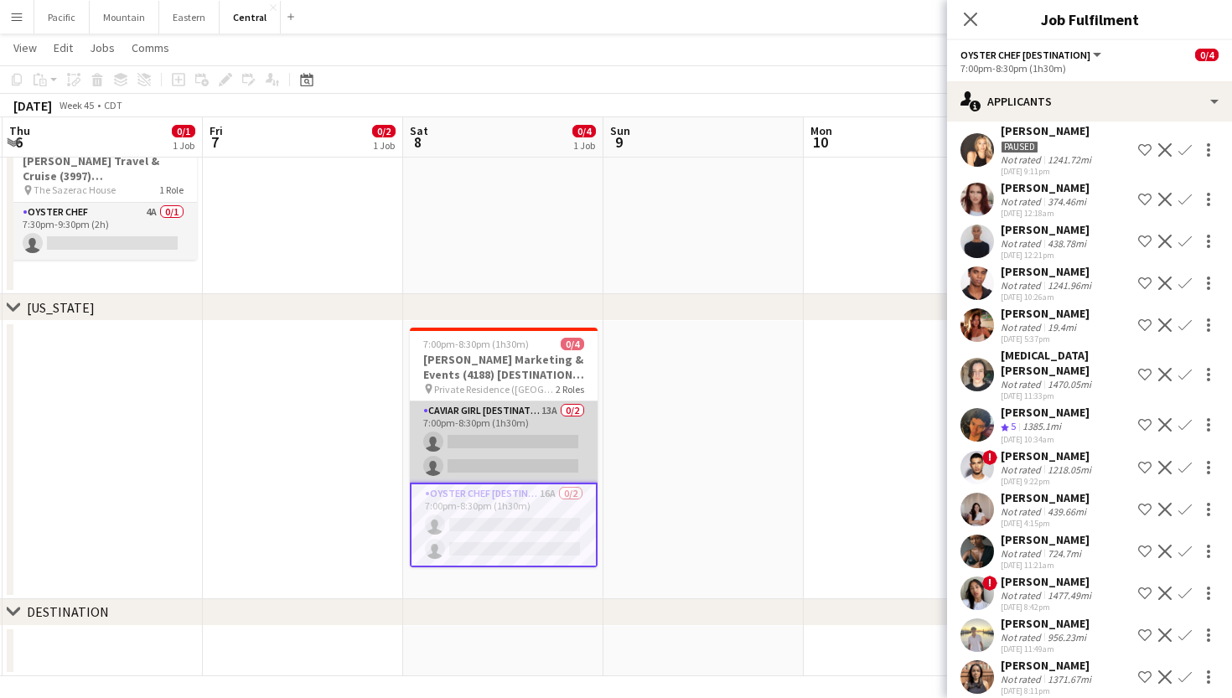
click at [535, 449] on app-card-role "Caviar Girl [DESTINATION] 13A 0/2 7:00pm-8:30pm (1h30m) single-neutral-actions …" at bounding box center [504, 442] width 188 height 81
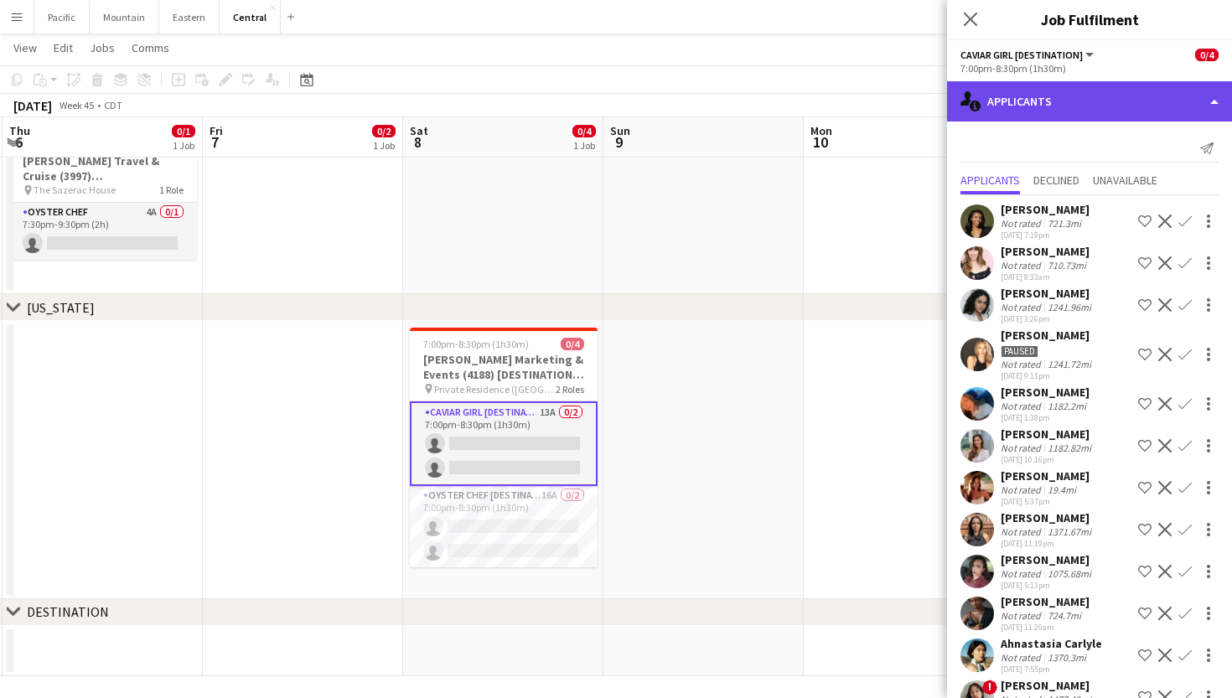
click at [1106, 99] on div "single-neutral-actions-information Applicants" at bounding box center [1089, 101] width 285 height 40
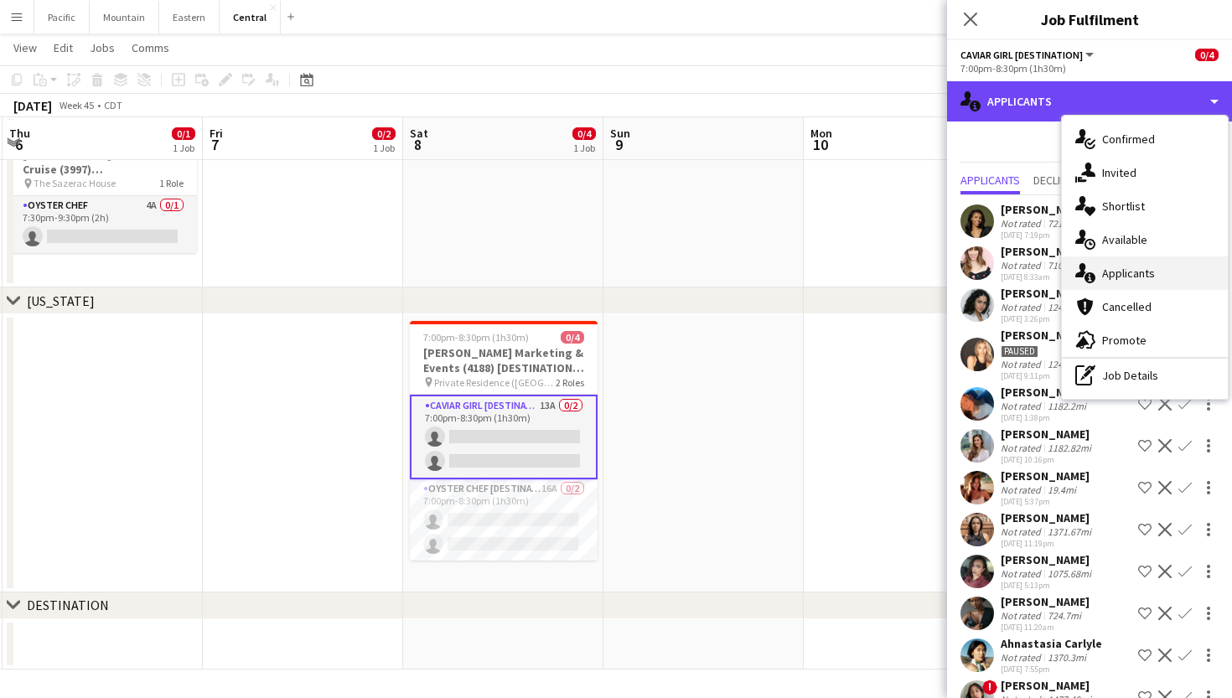
scroll to position [450, 0]
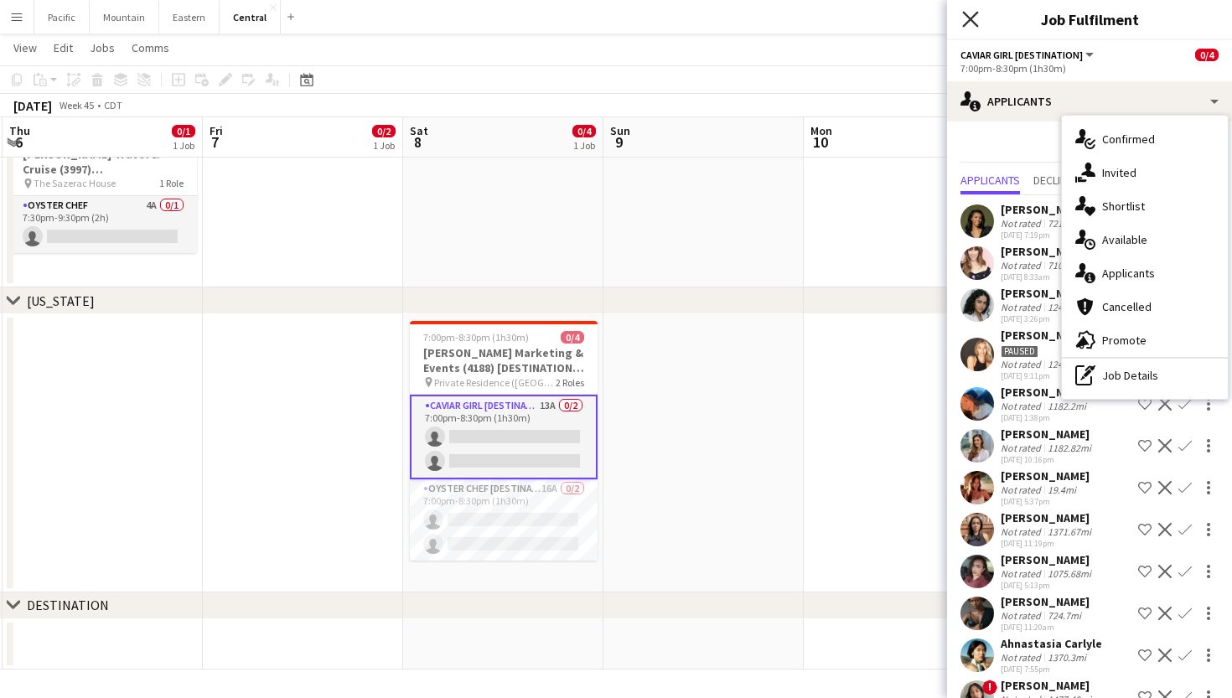
click at [975, 22] on icon "Close pop-in" at bounding box center [970, 19] width 16 height 16
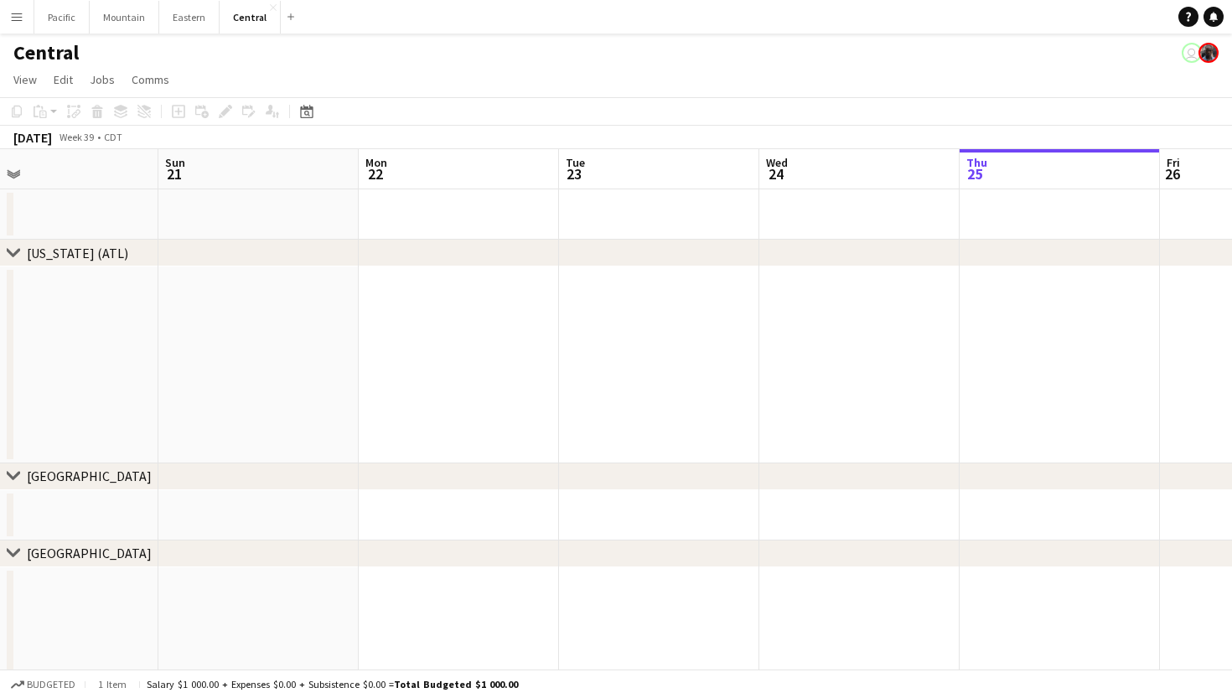
scroll to position [0, 509]
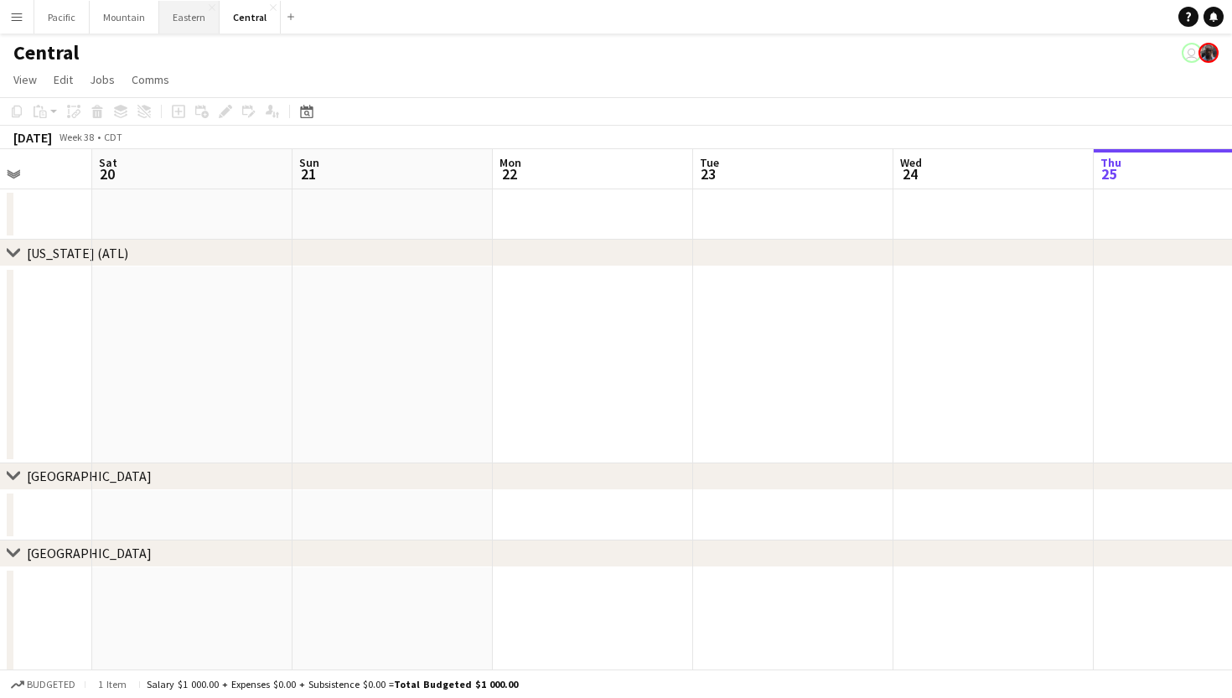
click at [180, 6] on button "Eastern Close" at bounding box center [189, 17] width 60 height 33
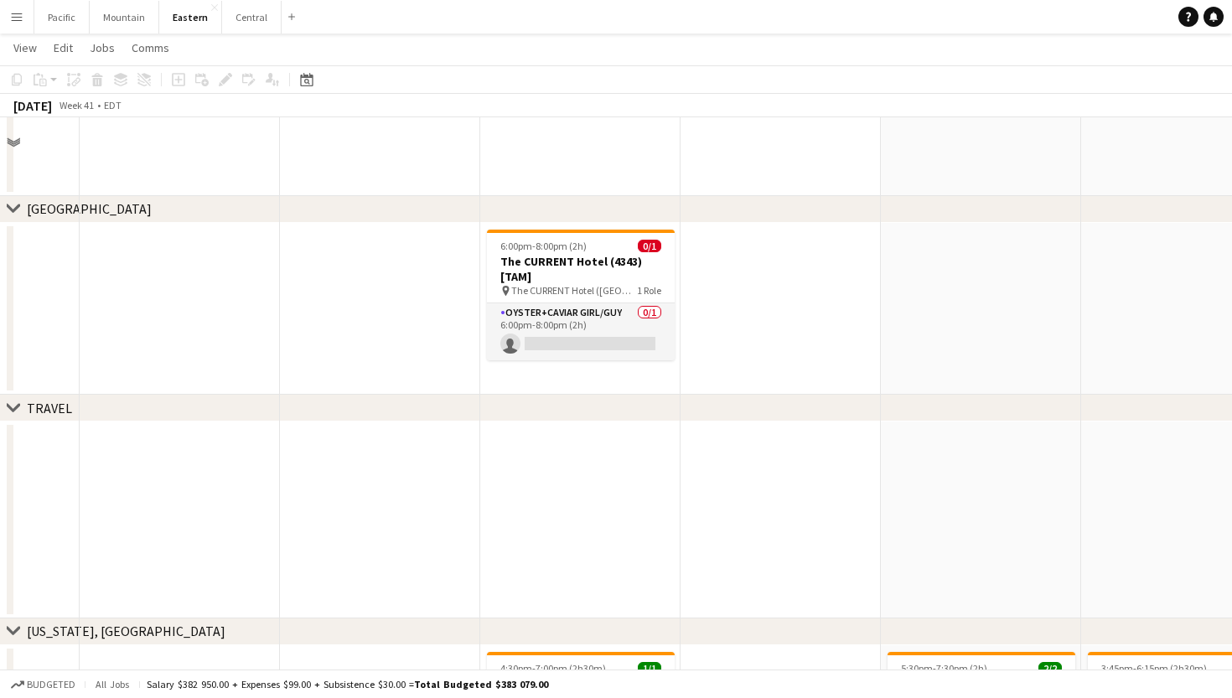
scroll to position [1725, 0]
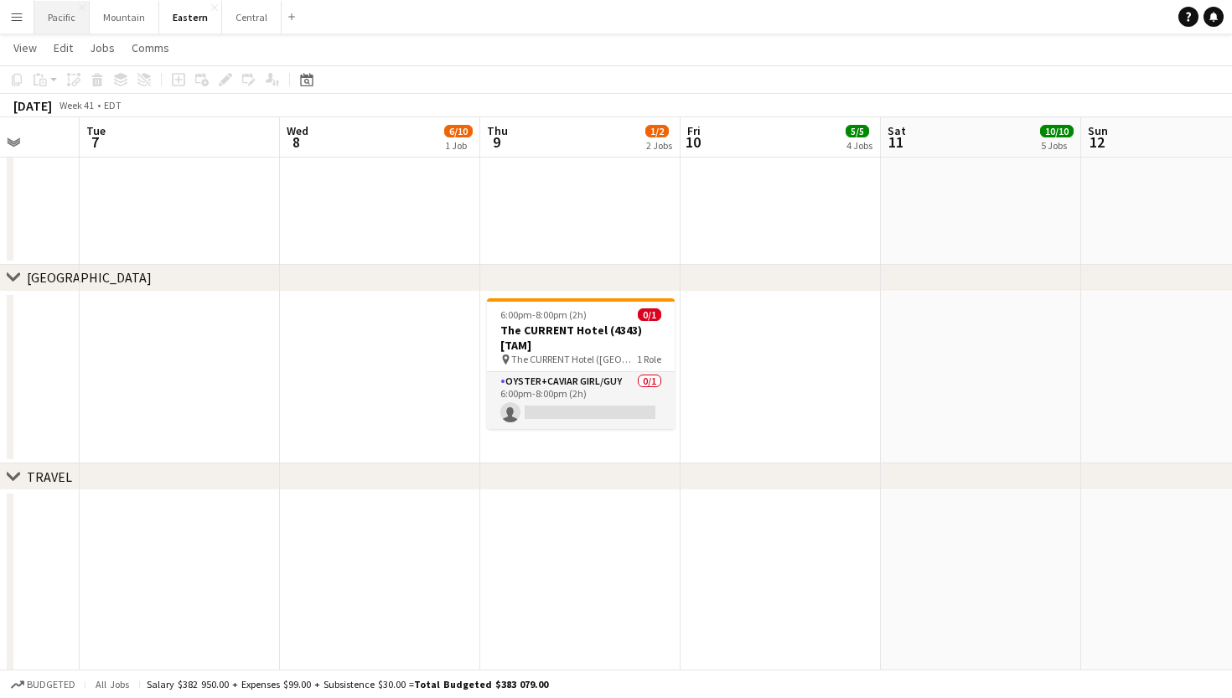
click at [62, 8] on button "Pacific Close" at bounding box center [61, 17] width 55 height 33
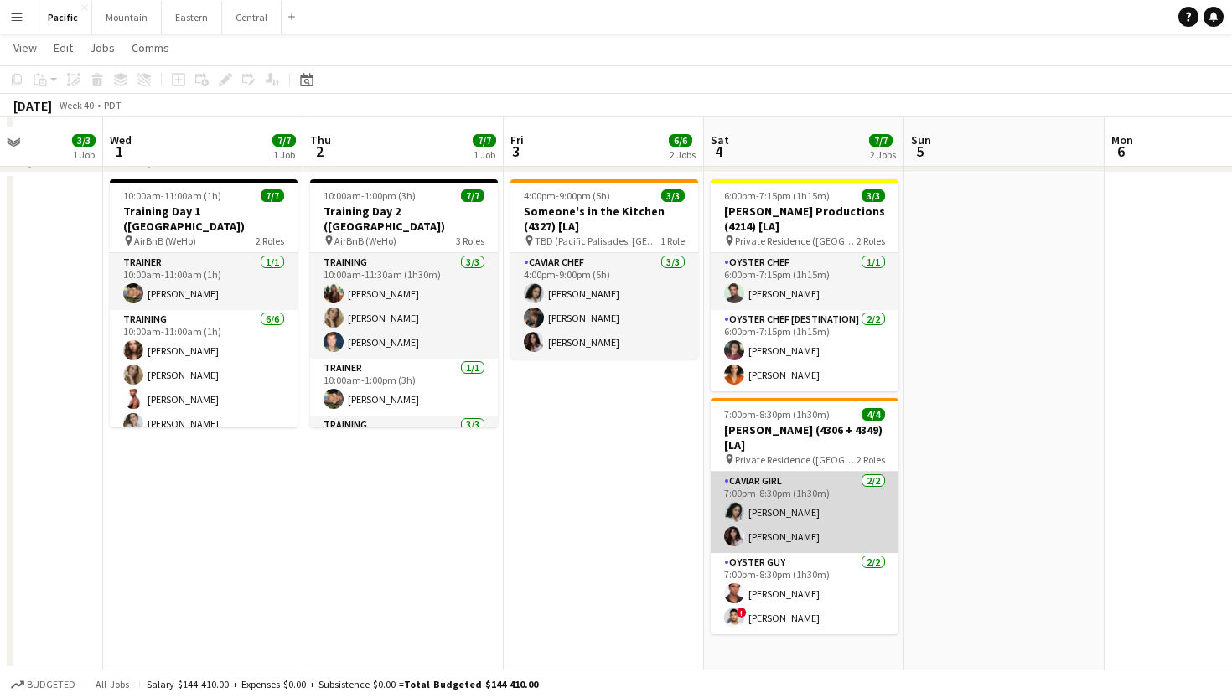
scroll to position [167, 0]
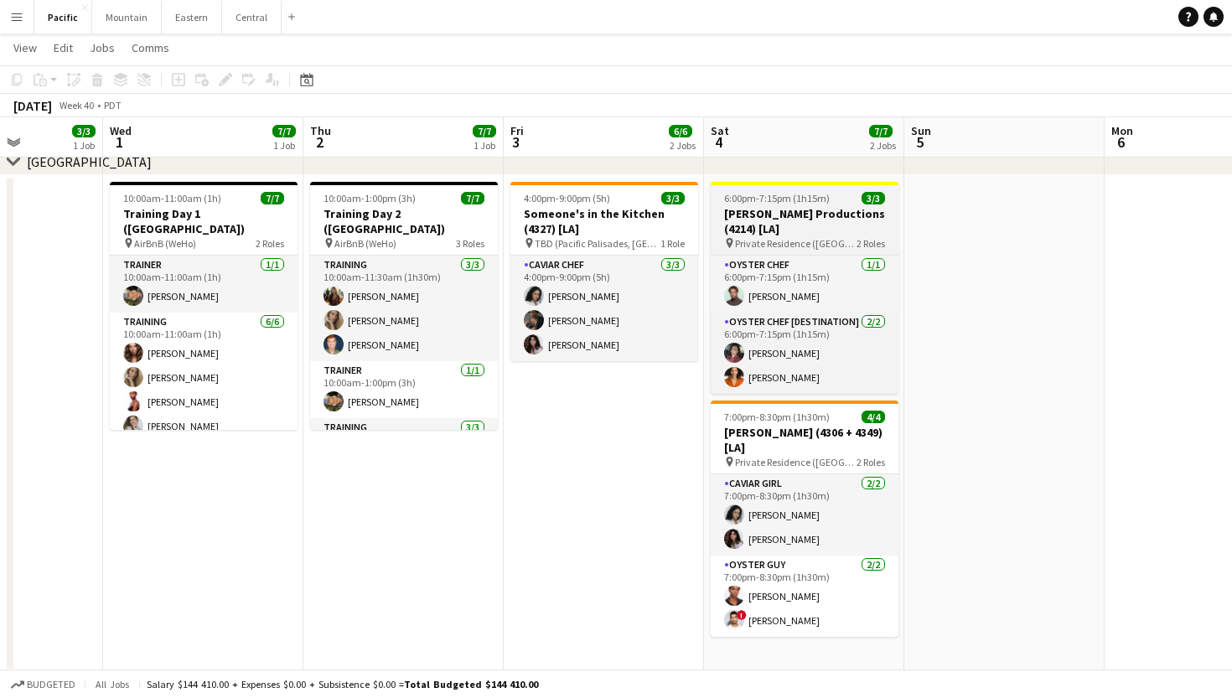
click at [816, 228] on h3 "Bourgeois Productions (4214) [LA]" at bounding box center [805, 221] width 188 height 30
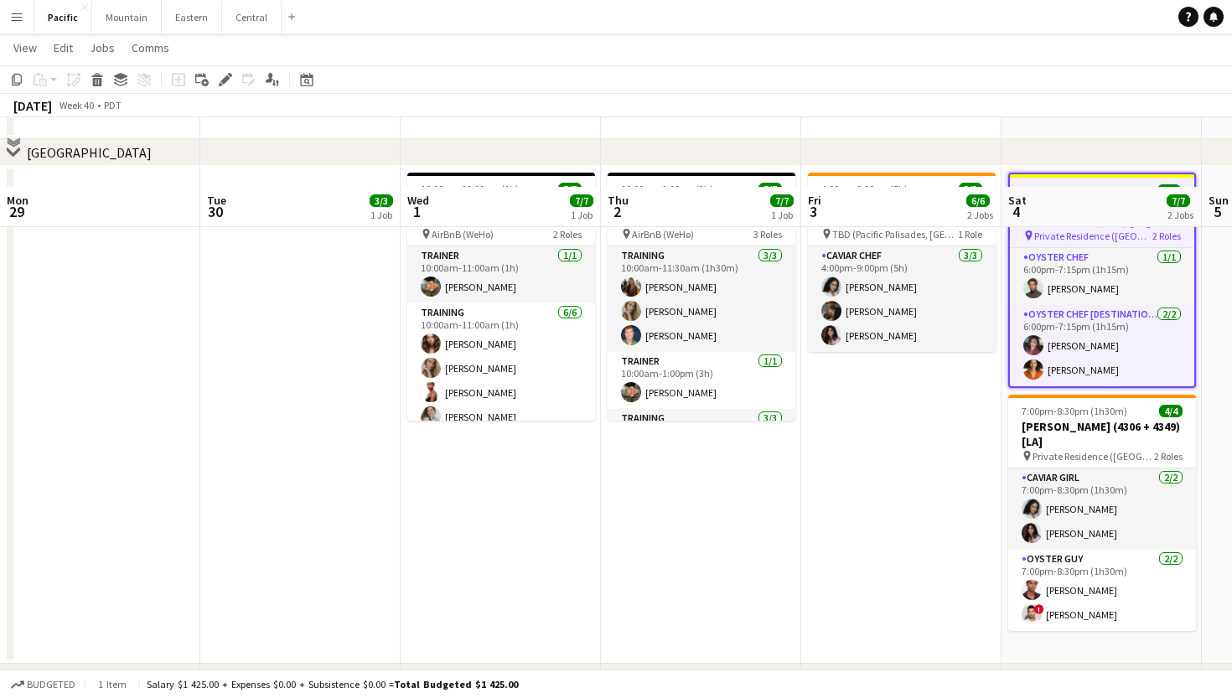
scroll to position [135, 0]
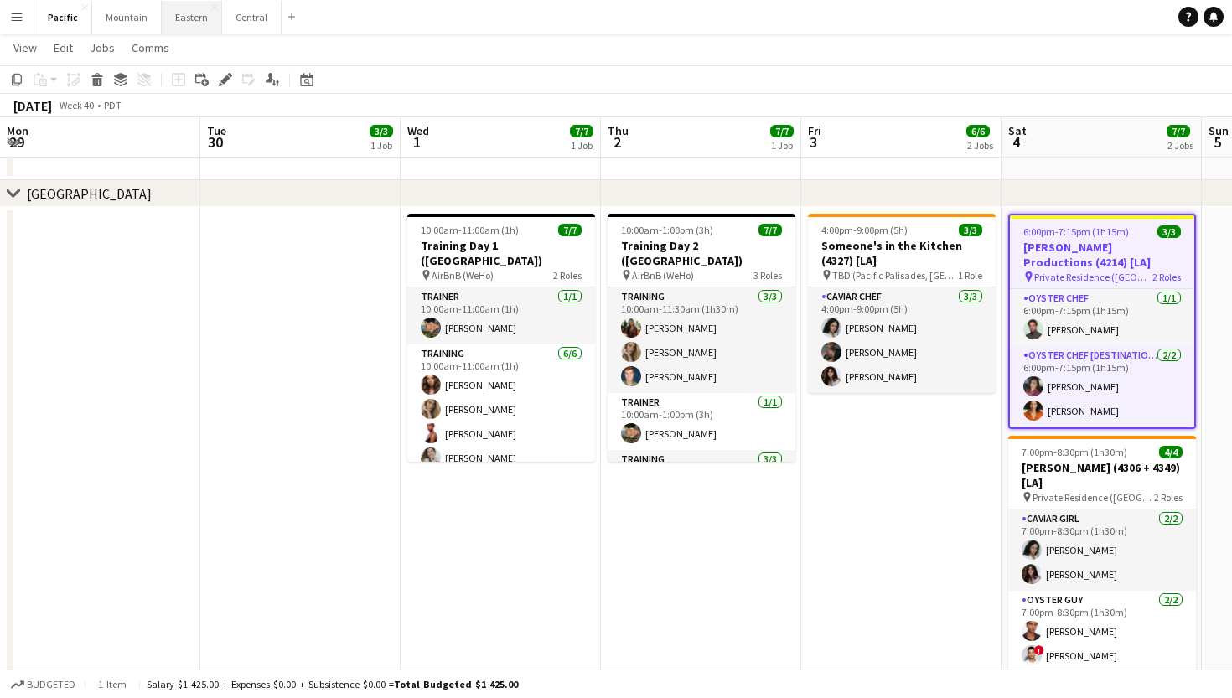
click at [193, 20] on button "Eastern Close" at bounding box center [192, 17] width 60 height 33
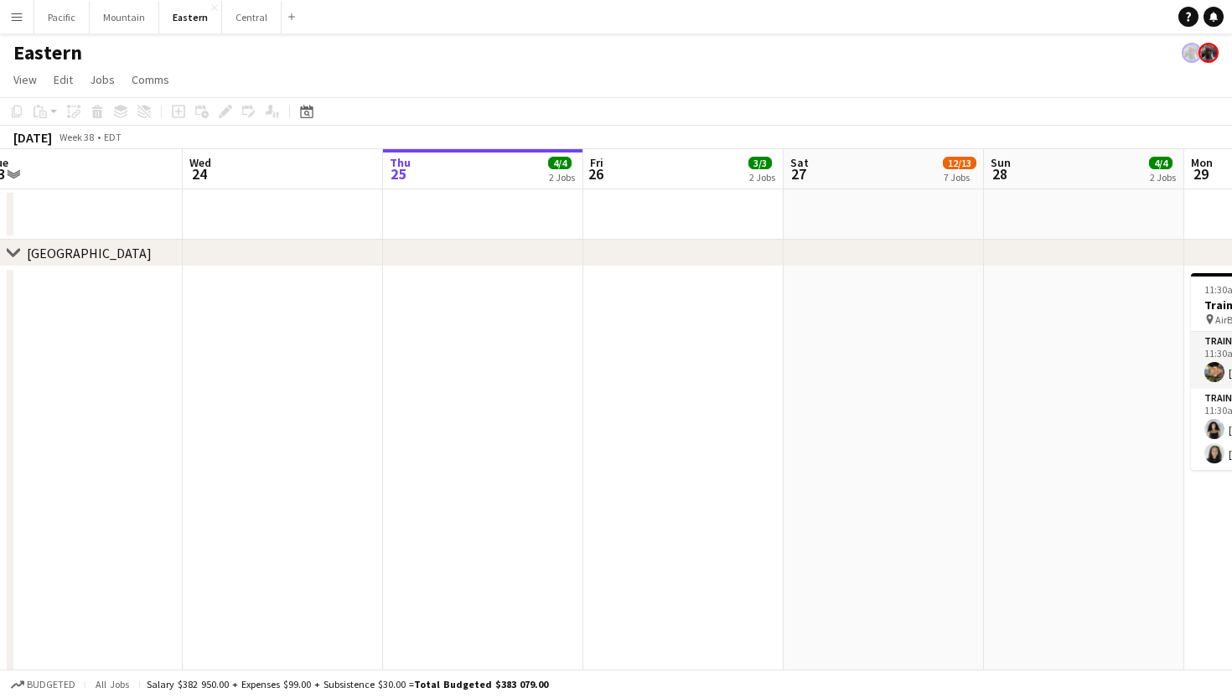
scroll to position [0, 631]
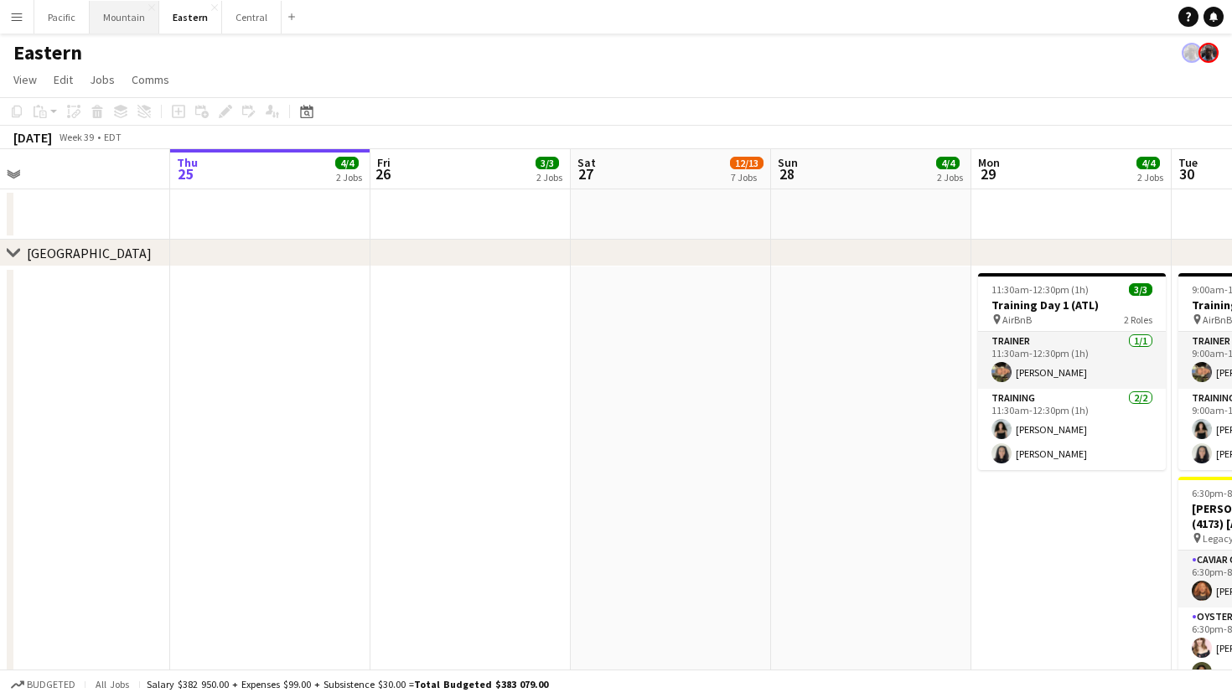
click at [122, 26] on button "Mountain Close" at bounding box center [125, 17] width 70 height 33
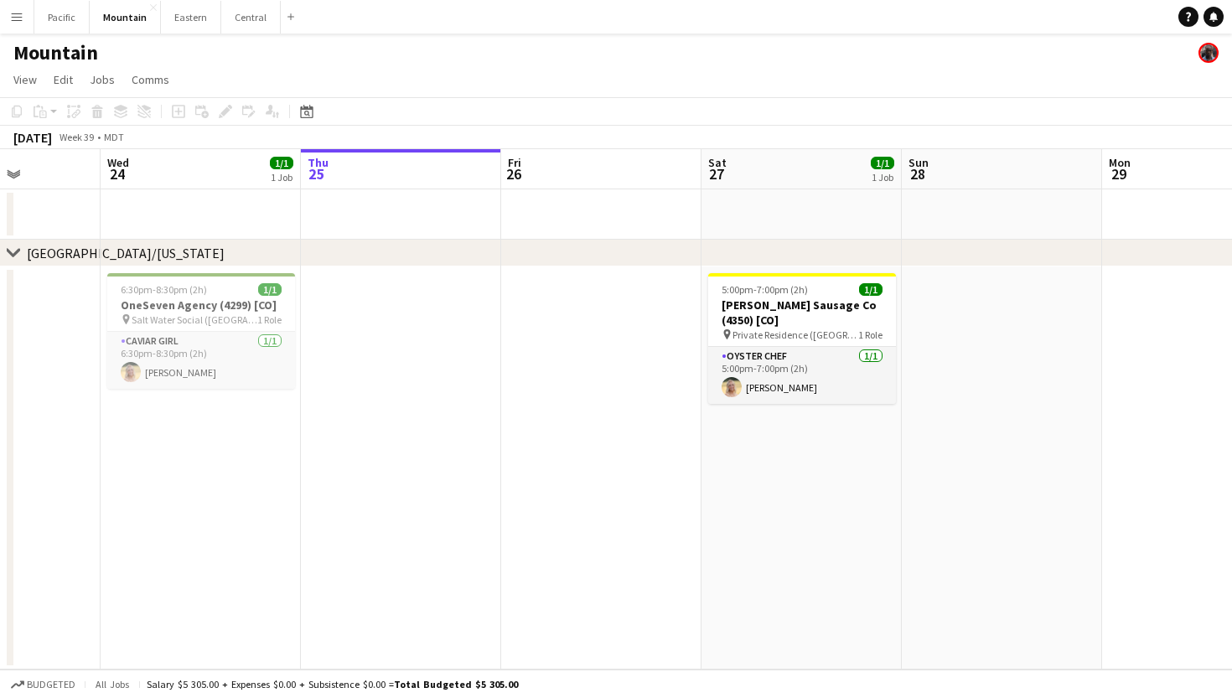
scroll to position [0, 338]
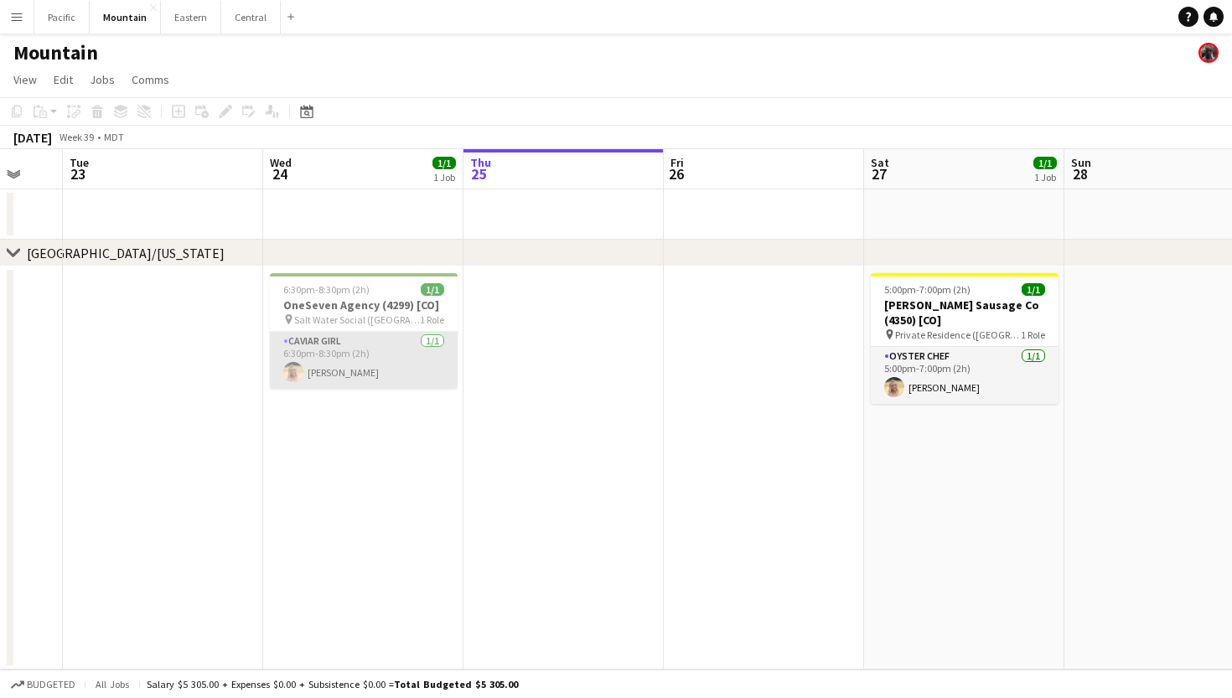
click at [392, 372] on app-card-role "Caviar Girl 1/1 6:30pm-8:30pm (2h) Riley Byford" at bounding box center [364, 360] width 188 height 57
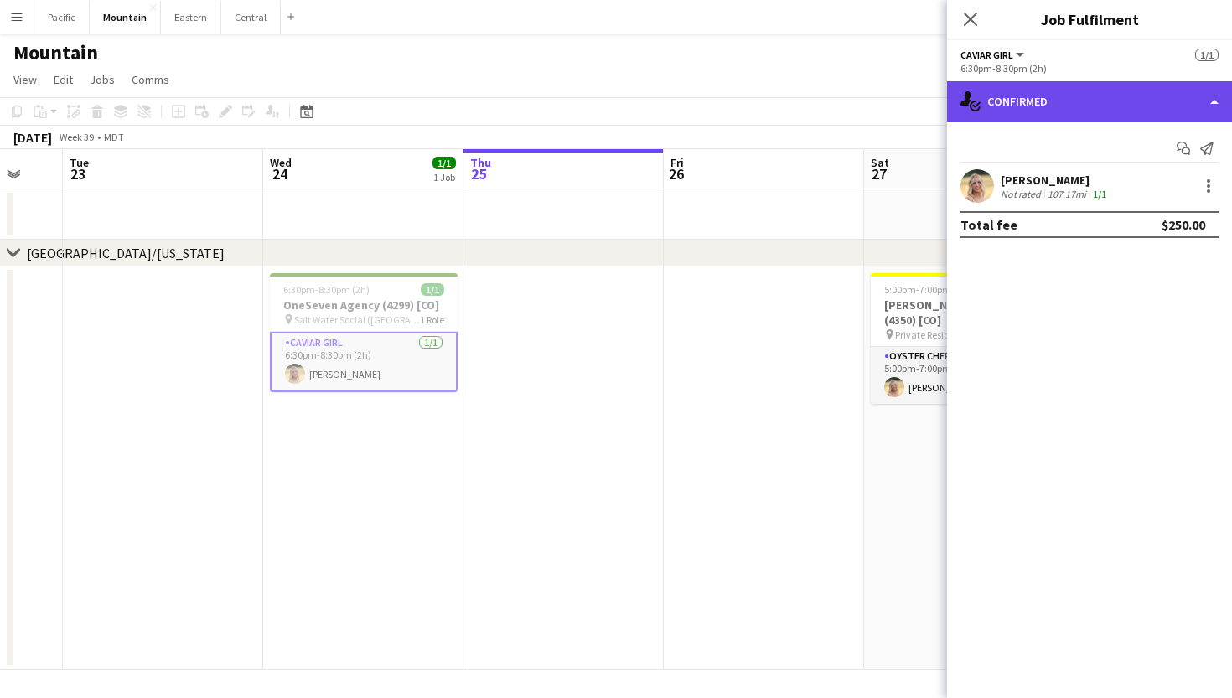
click at [1066, 101] on div "single-neutral-actions-check-2 Confirmed" at bounding box center [1089, 101] width 285 height 40
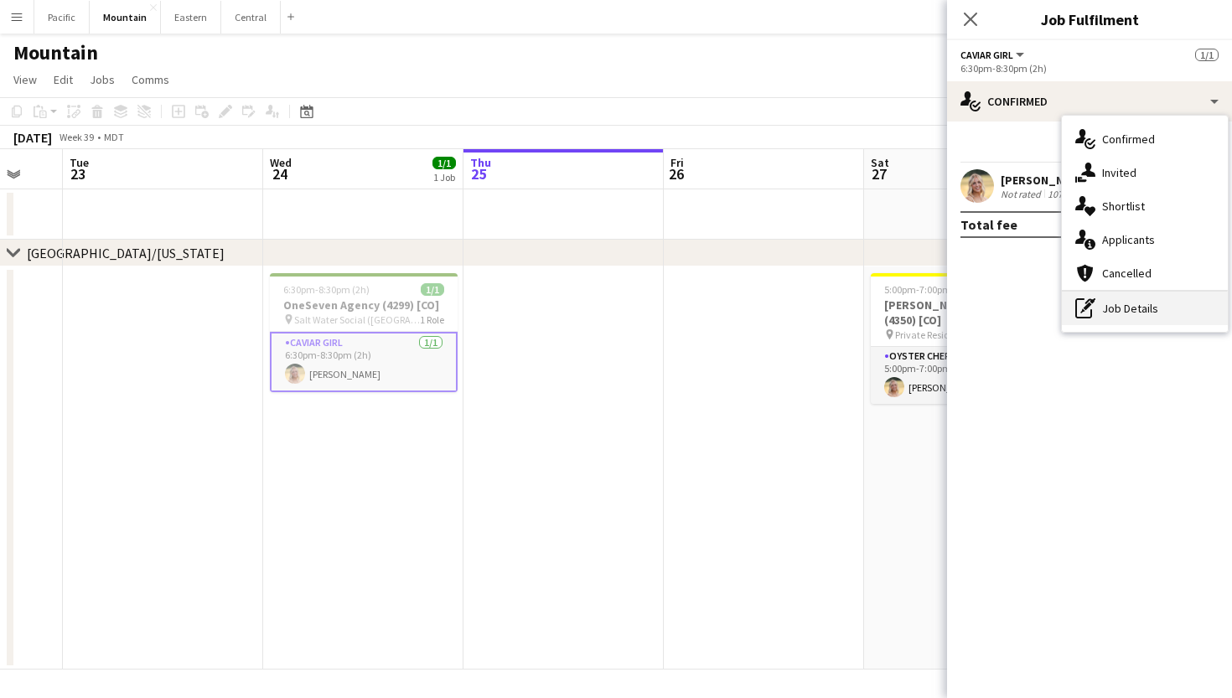
click at [1102, 306] on div "pen-write Job Details" at bounding box center [1145, 309] width 166 height 34
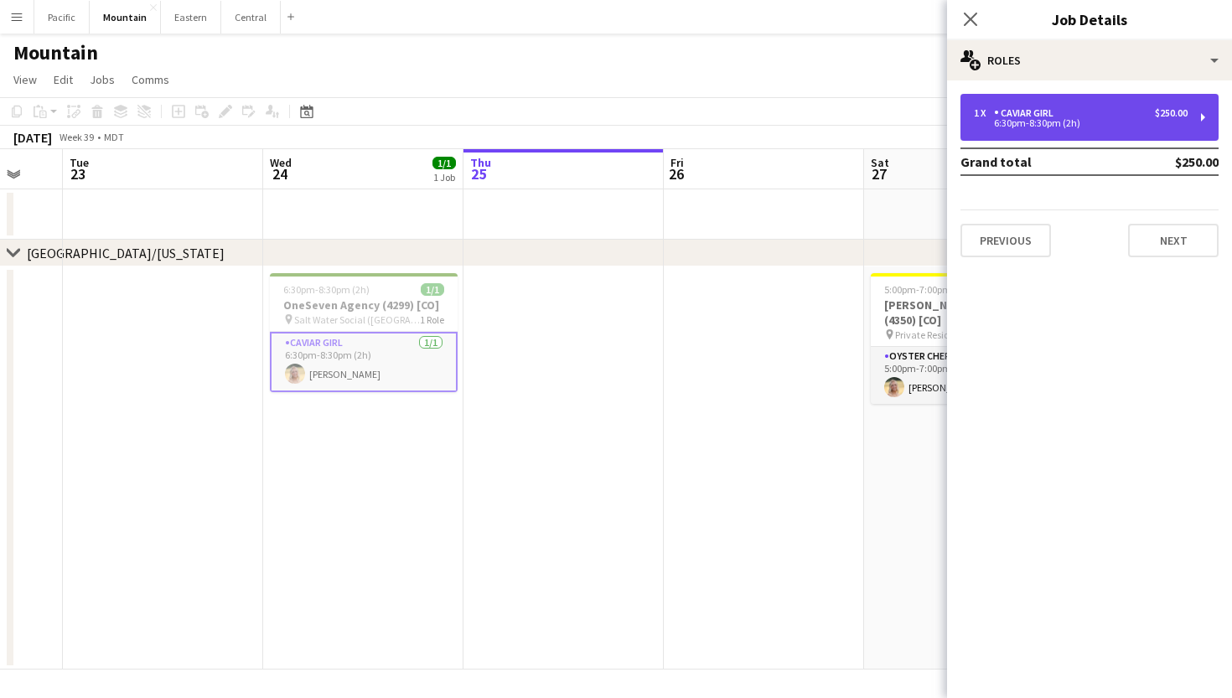
click at [1082, 113] on div "1 x Caviar Girl $250.00" at bounding box center [1081, 113] width 214 height 12
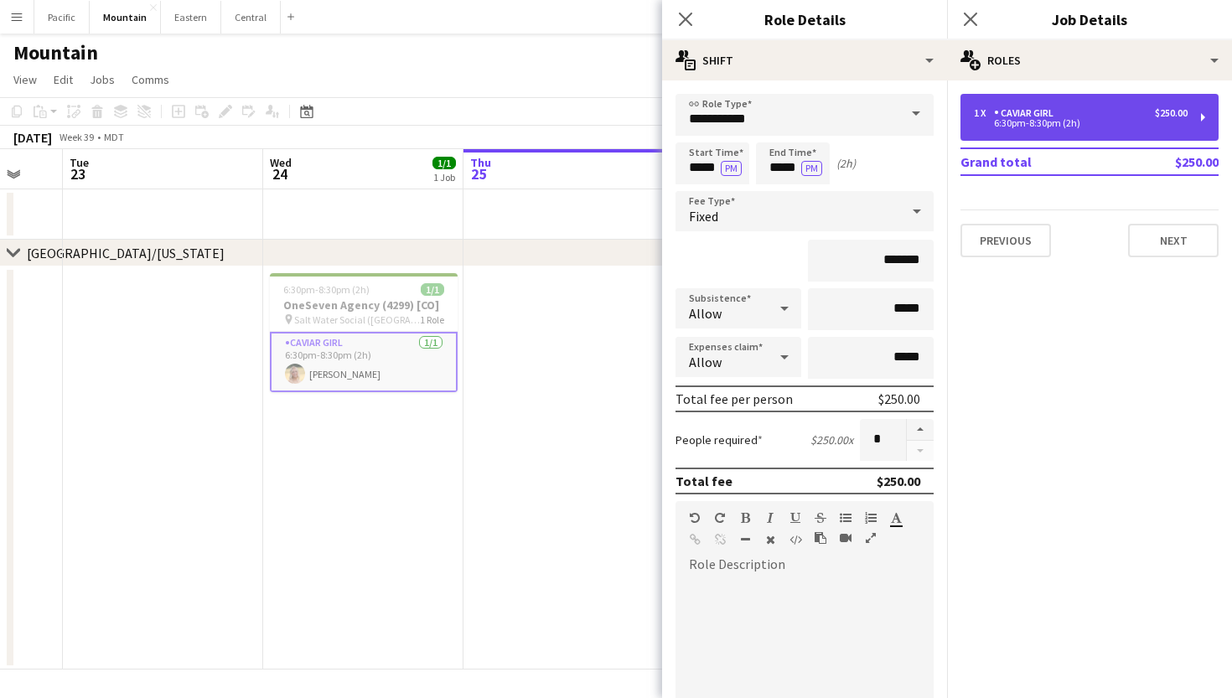
click at [1176, 118] on div "$250.00" at bounding box center [1171, 113] width 33 height 12
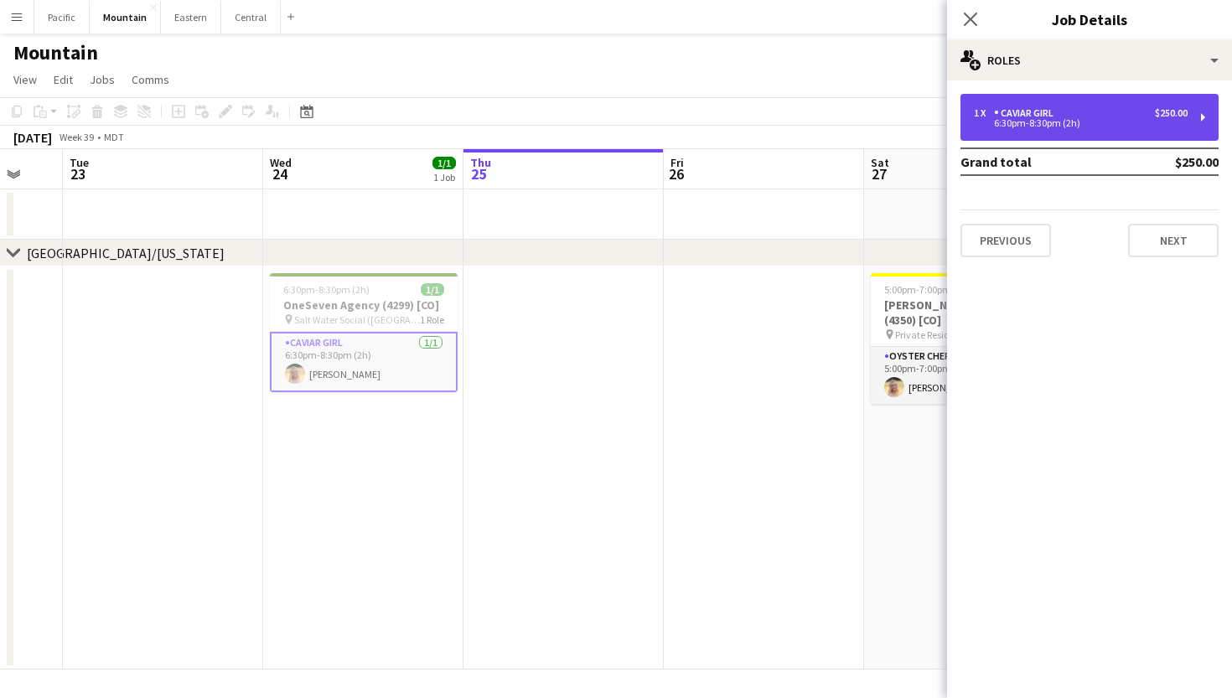
click at [1109, 123] on div "6:30pm-8:30pm (2h)" at bounding box center [1081, 123] width 214 height 8
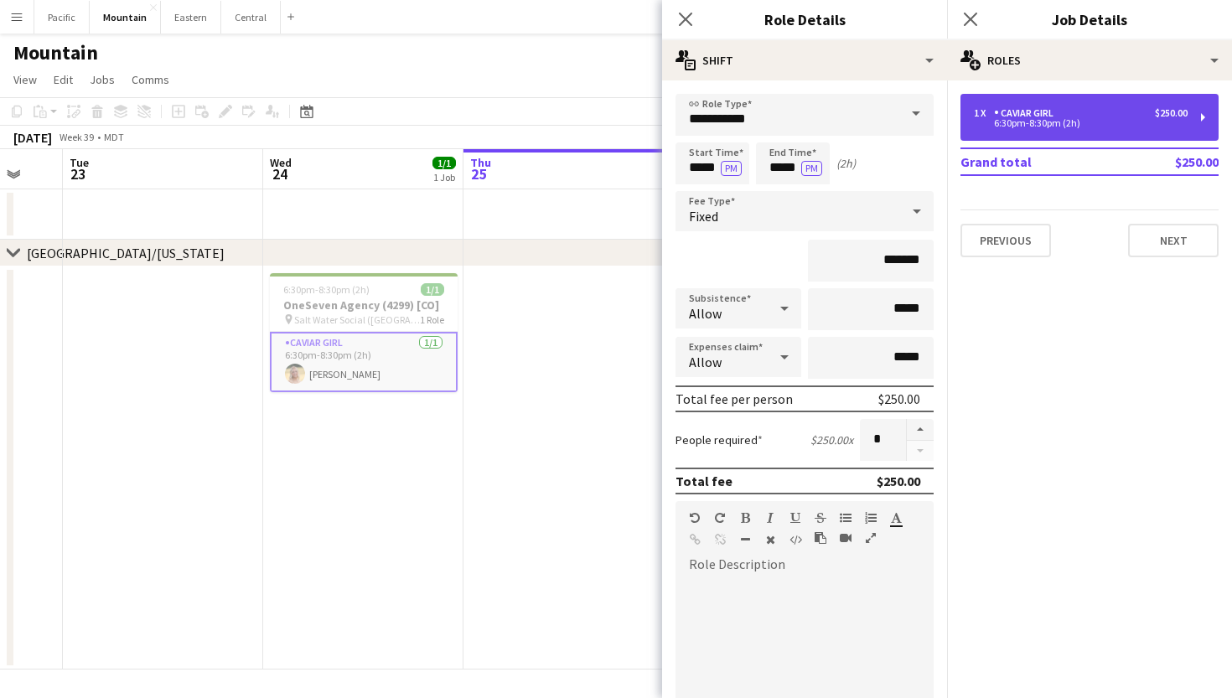
click at [1107, 117] on div "1 x Caviar Girl $250.00" at bounding box center [1081, 113] width 214 height 12
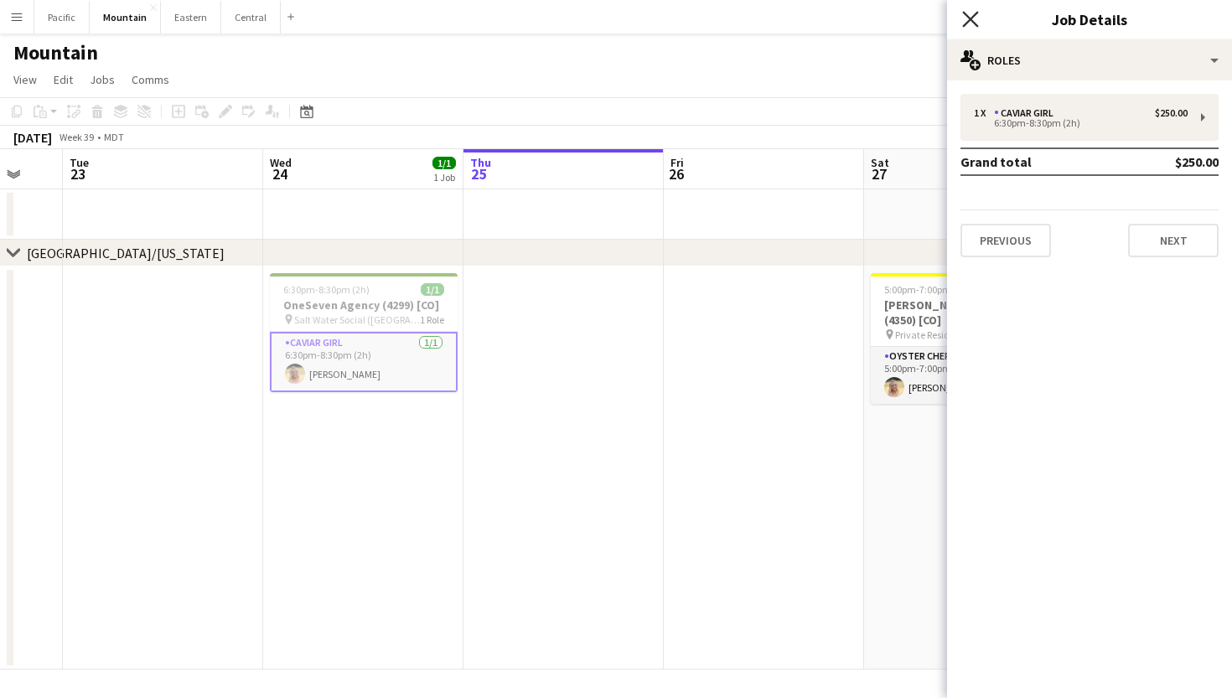
click at [967, 12] on icon "Close pop-in" at bounding box center [970, 19] width 16 height 16
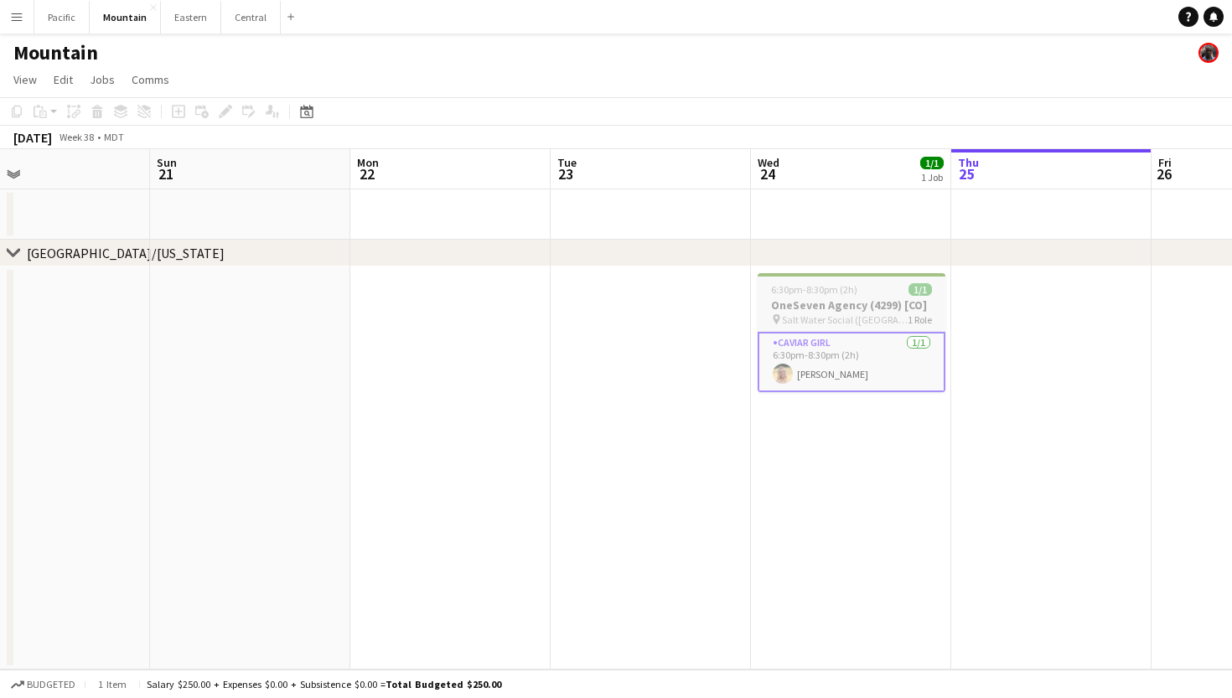
scroll to position [0, 505]
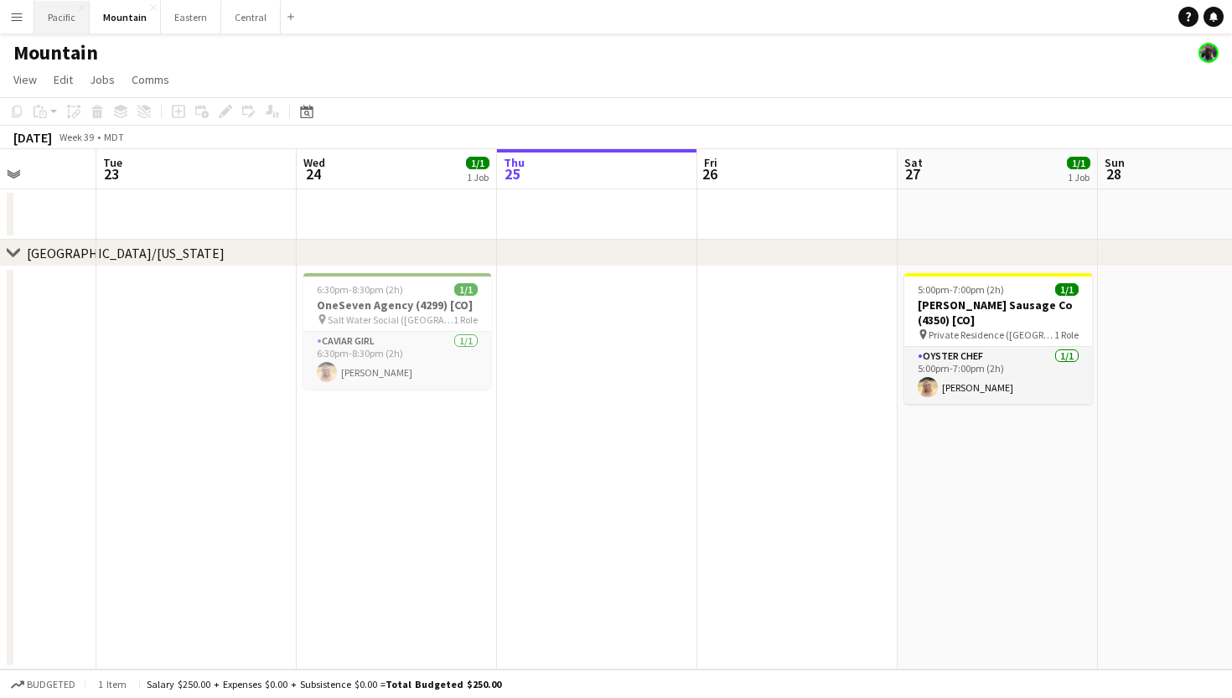
click at [55, 22] on button "Pacific Close" at bounding box center [61, 17] width 55 height 33
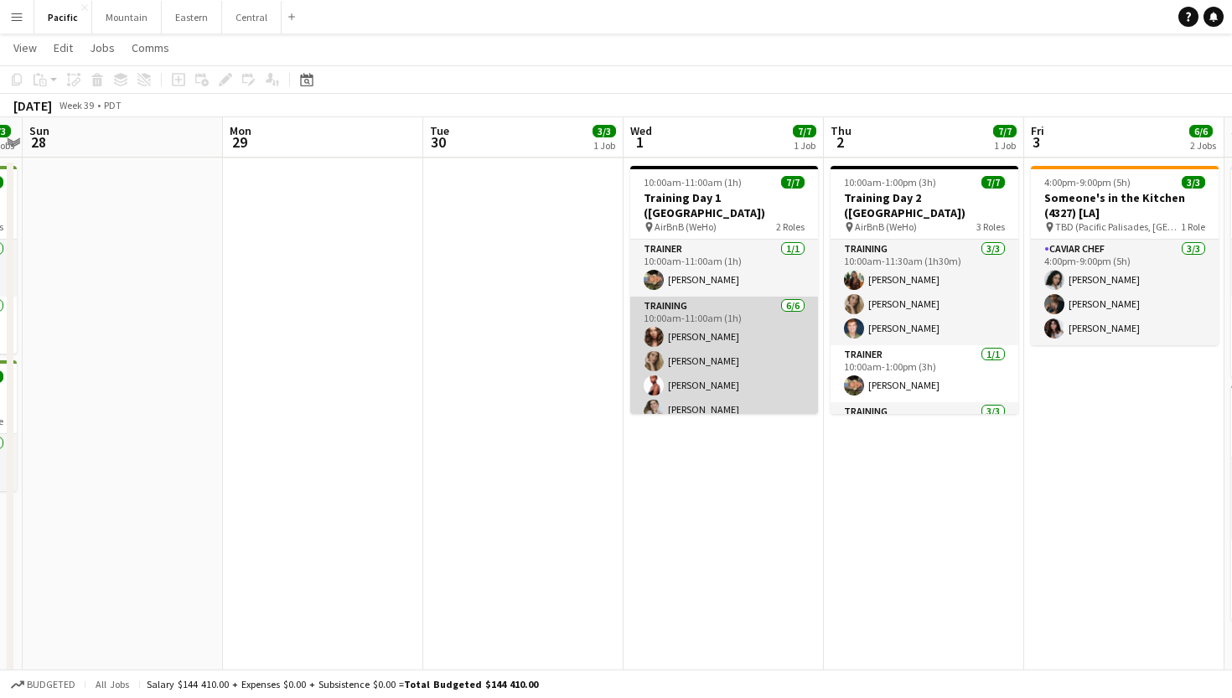
scroll to position [0, 616]
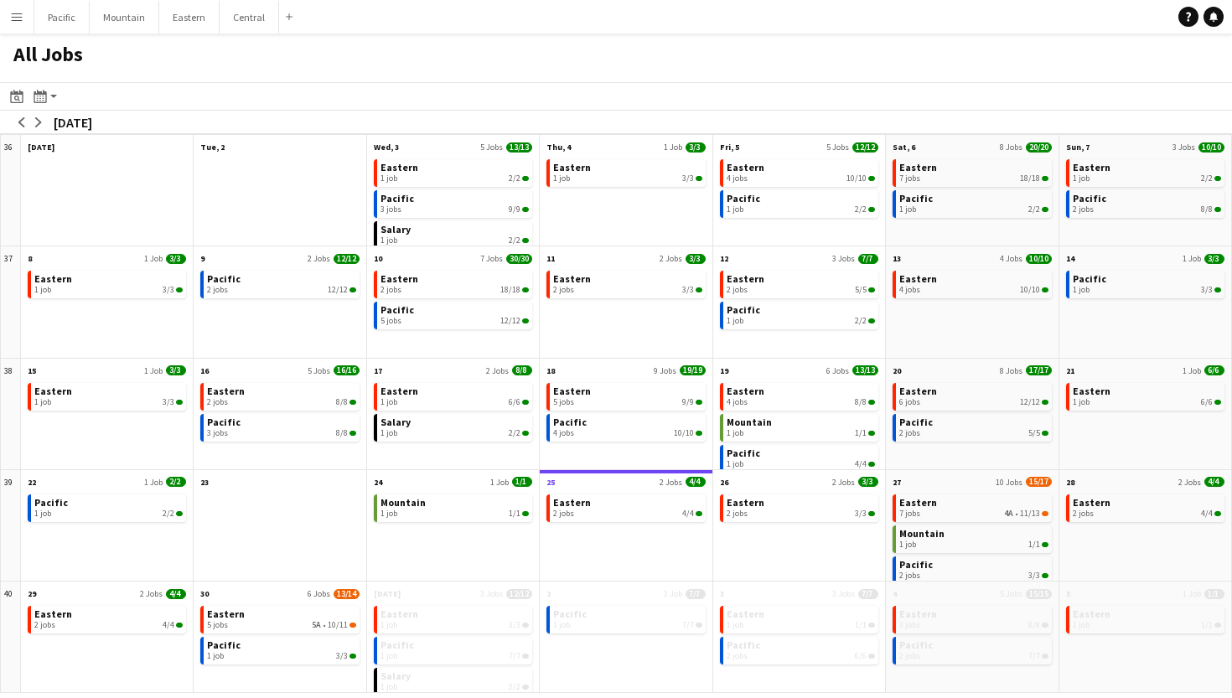
click at [29, 23] on button "Menu" at bounding box center [17, 17] width 34 height 34
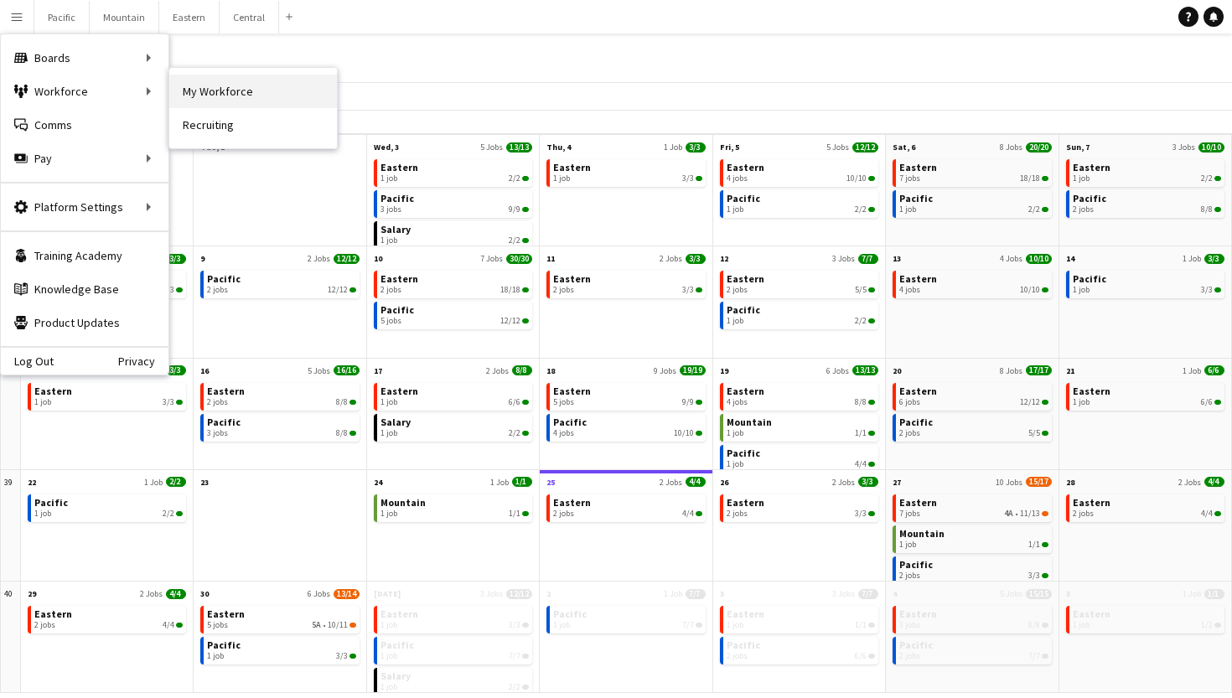
click at [224, 96] on link "My Workforce" at bounding box center [253, 92] width 168 height 34
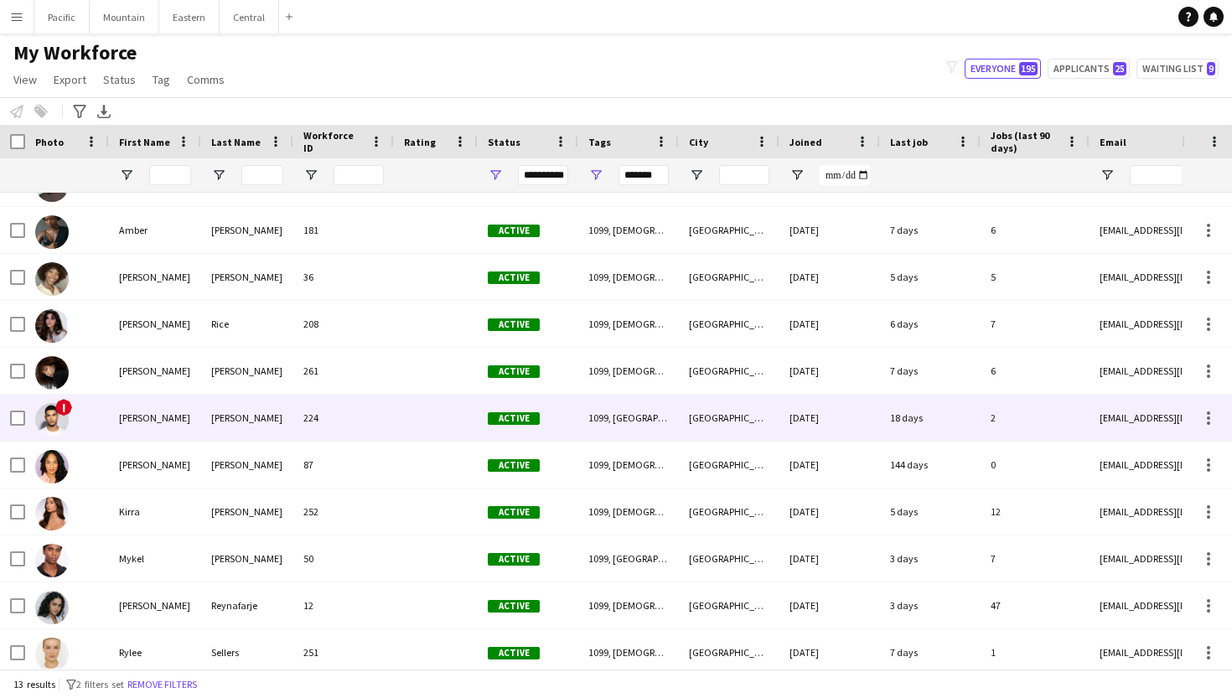
scroll to position [42, 0]
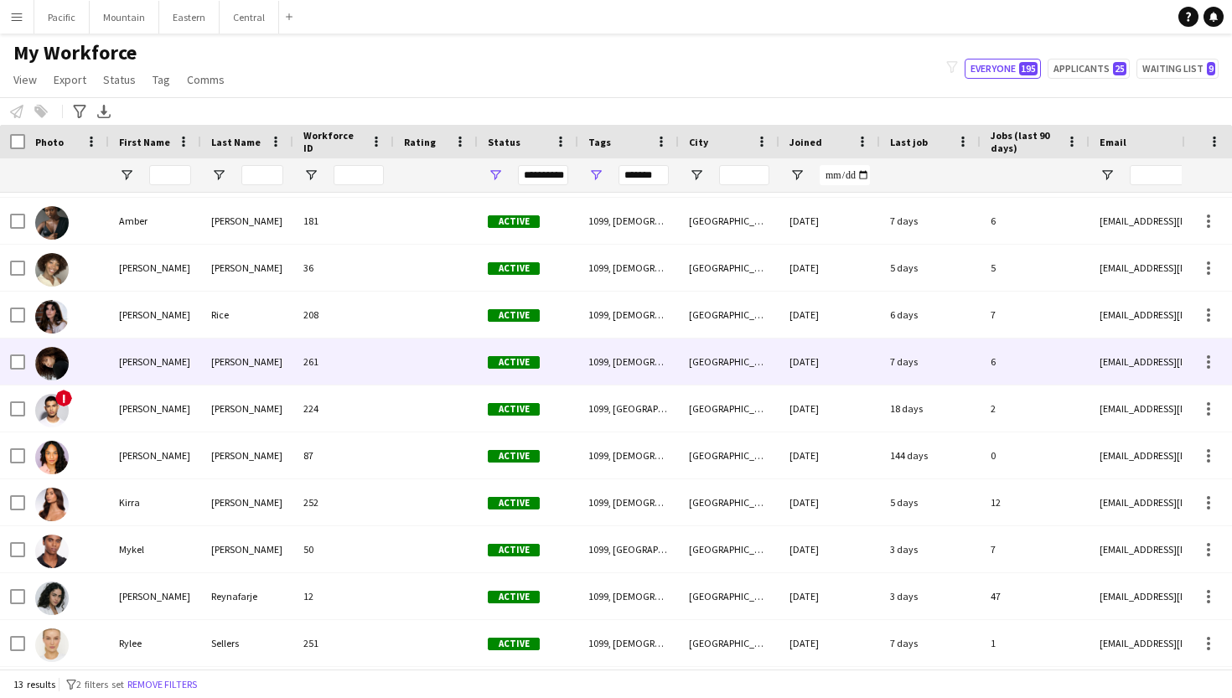
click at [184, 364] on div "[PERSON_NAME]" at bounding box center [155, 362] width 92 height 46
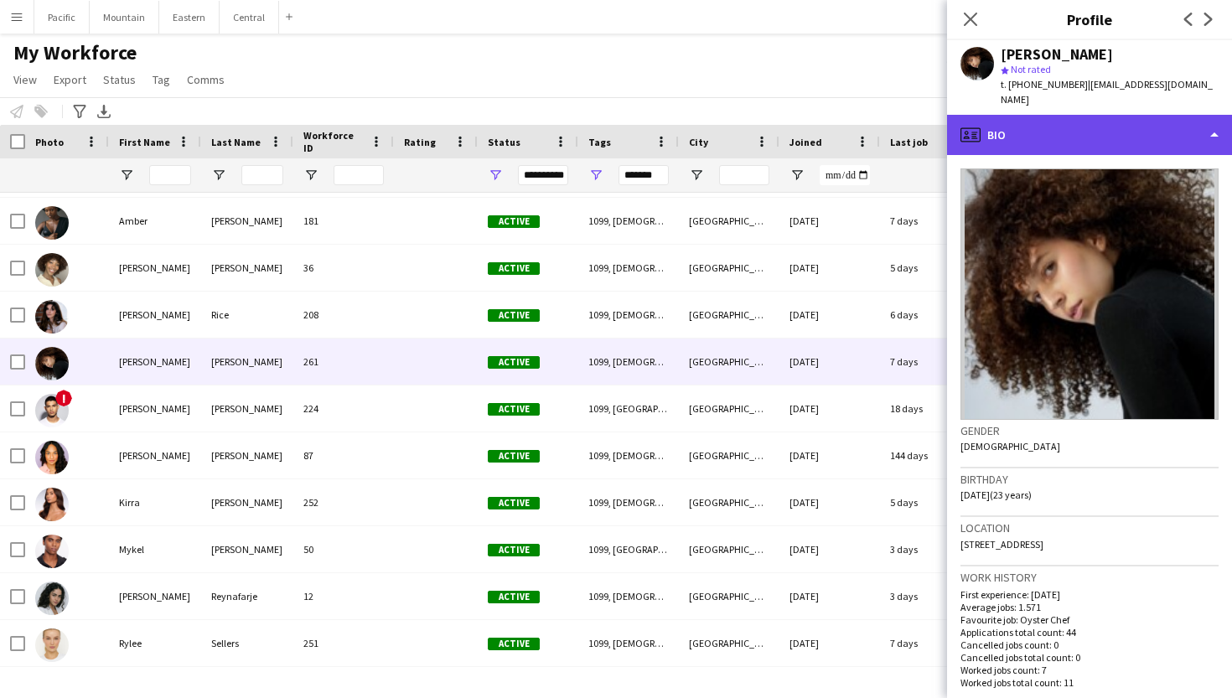
click at [1102, 120] on div "profile Bio" at bounding box center [1089, 135] width 285 height 40
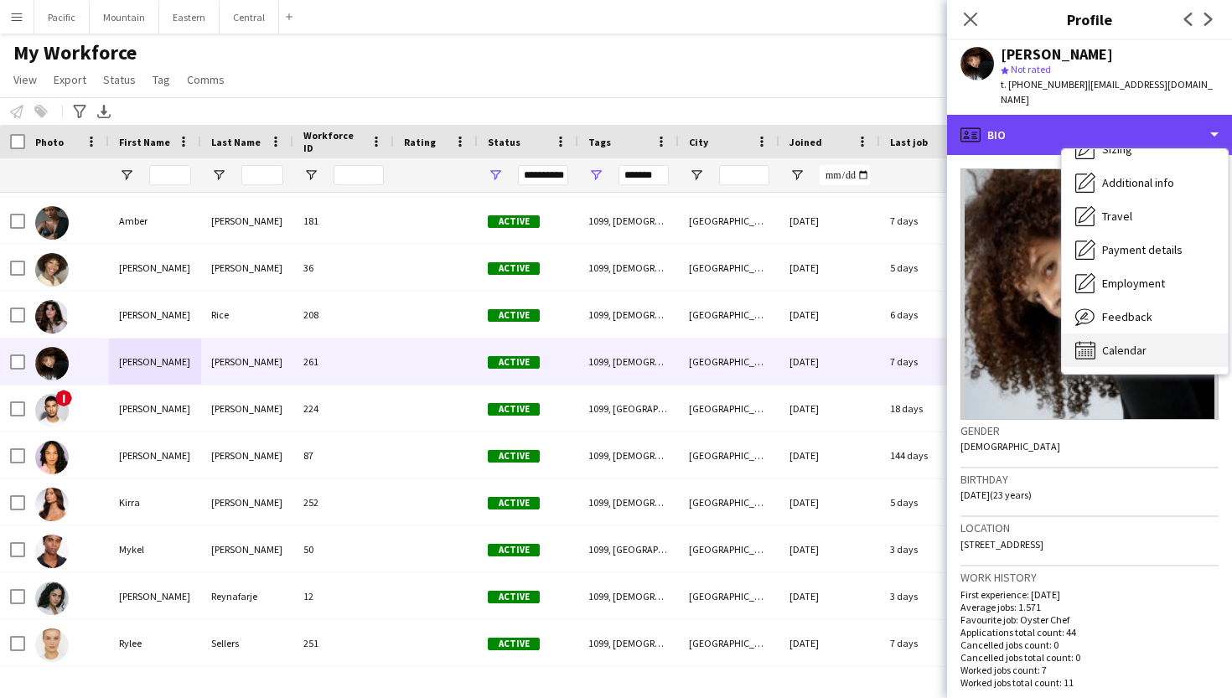
scroll to position [126, 0]
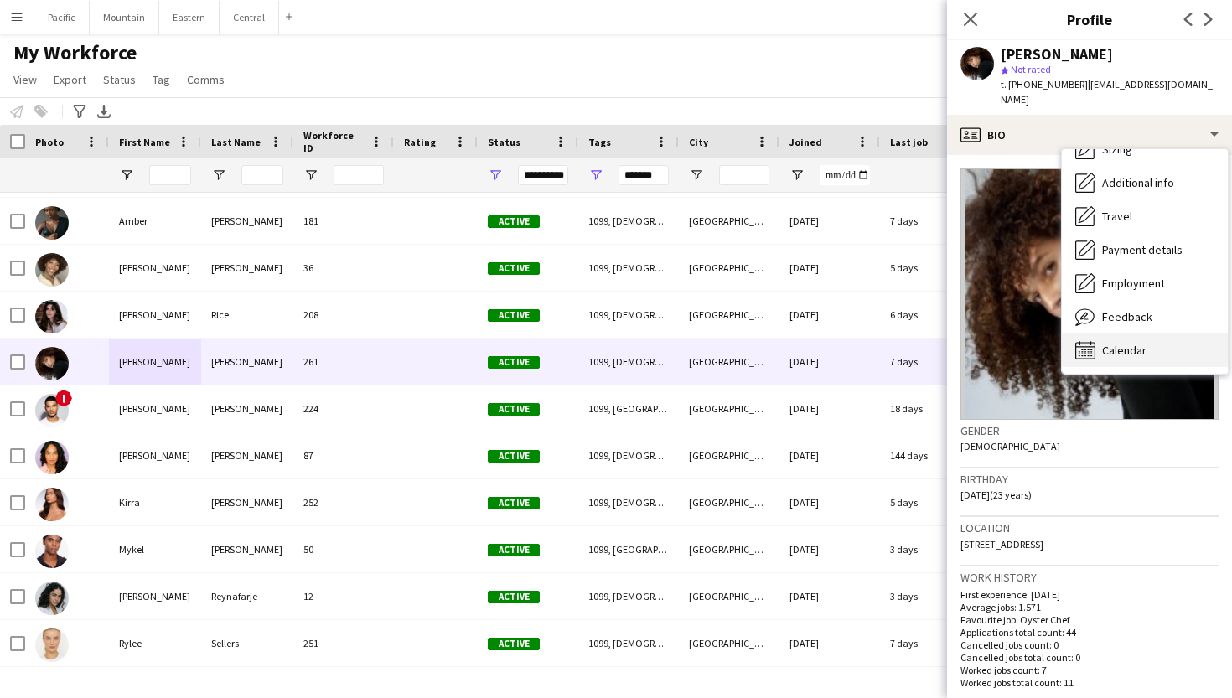
click at [1128, 343] on span "Calendar" at bounding box center [1124, 350] width 44 height 15
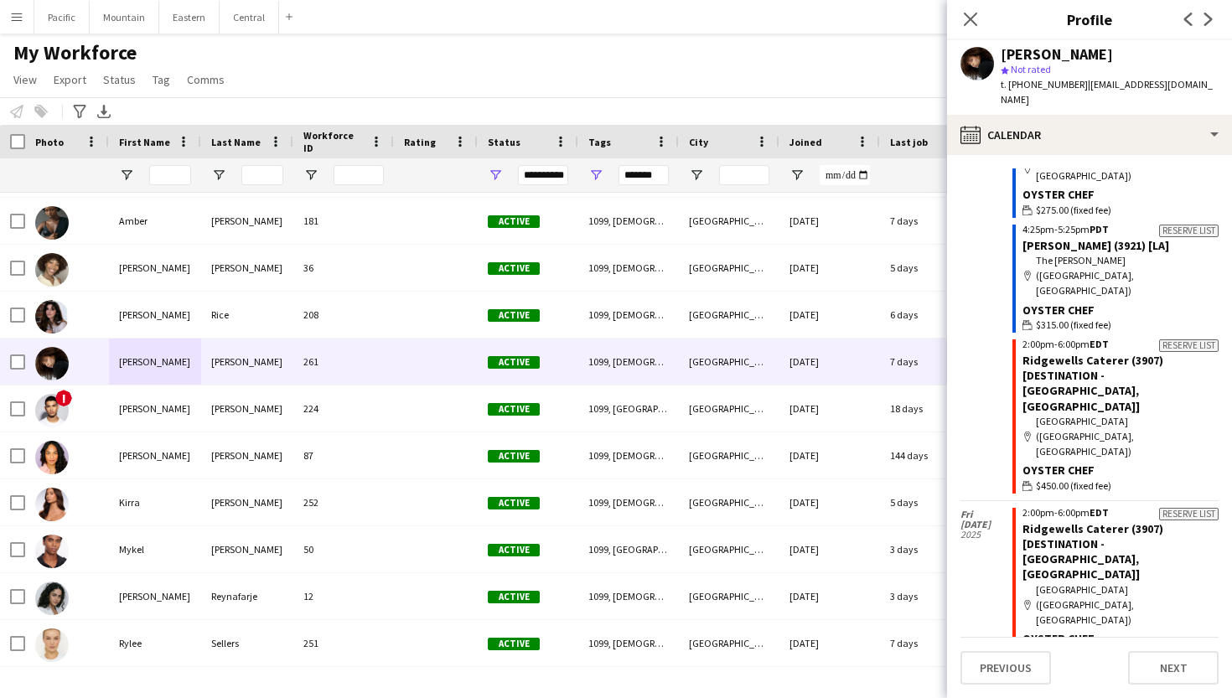
scroll to position [3443, 0]
click at [973, 14] on icon "Close pop-in" at bounding box center [970, 19] width 16 height 16
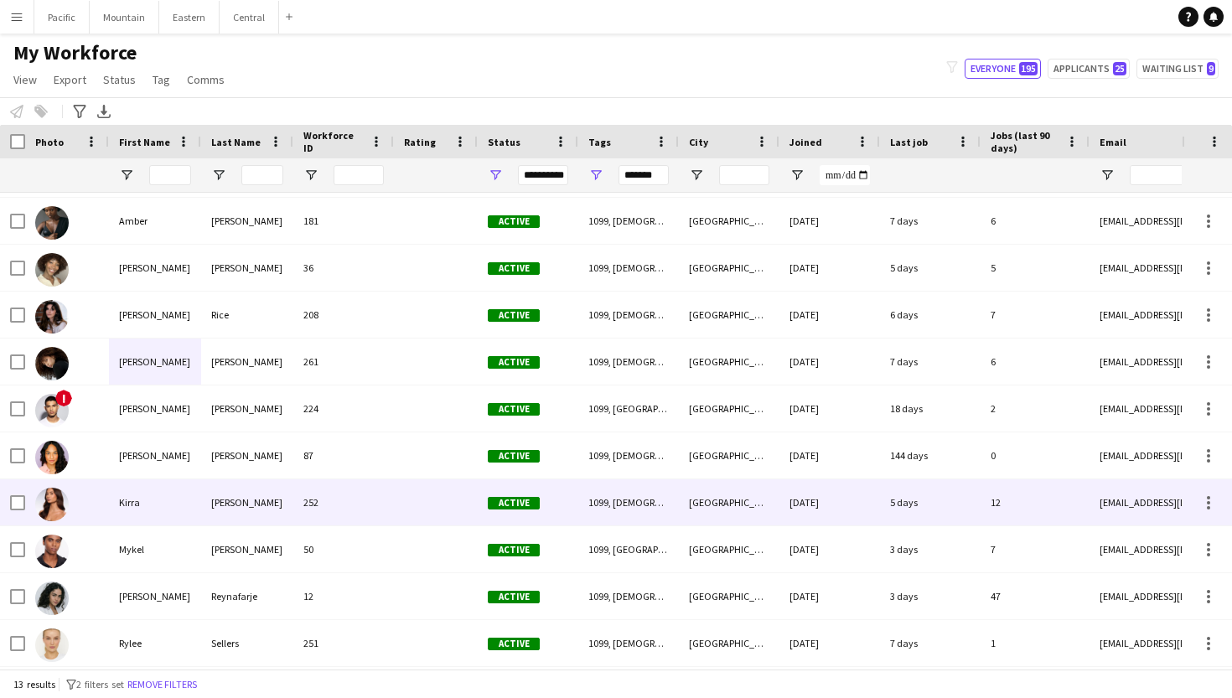
scroll to position [112, 0]
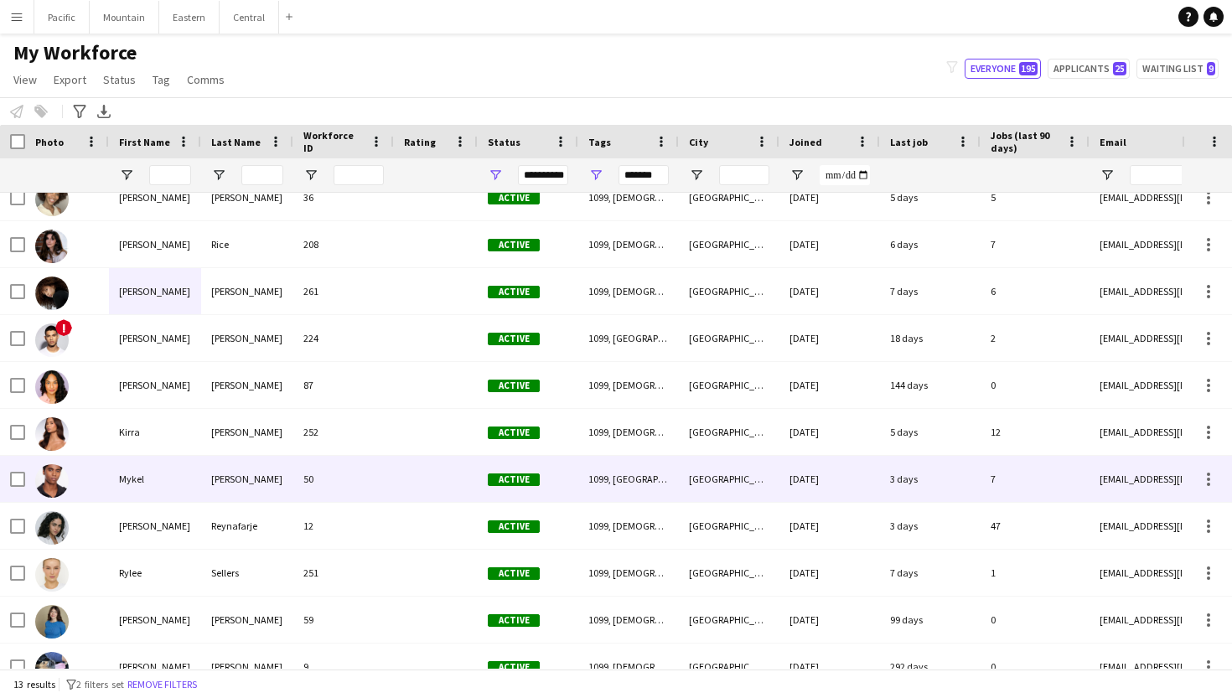
click at [213, 492] on div "[PERSON_NAME]" at bounding box center [247, 479] width 92 height 46
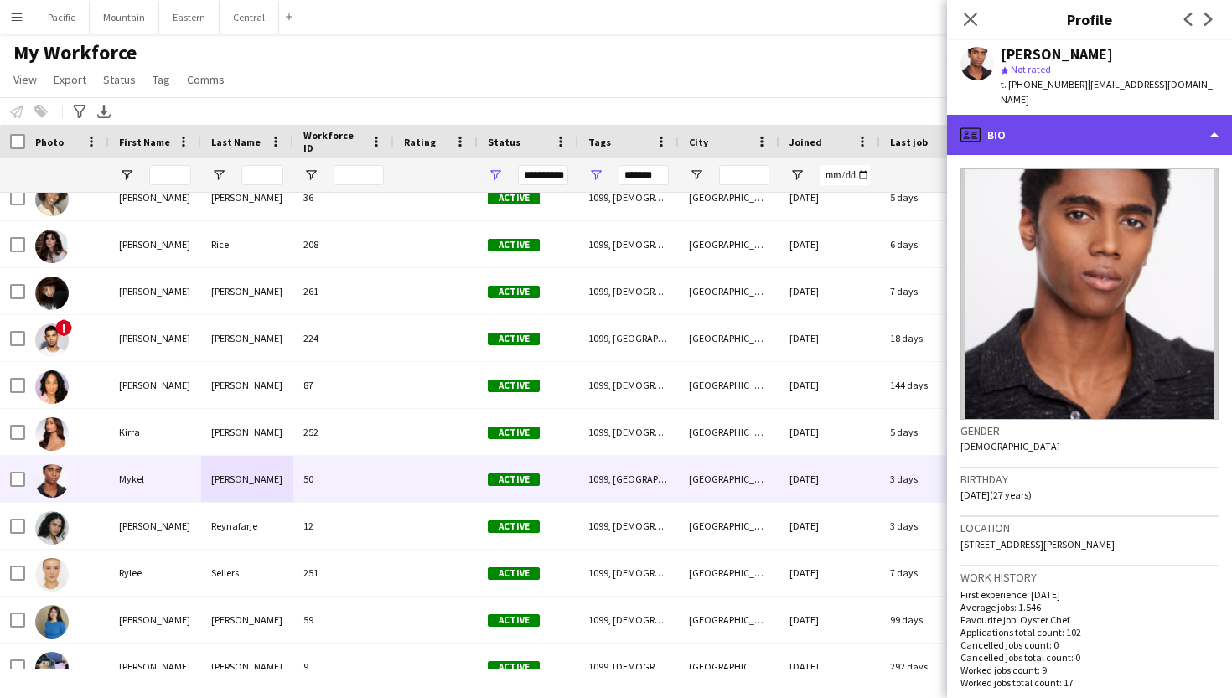
click at [1151, 123] on div "profile Bio" at bounding box center [1089, 135] width 285 height 40
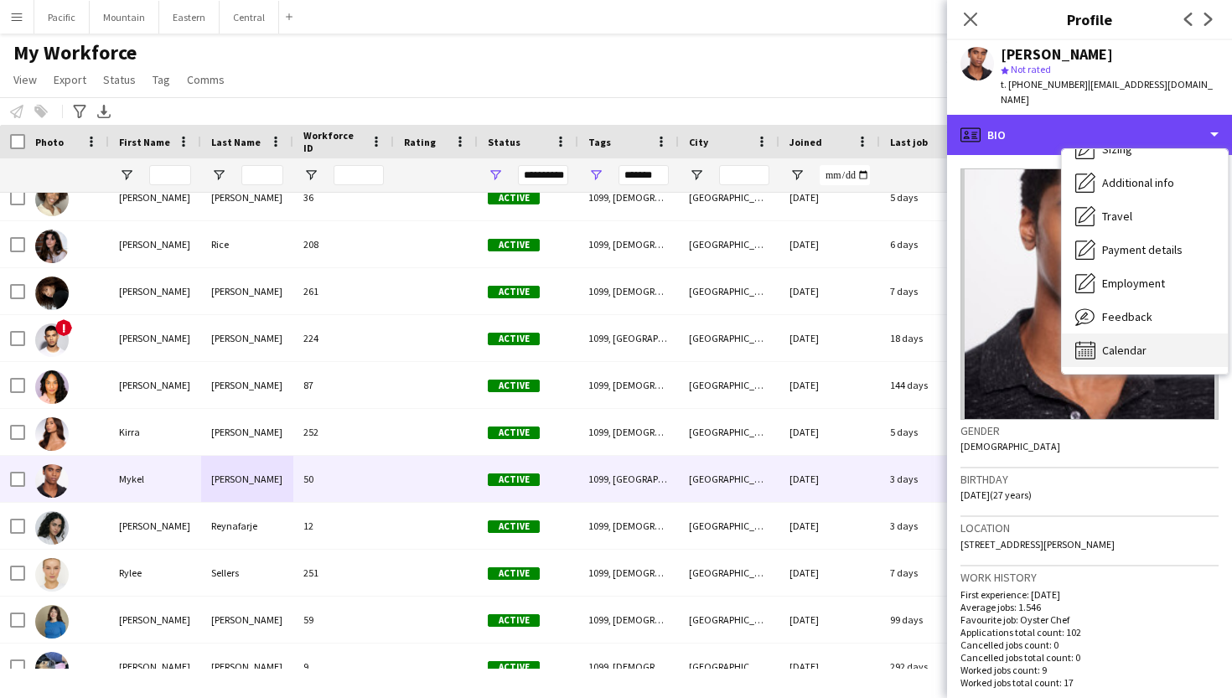
scroll to position [124, 0]
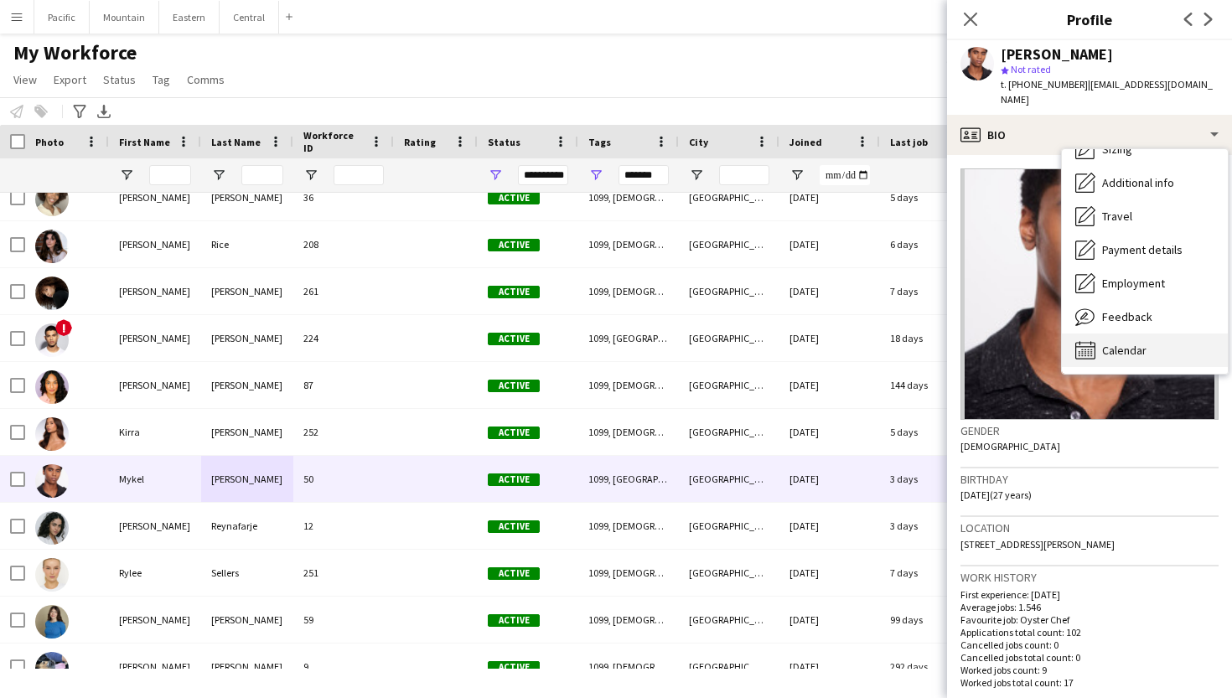
click at [1136, 343] on span "Calendar" at bounding box center [1124, 350] width 44 height 15
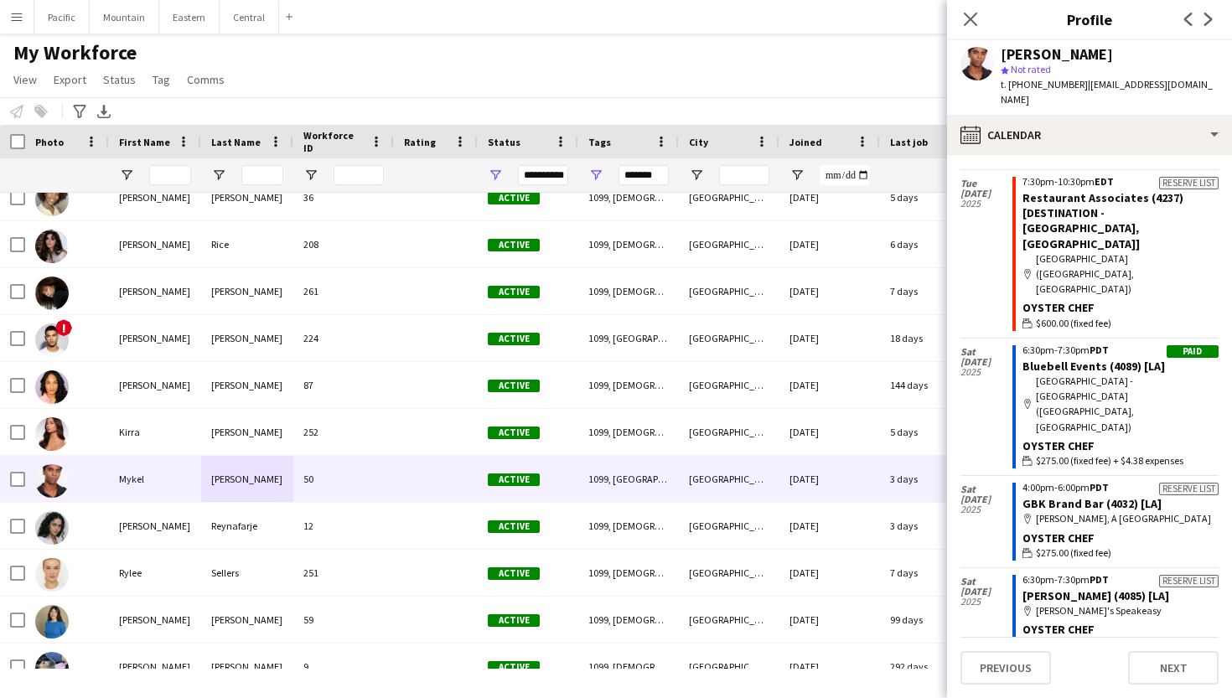
scroll to position [4422, 0]
